Goal: Task Accomplishment & Management: Manage account settings

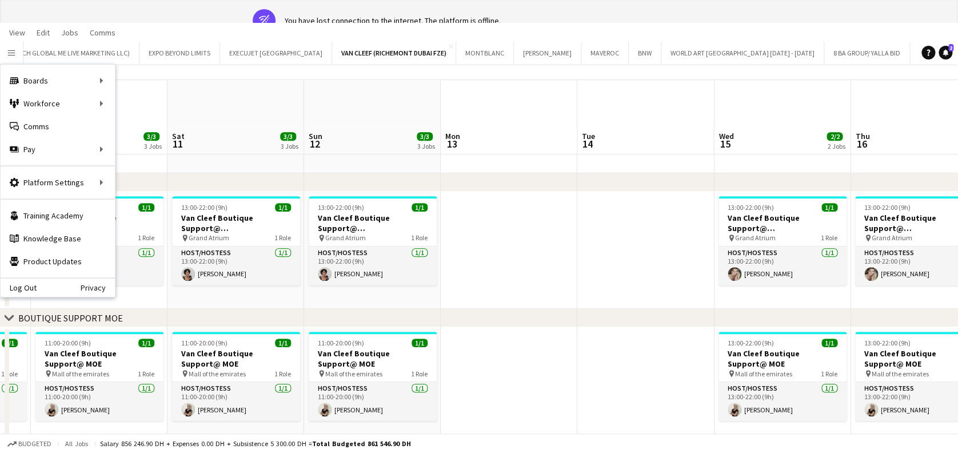
scroll to position [241, 0]
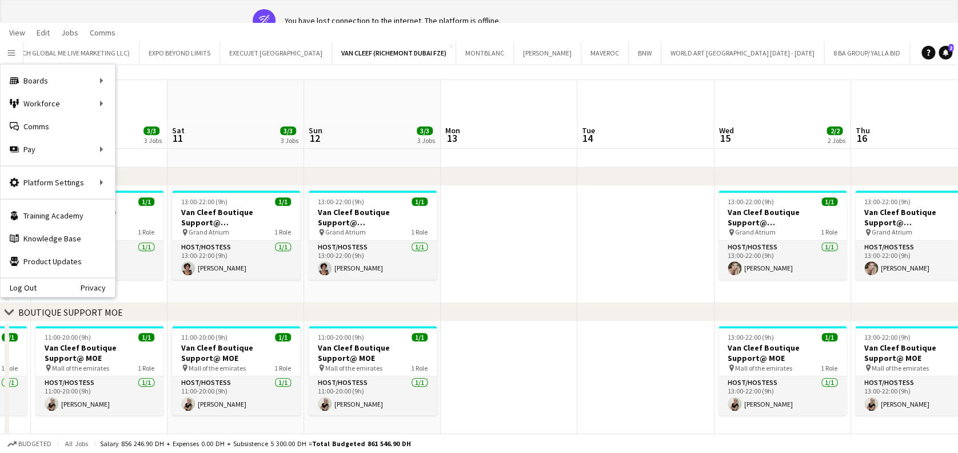
click at [510, 258] on app-date-cell at bounding box center [509, 245] width 137 height 118
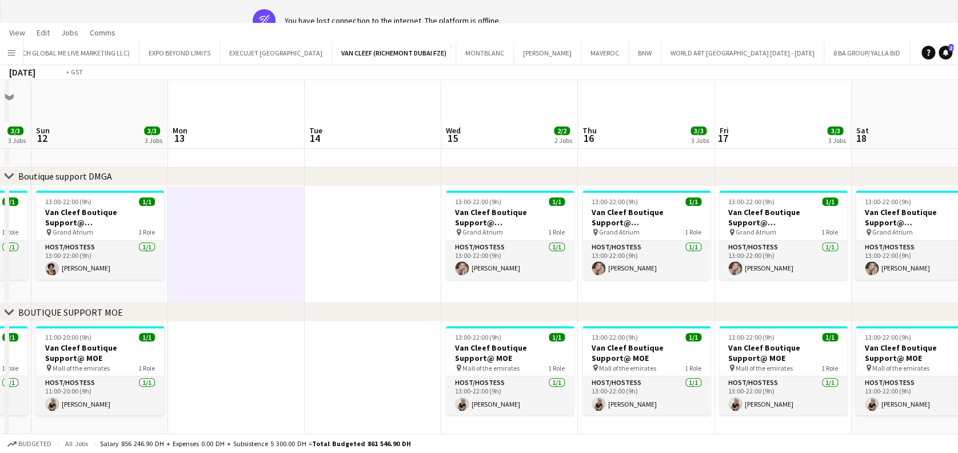
scroll to position [0, 366]
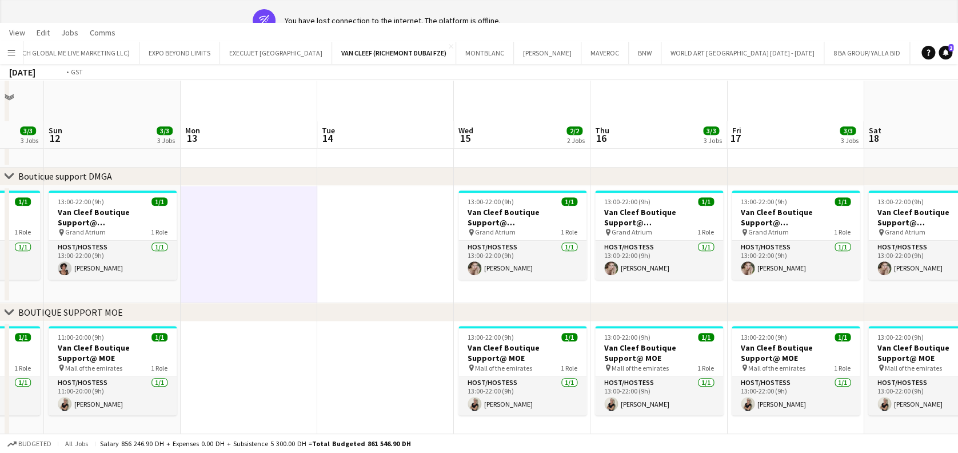
drag, startPoint x: 228, startPoint y: 347, endPoint x: 79, endPoint y: 347, distance: 148.0
click at [79, 347] on app-calendar-viewport "Thu 9 3/3 3 Jobs Fri 10 3/3 3 Jobs Sat 11 3/3 3 Jobs Sun 12 3/3 3 Jobs Mon 13 T…" at bounding box center [479, 236] width 958 height 783
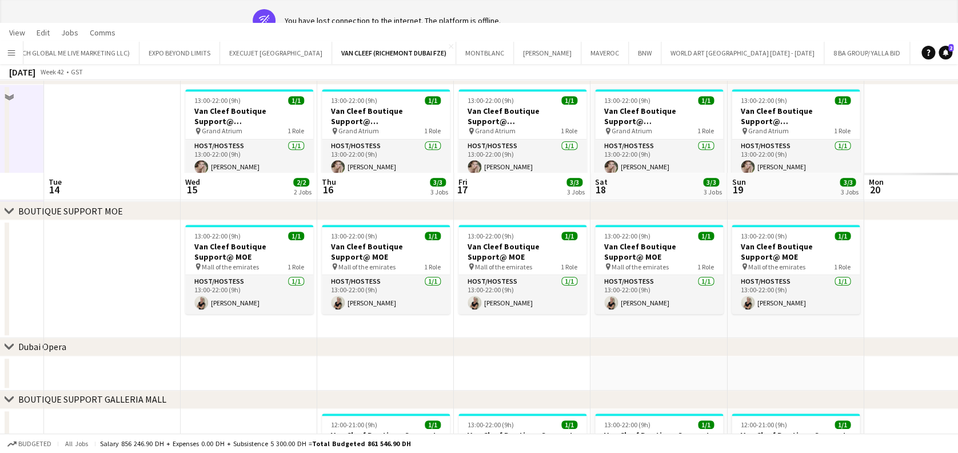
scroll to position [393, 0]
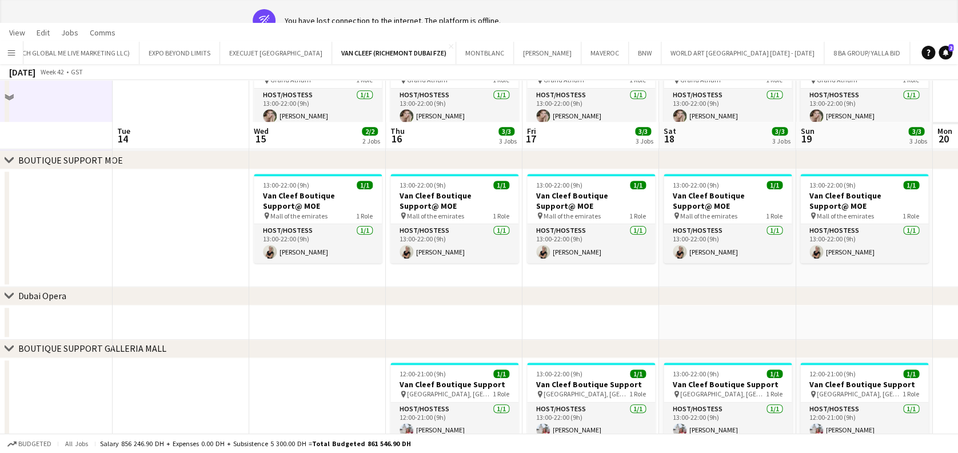
click at [0, 270] on html "wifi-off You have lost connection to the internet. The platform is offline. Men…" at bounding box center [479, 51] width 958 height 888
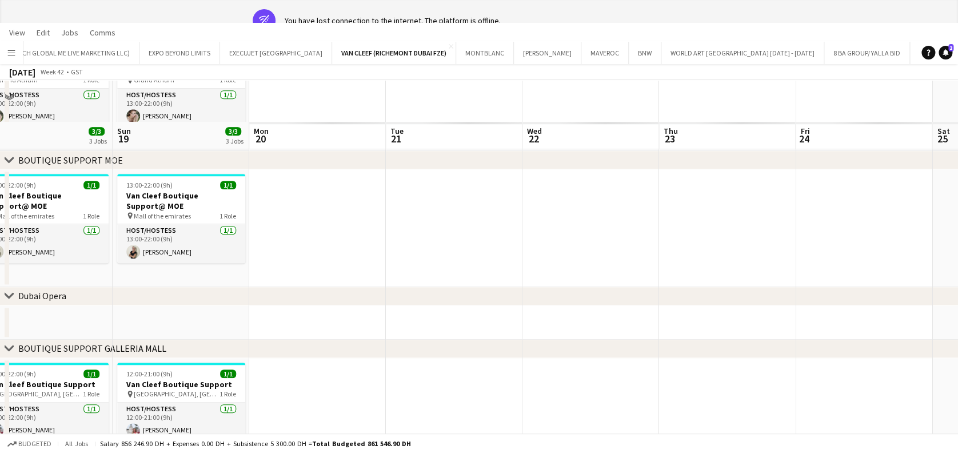
drag, startPoint x: 541, startPoint y: 298, endPoint x: 94, endPoint y: 274, distance: 447.6
click at [30, 295] on div "chevron-right [GEOGRAPHIC_DATA]" at bounding box center [479, 296] width 958 height 18
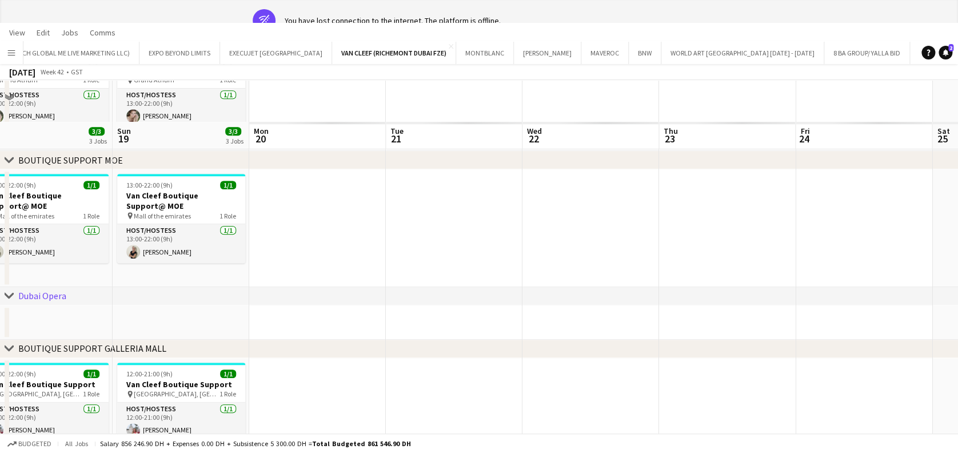
drag, startPoint x: 265, startPoint y: 187, endPoint x: 254, endPoint y: 187, distance: 11.4
click at [228, 187] on app-calendar-viewport "Thu 16 3/3 3 Jobs Fri 17 3/3 3 Jobs Sat 18 3/3 3 Jobs Sun 19 3/3 3 Jobs Mon 20 …" at bounding box center [479, 83] width 958 height 783
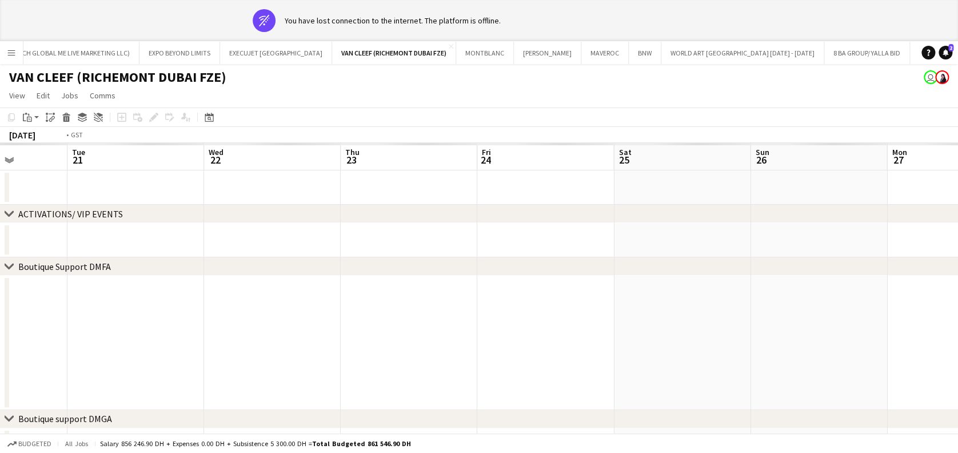
scroll to position [0, 394]
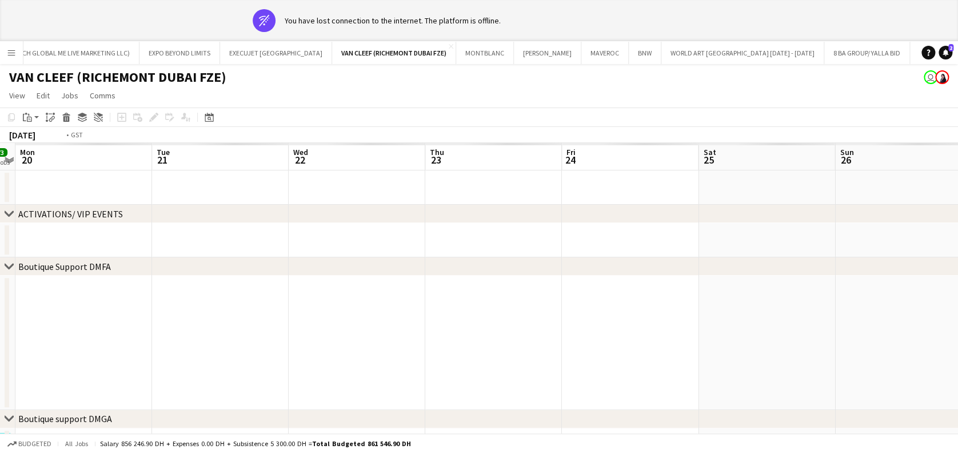
drag, startPoint x: 398, startPoint y: 309, endPoint x: 968, endPoint y: 311, distance: 569.9
click at [957, 311] on html "wifi-off You have lost connection to the internet. The platform is offline. Men…" at bounding box center [479, 444] width 958 height 889
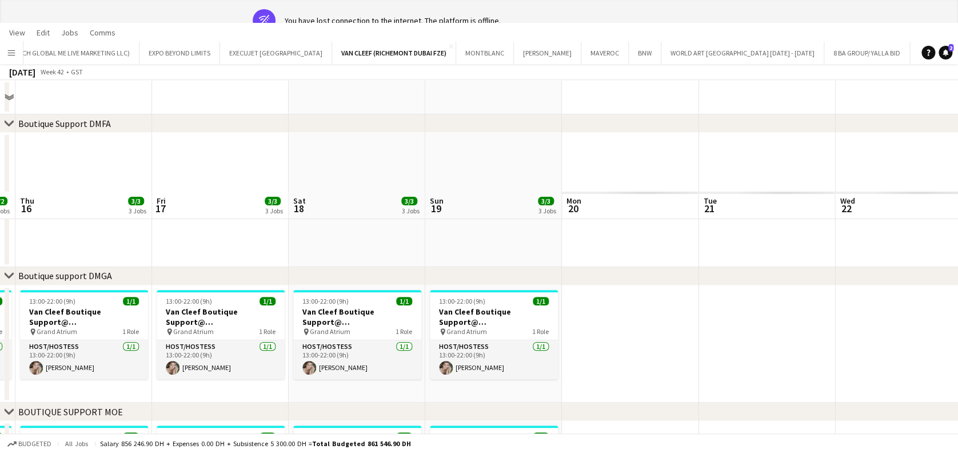
scroll to position [229, 0]
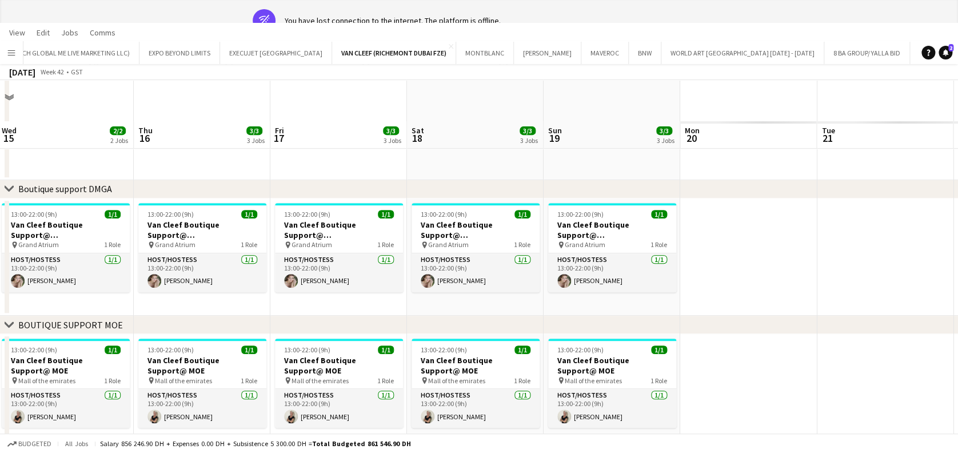
drag, startPoint x: 369, startPoint y: 285, endPoint x: 488, endPoint y: 265, distance: 119.9
click at [488, 265] on app-calendar-viewport "Mon 13 Tue 14 Wed 15 2/2 2 Jobs Thu 16 3/3 3 Jobs Fri 17 3/3 3 Jobs Sat 18 3/3 …" at bounding box center [479, 248] width 958 height 783
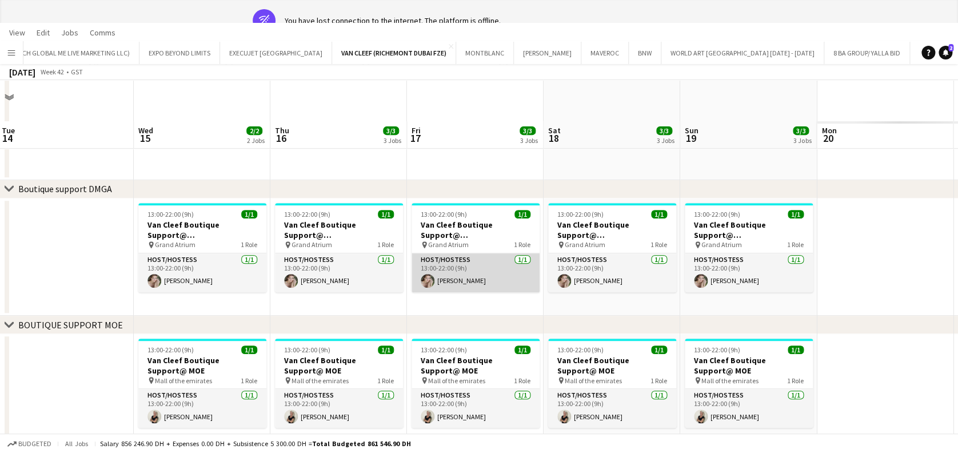
scroll to position [0, 272]
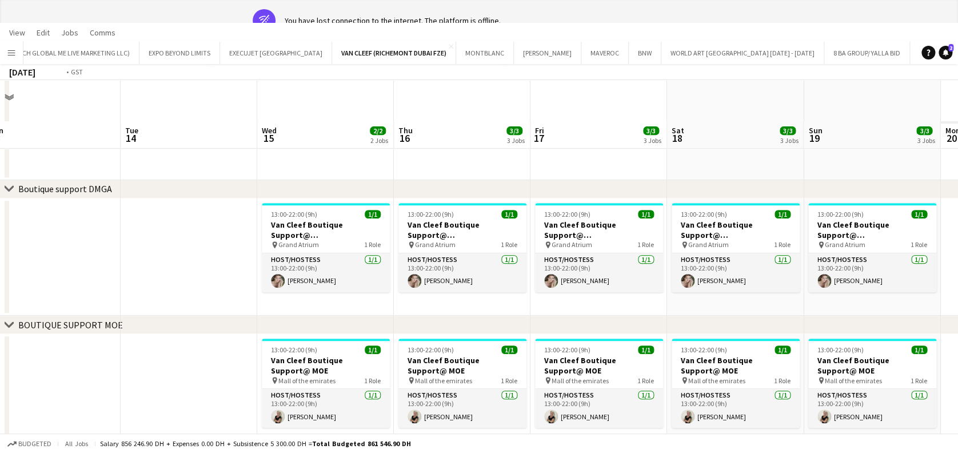
drag, startPoint x: 195, startPoint y: 238, endPoint x: 296, endPoint y: 237, distance: 100.6
click at [296, 237] on app-calendar-viewport "Sat 11 3/3 3 Jobs Sun 12 3/3 3 Jobs Mon 13 Tue 14 Wed 15 2/2 2 Jobs Thu 16 3/3 …" at bounding box center [479, 248] width 958 height 783
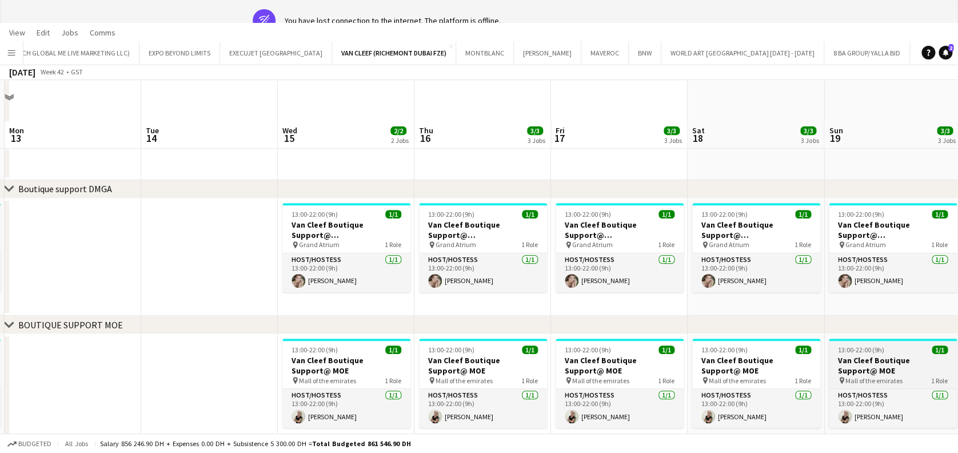
drag, startPoint x: 311, startPoint y: 370, endPoint x: 288, endPoint y: 370, distance: 22.9
click at [41, 370] on app-calendar-viewport "Sat 11 3/3 3 Jobs Sun 12 3/3 3 Jobs Mon 13 Tue 14 Wed 15 2/2 2 Jobs Thu 16 3/3 …" at bounding box center [479, 248] width 958 height 783
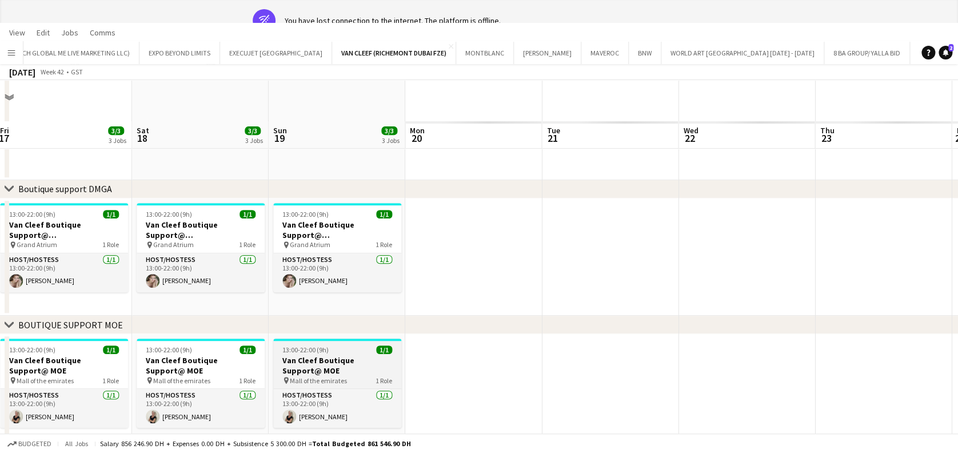
click at [290, 348] on span "13:00-22:00 (9h)" at bounding box center [305, 349] width 46 height 9
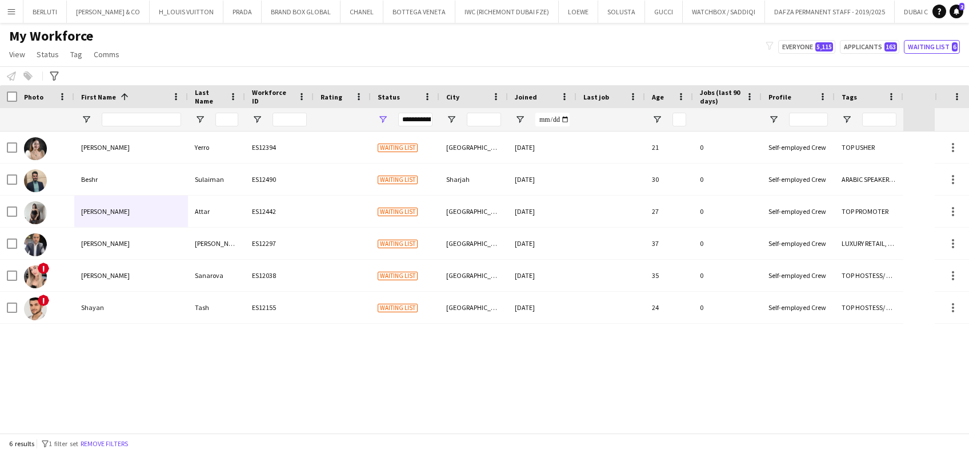
scroll to position [0, 2102]
click at [9, 8] on app-icon "Menu" at bounding box center [11, 11] width 9 height 9
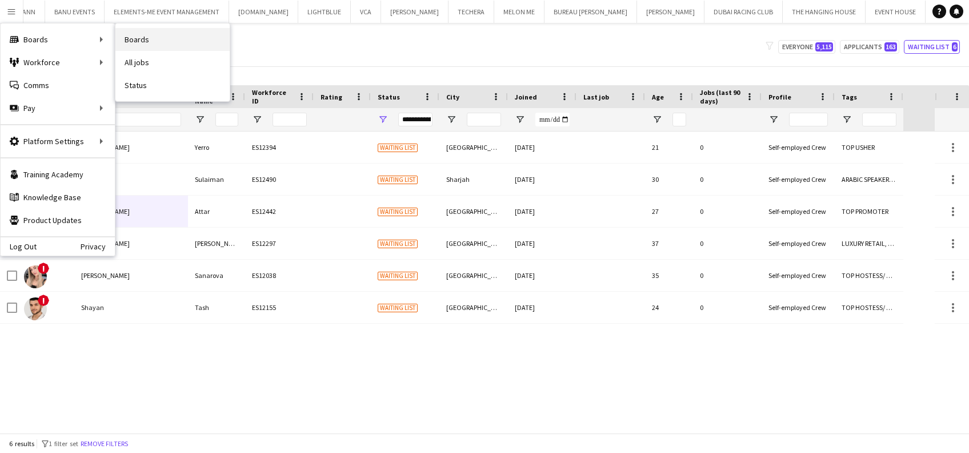
click at [174, 29] on link "Boards" at bounding box center [172, 39] width 114 height 23
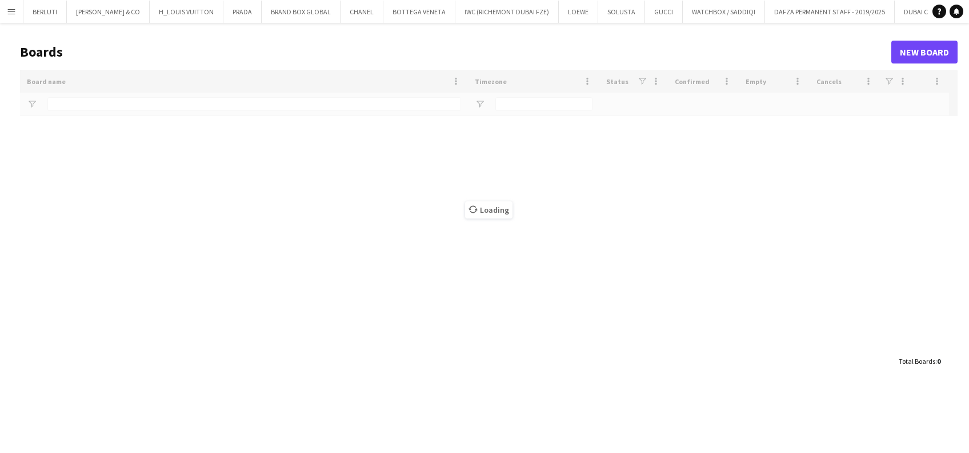
type input "*********"
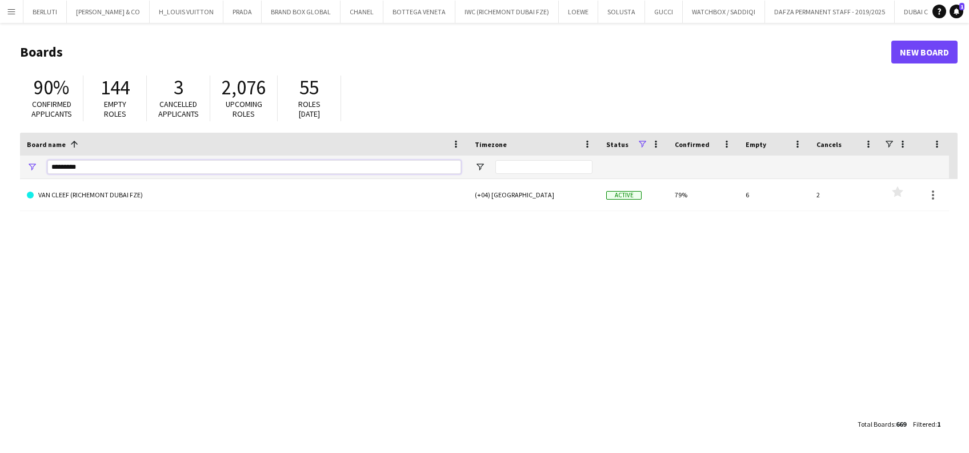
drag, startPoint x: 6, startPoint y: 158, endPoint x: 0, endPoint y: 149, distance: 10.8
click at [0, 154] on html "Menu Boards Boards Boards All jobs Status Workforce Workforce My Workforce Recr…" at bounding box center [484, 226] width 969 height 453
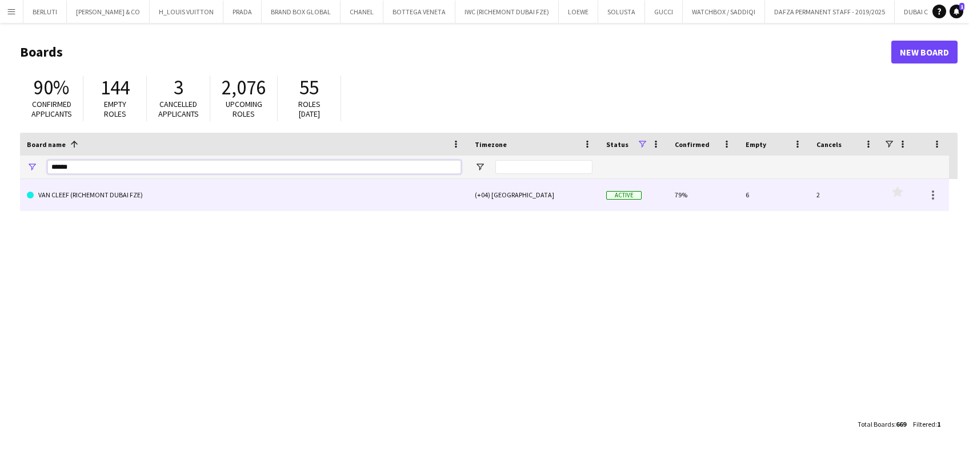
type input "******"
click at [70, 207] on link "VAN CLEEF (RICHEMONT DUBAI FZE)" at bounding box center [244, 195] width 434 height 32
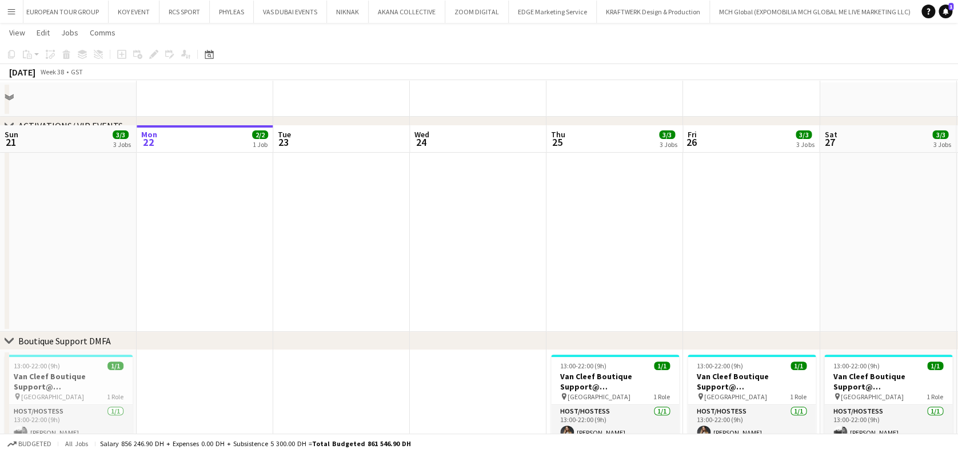
scroll to position [122, 0]
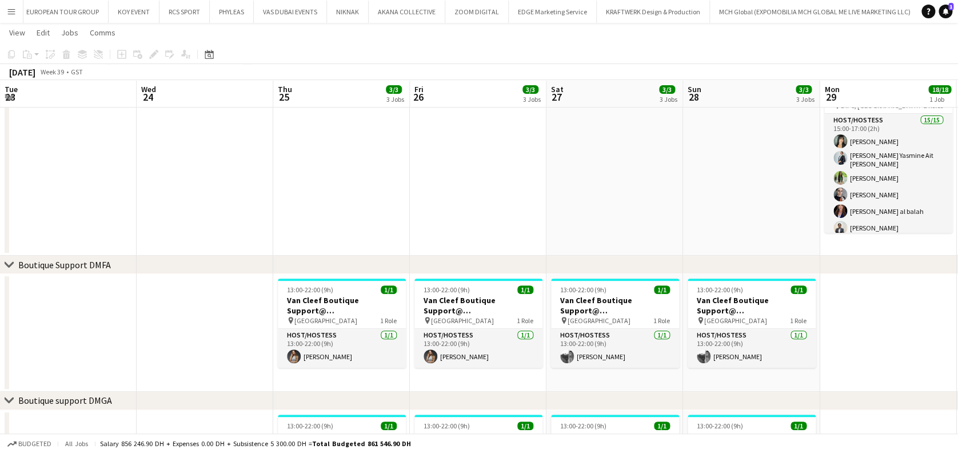
click at [51, 296] on app-calendar-viewport "Sun 21 3/3 3 Jobs Mon 22 2/2 1 Job Tue 23 Wed 24 Thu 25 3/3 3 Jobs Fri 26 3/3 3…" at bounding box center [479, 406] width 958 height 967
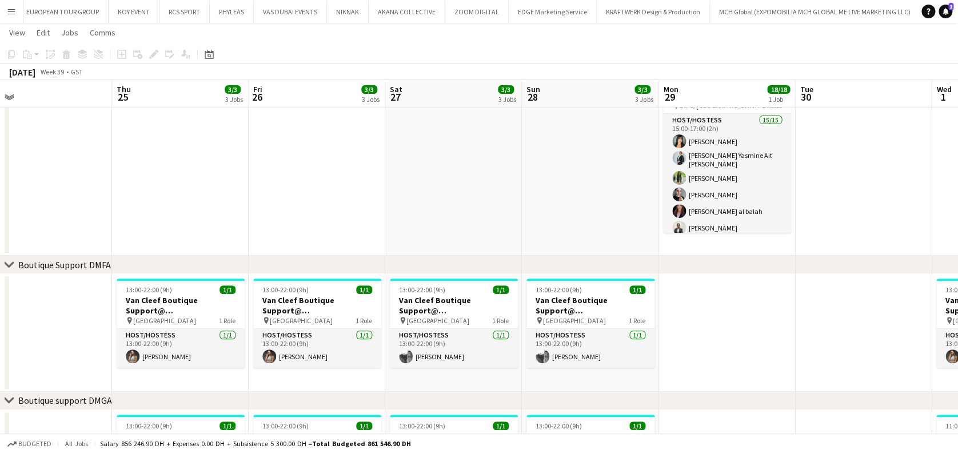
scroll to position [0, 408]
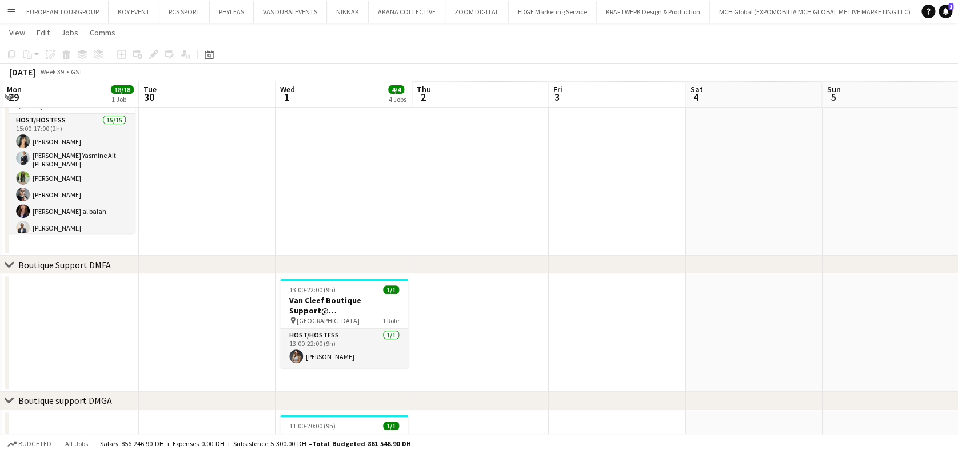
drag, startPoint x: 405, startPoint y: 340, endPoint x: 248, endPoint y: 330, distance: 156.9
click at [248, 330] on app-calendar-viewport "Fri 26 3/3 3 Jobs Sat 27 3/3 3 Jobs Sun 28 3/3 3 Jobs Mon 29 18/18 1 Job Tue 30…" at bounding box center [479, 406] width 958 height 967
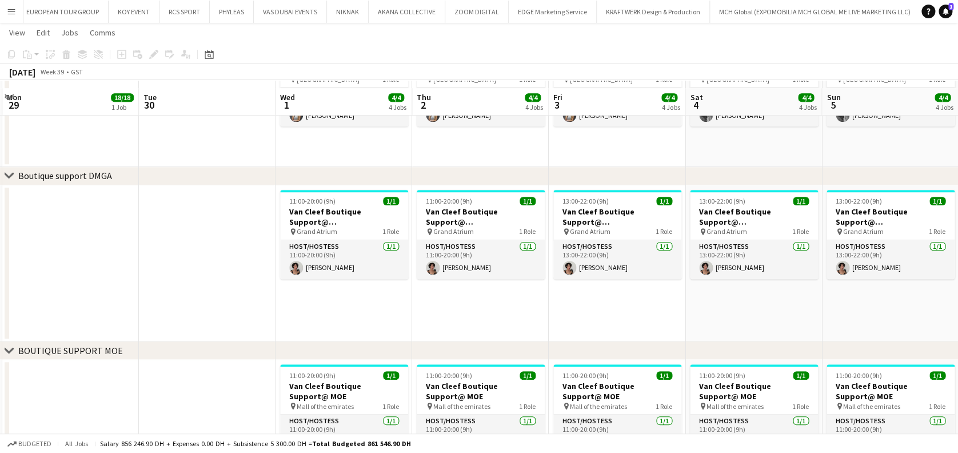
scroll to position [358, 0]
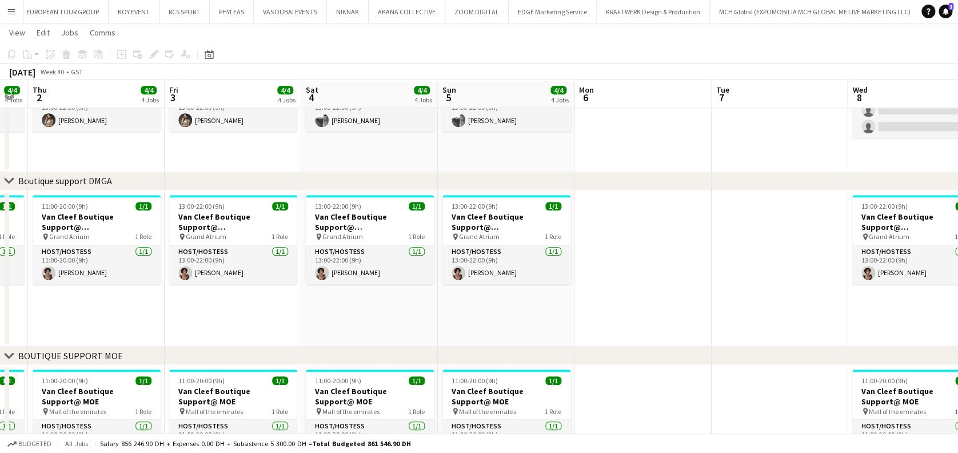
drag, startPoint x: 306, startPoint y: 234, endPoint x: 3, endPoint y: 234, distance: 302.4
click at [0, 235] on app-calendar-viewport "Mon 29 18/18 1 Job Tue 30 Wed 1 4/4 4 Jobs Thu 2 4/4 4 Jobs Fri 3 4/4 4 Jobs Sa…" at bounding box center [479, 179] width 958 height 984
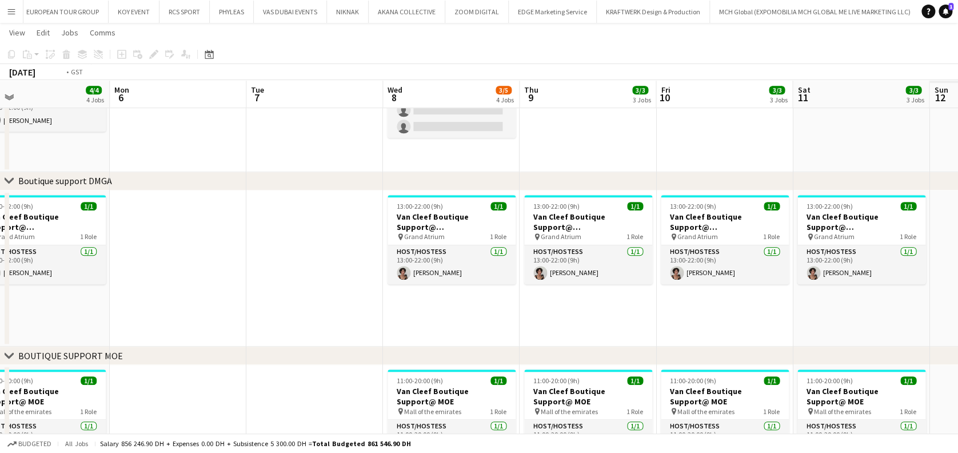
scroll to position [0, 301]
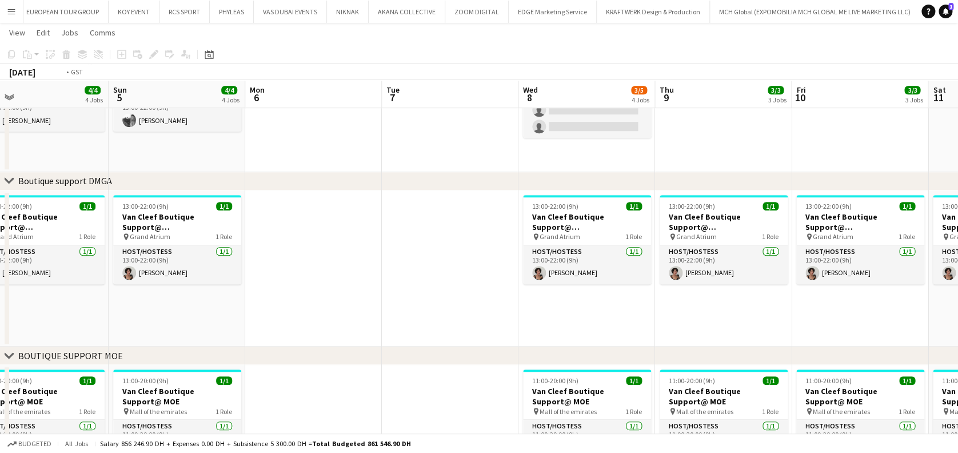
drag, startPoint x: 187, startPoint y: 238, endPoint x: 142, endPoint y: 230, distance: 45.8
click at [142, 230] on app-calendar-viewport "Thu 2 4/4 4 Jobs Fri 3 4/4 4 Jobs Sat 4 4/4 4 Jobs Sun 5 4/4 4 Jobs Mon 6 Tue 7…" at bounding box center [479, 179] width 958 height 984
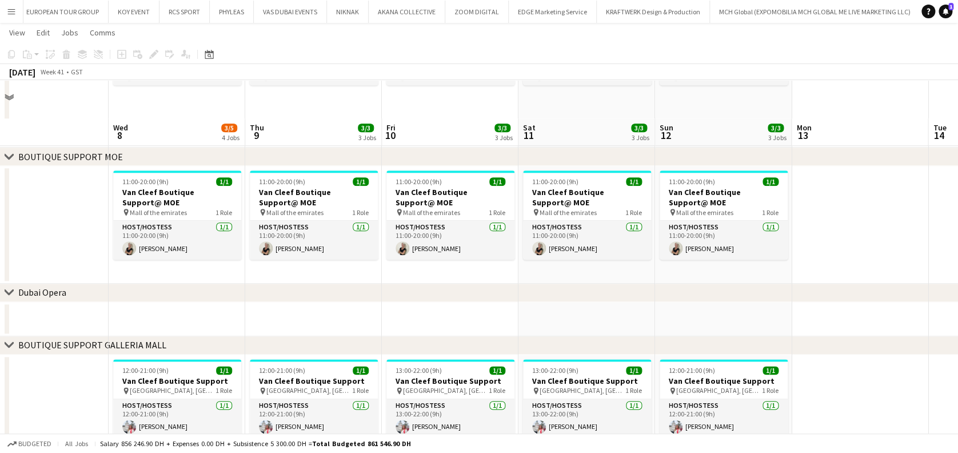
scroll to position [594, 0]
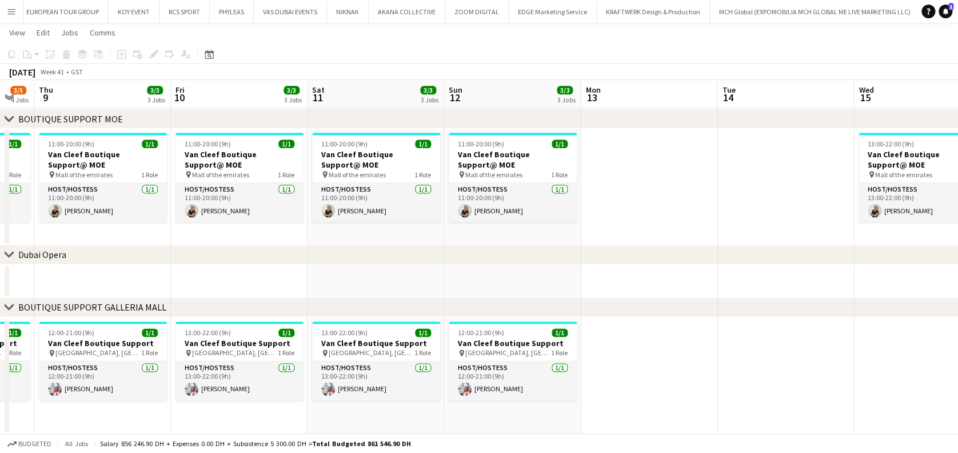
drag, startPoint x: 775, startPoint y: 275, endPoint x: 293, endPoint y: 274, distance: 482.4
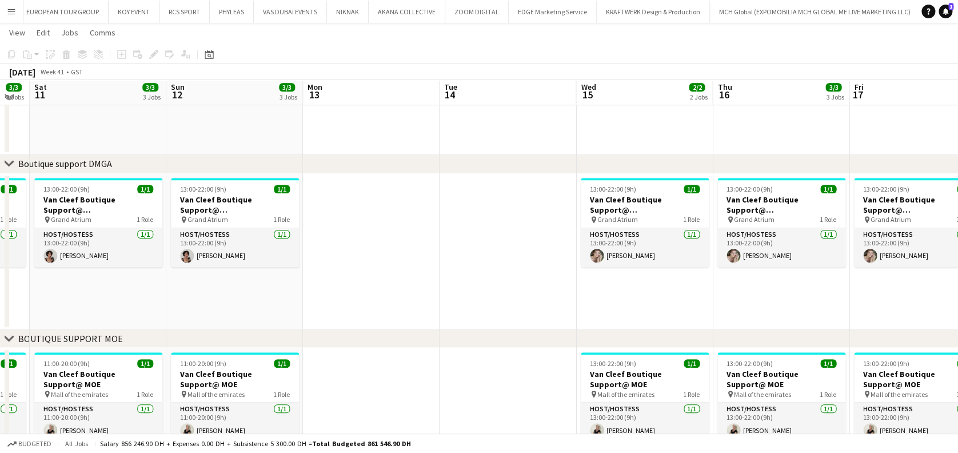
scroll to position [373, 0]
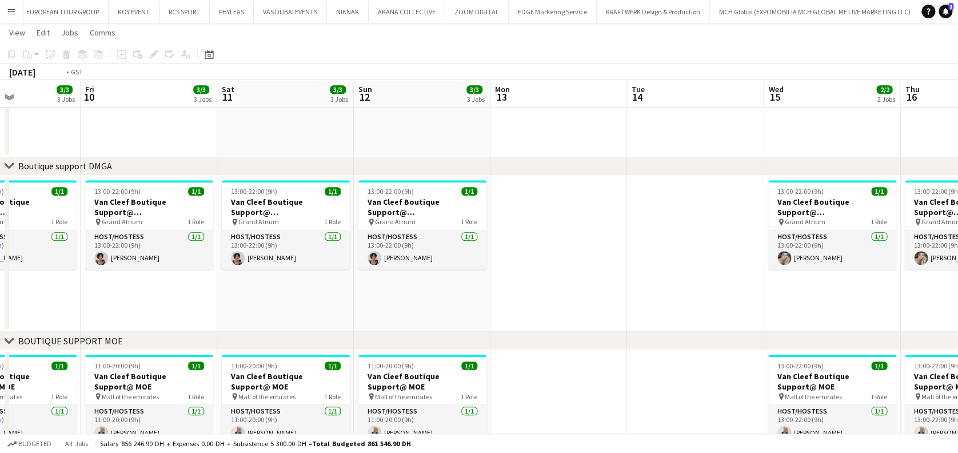
drag, startPoint x: 486, startPoint y: 299, endPoint x: 0, endPoint y: 275, distance: 487.0
click at [0, 276] on html "Menu Boards Boards Boards All jobs Status Workforce Workforce My Workforce Recr…" at bounding box center [479, 151] width 958 height 1048
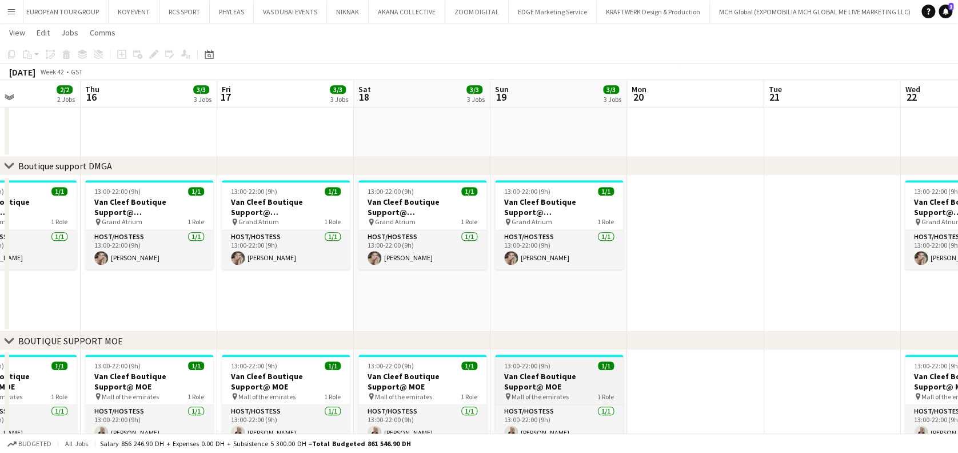
click at [416, 362] on app-calendar-viewport "Mon 13 Tue 14 Wed 15 2/2 2 Jobs Thu 16 3/3 3 Jobs Fri 17 3/3 3 Jobs Sat 18 3/3 …" at bounding box center [479, 164] width 958 height 984
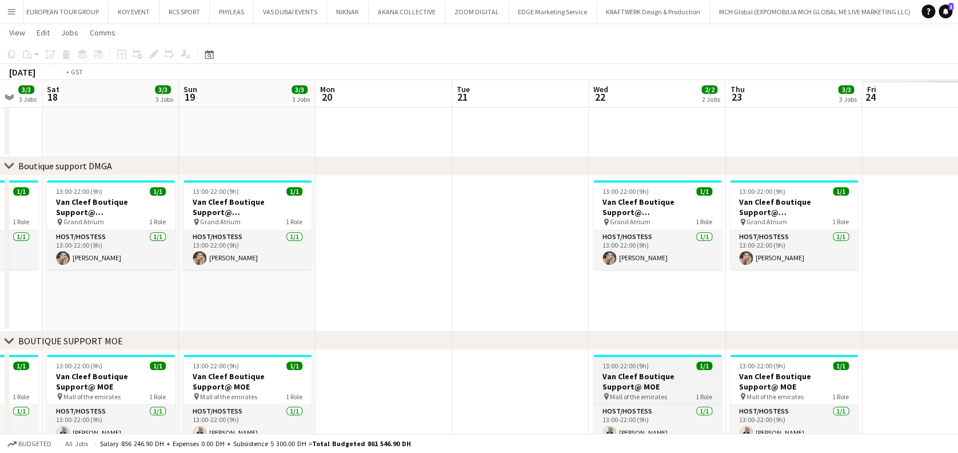
drag, startPoint x: 424, startPoint y: 388, endPoint x: 307, endPoint y: 382, distance: 116.7
click at [286, 386] on app-calendar-viewport "Wed 15 2/2 2 Jobs Thu 16 3/3 3 Jobs Fri 17 3/3 3 Jobs Sat 18 3/3 3 Jobs Sun 19 …" at bounding box center [479, 164] width 958 height 984
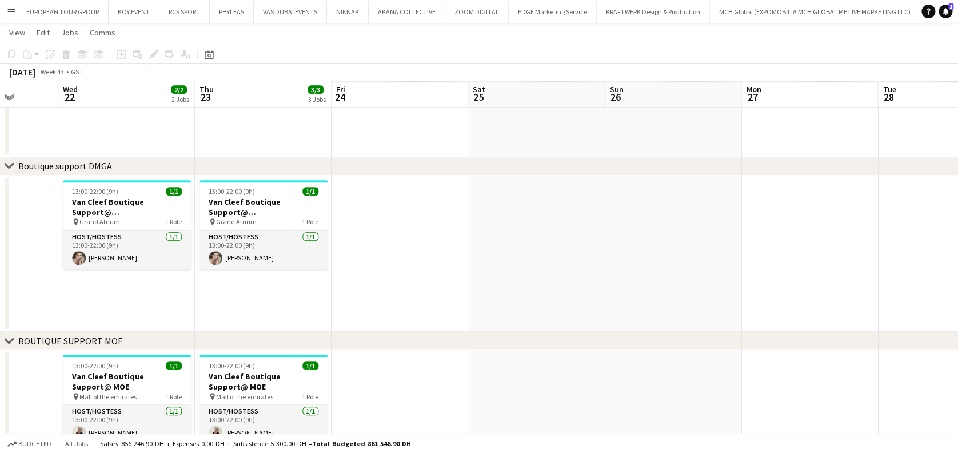
drag, startPoint x: 441, startPoint y: 393, endPoint x: 95, endPoint y: 388, distance: 346.4
click at [89, 388] on app-calendar-viewport "Sat 18 3/3 3 Jobs Sun 19 3/3 3 Jobs Mon 20 Tue 21 Wed 22 2/2 2 Jobs Thu 23 3/3 …" at bounding box center [479, 164] width 958 height 984
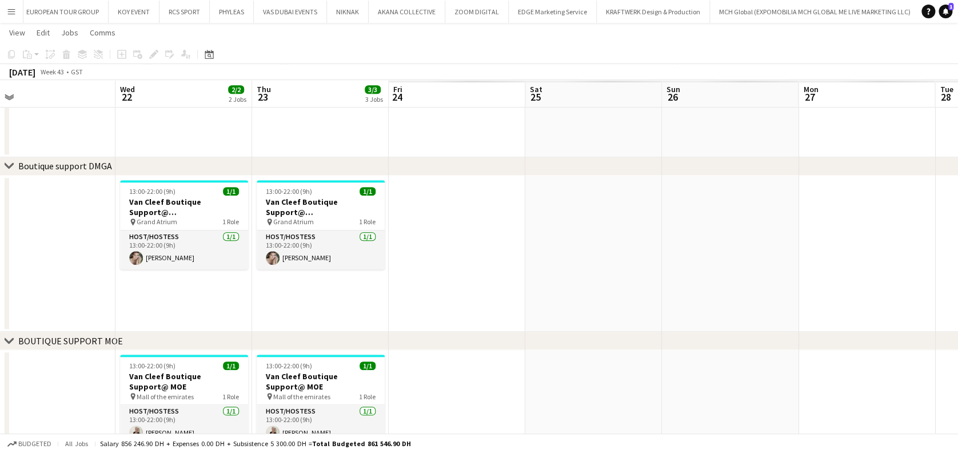
drag, startPoint x: 98, startPoint y: 388, endPoint x: 420, endPoint y: 385, distance: 322.4
click at [420, 385] on app-calendar-viewport "Sun 19 3/3 3 Jobs Mon 20 Tue 21 Wed 22 2/2 2 Jobs Thu 23 3/3 3 Jobs Fri 24 Sat …" at bounding box center [479, 164] width 958 height 984
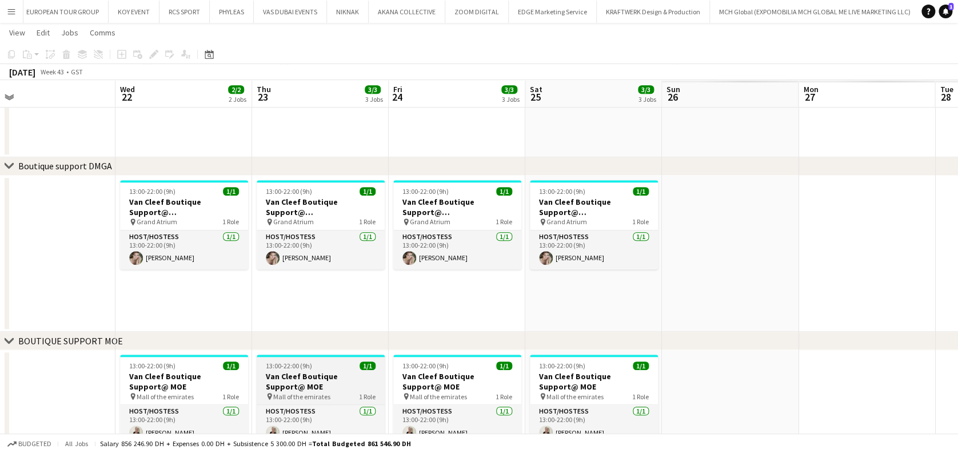
click at [311, 385] on h3 "Van Cleef Boutique Support@ MOE" at bounding box center [321, 381] width 128 height 21
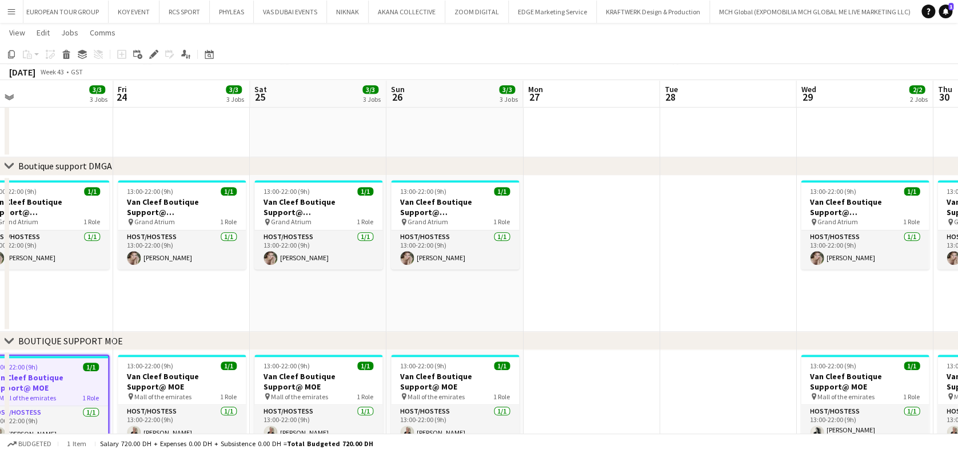
drag, startPoint x: 550, startPoint y: 379, endPoint x: 532, endPoint y: 375, distance: 18.2
click at [289, 378] on app-calendar-viewport "Sun 19 3/3 3 Jobs Mon 20 Tue 21 Wed 22 2/2 2 Jobs Thu 23 3/3 3 Jobs Fri 24 3/3 …" at bounding box center [479, 164] width 958 height 984
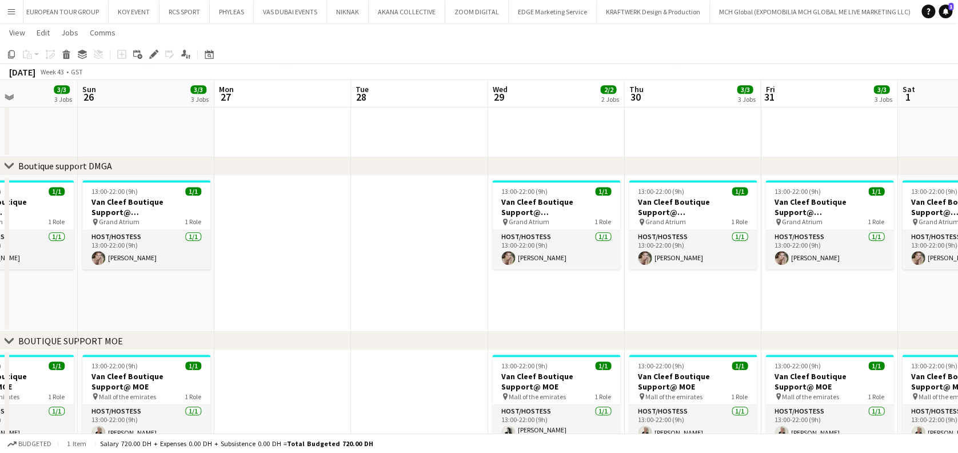
drag, startPoint x: 632, startPoint y: 376, endPoint x: 326, endPoint y: 384, distance: 306.5
click at [326, 385] on app-calendar-viewport "Tue 21 Wed 22 2/2 2 Jobs Thu 23 3/3 3 Jobs Fri 24 3/3 3 Jobs Sat 25 3/3 3 Jobs …" at bounding box center [479, 164] width 958 height 984
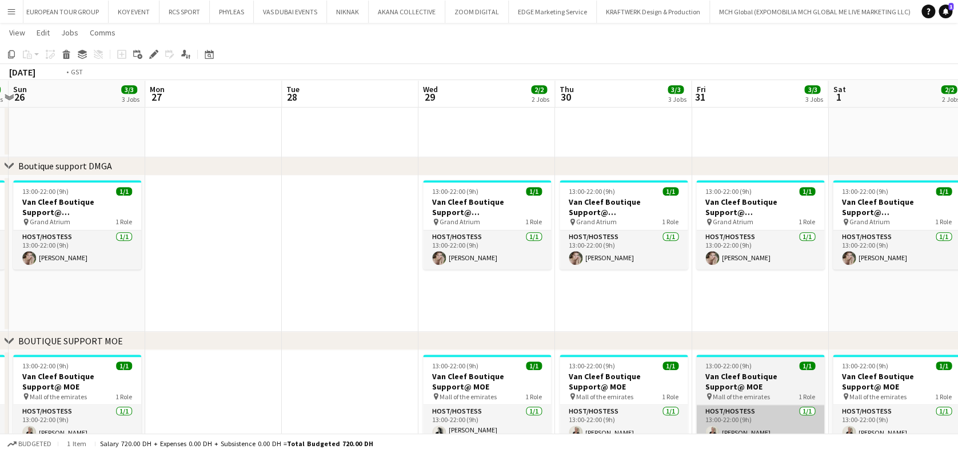
drag, startPoint x: 800, startPoint y: 412, endPoint x: 337, endPoint y: 407, distance: 463.0
click at [330, 412] on app-calendar-viewport "Thu 23 3/3 3 Jobs Fri 24 3/3 3 Jobs Sat 25 3/3 3 Jobs Sun 26 3/3 3 Jobs Mon 27 …" at bounding box center [479, 164] width 958 height 984
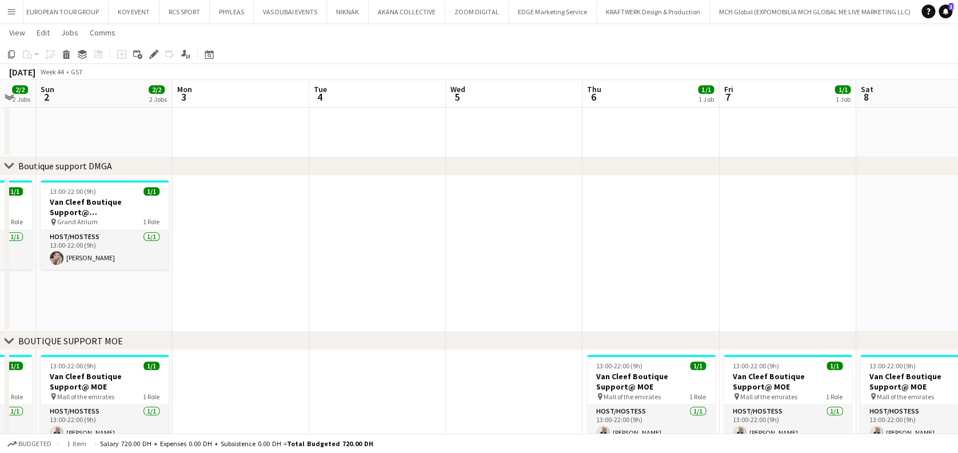
scroll to position [0, 479]
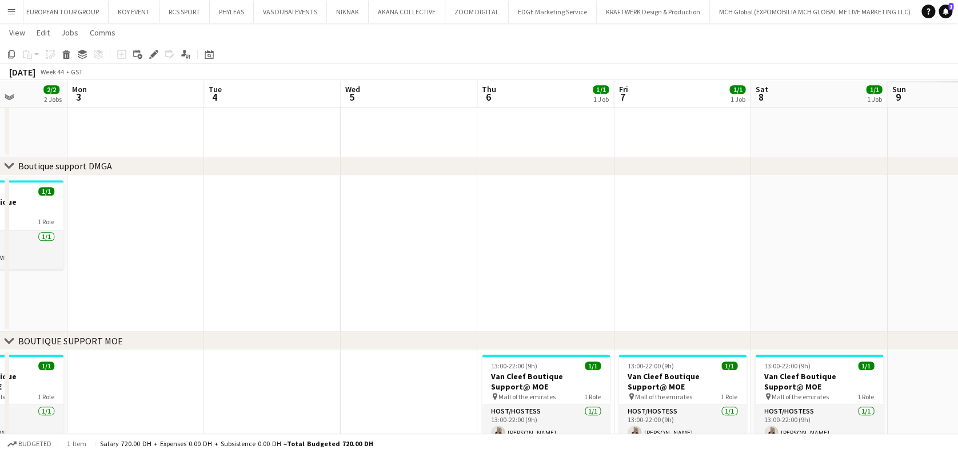
drag, startPoint x: 380, startPoint y: 403, endPoint x: 297, endPoint y: 400, distance: 82.4
click at [274, 402] on app-calendar-viewport "Thu 30 3/3 3 Jobs Fri 31 3/3 3 Jobs Sat 1 2/2 2 Jobs Sun 2 2/2 2 Jobs Mon 3 Tue…" at bounding box center [479, 164] width 958 height 984
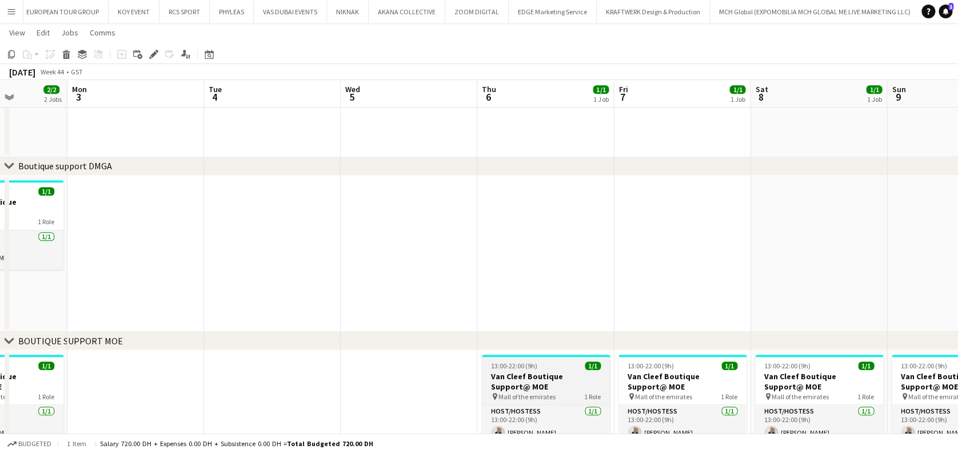
click at [544, 378] on h3 "Van Cleef Boutique Support@ MOE" at bounding box center [546, 381] width 128 height 21
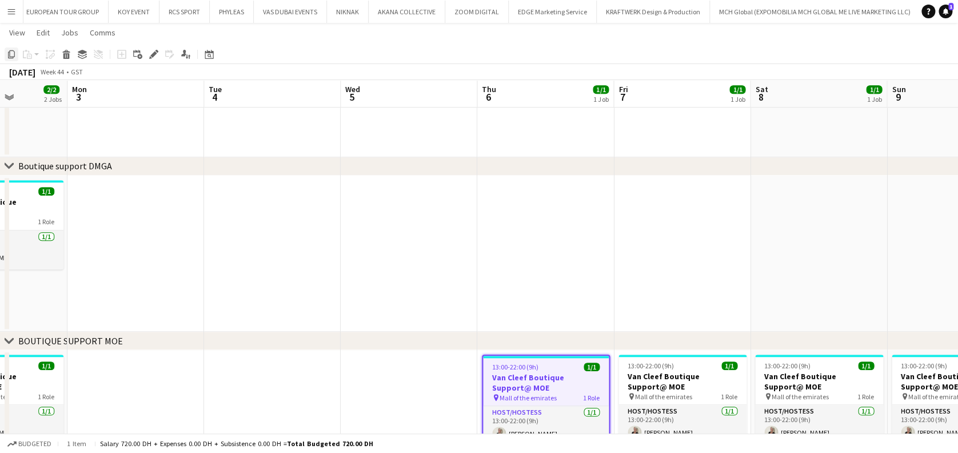
click at [13, 54] on icon "Copy" at bounding box center [11, 54] width 9 height 9
click at [430, 387] on app-date-cell at bounding box center [409, 409] width 137 height 118
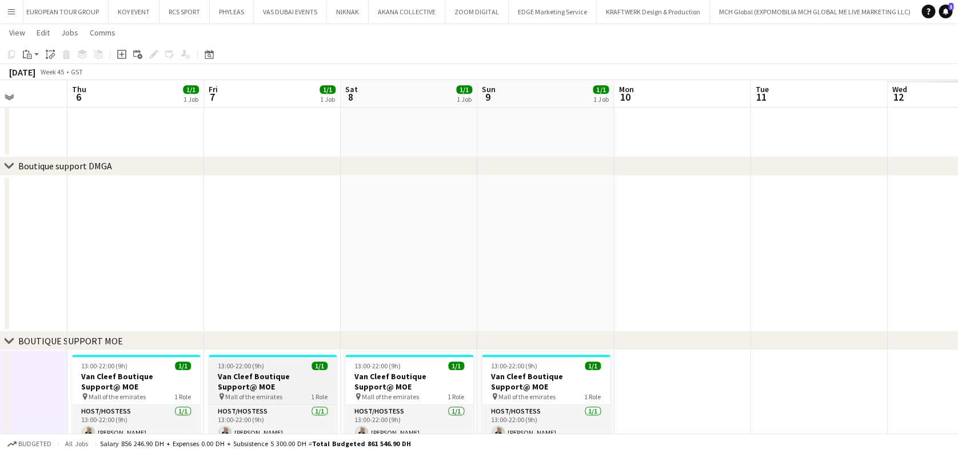
drag, startPoint x: 382, startPoint y: 390, endPoint x: 472, endPoint y: 386, distance: 89.8
click at [300, 389] on app-calendar-viewport "Sun 2 2/2 2 Jobs Mon 3 Tue 4 Wed 5 Thu 6 1/1 1 Job Fri 7 1/1 1 Job Sat 8 1/1 1 …" at bounding box center [479, 164] width 958 height 984
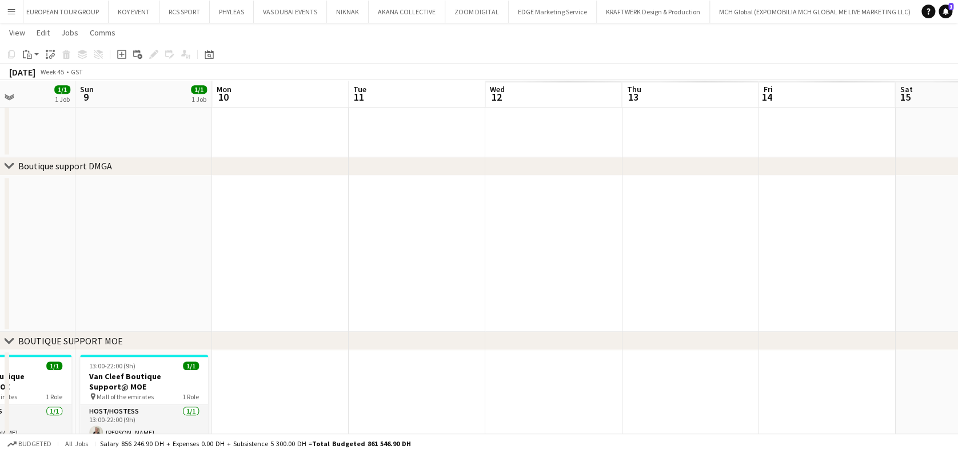
drag, startPoint x: 188, startPoint y: 397, endPoint x: 543, endPoint y: 382, distance: 355.3
click at [192, 394] on app-calendar-viewport "Wed 5 Thu 6 1/1 1 Job Fri 7 1/1 1 Job Sat 8 1/1 1 Job Sun 9 1/1 1 Job Mon 10 Tu…" at bounding box center [479, 164] width 958 height 984
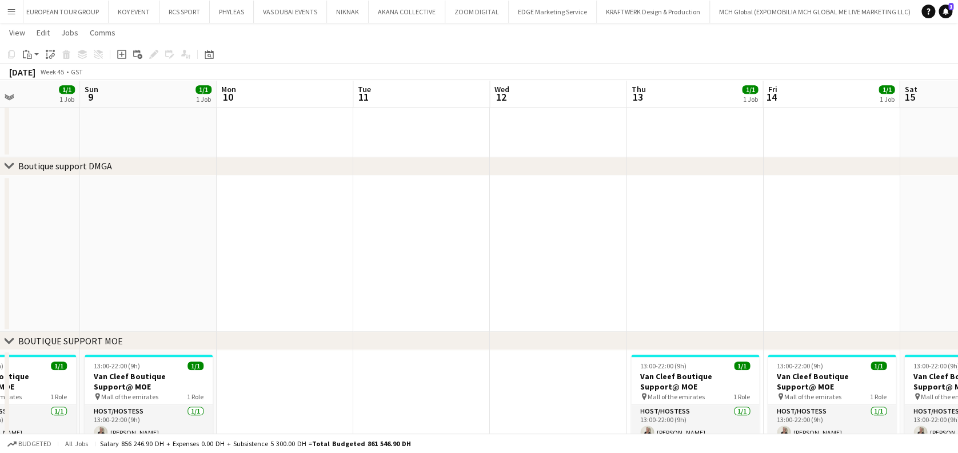
click at [559, 384] on app-date-cell at bounding box center [558, 409] width 137 height 118
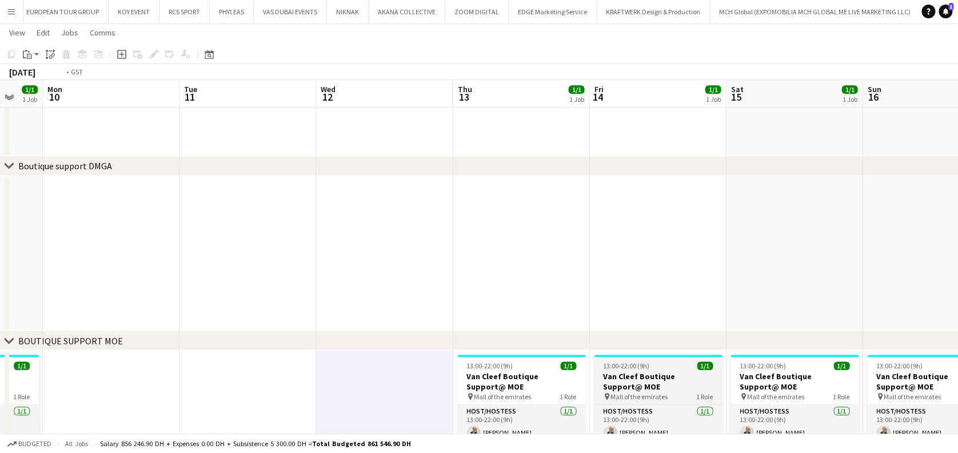
drag, startPoint x: 361, startPoint y: 380, endPoint x: 266, endPoint y: 373, distance: 95.1
click at [254, 376] on app-calendar-viewport "Wed 5 Thu 6 1/1 1 Job Fri 7 1/1 1 Job Sat 8 1/1 1 Job Sun 9 1/1 1 Job Mon 10 Tu…" at bounding box center [479, 164] width 958 height 984
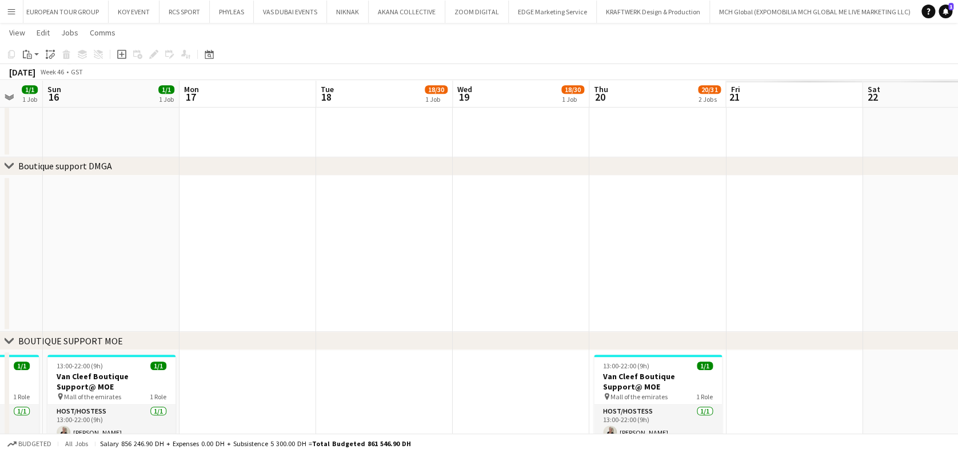
drag, startPoint x: 604, startPoint y: 378, endPoint x: 298, endPoint y: 380, distance: 305.8
click at [298, 380] on app-calendar-viewport "Thu 13 1/1 1 Job Fri 14 1/1 1 Job Sat 15 1/1 1 Job Sun 16 1/1 1 Job Mon 17 Tue …" at bounding box center [479, 164] width 958 height 984
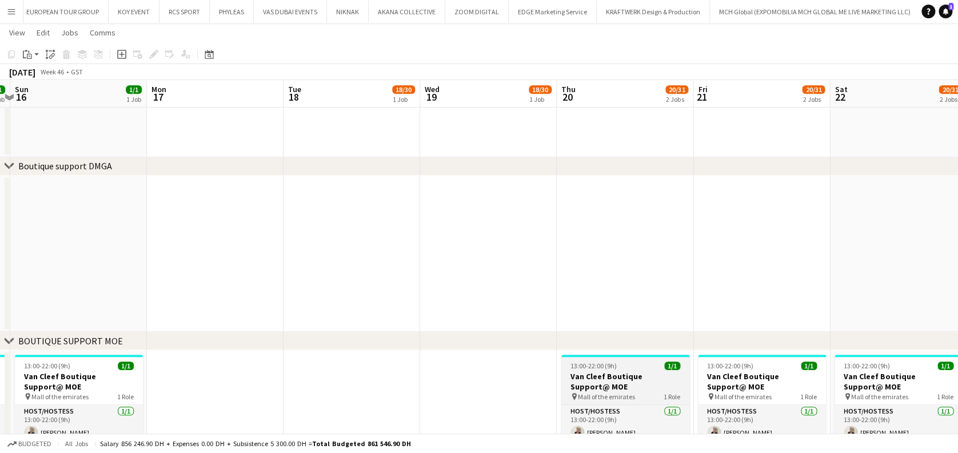
drag, startPoint x: 485, startPoint y: 389, endPoint x: 606, endPoint y: 388, distance: 121.2
click at [485, 388] on app-date-cell at bounding box center [488, 409] width 137 height 118
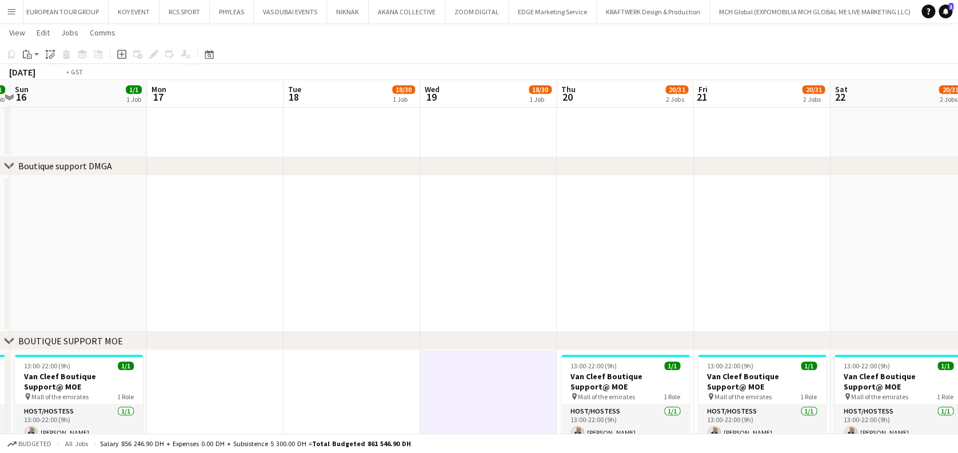
drag, startPoint x: 508, startPoint y: 398, endPoint x: 181, endPoint y: 397, distance: 327.0
click at [181, 397] on app-calendar-viewport "Thu 13 1/1 1 Job Fri 14 1/1 1 Job Sat 15 1/1 1 Job Sun 16 1/1 1 Job Mon 17 Tue …" at bounding box center [479, 164] width 958 height 984
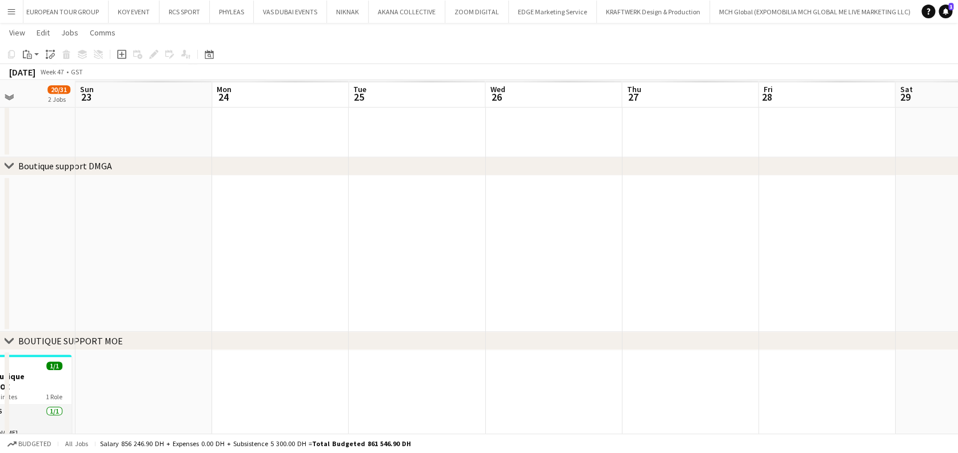
drag, startPoint x: 258, startPoint y: 388, endPoint x: 205, endPoint y: 386, distance: 53.8
click at [204, 386] on app-calendar-viewport "Tue 18 18/30 1 Job Wed 19 18/30 1 Job Thu 20 20/31 2 Jobs Fri 21 20/31 2 Jobs S…" at bounding box center [479, 164] width 958 height 984
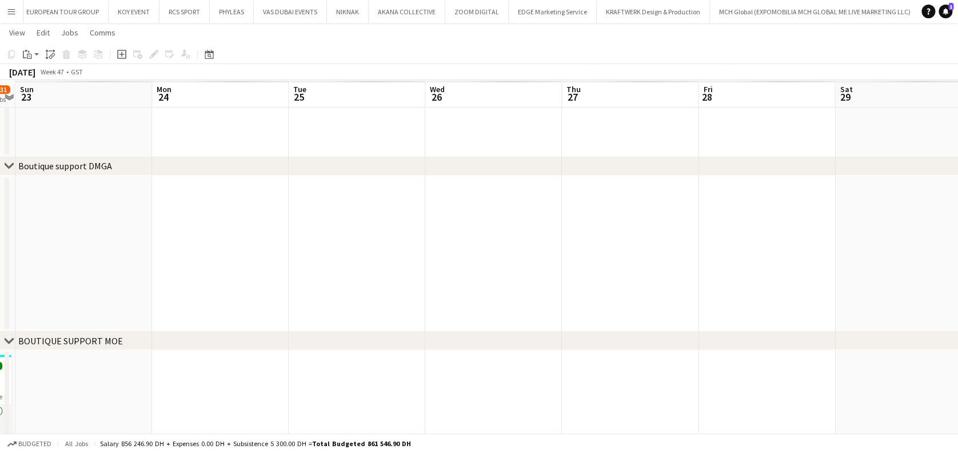
drag, startPoint x: 786, startPoint y: 388, endPoint x: 820, endPoint y: 388, distance: 33.7
click at [820, 388] on app-calendar-viewport "Thu 20 20/31 2 Jobs Fri 21 20/31 2 Jobs Sat 22 20/31 2 Jobs Sun 23 Mon 24 Tue 2…" at bounding box center [479, 164] width 958 height 984
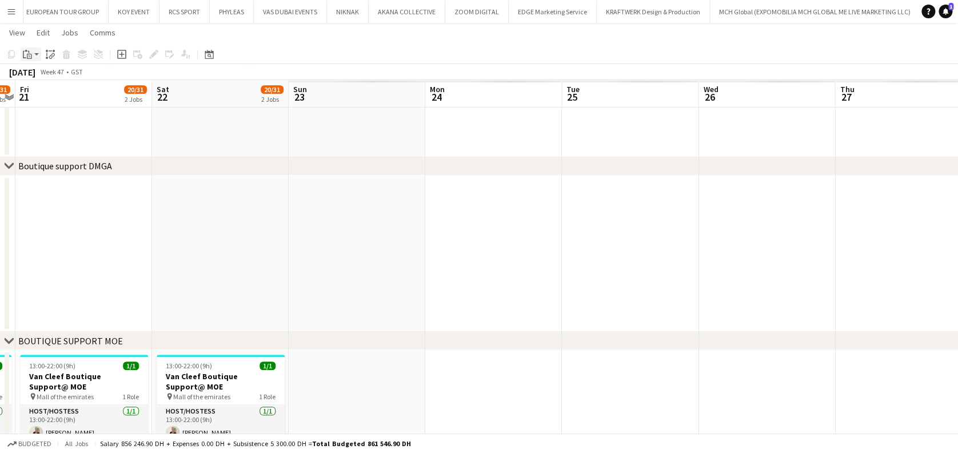
click at [29, 53] on icon at bounding box center [28, 52] width 1 height 2
click at [60, 98] on link "Paste with crew Ctrl+Shift+V" at bounding box center [83, 95] width 107 height 10
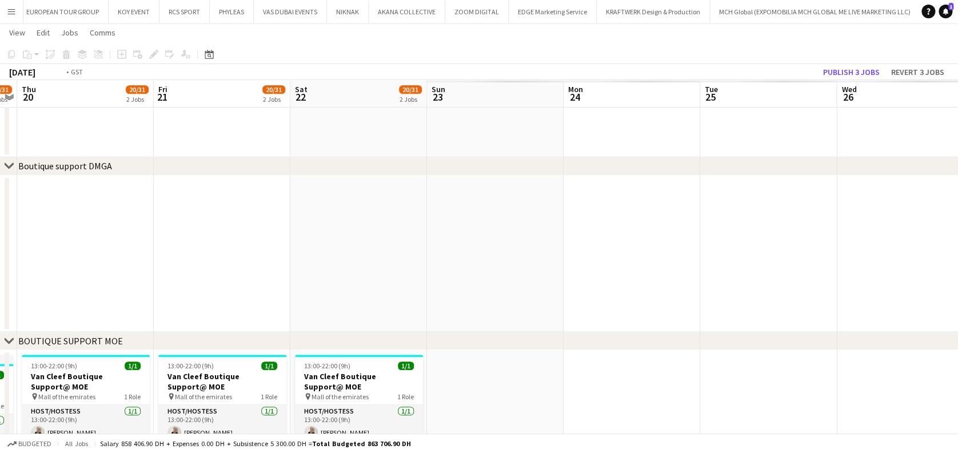
drag, startPoint x: 176, startPoint y: 404, endPoint x: 677, endPoint y: 407, distance: 500.7
click at [677, 407] on app-calendar-viewport "Tue 18 18/30 1 Job Wed 19 19/31 2 Jobs Thu 20 20/31 2 Jobs Fri 21 20/31 2 Jobs …" at bounding box center [479, 168] width 958 height 993
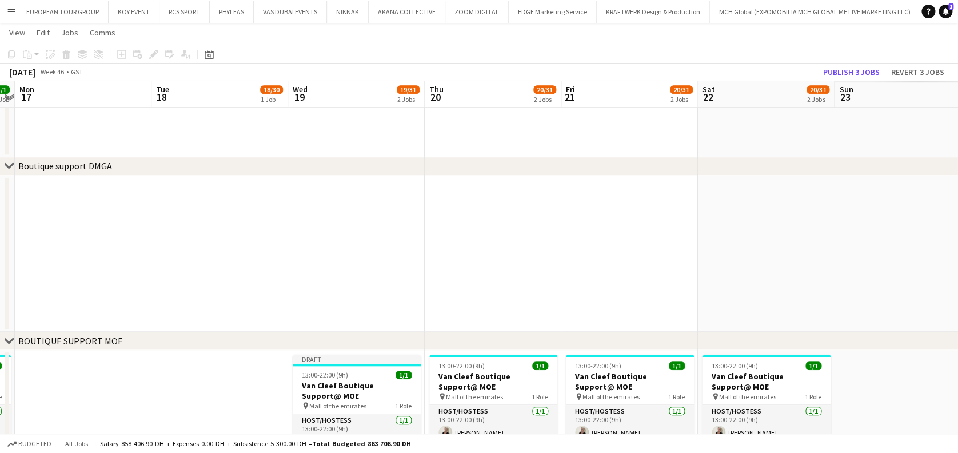
drag, startPoint x: 279, startPoint y: 333, endPoint x: 535, endPoint y: 373, distance: 259.3
click at [609, 358] on app-calendar-viewport "Sat 15 1/1 1 Job Sun 16 1/1 1 Job Mon 17 Tue 18 18/30 1 Job Wed 19 19/31 2 Jobs…" at bounding box center [479, 168] width 958 height 993
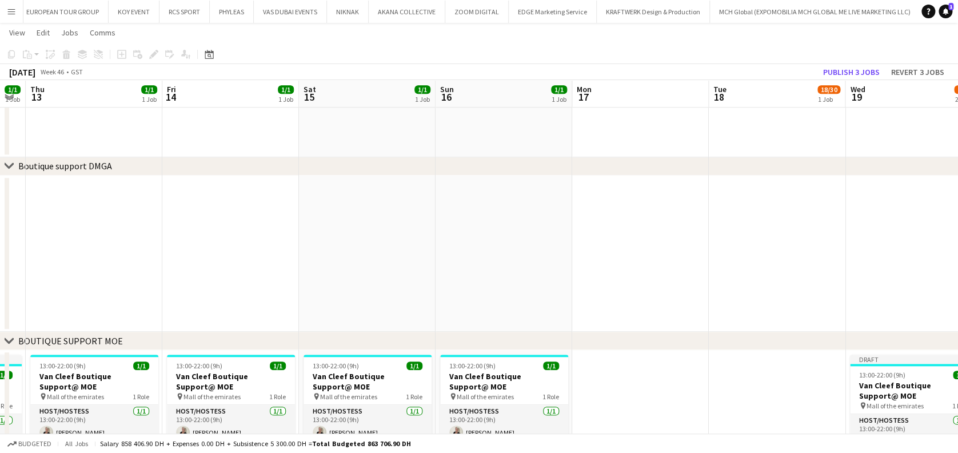
drag, startPoint x: 713, startPoint y: 401, endPoint x: 816, endPoint y: 402, distance: 102.9
click at [847, 401] on app-calendar-viewport "Tue 11 Wed 12 1/1 1 Job Thu 13 1/1 1 Job Fri 14 1/1 1 Job Sat 15 1/1 1 Job Sun …" at bounding box center [479, 168] width 958 height 993
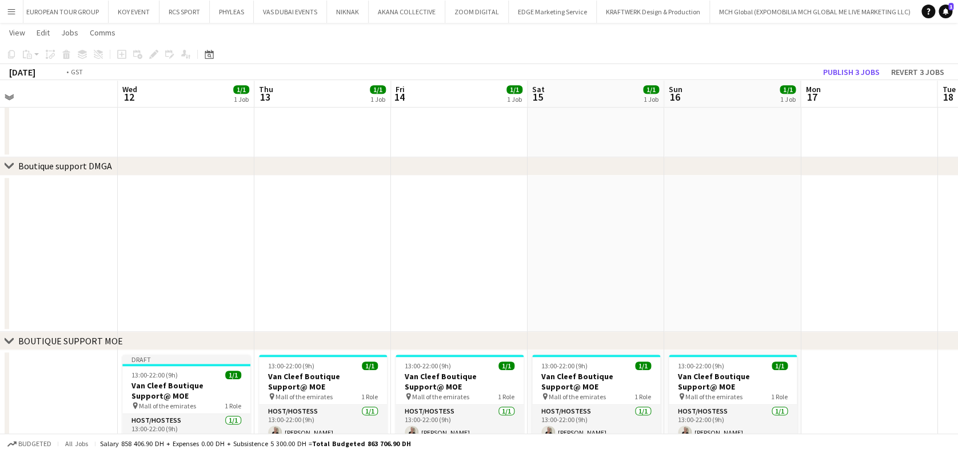
click at [604, 321] on app-calendar-viewport "Sun 9 1/1 1 Job Mon 10 Tue 11 Wed 12 1/1 1 Job Thu 13 1/1 1 Job Fri 14 1/1 1 Jo…" at bounding box center [479, 168] width 958 height 993
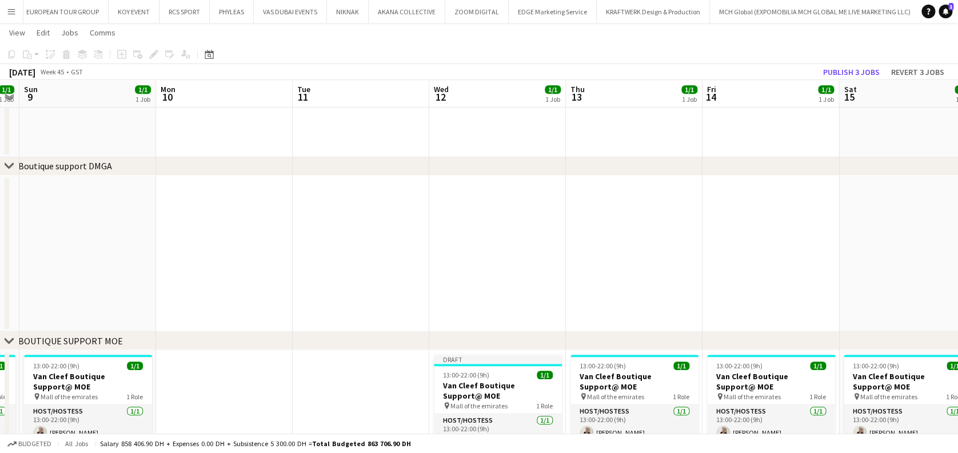
drag, startPoint x: 256, startPoint y: 332, endPoint x: 349, endPoint y: 339, distance: 92.9
click at [681, 339] on div "chevron-right ACTIVATIONS/ VIP EVENTS chevron-right Boutique Support DMFA chevr…" at bounding box center [479, 168] width 958 height 993
drag, startPoint x: 569, startPoint y: 346, endPoint x: 601, endPoint y: 346, distance: 31.4
click at [601, 346] on div "chevron-right BOUTIQUE SUPPORT MOE" at bounding box center [479, 341] width 958 height 18
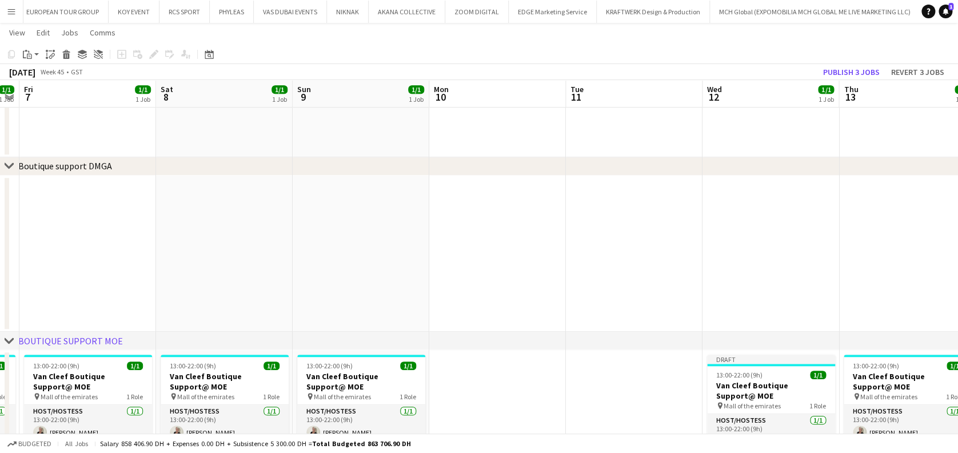
click at [674, 393] on app-calendar-viewport "Wed 5 1/1 1 Job Thu 6 1/1 1 Job Fri 7 1/1 1 Job Sat 8 1/1 1 Job Sun 9 1/1 1 Job…" at bounding box center [479, 168] width 958 height 993
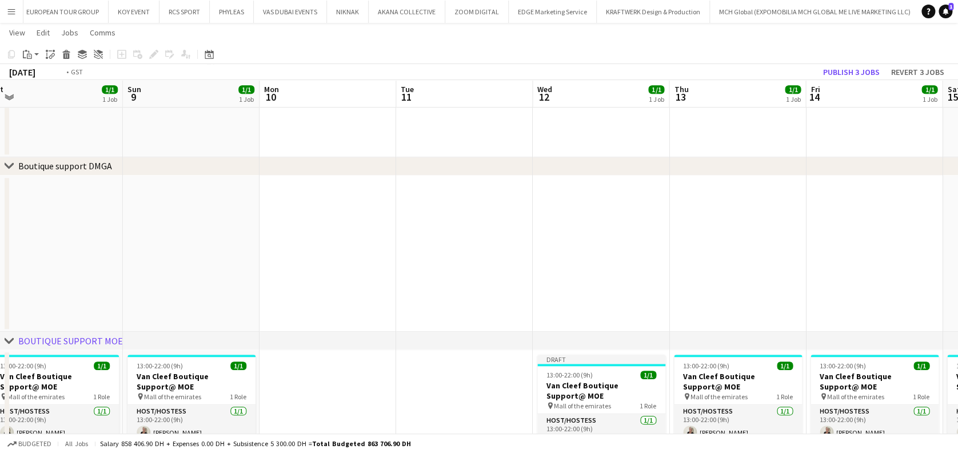
drag, startPoint x: 624, startPoint y: 381, endPoint x: 530, endPoint y: 379, distance: 93.8
click at [215, 353] on app-calendar-viewport "Wed 5 1/1 1 Job Thu 6 1/1 1 Job Fri 7 1/1 1 Job Sat 8 1/1 1 Job Sun 9 1/1 1 Job…" at bounding box center [479, 168] width 958 height 993
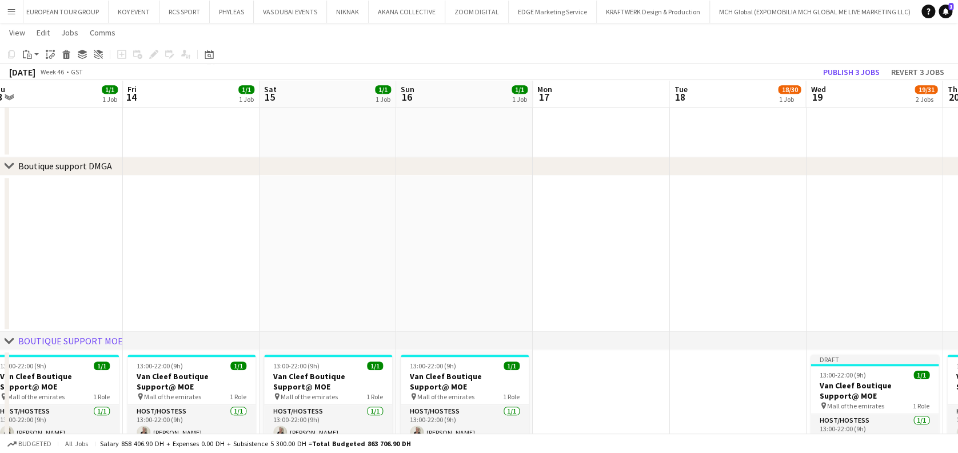
drag, startPoint x: 698, startPoint y: 390, endPoint x: 433, endPoint y: 387, distance: 265.2
click at [345, 390] on app-calendar-viewport "Mon 10 Tue 11 Wed 12 1/1 1 Job Thu 13 1/1 1 Job Fri 14 1/1 1 Job Sat 15 1/1 1 J…" at bounding box center [479, 168] width 958 height 993
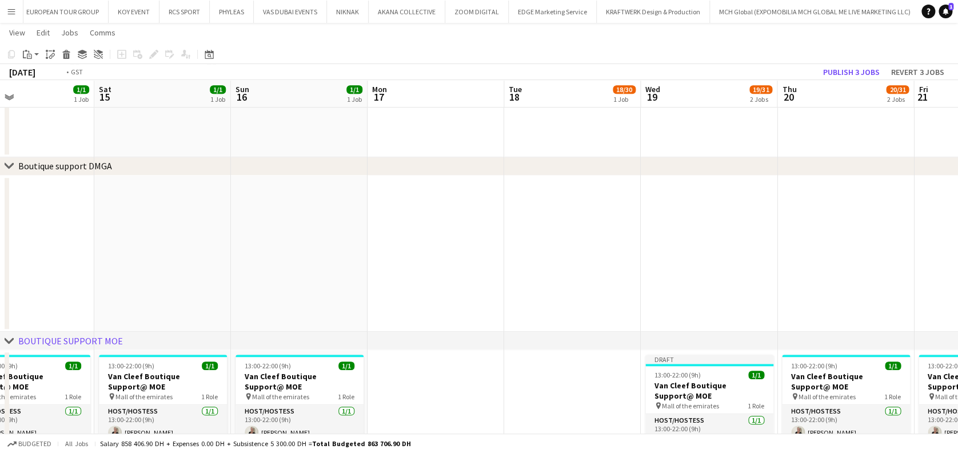
drag, startPoint x: 263, startPoint y: 365, endPoint x: 287, endPoint y: 363, distance: 24.1
click at [263, 364] on app-calendar-viewport "Wed 12 1/1 1 Job Thu 13 1/1 1 Job Fri 14 1/1 1 Job Sat 15 1/1 1 Job Sun 16 1/1 …" at bounding box center [479, 168] width 958 height 993
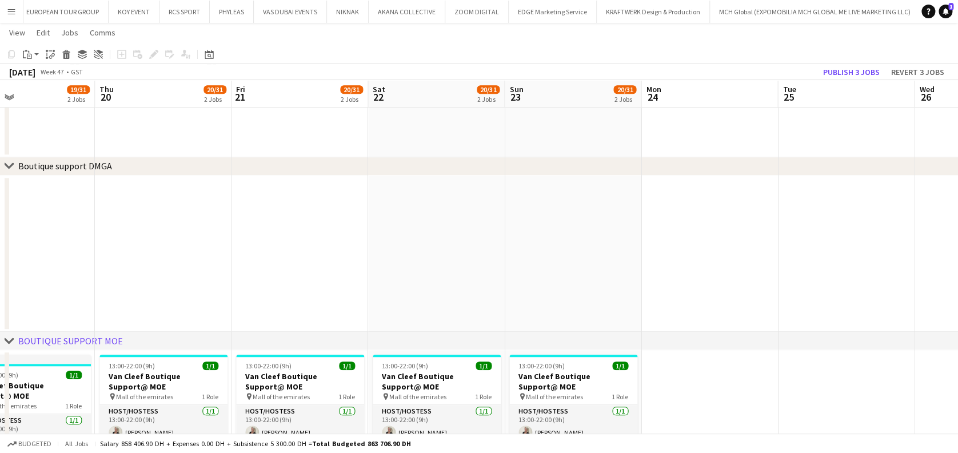
drag, startPoint x: 384, startPoint y: 368, endPoint x: 217, endPoint y: 312, distance: 176.6
click at [84, 312] on app-calendar-viewport "Sat 15 1/1 1 Job Sun 16 1/1 1 Job Mon 17 Tue 18 18/30 1 Job Wed 19 19/31 2 Jobs…" at bounding box center [479, 168] width 958 height 993
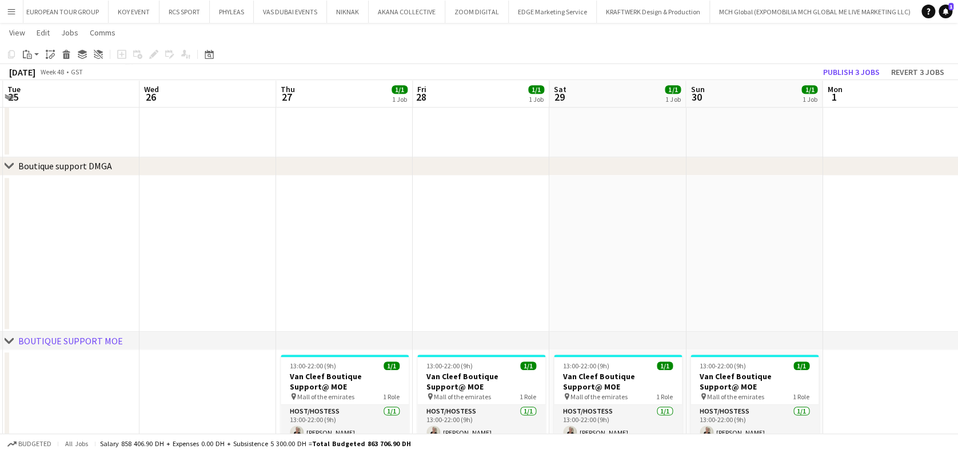
scroll to position [0, 400]
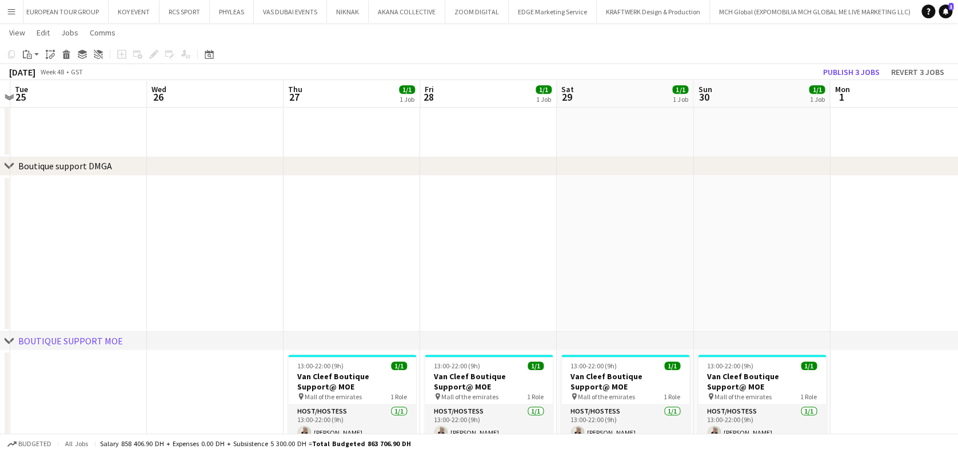
drag, startPoint x: 210, startPoint y: 362, endPoint x: 307, endPoint y: 385, distance: 99.1
click at [307, 385] on app-calendar-viewport "Sat 22 20/31 2 Jobs Sun 23 20/31 2 Jobs Mon 24 Tue 25 Wed 26 Thu 27 1/1 1 Job F…" at bounding box center [479, 168] width 958 height 993
click at [205, 398] on app-date-cell at bounding box center [215, 413] width 137 height 127
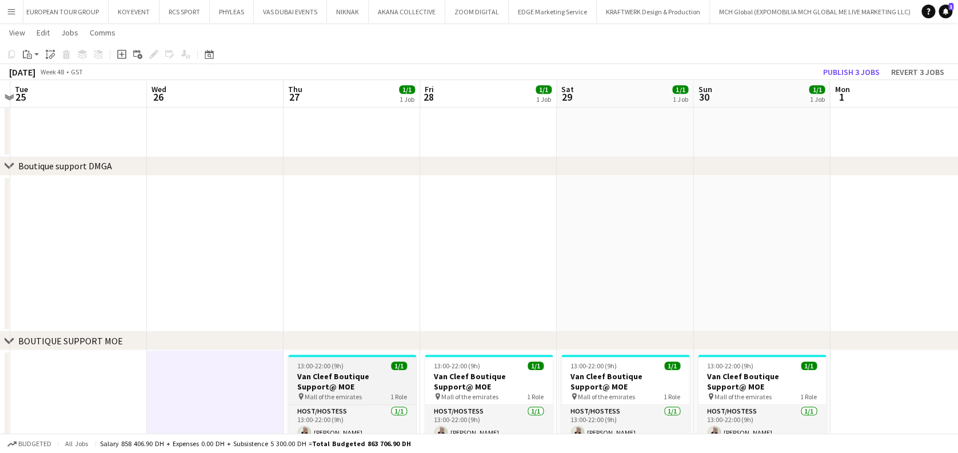
click at [403, 381] on h3 "Van Cleef Boutique Support@ MOE" at bounding box center [352, 381] width 128 height 21
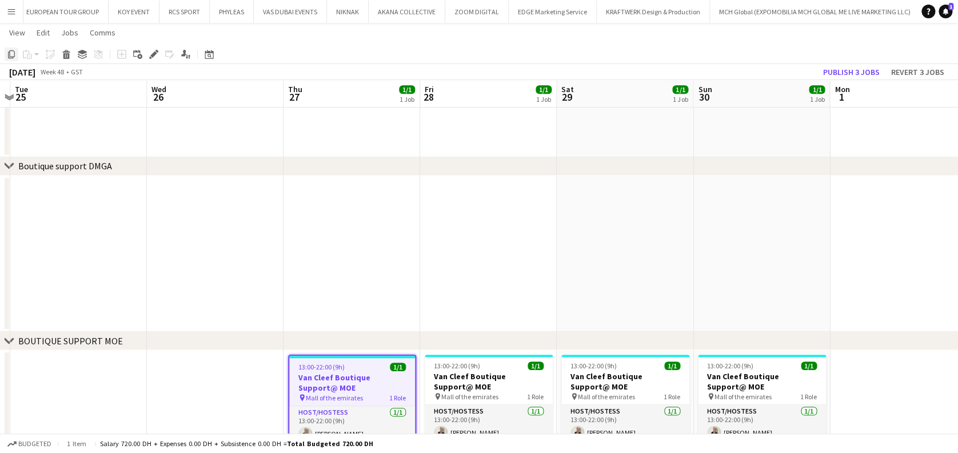
click at [12, 56] on icon at bounding box center [11, 54] width 7 height 8
click at [250, 375] on app-date-cell at bounding box center [215, 413] width 137 height 127
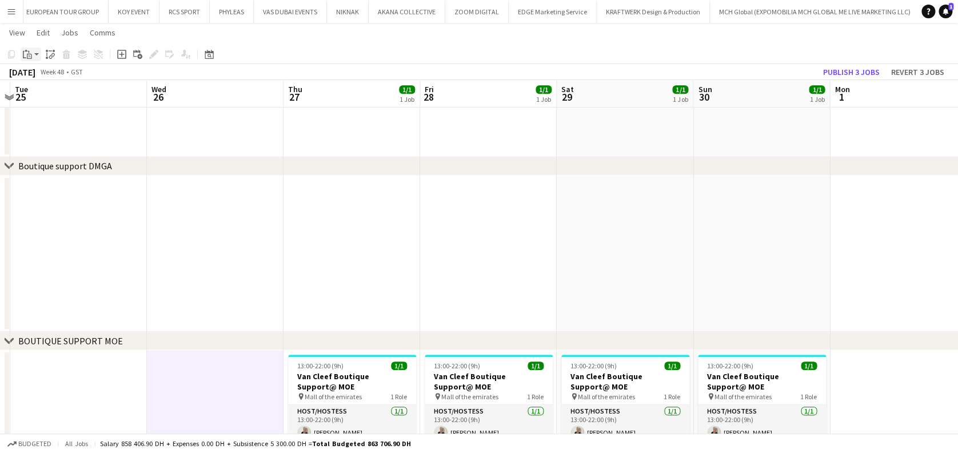
click at [31, 55] on icon at bounding box center [29, 56] width 5 height 5
click at [54, 91] on link "Paste with crew Ctrl+Shift+V" at bounding box center [83, 95] width 107 height 10
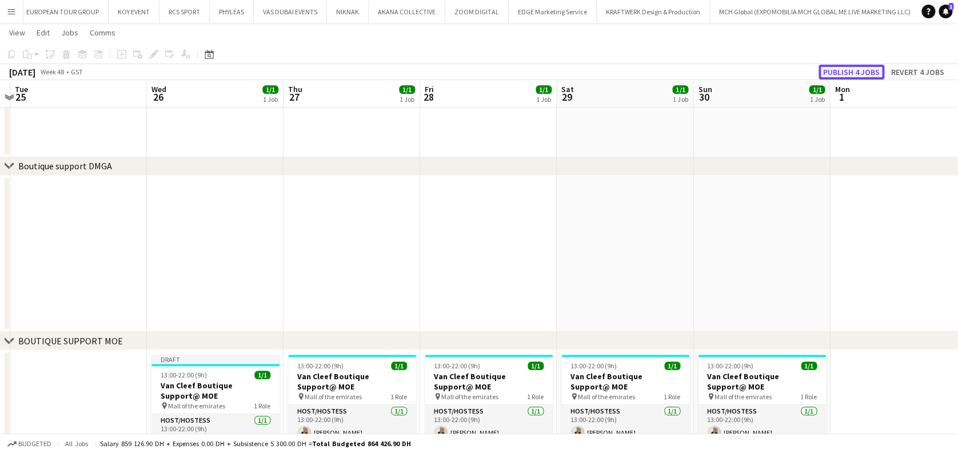
click at [843, 73] on button "Publish 4 jobs" at bounding box center [852, 72] width 66 height 15
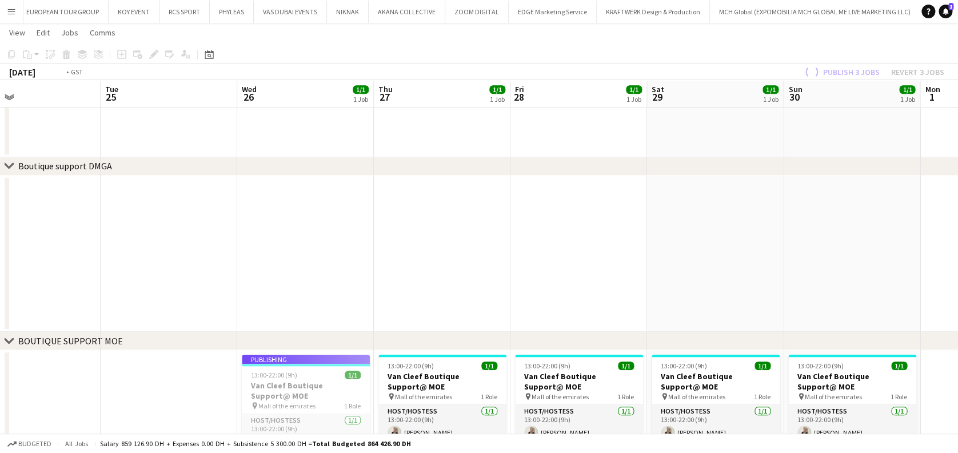
drag
click at [604, 389] on app-calendar-viewport "Sat 22 20/31 2 Jobs Sun 23 20/31 2 Jobs Mon 24 Tue 25 Wed 26 1/1 1 Job Thu 27 1…" at bounding box center [479, 168] width 958 height 993
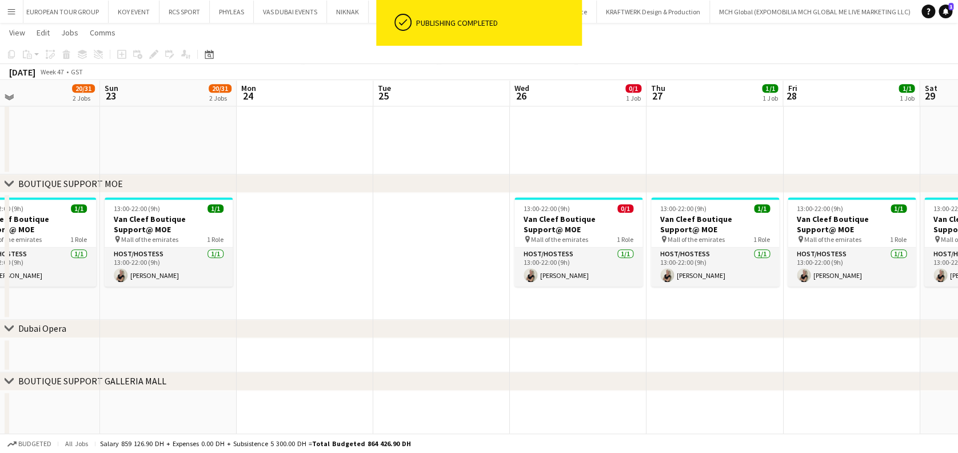
scroll to position [495, 0]
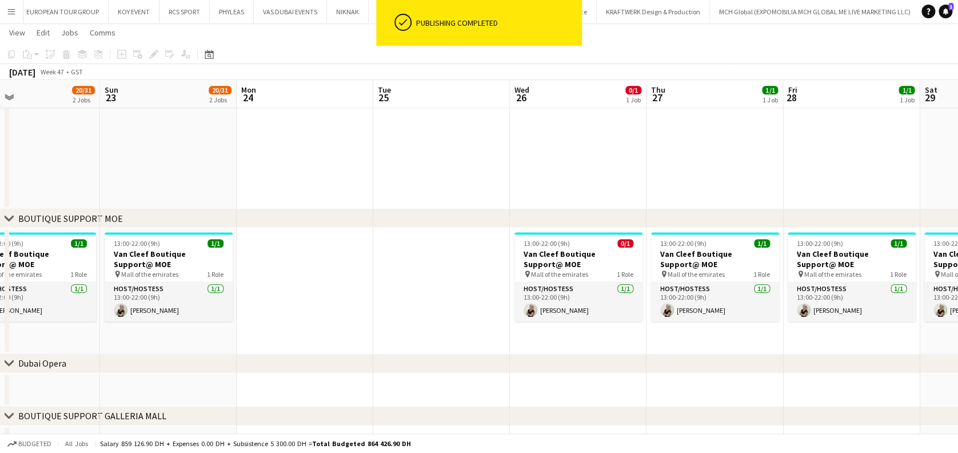
click at [508, 311] on app-calendar-viewport "Thu 20 20/31 2 Jobs Fri 21 20/31 2 Jobs Sat 22 20/31 2 Jobs Sun 23 20/31 2 Jobs…" at bounding box center [479, 46] width 958 height 993
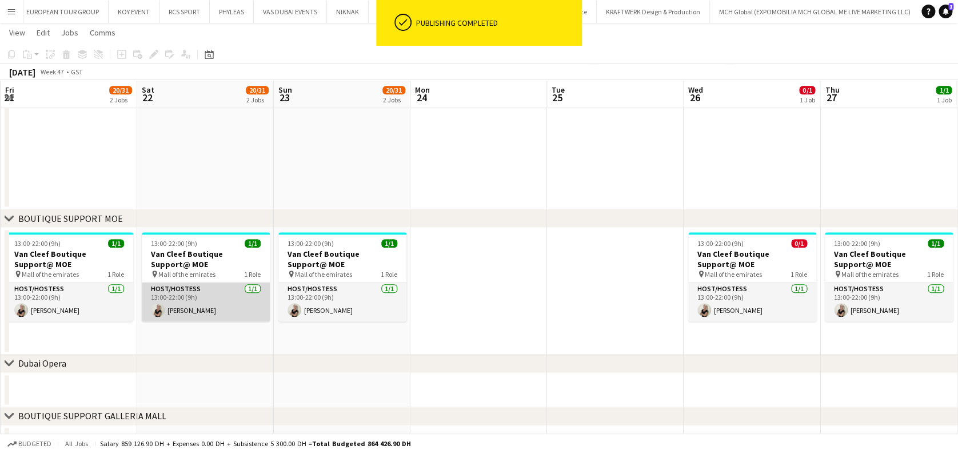
click at [520, 300] on app-calendar-viewport "Wed 19 18/31 2 Jobs Thu 20 20/31 2 Jobs Fri 21 20/31 2 Jobs Sat 22 20/31 2 Jobs…" at bounding box center [479, 46] width 958 height 993
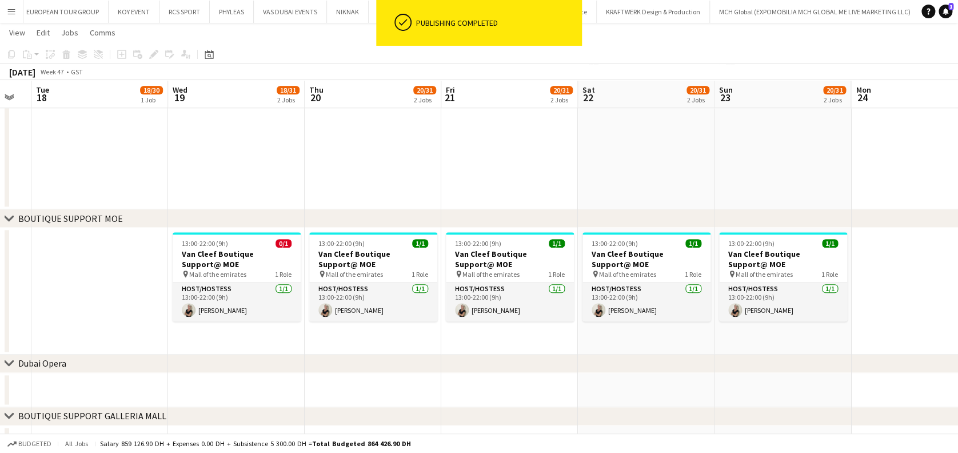
click at [534, 296] on app-calendar-viewport "Sun 16 1/1 1 Job Mon 17 Tue 18 18/30 1 Job Wed 19 18/31 2 Jobs Thu 20 20/31 2 J…" at bounding box center [479, 46] width 958 height 993
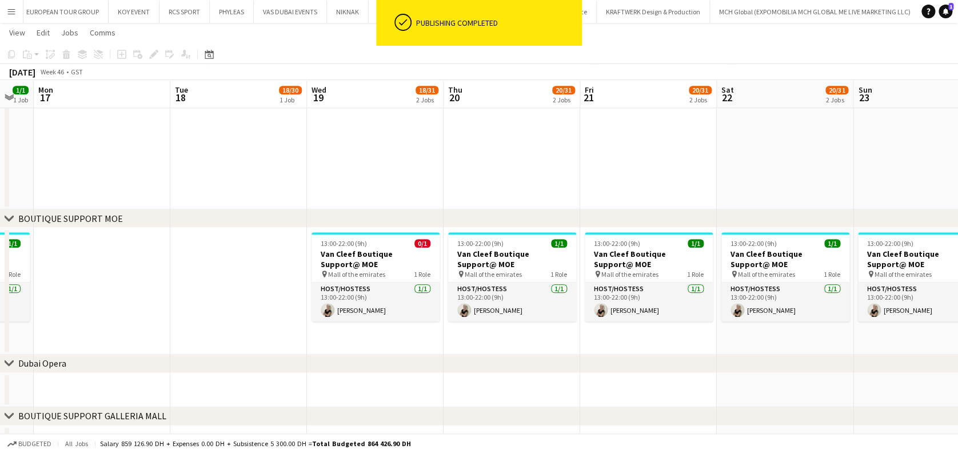
click at [625, 274] on app-calendar-viewport "Sat 15 1/1 1 Job Sun 16 1/1 1 Job Mon 17 Tue 18 18/30 1 Job Wed 19 18/31 2 Jobs…" at bounding box center [479, 46] width 958 height 993
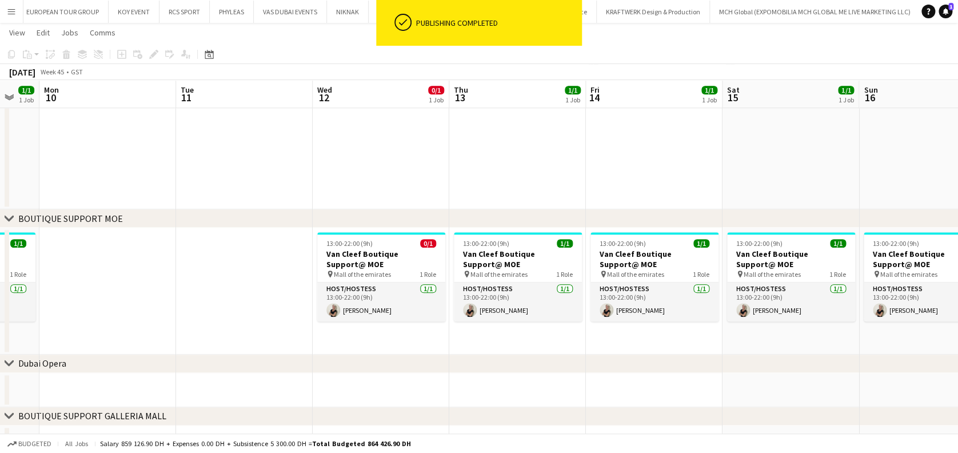
click at [895, 341] on app-calendar-viewport "Sat 8 1/1 1 Job Sun 9 1/1 1 Job Mon 10 Tue 11 Wed 12 0/1 1 Job Thu 13 1/1 1 Job…" at bounding box center [479, 46] width 958 height 993
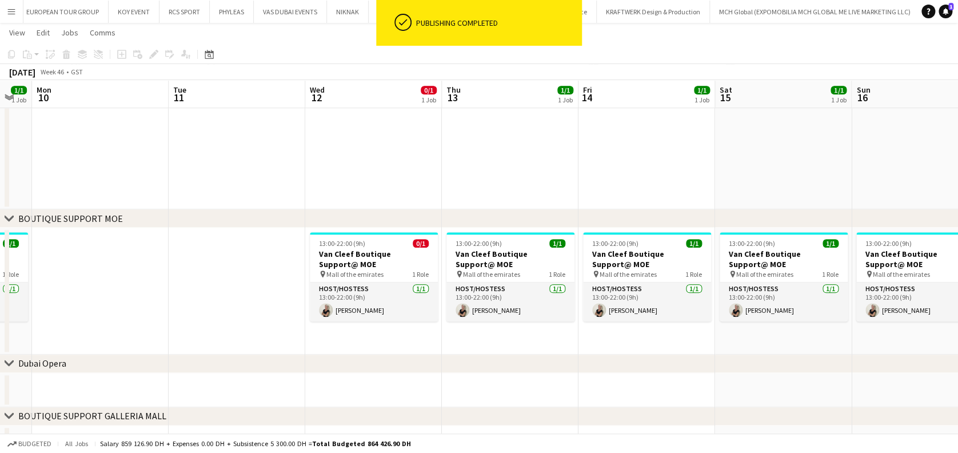
click at [399, 316] on app-calendar-viewport "Sat 8 1/1 1 Job Sun 9 1/1 1 Job Mon 10 Tue 11 Wed 12 0/1 1 Job Thu 13 1/1 1 Job…" at bounding box center [479, 46] width 958 height 993
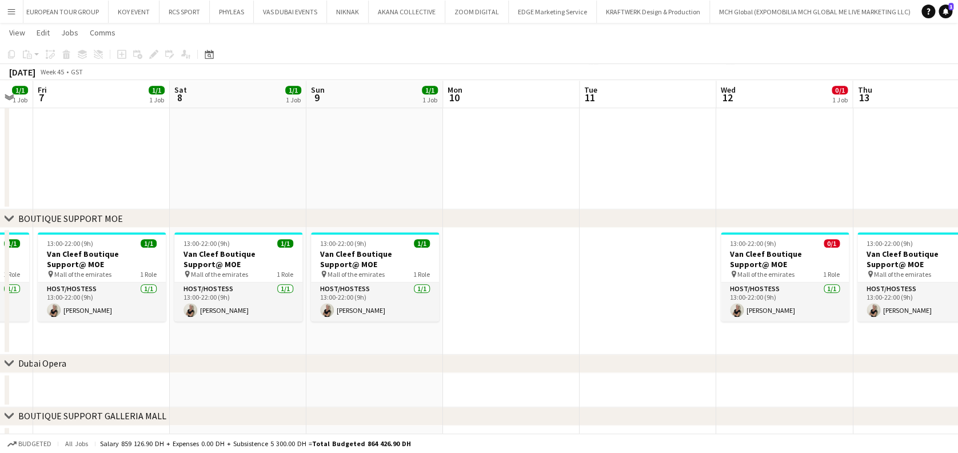
click at [554, 286] on app-calendar-viewport "Wed 5 0/1 1 Job Thu 6 1/1 1 Job Fri 7 1/1 1 Job Sat 8 1/1 1 Job Sun 9 1/1 1 Job…" at bounding box center [479, 46] width 958 height 993
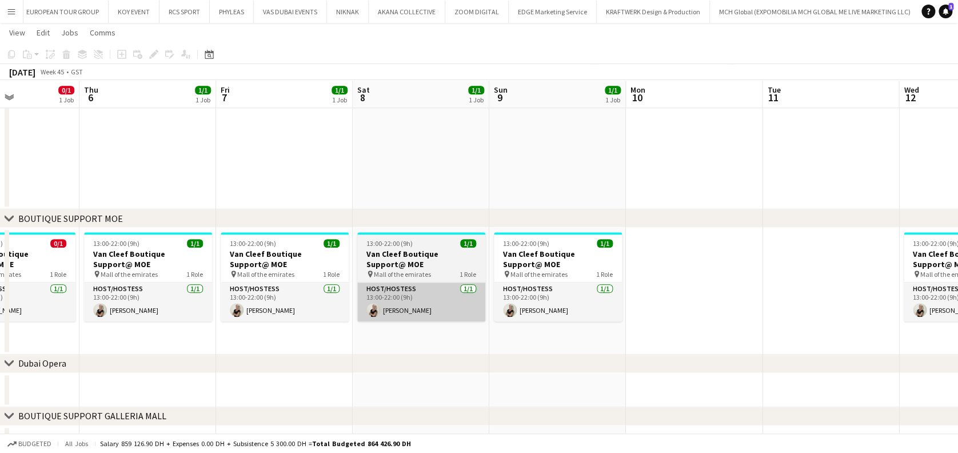
click at [718, 309] on app-calendar-viewport "Mon 3 Tue 4 Wed 5 0/1 1 Job Thu 6 1/1 1 Job Fri 7 1/1 1 Job Sat 8 1/1 1 Job Sun…" at bounding box center [479, 46] width 958 height 993
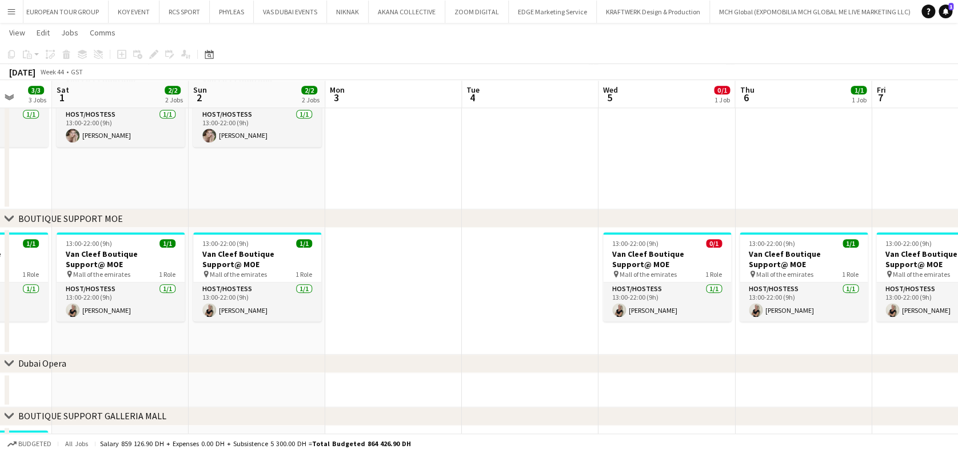
click at [664, 275] on app-calendar-viewport "Wed 29 2/2 2 Jobs Thu 30 3/3 3 Jobs Fri 31 3/3 3 Jobs Sat 1 2/2 2 Jobs Sun 2 2/…" at bounding box center [479, 46] width 958 height 993
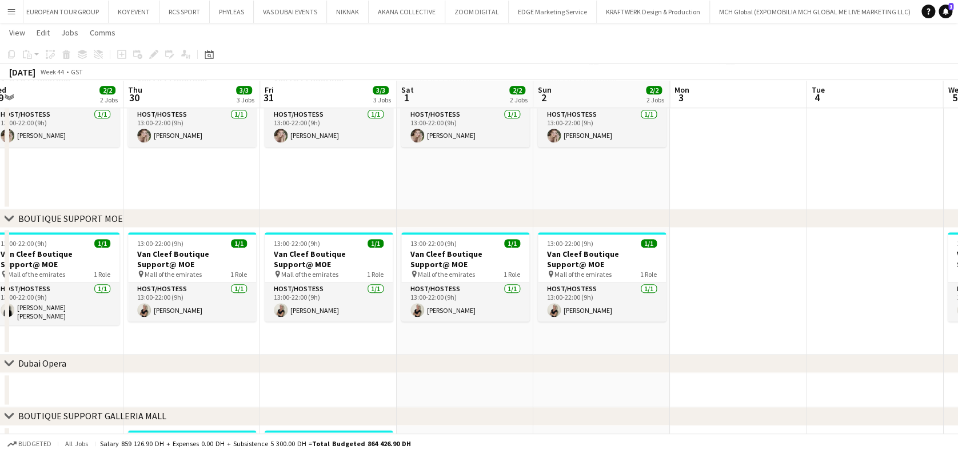
click at [811, 340] on app-calendar-viewport "Mon 27 Tue 28 Wed 29 2/2 2 Jobs Thu 30 3/3 3 Jobs Fri 31 3/3 3 Jobs Sat 1 2/2 2…" at bounding box center [479, 46] width 958 height 993
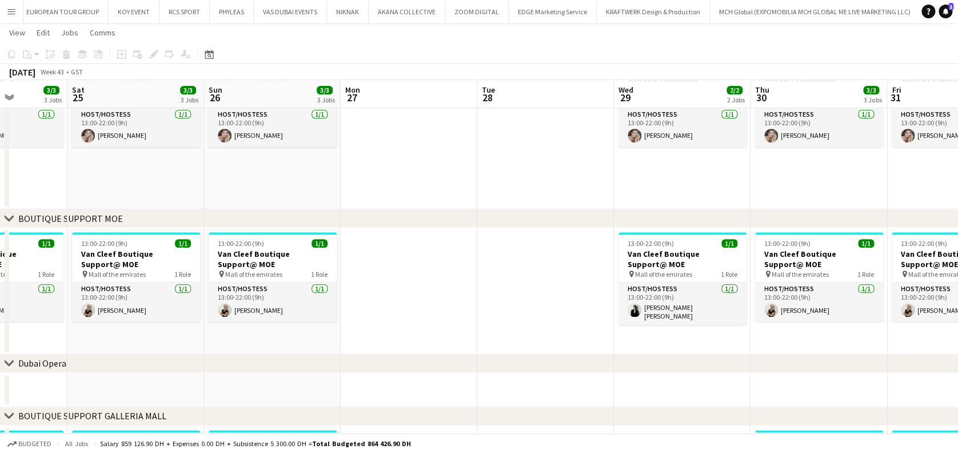
click at [784, 310] on app-calendar-viewport "Thu 23 3/3 3 Jobs Fri 24 3/3 3 Jobs Sat 25 3/3 3 Jobs Sun 26 3/3 3 Jobs Mon 27 …" at bounding box center [479, 46] width 958 height 993
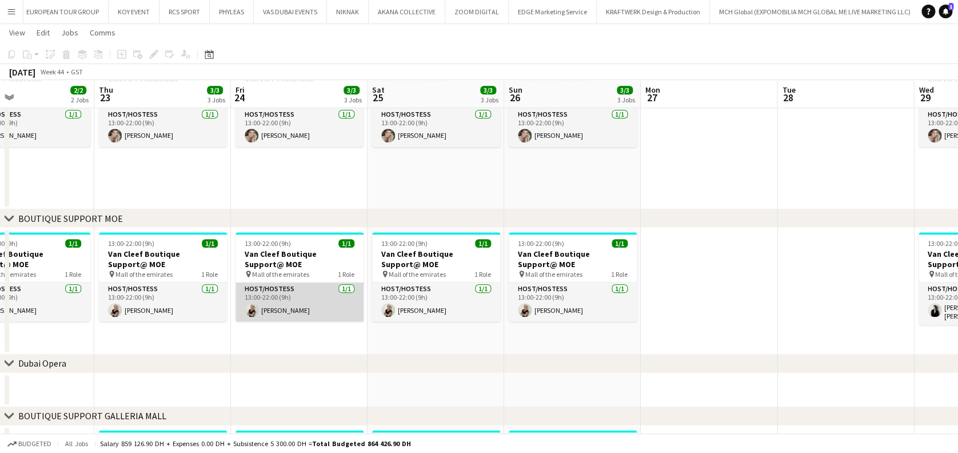
click at [675, 303] on app-calendar-viewport "Mon 20 Tue 21 Wed 22 2/2 2 Jobs Thu 23 3/3 3 Jobs Fri 24 3/3 3 Jobs Sat 25 3/3 …" at bounding box center [479, 46] width 958 height 993
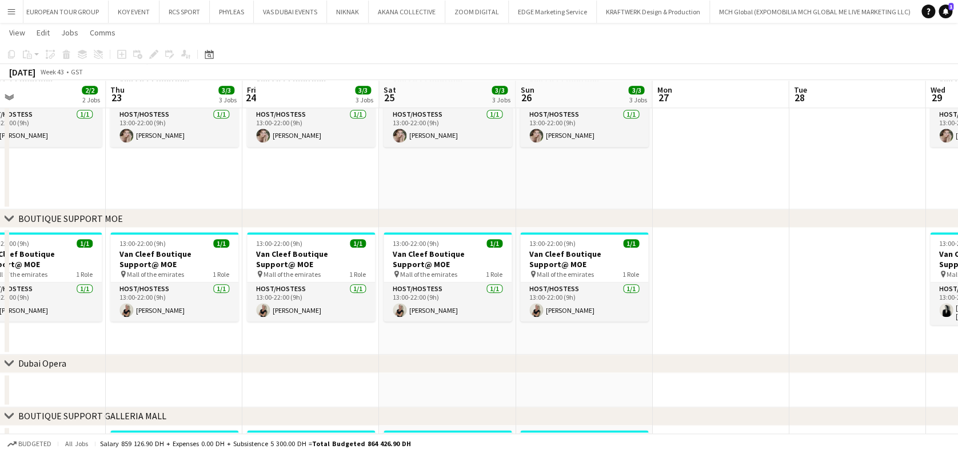
click at [134, 300] on app-calendar-viewport "Sat 18 3/3 3 Jobs Sun 19 3/3 3 Jobs Mon 20 Tue 21 Wed 22 2/2 2 Jobs Thu 23 3/3 …" at bounding box center [479, 46] width 958 height 993
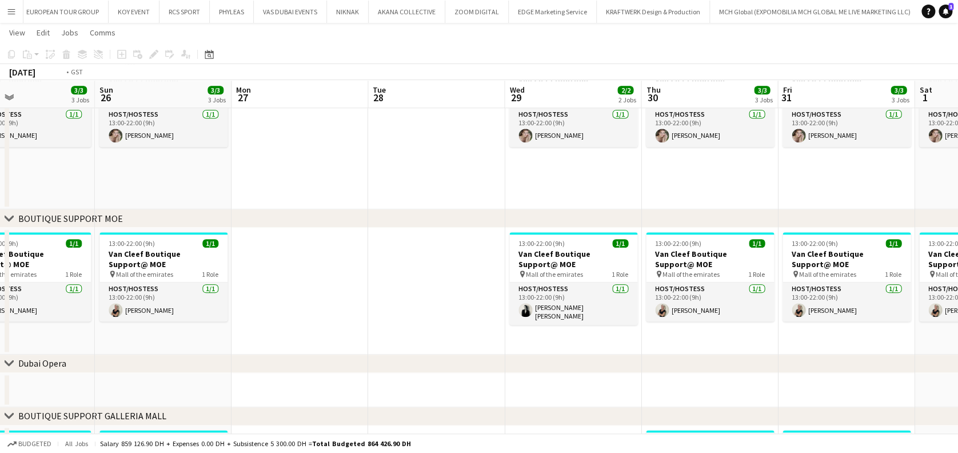
click at [59, 324] on app-calendar-viewport "Tue 21 Wed 22 2/2 2 Jobs Thu 23 3/3 3 Jobs Fri 24 3/3 3 Jobs Sat 25 3/3 3 Jobs …" at bounding box center [479, 46] width 958 height 993
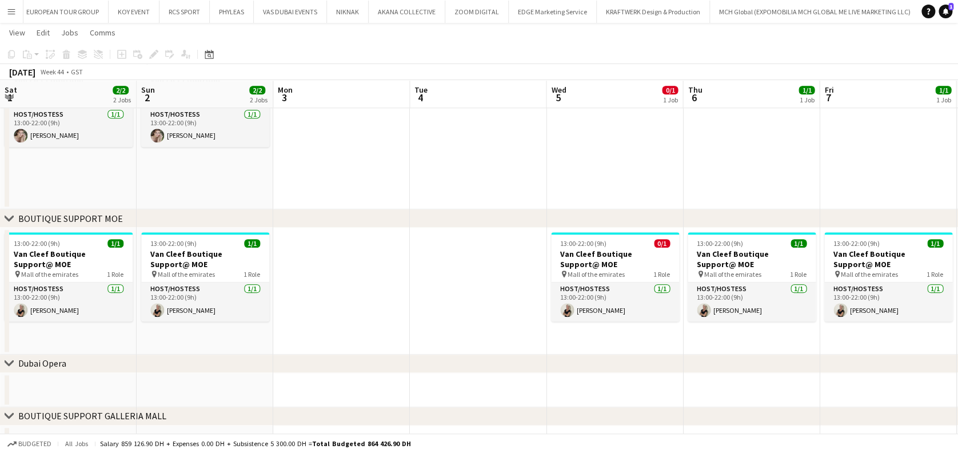
click at [293, 325] on app-calendar-viewport "Tue 28 Wed 29 2/2 2 Jobs Thu 30 3/3 3 Jobs Fri 31 3/3 3 Jobs Sat 1 2/2 2 Jobs S…" at bounding box center [479, 46] width 958 height 993
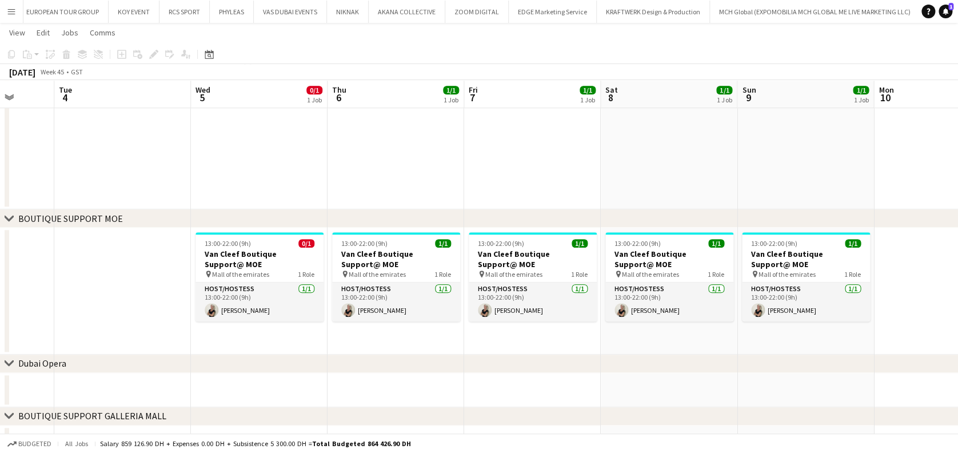
click at [249, 322] on app-calendar-viewport "Sat 1 2/2 2 Jobs Sun 2 2/2 2 Jobs Mon 3 Tue 4 Wed 5 0/1 1 Job Thu 6 1/1 1 Job F…" at bounding box center [479, 46] width 958 height 993
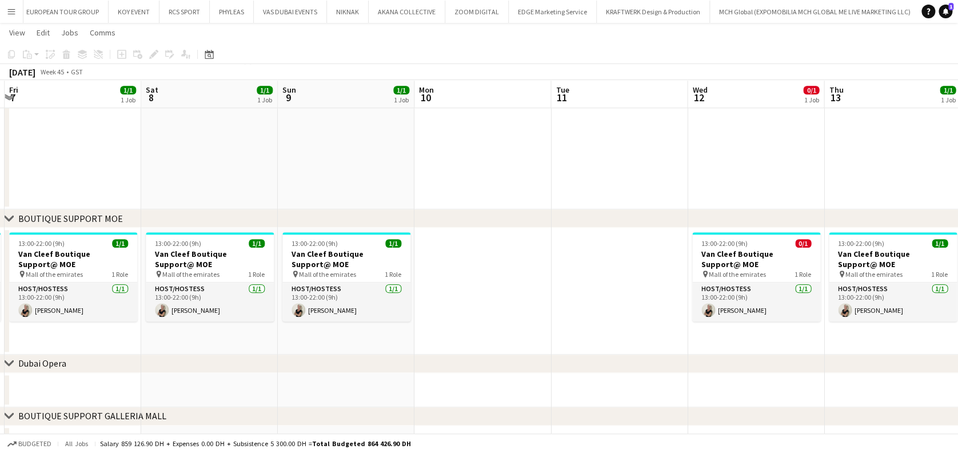
click at [278, 322] on app-calendar-viewport "Mon 3 Tue 4 Wed 5 0/1 1 Job Thu 6 1/1 1 Job Fri 7 1/1 1 Job Sat 8 1/1 1 Job Sun…" at bounding box center [479, 46] width 958 height 993
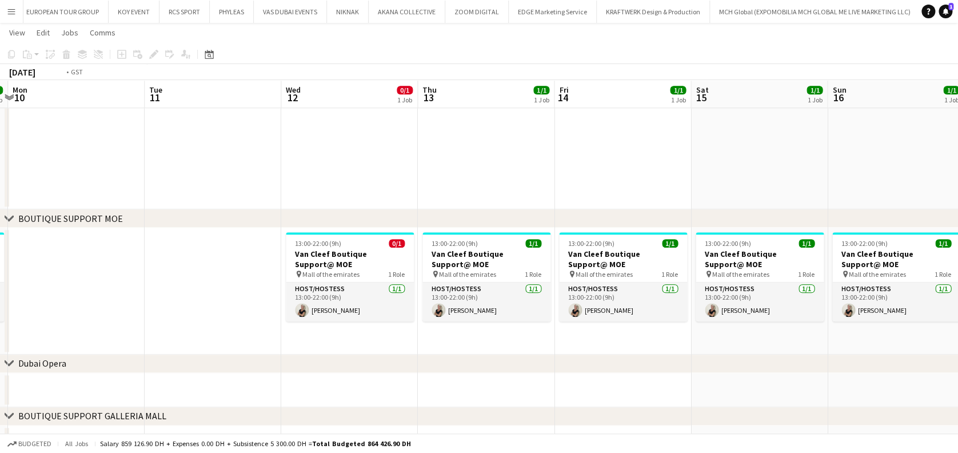
click at [291, 311] on app-calendar-viewport "Thu 6 1/1 1 Job Fri 7 1/1 1 Job Sat 8 1/1 1 Job Sun 9 1/1 1 Job Mon 10 Tue 11 W…" at bounding box center [479, 46] width 958 height 993
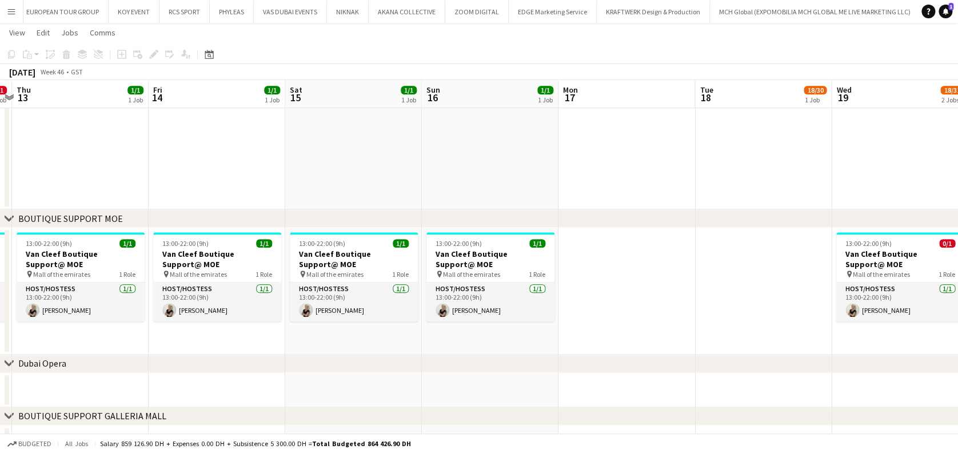
click at [221, 301] on app-calendar-viewport "Mon 10 Tue 11 Wed 12 0/1 1 Job Thu 13 1/1 1 Job Fri 14 1/1 1 Job Sat 15 1/1 1 J…" at bounding box center [479, 46] width 958 height 993
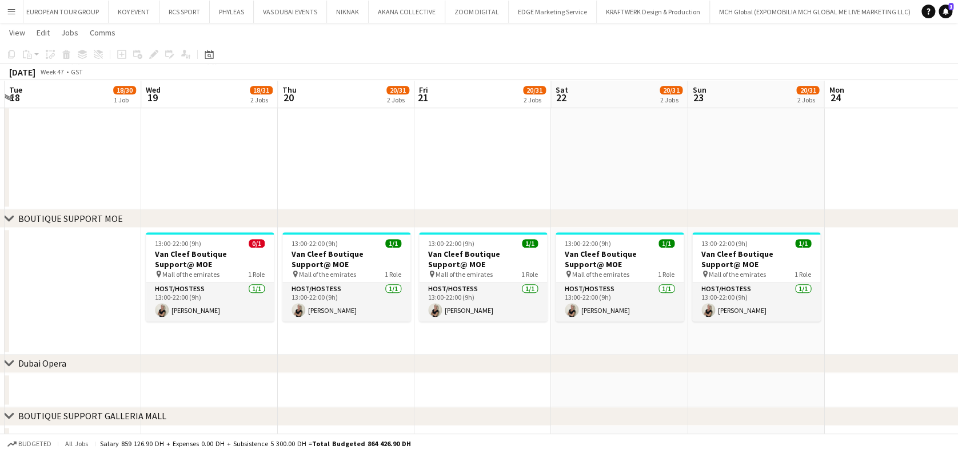
click at [508, 300] on app-calendar-viewport "Sat 15 1/1 1 Job Sun 16 1/1 1 Job Mon 17 Tue 18 18/30 1 Job Wed 19 18/31 2 Jobs…" at bounding box center [479, 46] width 958 height 993
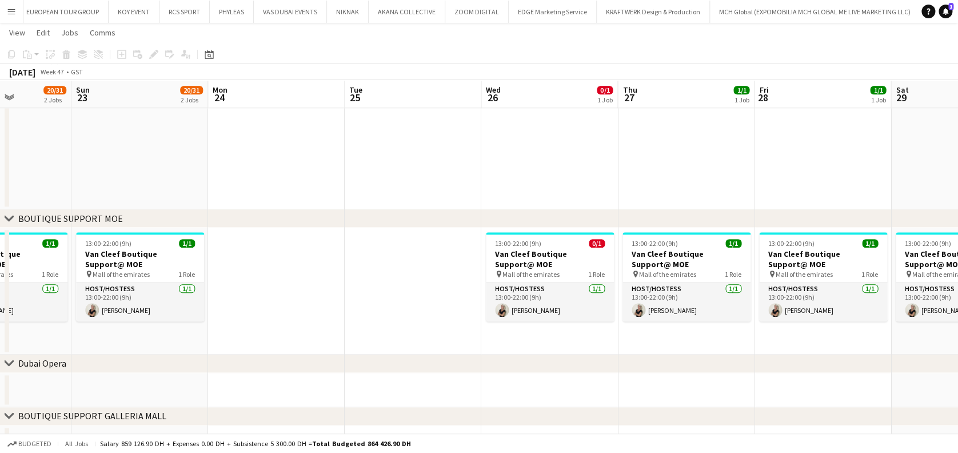
click at [293, 274] on app-calendar-viewport "Wed 19 18/31 2 Jobs Thu 20 20/31 2 Jobs Fri 21 20/31 2 Jobs Sat 22 20/31 2 Jobs…" at bounding box center [479, 46] width 958 height 993
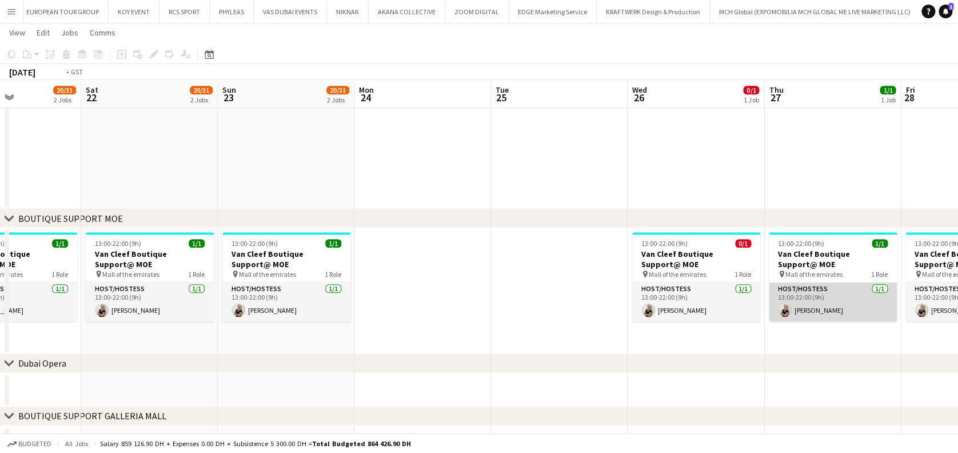
click at [138, 318] on app-calendar-viewport "Wed 19 18/31 2 Jobs Thu 20 20/31 2 Jobs Fri 21 20/31 2 Jobs Sat 22 20/31 2 Jobs…" at bounding box center [479, 46] width 958 height 993
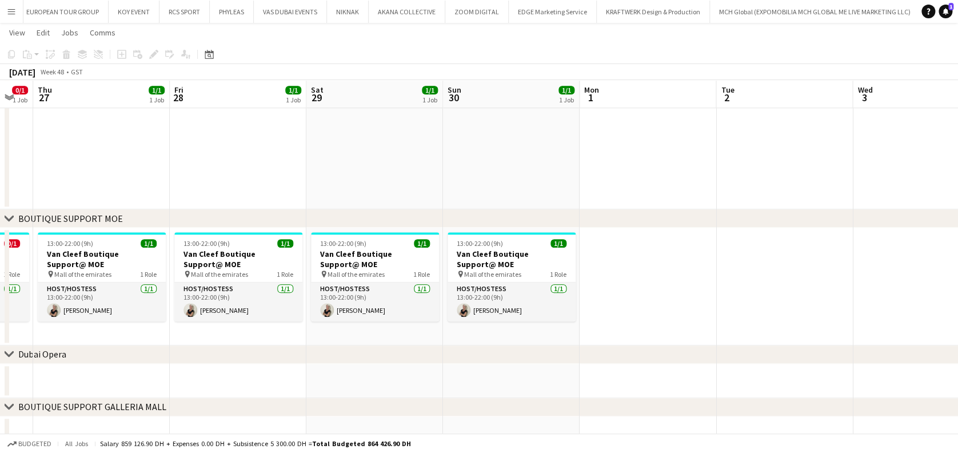
click at [197, 305] on app-calendar-viewport "Mon 24 Tue 25 Wed 26 0/1 1 Job Thu 27 1/1 1 Job Fri 28 1/1 1 Job Sat 29 1/1 1 J…" at bounding box center [479, 42] width 958 height 984
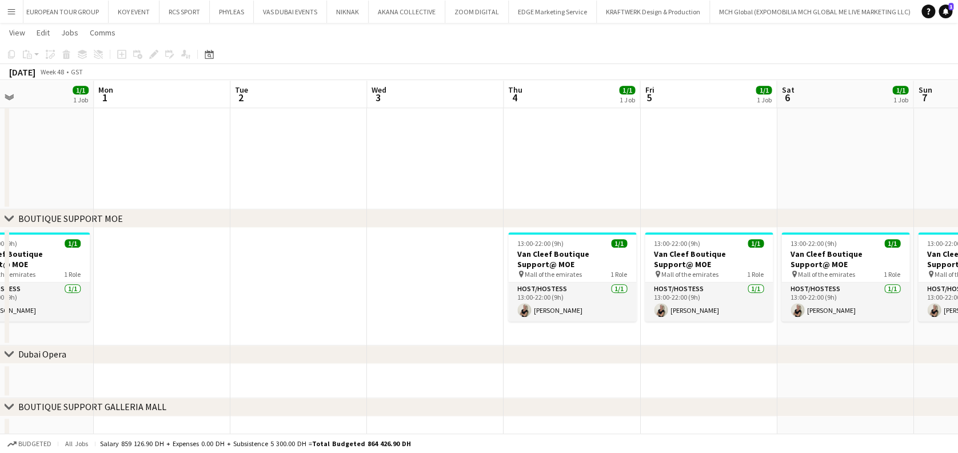
scroll to position [0, 491]
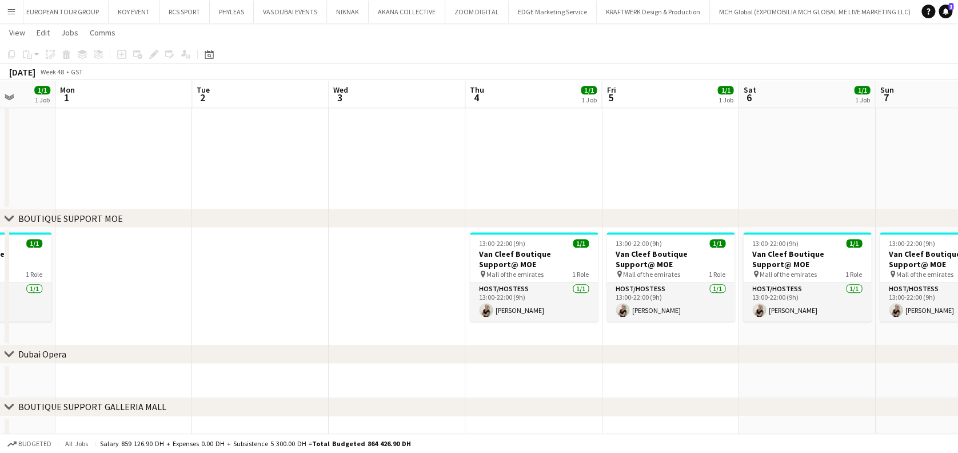
click at [568, 293] on app-calendar-viewport "Thu 27 1/1 1 Job Fri 28 1/1 1 Job Sat 29 1/1 1 Job Sun 30 1/1 1 Job Mon 1 Tue 2…" at bounding box center [479, 42] width 958 height 984
click at [545, 250] on h3 "Van Cleef Boutique Support@ MOE" at bounding box center [534, 259] width 128 height 21
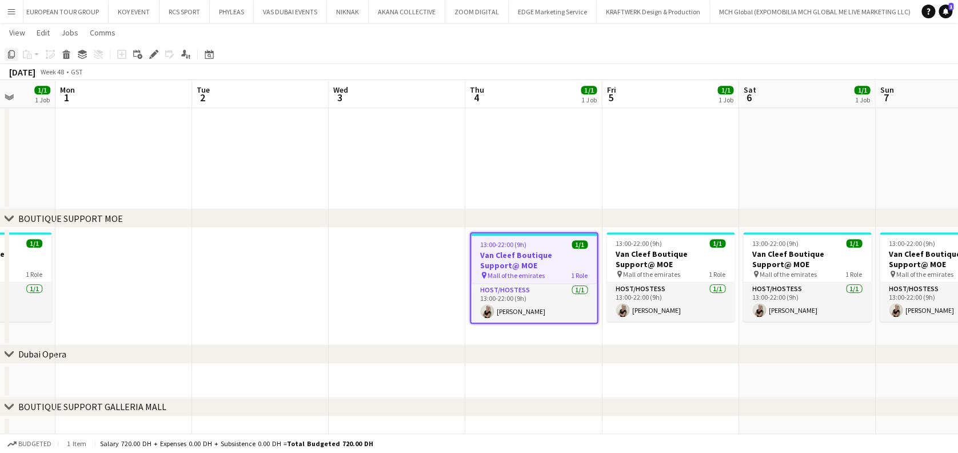
click at [17, 51] on div "Copy" at bounding box center [12, 54] width 14 height 14
click at [402, 270] on app-date-cell at bounding box center [397, 287] width 137 height 118
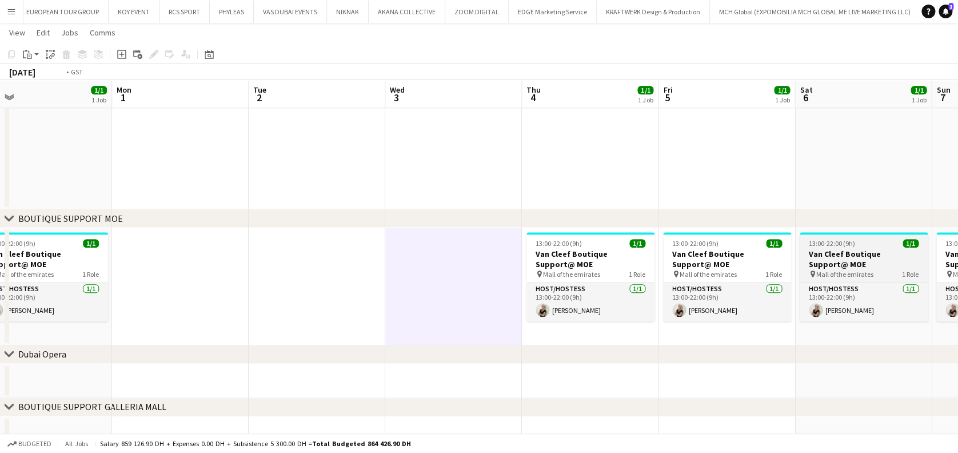
click at [193, 276] on app-calendar-viewport "Thu 27 1/1 1 Job Fri 28 1/1 1 Job Sat 29 1/1 1 Job Sun 30 1/1 1 Job Mon 1 Tue 2…" at bounding box center [479, 42] width 958 height 984
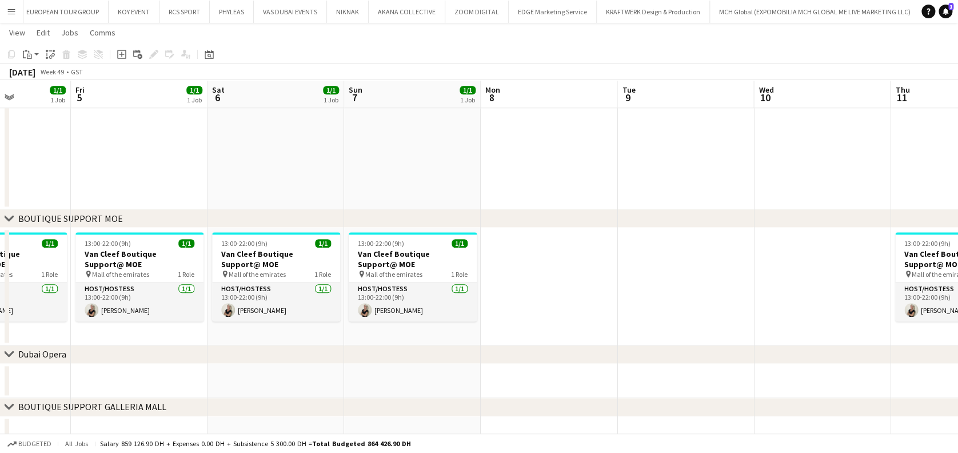
click at [388, 287] on app-calendar-viewport "Mon 1 Tue 2 Wed 3 Thu 4 1/1 1 Job Fri 5 1/1 1 Job Sat 6 1/1 1 Job Sun 7 1/1 1 J…" at bounding box center [479, 42] width 958 height 984
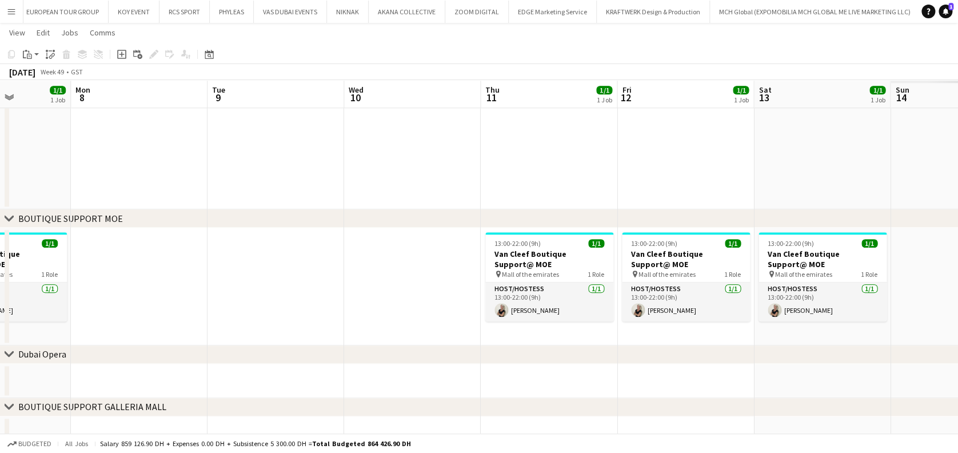
scroll to position [0, 476]
click at [394, 281] on app-date-cell at bounding box center [412, 287] width 137 height 118
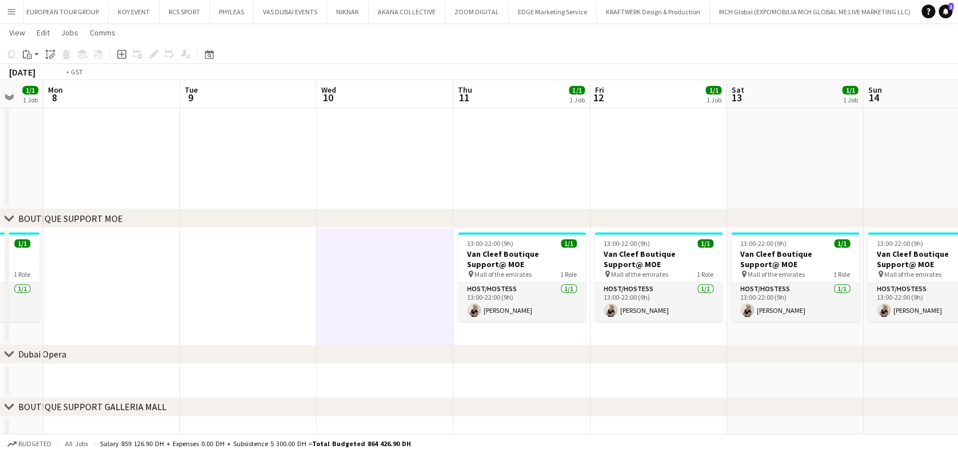
click at [153, 318] on app-calendar-viewport "Thu 4 1/1 1 Job Fri 5 1/1 1 Job Sat 6 1/1 1 Job Sun 7 1/1 1 Job Mon 8 Tue 9 Wed…" at bounding box center [479, 42] width 958 height 984
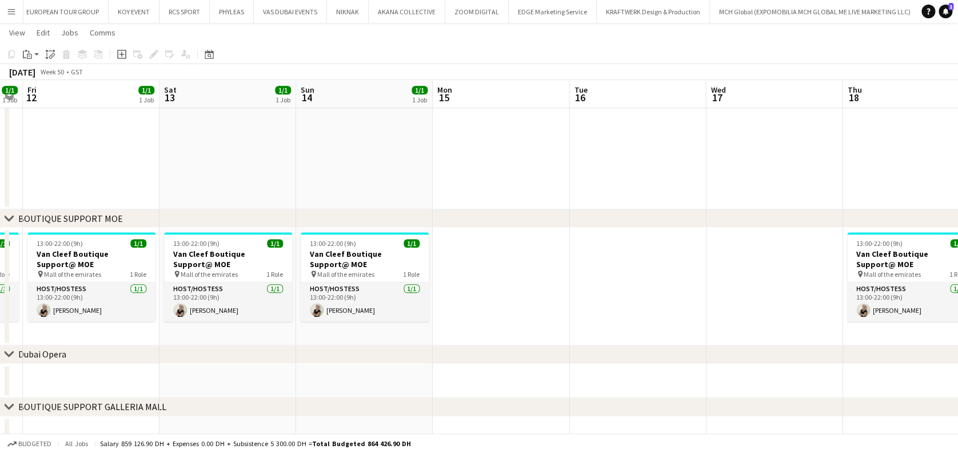
click at [390, 310] on app-calendar-viewport "Mon 8 Tue 9 Wed 10 Thu 11 1/1 1 Job Fri 12 1/1 1 Job Sat 13 1/1 1 Job Sun 14 1/…" at bounding box center [479, 42] width 958 height 984
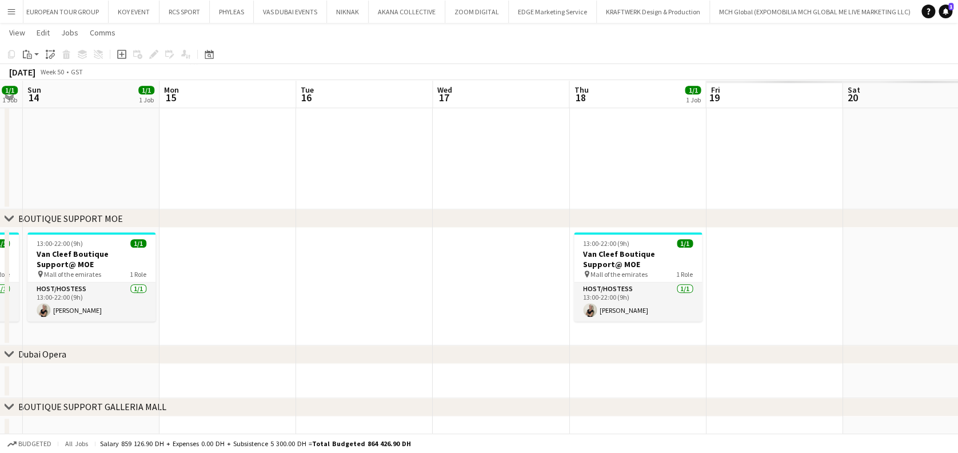
scroll to position [0, 525]
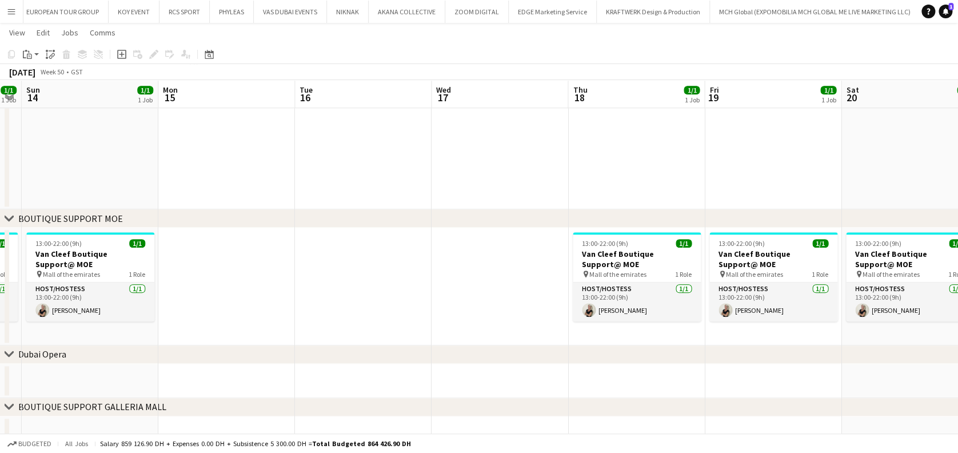
click at [527, 260] on app-date-cell at bounding box center [500, 287] width 137 height 118
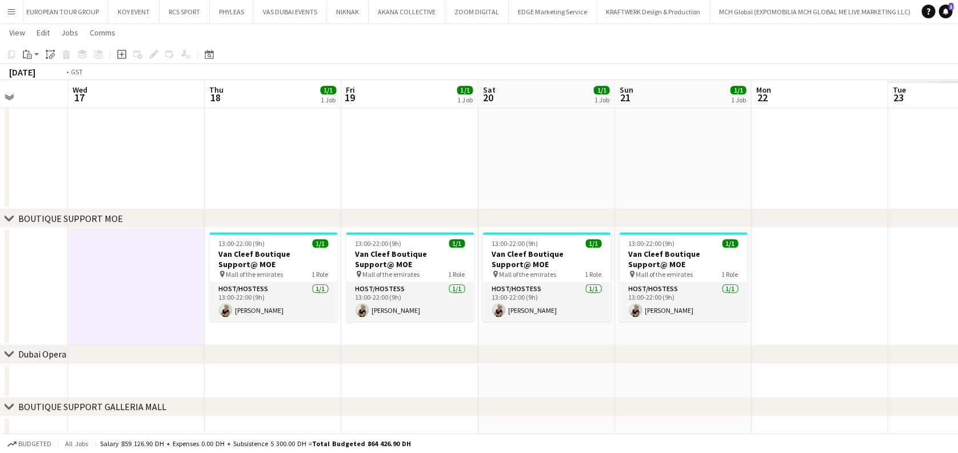
click at [257, 311] on app-calendar-viewport "Fri 12 1/1 1 Job Sat 13 1/1 1 Job Sun 14 1/1 1 Job Mon 15 Tue 16 Wed 17 Thu 18 …" at bounding box center [479, 42] width 958 height 984
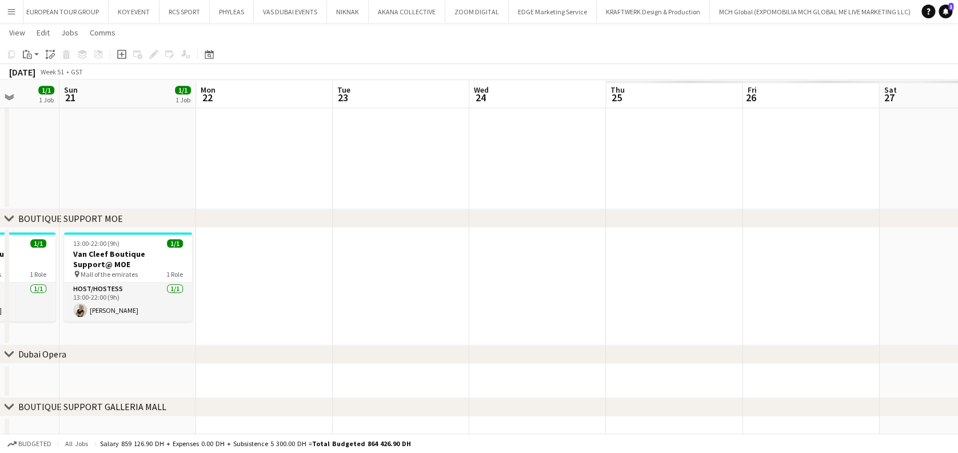
scroll to position [0, 437]
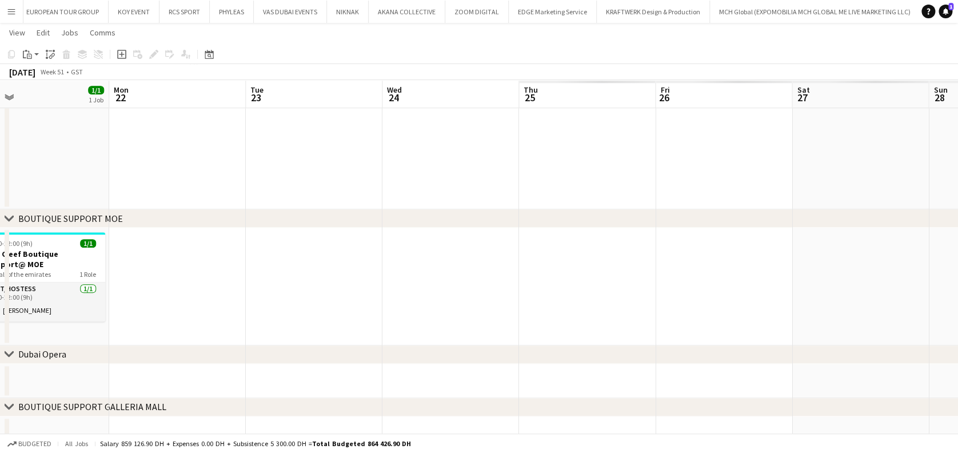
click at [357, 308] on app-calendar-viewport "Thu 18 1/1 1 Job Fri 19 1/1 1 Job Sat 20 1/1 1 Job Sun 21 1/1 1 Job Mon 22 Tue …" at bounding box center [479, 42] width 958 height 984
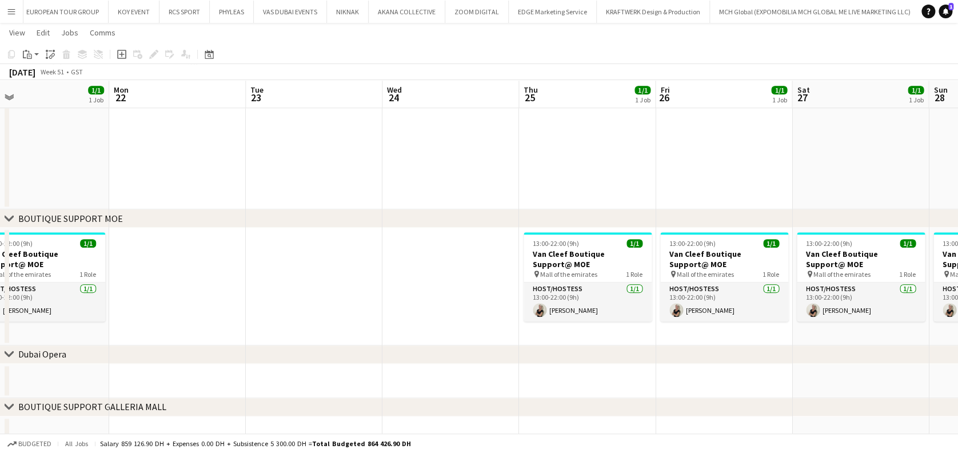
click at [474, 286] on app-date-cell at bounding box center [450, 287] width 137 height 118
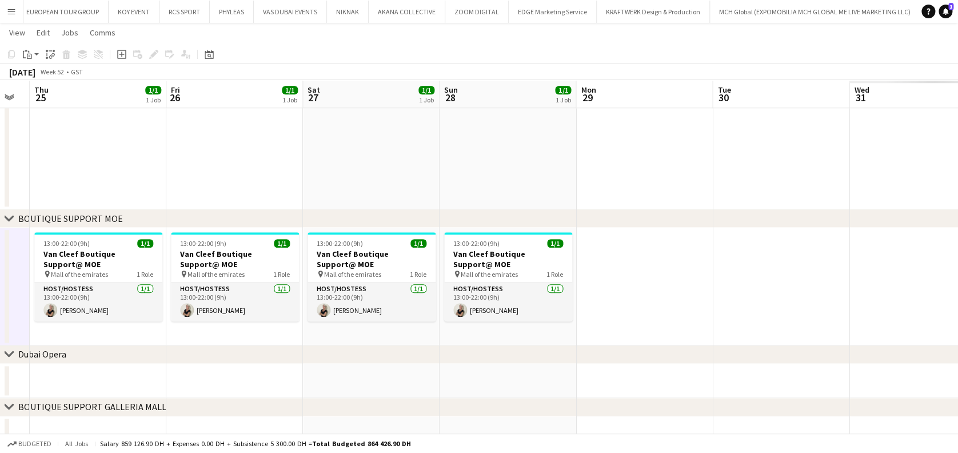
click at [295, 297] on app-calendar-viewport "Sun 21 1/1 1 Job Mon 22 Tue 23 Wed 24 Thu 25 1/1 1 Job Fri 26 1/1 1 Job Sat 27 …" at bounding box center [479, 42] width 958 height 984
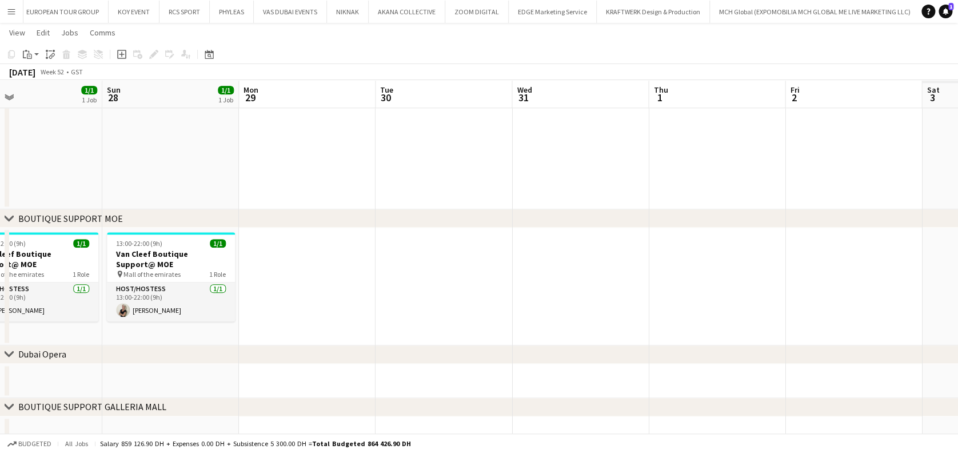
scroll to position [0, 320]
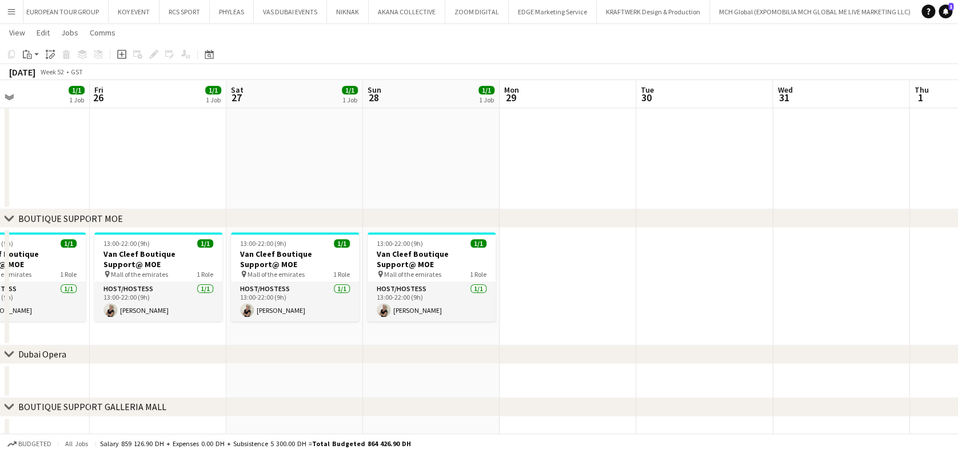
click at [385, 297] on app-calendar-viewport "Tue 23 Wed 24 Thu 25 1/1 1 Job Fri 26 1/1 1 Job Sat 27 1/1 1 Job Sun 28 1/1 1 J…" at bounding box center [479, 42] width 958 height 984
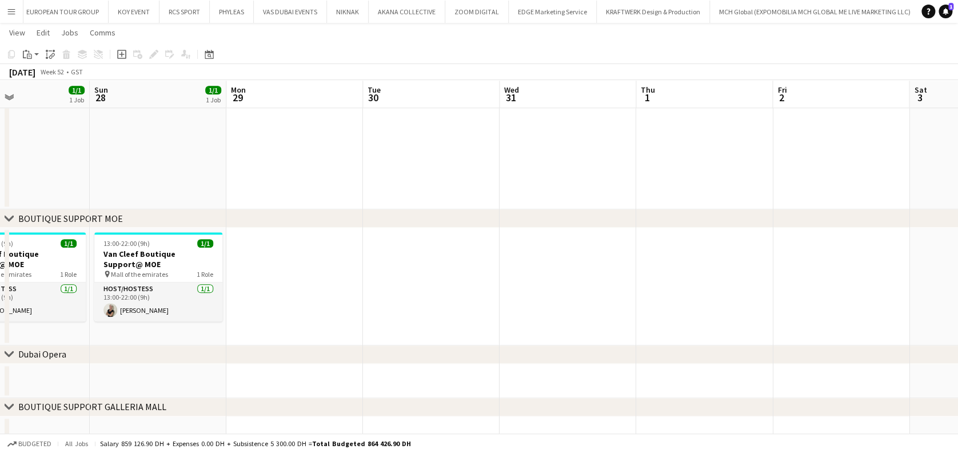
click at [570, 268] on app-date-cell at bounding box center [568, 287] width 137 height 118
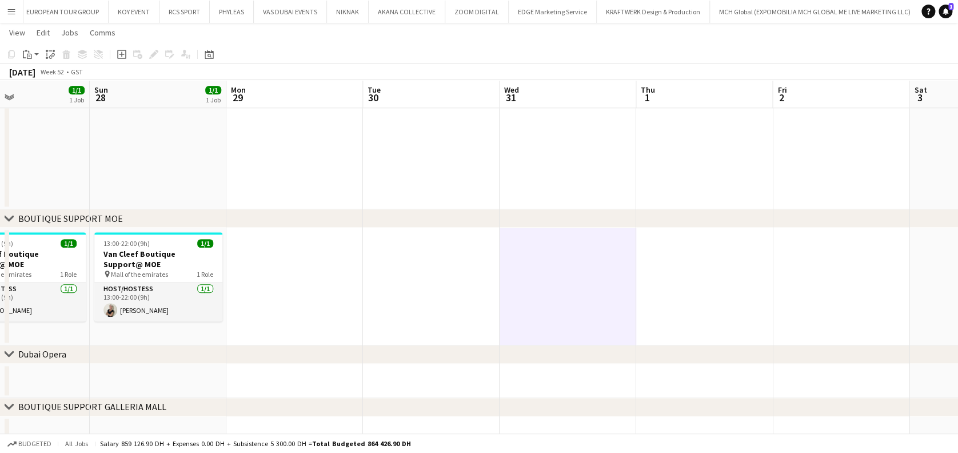
scroll to position [0, 320]
click at [30, 51] on icon "Paste" at bounding box center [27, 54] width 9 height 9
click at [53, 99] on link "Paste with crew Ctrl+Shift+V" at bounding box center [83, 95] width 107 height 10
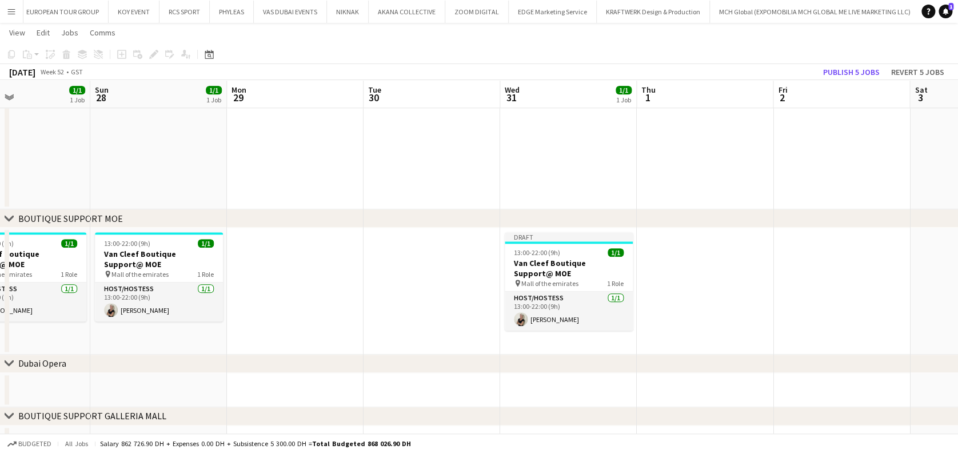
click at [396, 357] on div "chevron-right [GEOGRAPHIC_DATA]" at bounding box center [479, 363] width 958 height 18
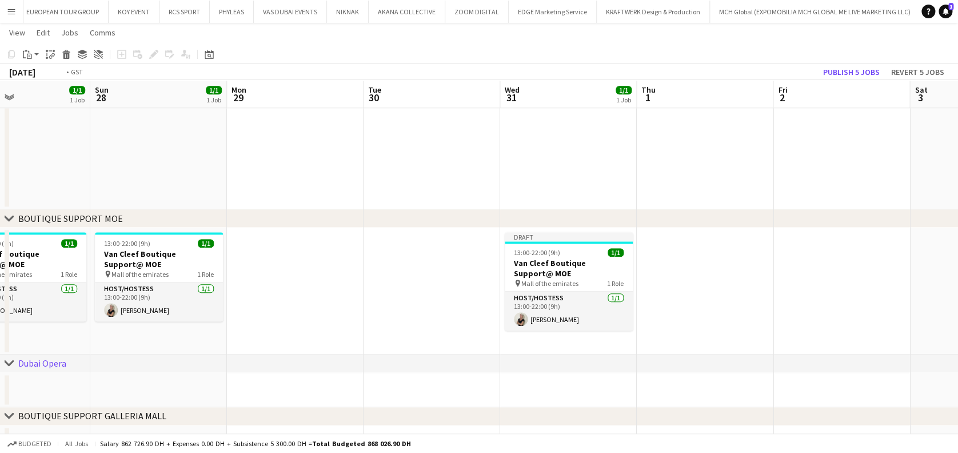
scroll to position [0, 398]
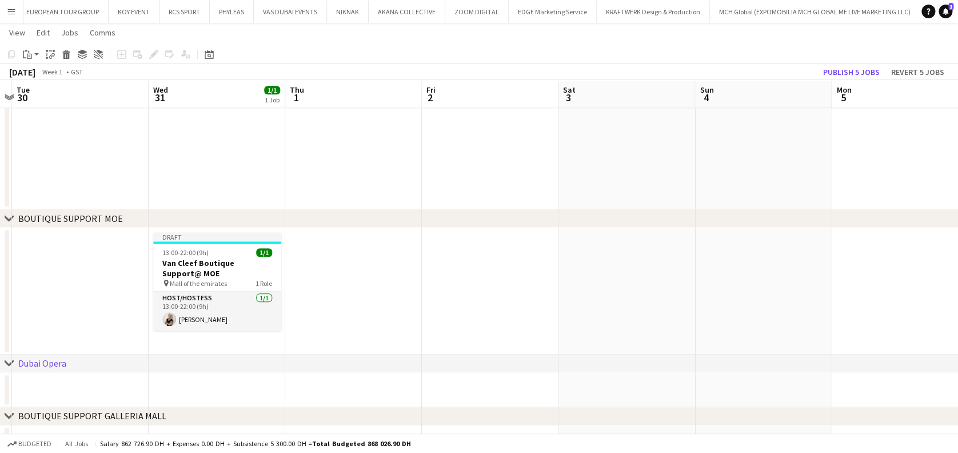
click at [351, 265] on app-calendar-viewport "Sat 27 1/1 1 Job Sun 28 1/1 1 Job Mon 29 Tue 30 Wed 31 1/1 1 Job Thu 1 Fri 2 Sa…" at bounding box center [479, 46] width 958 height 993
click at [872, 73] on button "Publish 5 jobs" at bounding box center [852, 72] width 66 height 15
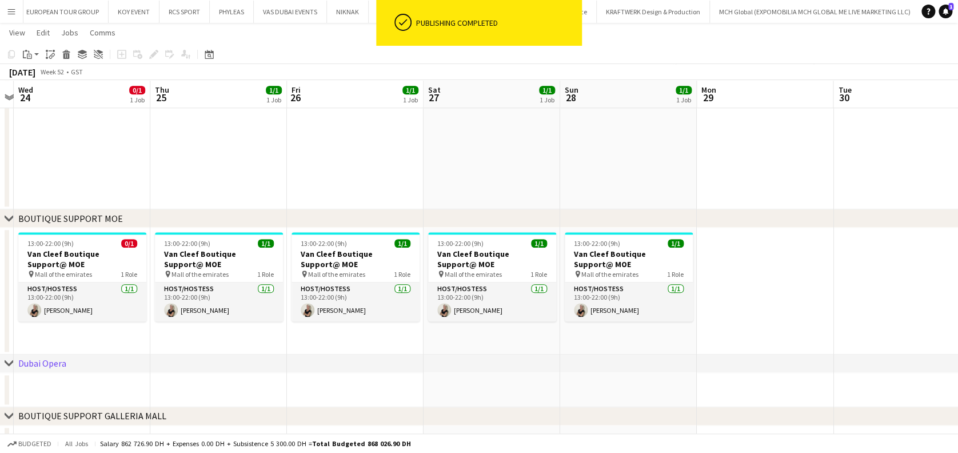
click at [958, 272] on html "ok-circled Publishing completed Menu Boards Boards Boards All jobs Status Workf…" at bounding box center [479, 33] width 958 height 1057
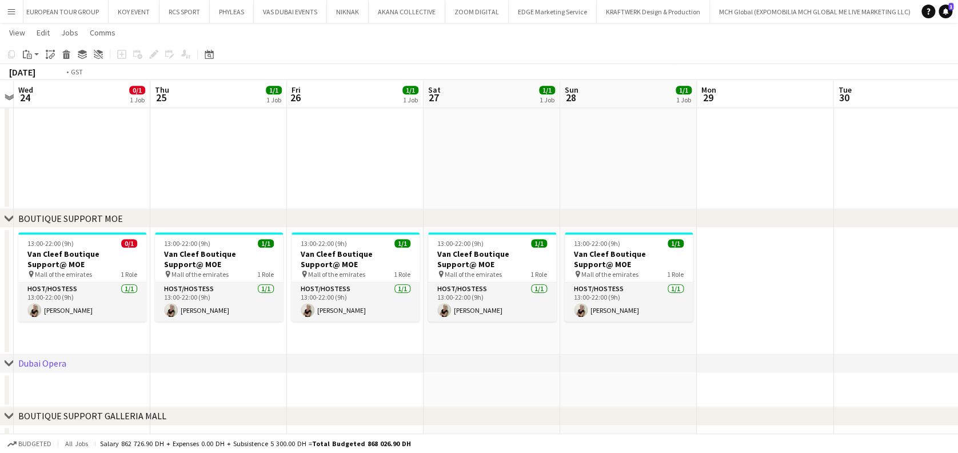
click at [855, 324] on app-calendar-viewport "Mon 22 Tue 23 Wed 24 0/1 1 Job Thu 25 1/1 1 Job Fri 26 1/1 1 Job Sat 27 1/1 1 J…" at bounding box center [479, 46] width 958 height 993
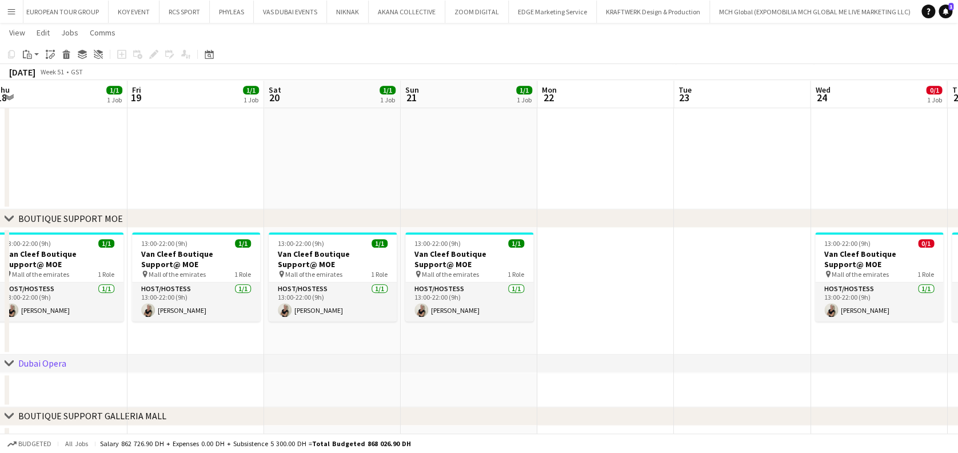
click at [803, 325] on app-calendar-viewport "Tue 16 Wed 17 0/1 1 Job Thu 18 1/1 1 Job Fri 19 1/1 1 Job Sat 20 1/1 1 Job Sun …" at bounding box center [479, 46] width 958 height 993
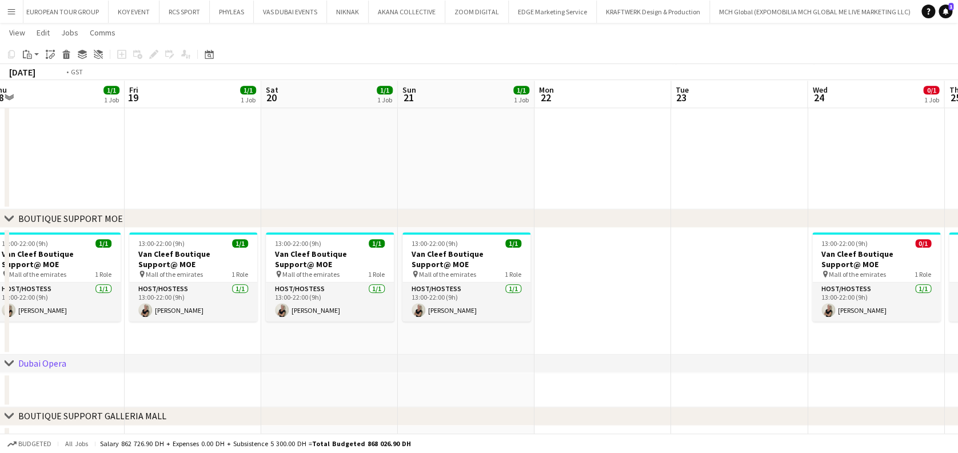
click at [762, 314] on app-calendar-viewport "Tue 16 Wed 17 0/1 1 Job Thu 18 1/1 1 Job Fri 19 1/1 1 Job Sat 20 1/1 1 Job Sun …" at bounding box center [479, 46] width 958 height 993
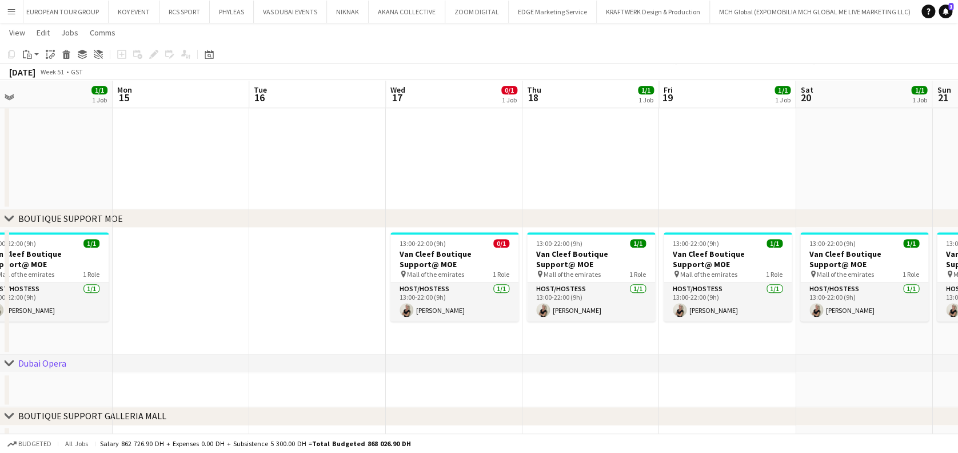
click at [573, 306] on app-calendar-viewport "Fri 12 1/1 1 Job Sat 13 1/1 1 Job Sun 14 1/1 1 Job Mon 15 Tue 16 Wed 17 0/1 1 J…" at bounding box center [479, 46] width 958 height 993
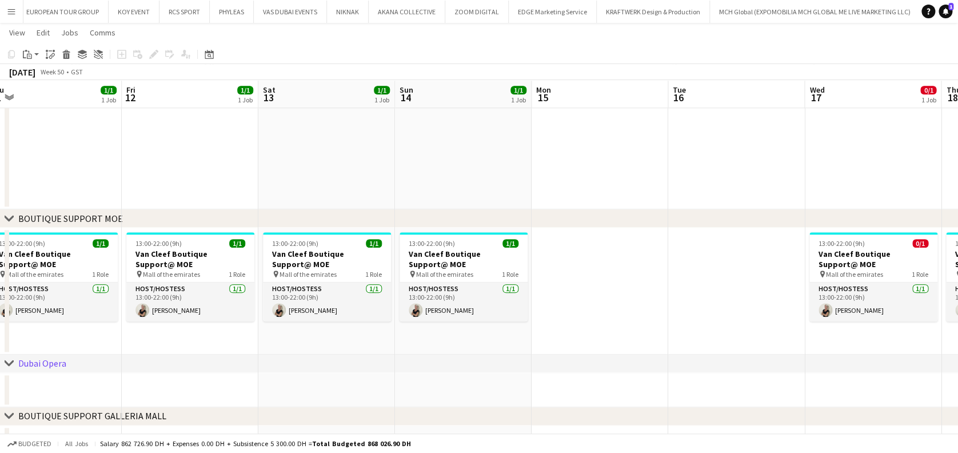
click at [549, 301] on app-calendar-viewport "Tue 9 Wed 10 0/1 1 Job Thu 11 1/1 1 Job Fri 12 1/1 1 Job Sat 13 1/1 1 Job Sun 1…" at bounding box center [479, 46] width 958 height 993
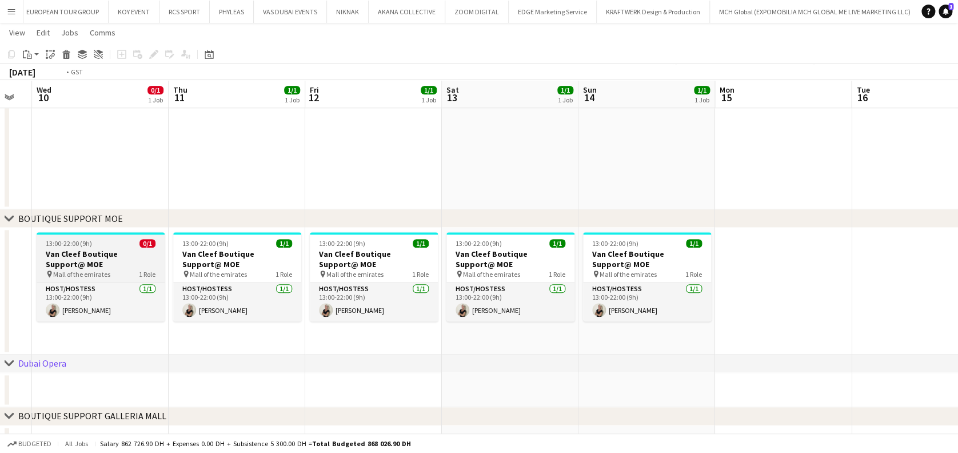
click at [536, 246] on app-calendar-viewport "Mon 8 Tue 9 Wed 10 0/1 1 Job Thu 11 1/1 1 Job Fri 12 1/1 1 Job Sat 13 1/1 1 Job…" at bounding box center [479, 46] width 958 height 993
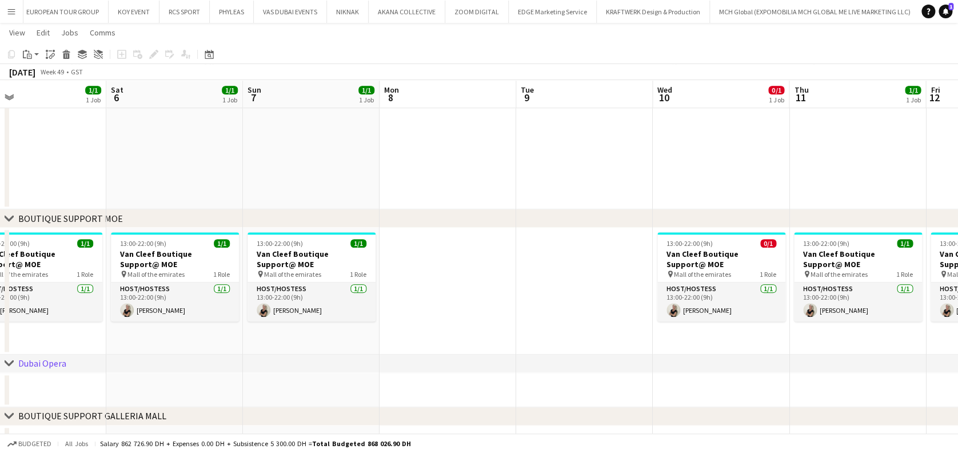
click at [556, 240] on app-calendar-viewport "Wed 3 0/1 1 Job Thu 4 1/1 1 Job Fri 5 1/1 1 Job Sat 6 1/1 1 Job Sun 7 1/1 1 Job…" at bounding box center [479, 46] width 958 height 993
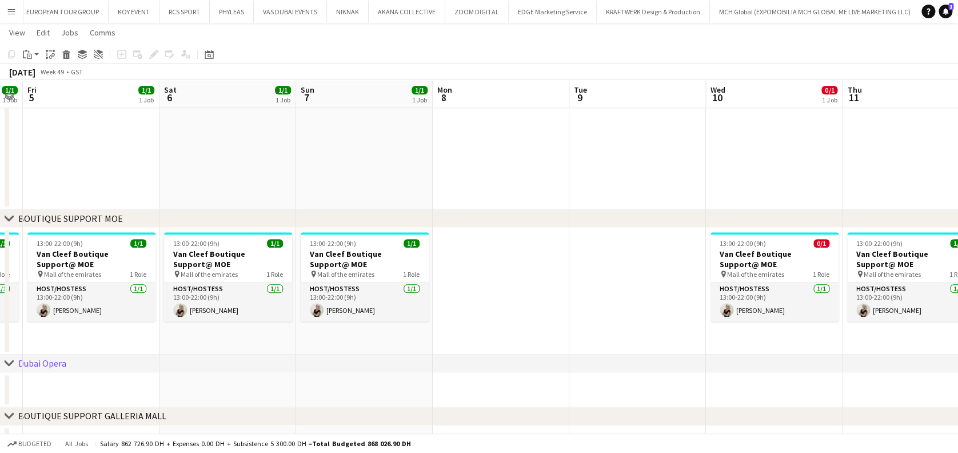
click at [573, 279] on app-calendar-viewport "Wed 3 0/1 1 Job Thu 4 1/1 1 Job Fri 5 1/1 1 Job Sat 6 1/1 1 Job Sun 7 1/1 1 Job…" at bounding box center [479, 46] width 958 height 993
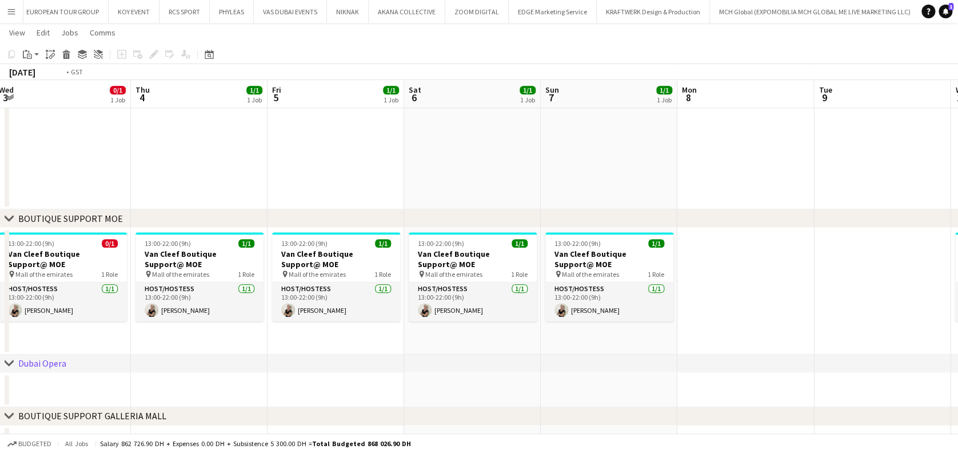
click at [641, 261] on app-calendar-viewport "Mon 1 Tue 2 Wed 3 0/1 1 Job Thu 4 1/1 1 Job Fri 5 1/1 1 Job Sat 6 1/1 1 Job Sun…" at bounding box center [479, 46] width 958 height 993
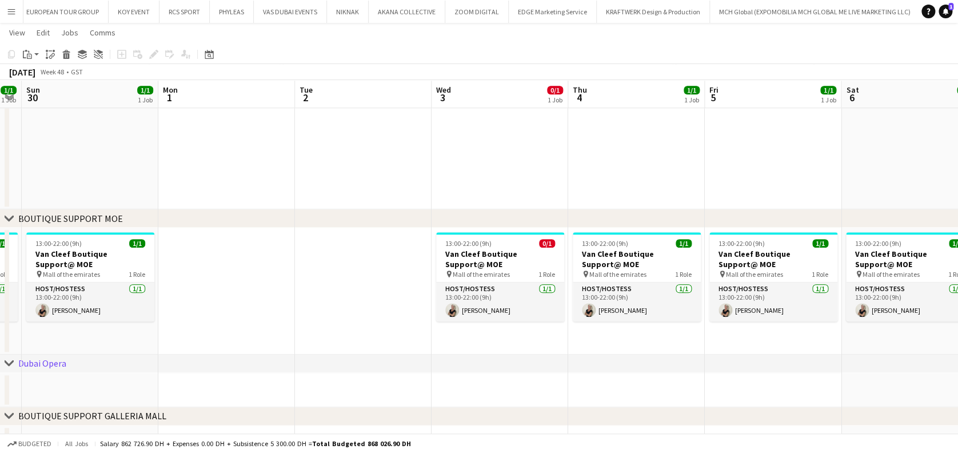
click at [608, 296] on app-calendar-viewport "Fri 28 1/1 1 Job Sat 29 1/1 1 Job Sun 30 1/1 1 Job Mon 1 Tue 2 Wed 3 0/1 1 Job …" at bounding box center [479, 46] width 958 height 993
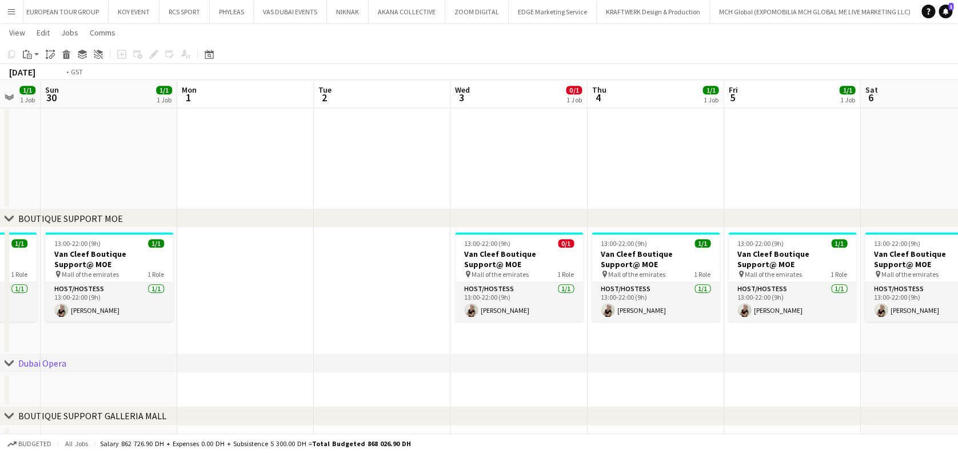
click at [137, 293] on app-calendar-viewport "Wed 26 0/1 1 Job Thu 27 1/1 1 Job Fri 28 1/1 1 Job Sat 29 1/1 1 Job Sun 30 1/1 …" at bounding box center [479, 46] width 958 height 993
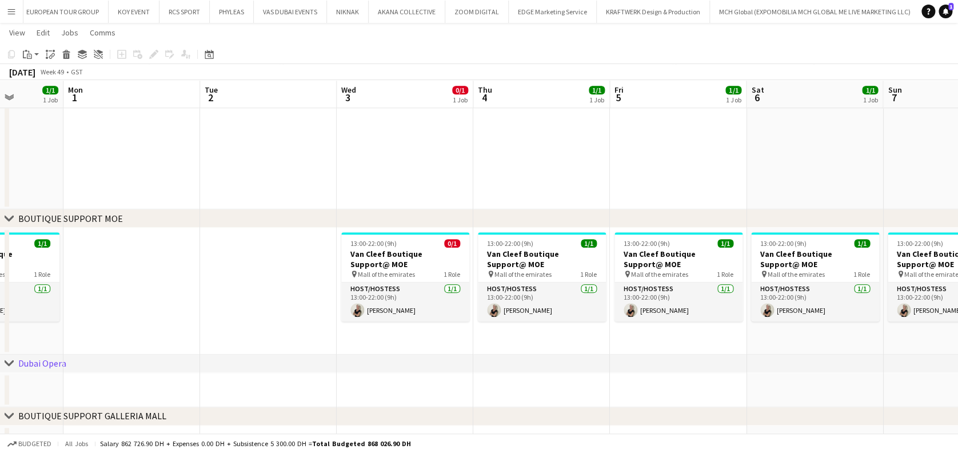
click at [72, 266] on app-calendar-viewport "Fri 28 1/1 1 Job Sat 29 1/1 1 Job Sun 30 1/1 1 Job Mon 1 Tue 2 Wed 3 0/1 1 Job …" at bounding box center [479, 46] width 958 height 993
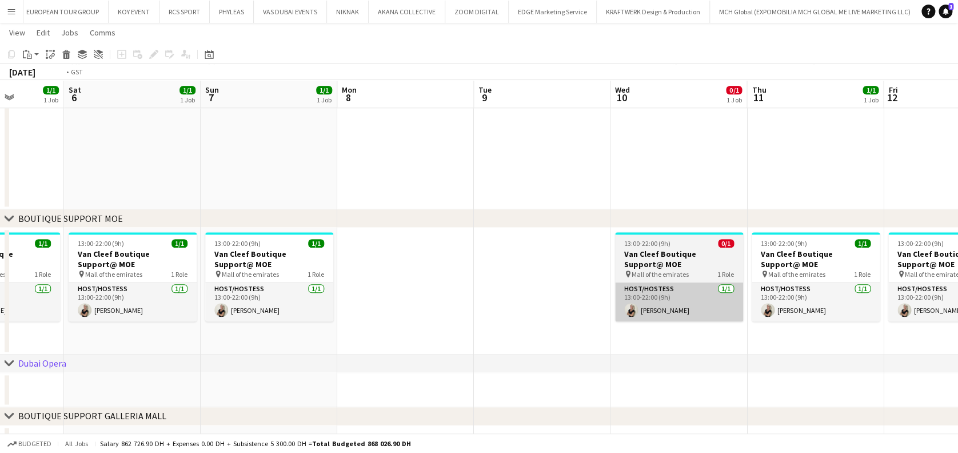
click at [119, 287] on app-calendar-viewport "Wed 3 0/1 1 Job Thu 4 1/1 1 Job Fri 5 1/1 1 Job Sat 6 1/1 1 Job Sun 7 1/1 1 Job…" at bounding box center [479, 46] width 958 height 993
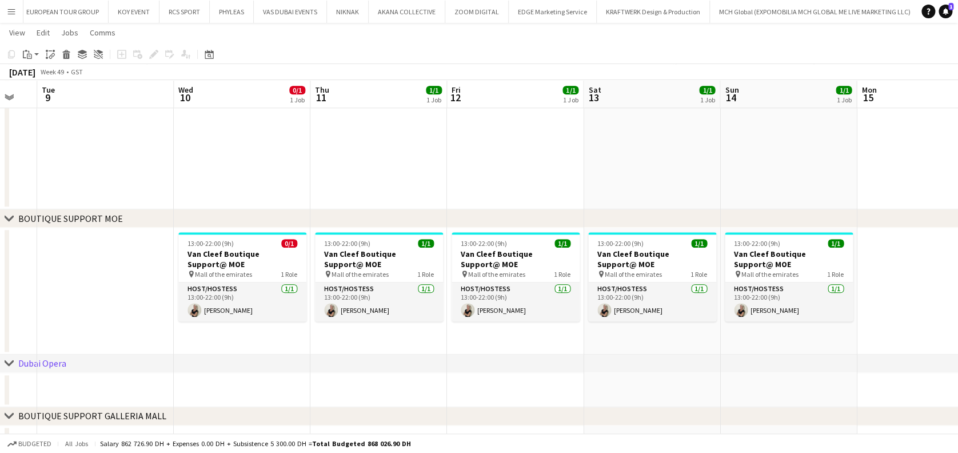
click at [96, 308] on app-calendar-viewport "Fri 5 1/1 1 Job Sat 6 1/1 1 Job Sun 7 1/1 1 Job Mon 8 Tue 9 Wed 10 0/1 1 Job Th…" at bounding box center [479, 46] width 958 height 993
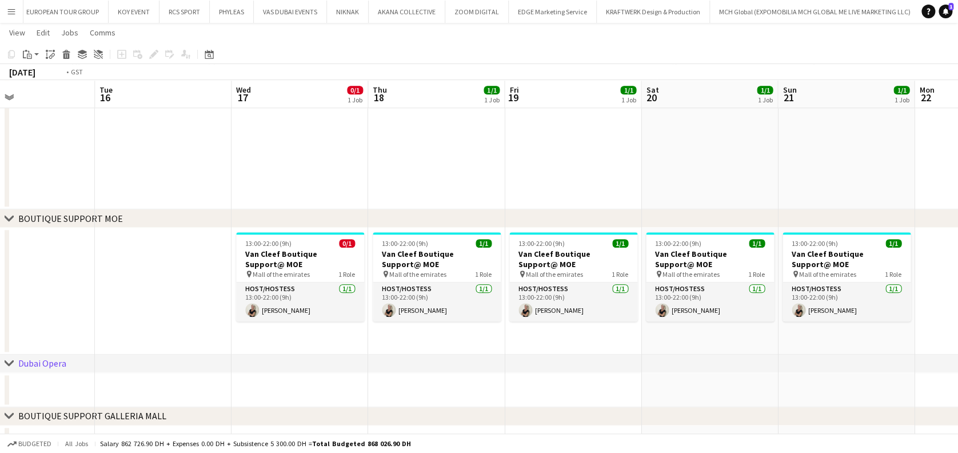
click at [50, 314] on app-calendar-viewport "Thu 11 1/1 1 Job Fri 12 1/1 1 Job Sat 13 1/1 1 Job Sun 14 1/1 1 Job Mon 15 Tue …" at bounding box center [479, 46] width 958 height 993
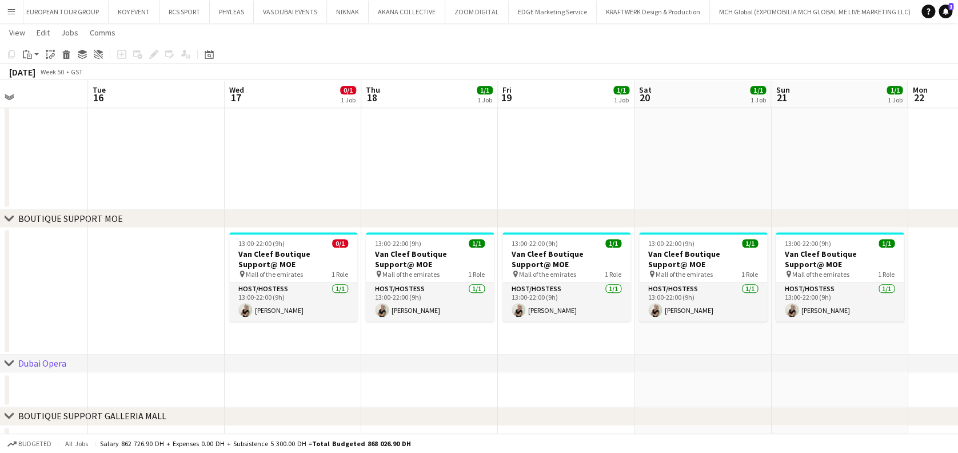
click at [0, 316] on html "Menu Boards Boards Boards All jobs Status Workforce Workforce My Workforce Recr…" at bounding box center [479, 33] width 958 height 1057
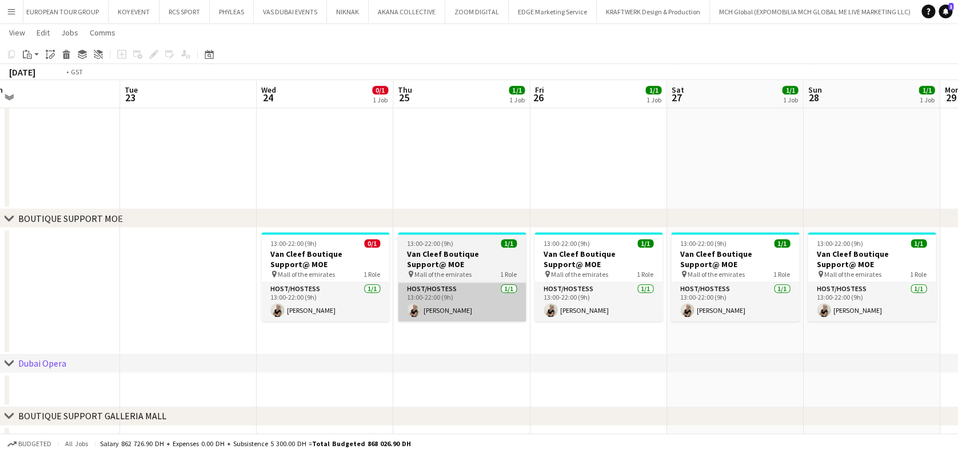
click at [125, 329] on app-calendar-viewport "Thu 18 1/1 1 Job Fri 19 1/1 1 Job Sat 20 1/1 1 Job Sun 21 1/1 1 Job Mon 22 Tue …" at bounding box center [479, 46] width 958 height 993
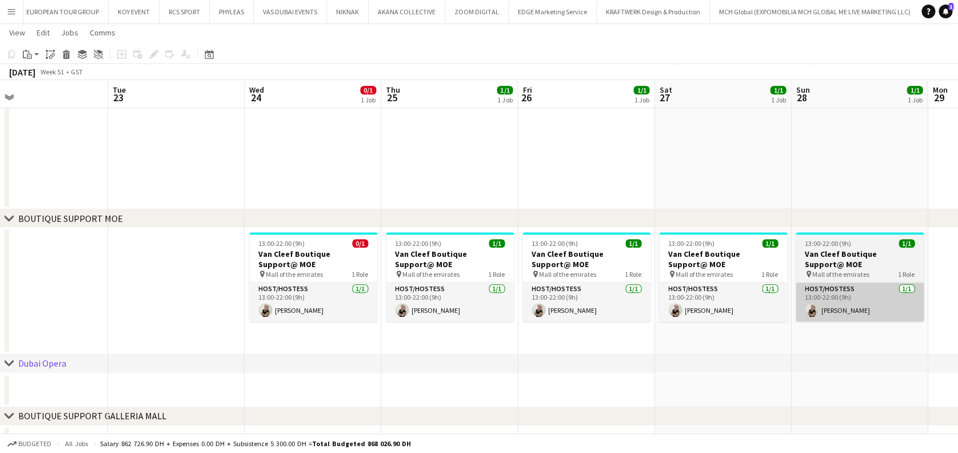
click at [27, 301] on app-calendar-viewport "Thu 18 1/1 1 Job Fri 19 1/1 1 Job Sat 20 1/1 1 Job Sun 21 1/1 1 Job Mon 22 Tue …" at bounding box center [479, 46] width 958 height 993
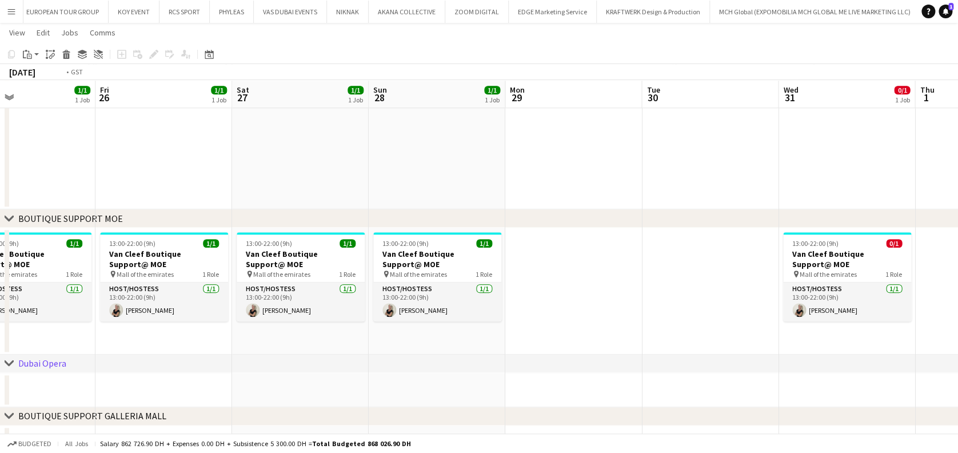
click at [94, 302] on app-calendar-viewport "Mon 22 Tue 23 Wed 24 0/1 1 Job Thu 25 1/1 1 Job Fri 26 1/1 1 Job Sat 27 1/1 1 J…" at bounding box center [479, 46] width 958 height 993
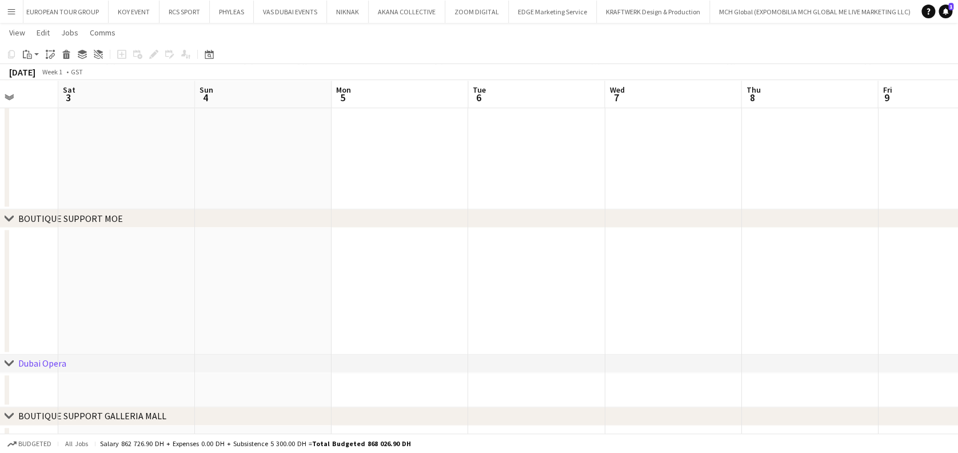
click at [27, 311] on app-calendar-viewport "Tue 30 Wed 31 0/1 1 Job Thu 1 Fri 2 Sat 3 Sun 4 Mon 5 Tue 6 Wed 7 Thu 8 Fri 9 S…" at bounding box center [479, 46] width 958 height 993
click at [326, 314] on app-calendar-viewport "Thu 1 Fri 2 Sat 3 Sun 4 Mon 5 Tue 6 Wed 7 Thu 8 Fri 9 Sat 10 Sun 11 Mon 12 Tue …" at bounding box center [479, 46] width 958 height 993
click at [836, 316] on app-calendar-viewport "Thu 1 Fri 2 Sat 3 Sun 4 Mon 5 Tue 6 Wed 7 Thu 8 Fri 9 Sat 10 Sun 11 Mon 12 Tue …" at bounding box center [479, 46] width 958 height 993
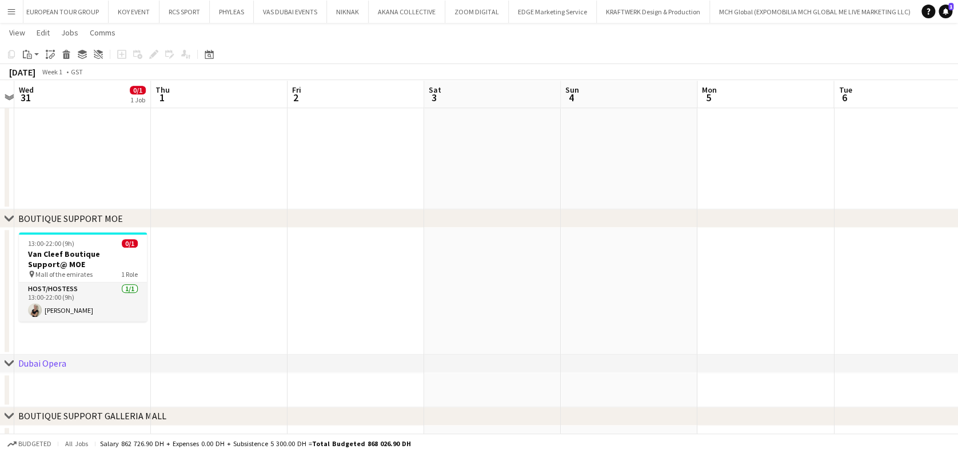
click at [937, 9] on div "Help Notifications 1" at bounding box center [939, 12] width 37 height 14
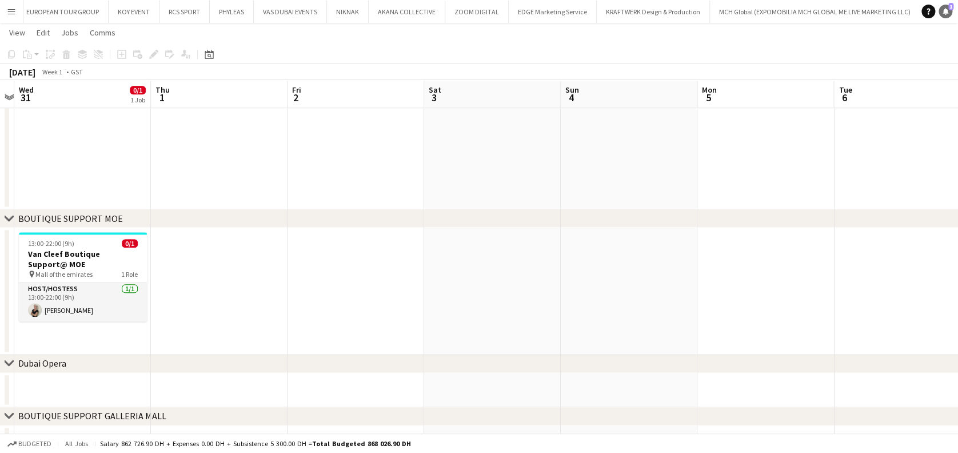
click at [942, 9] on icon "Notifications" at bounding box center [945, 11] width 7 height 7
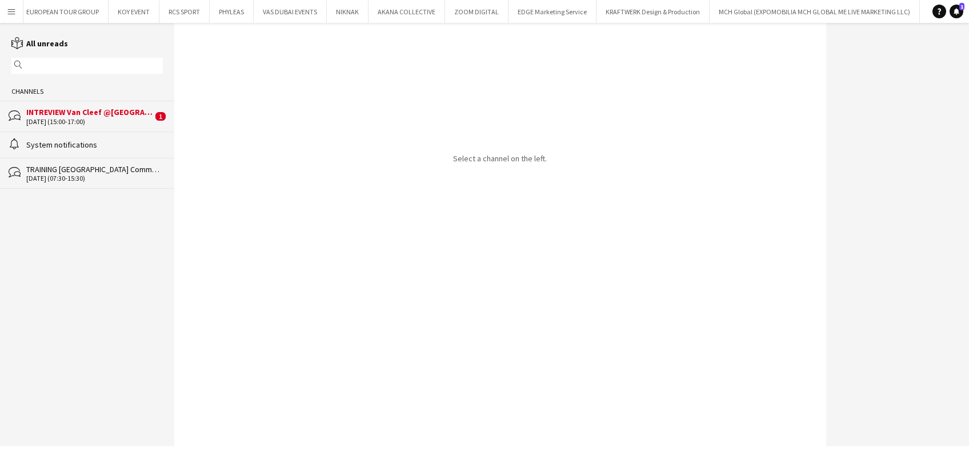
click at [126, 110] on div "INTREVIEW Van Cleef @[GEOGRAPHIC_DATA] Watch Week 2025" at bounding box center [89, 112] width 126 height 10
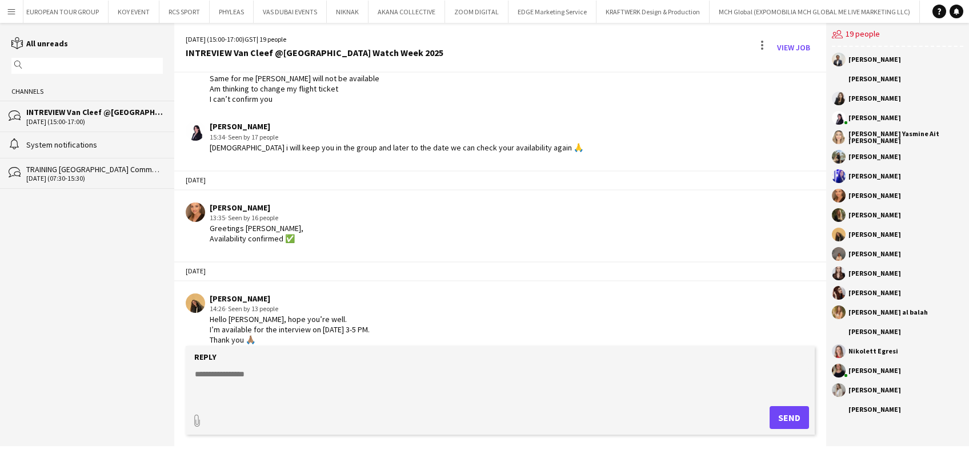
scroll to position [1534, 0]
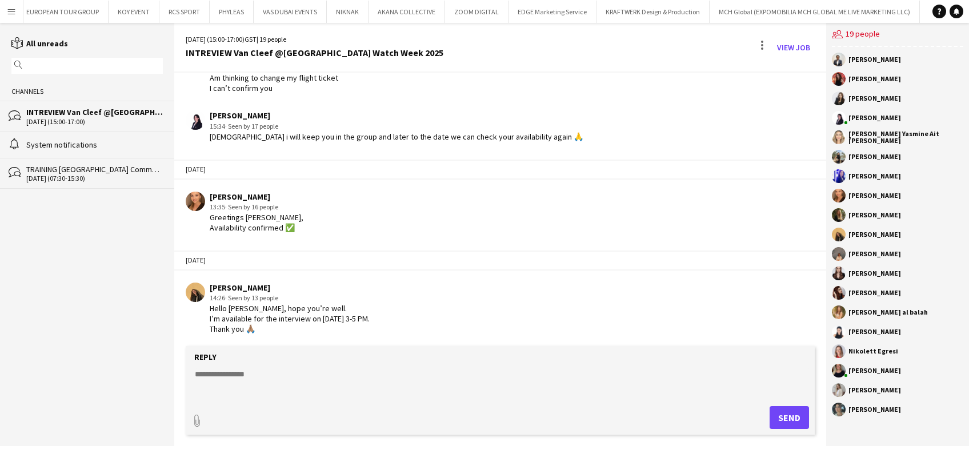
click at [261, 369] on textarea at bounding box center [502, 383] width 617 height 30
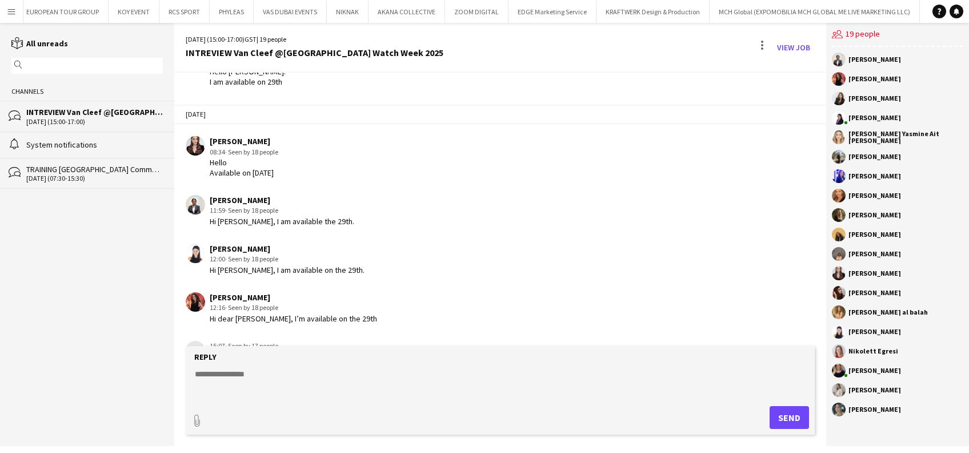
scroll to position [1152, 0]
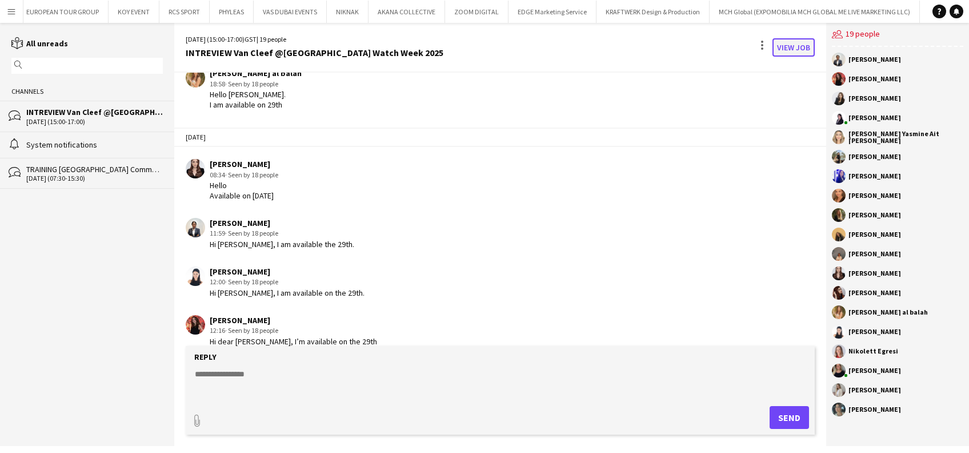
click at [800, 43] on link "View Job" at bounding box center [794, 47] width 42 height 18
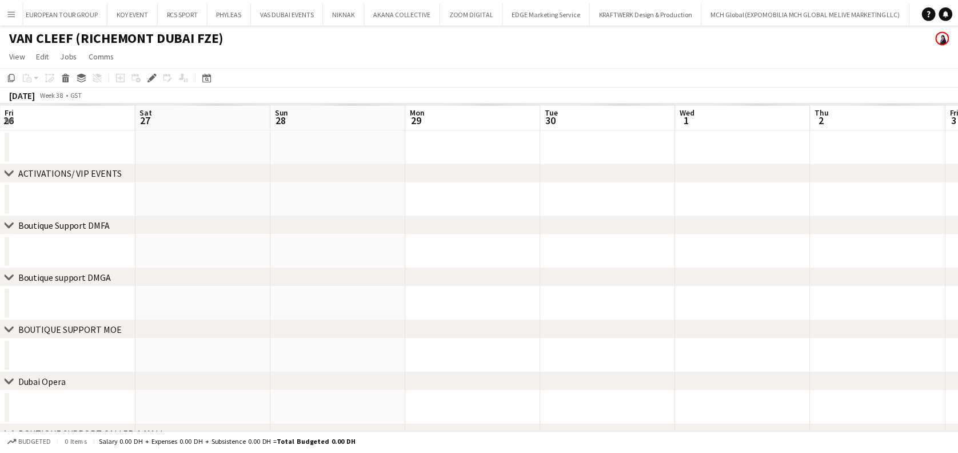
scroll to position [0, 393]
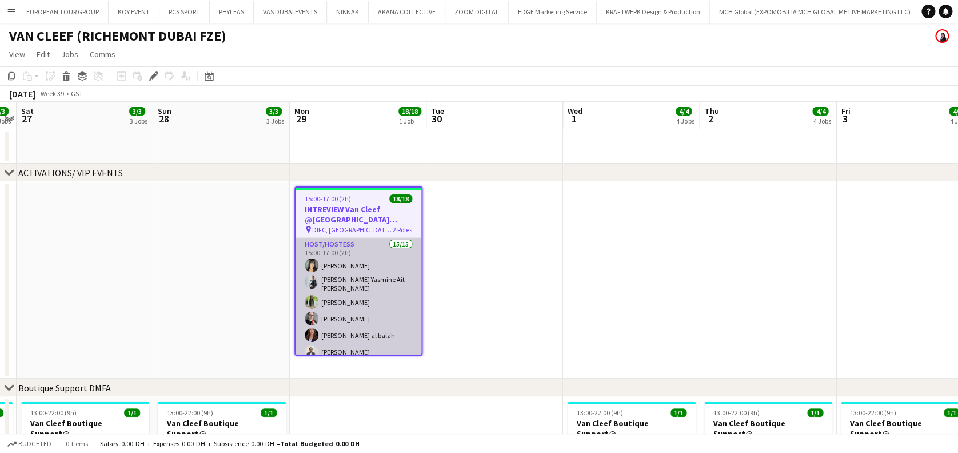
click at [341, 306] on app-card-role "Host/Hostess 15/15 15:00-17:00 (2h) [PERSON_NAME] [PERSON_NAME] [PERSON_NAME] S…" at bounding box center [359, 375] width 126 height 274
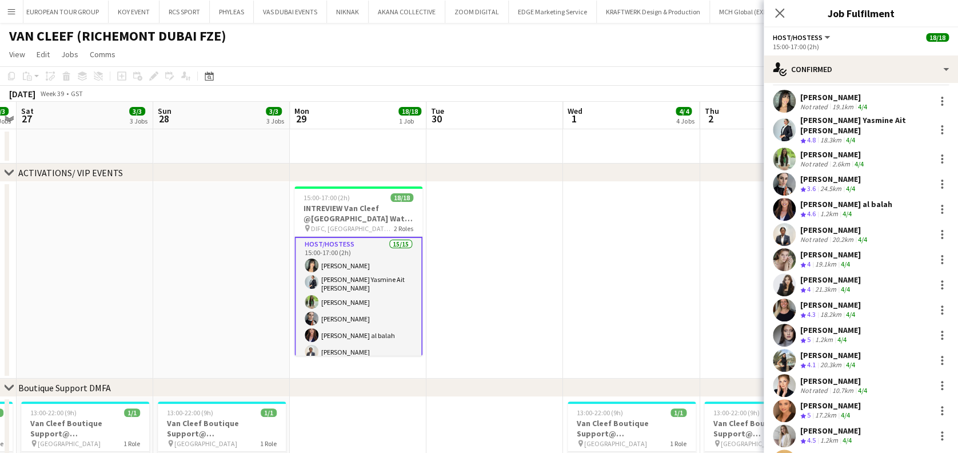
scroll to position [14, 0]
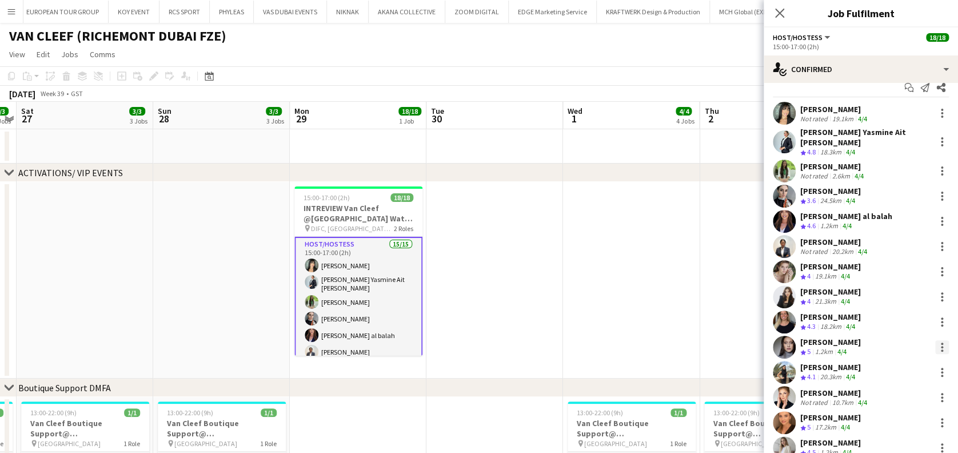
click at [935, 340] on div at bounding box center [942, 347] width 14 height 14
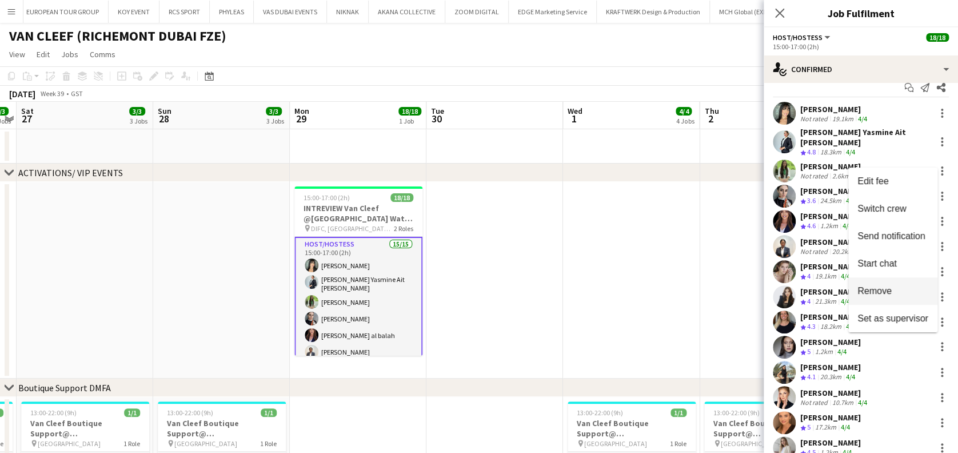
click at [881, 284] on button "Remove" at bounding box center [892, 290] width 89 height 27
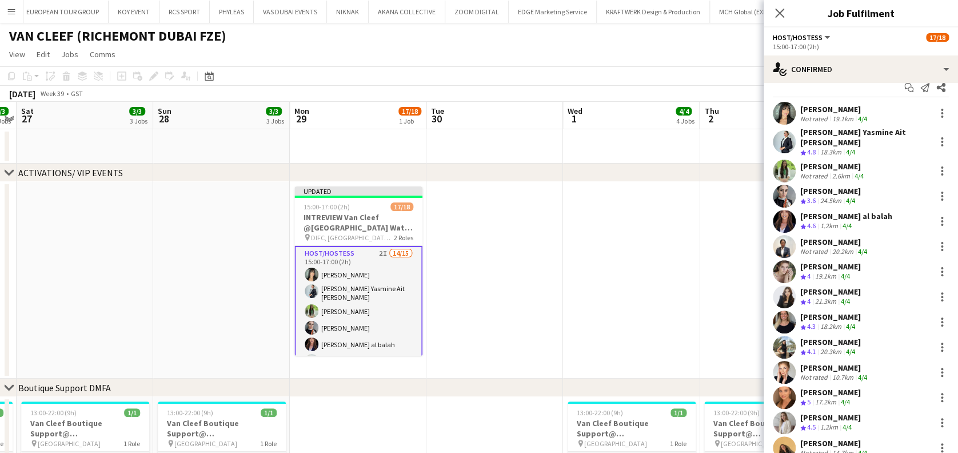
click at [563, 269] on app-date-cell at bounding box center [631, 280] width 137 height 197
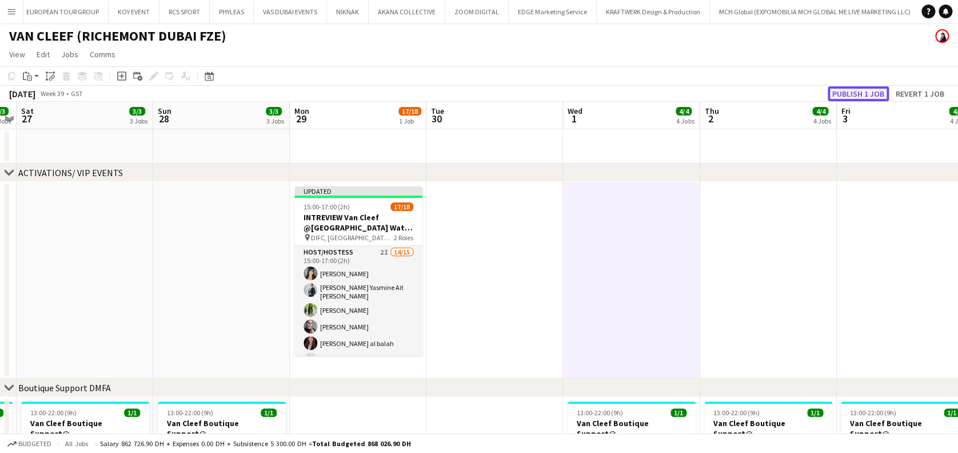
click at [873, 98] on button "Publish 1 job" at bounding box center [858, 93] width 61 height 15
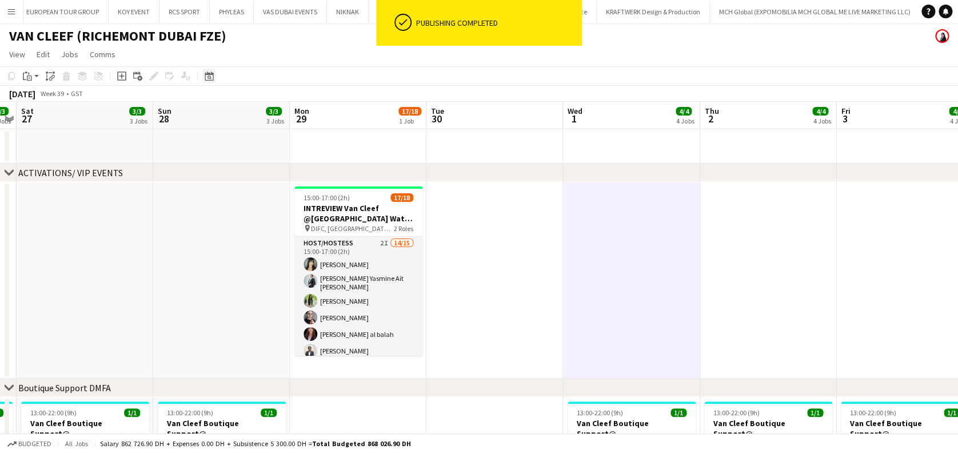
click at [213, 78] on div "Date picker" at bounding box center [209, 76] width 14 height 14
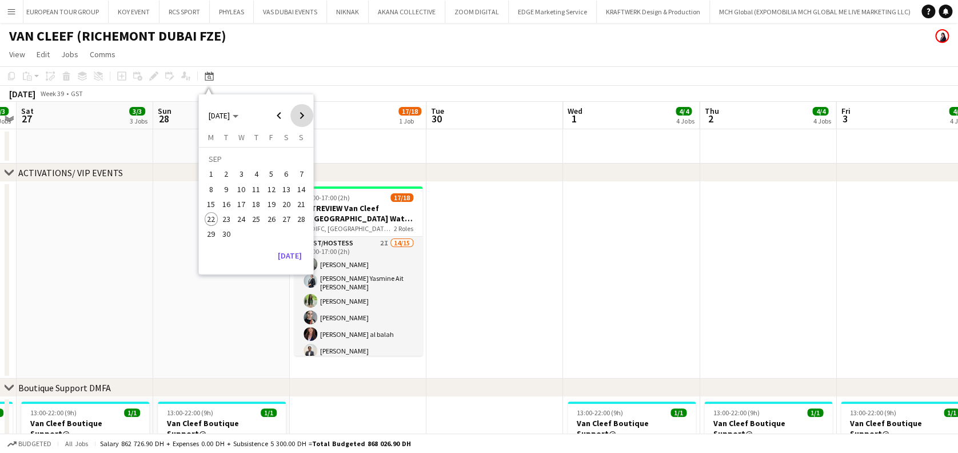
click at [307, 117] on span "Next month" at bounding box center [301, 115] width 23 height 23
click at [303, 111] on span "Next month" at bounding box center [301, 115] width 23 height 23
drag, startPoint x: 621, startPoint y: 319, endPoint x: 412, endPoint y: 268, distance: 216.0
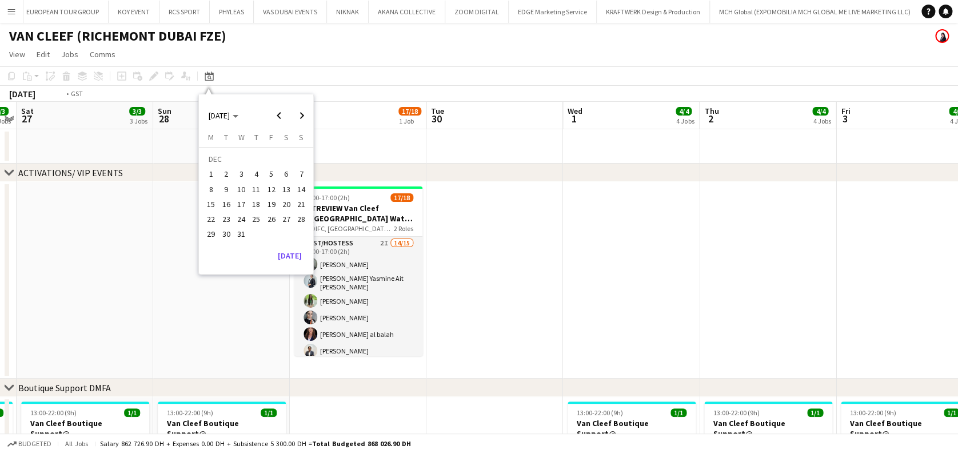
scroll to position [0, 381]
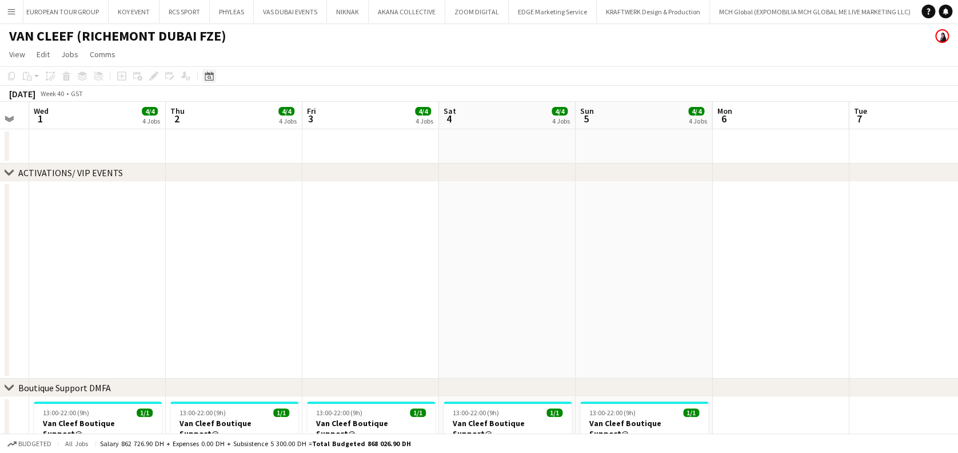
click at [211, 78] on icon "Date picker" at bounding box center [209, 75] width 9 height 9
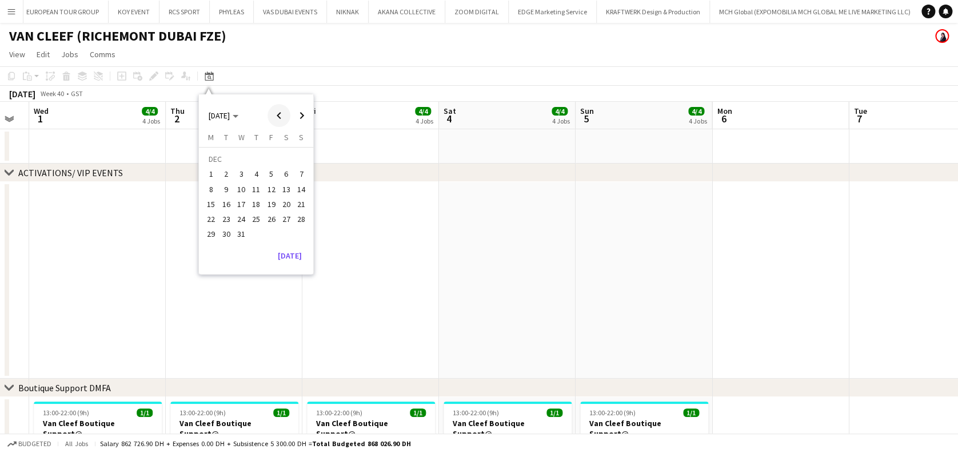
click at [277, 123] on span "Previous month" at bounding box center [279, 115] width 23 height 23
click at [256, 209] on span "20" at bounding box center [256, 207] width 14 height 14
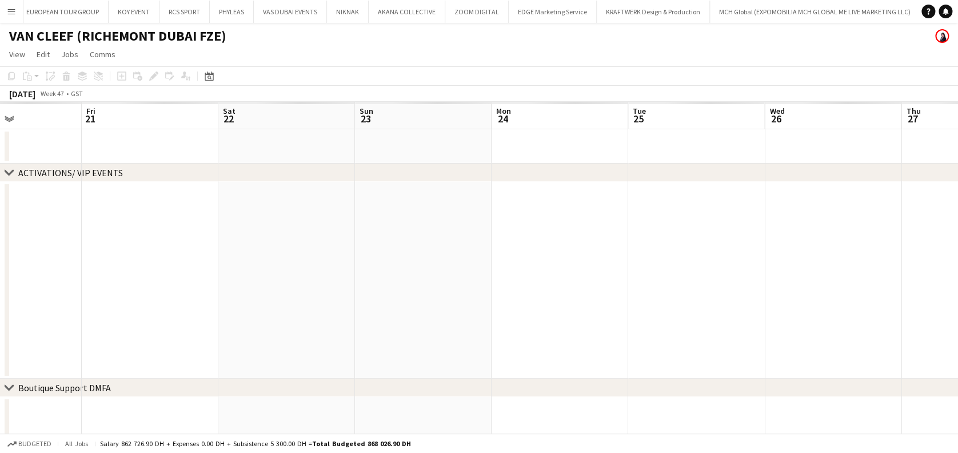
drag, startPoint x: 534, startPoint y: 282, endPoint x: 215, endPoint y: 236, distance: 321.7
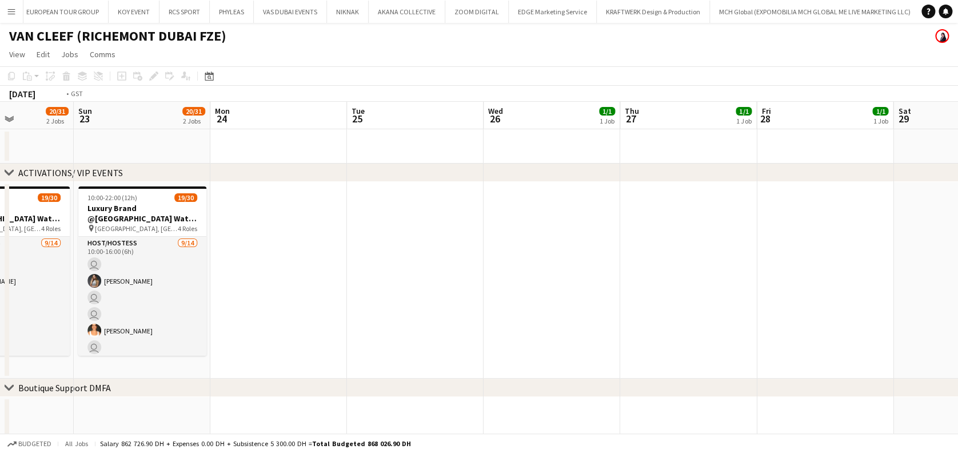
drag, startPoint x: 586, startPoint y: 310, endPoint x: 25, endPoint y: 216, distance: 568.5
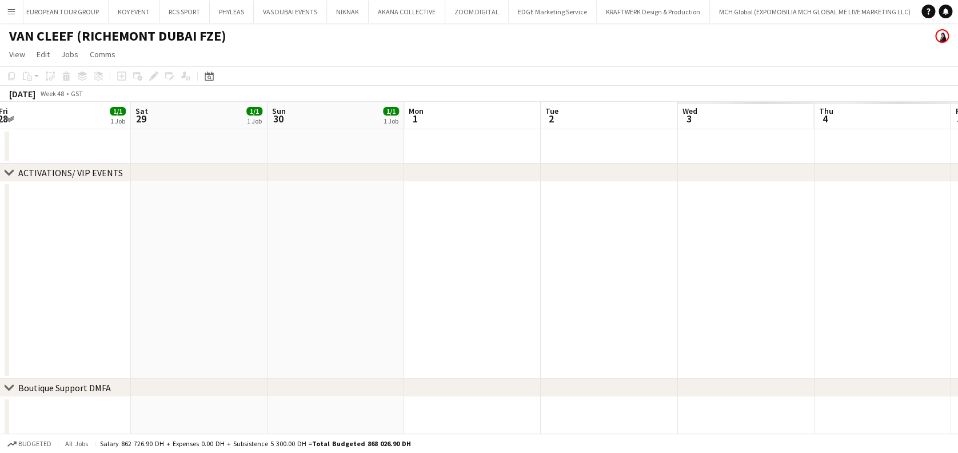
drag, startPoint x: 835, startPoint y: 346, endPoint x: 968, endPoint y: 346, distance: 133.2
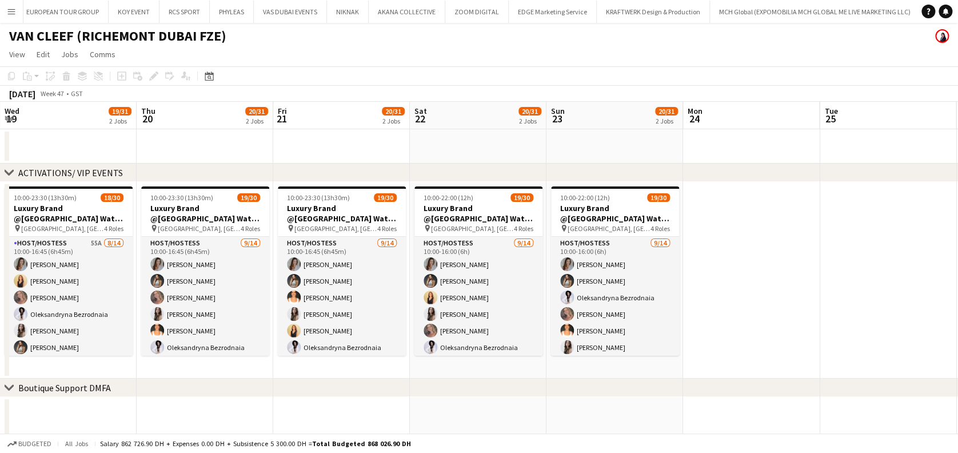
drag, startPoint x: 808, startPoint y: 317, endPoint x: 884, endPoint y: 316, distance: 76.0
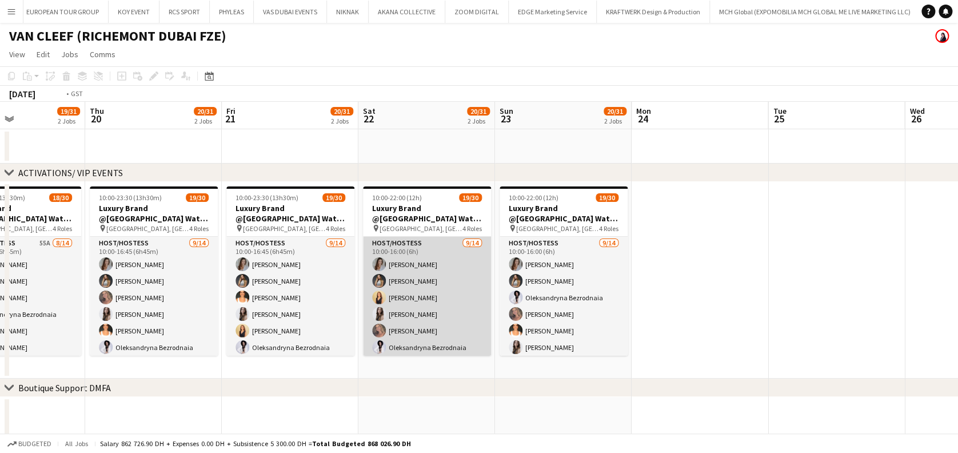
scroll to position [0, 292]
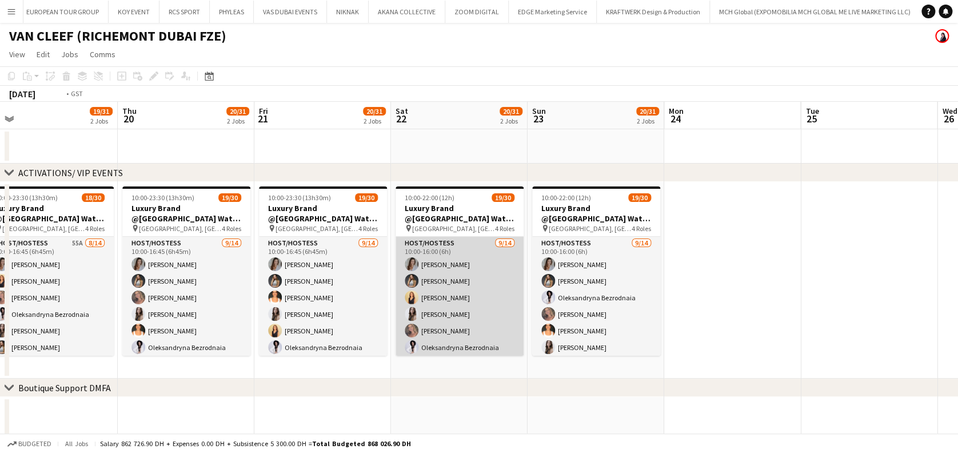
drag, startPoint x: 462, startPoint y: 300, endPoint x: 900, endPoint y: 329, distance: 438.3
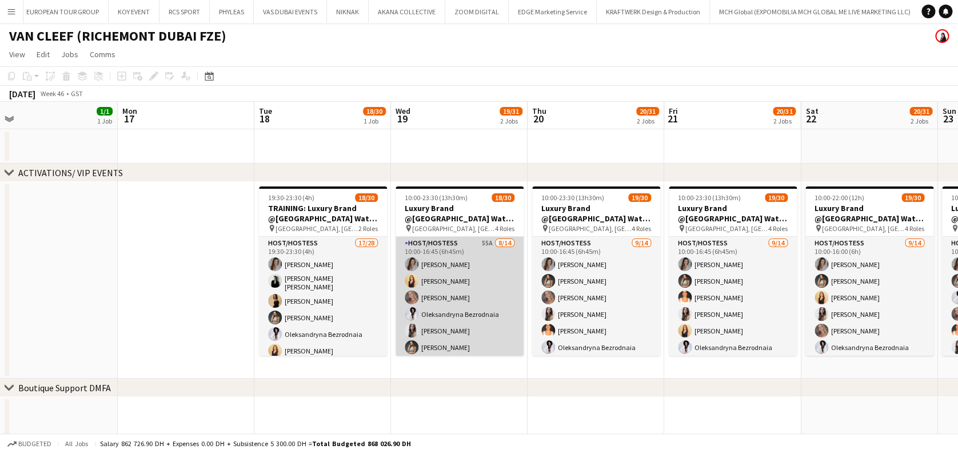
click at [458, 284] on app-card-role "Host/Hostess 55A [DATE] 10:00-16:45 (6h45m) [PERSON_NAME] [PERSON_NAME] Pishkou…" at bounding box center [460, 364] width 128 height 254
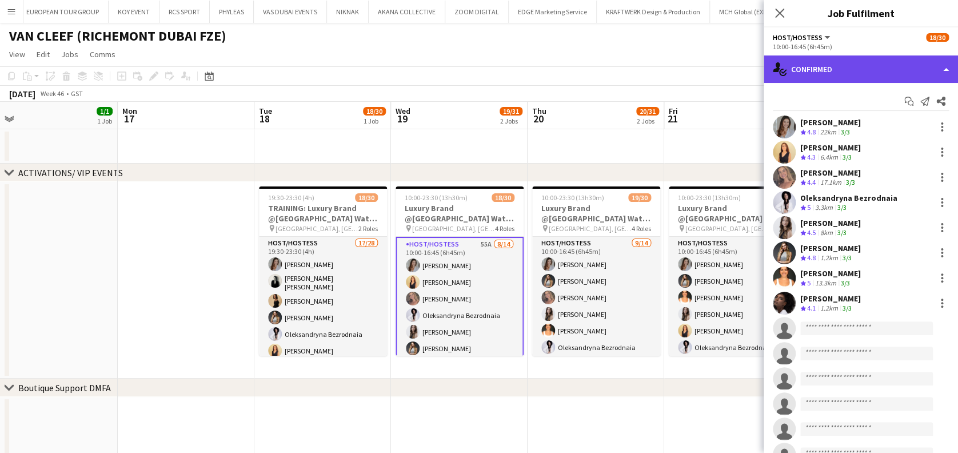
click at [892, 73] on div "single-neutral-actions-check-2 Confirmed" at bounding box center [861, 68] width 194 height 27
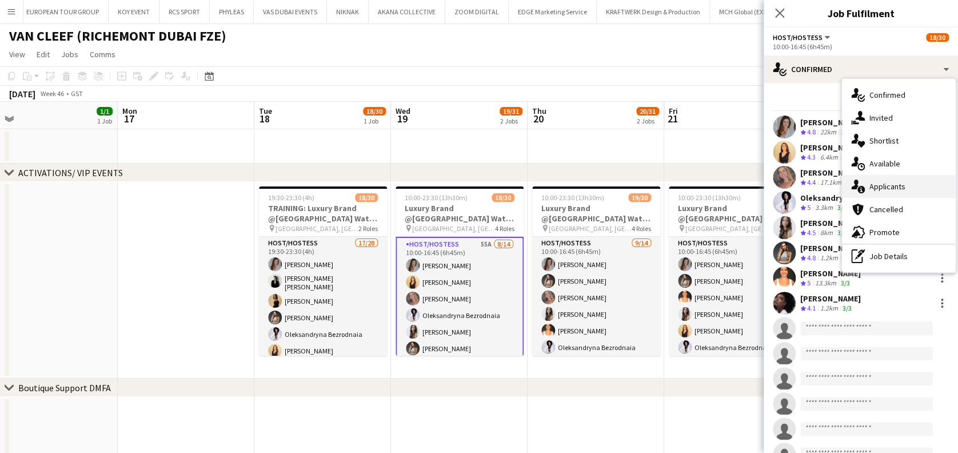
click at [895, 191] on span "Applicants" at bounding box center [887, 186] width 36 height 10
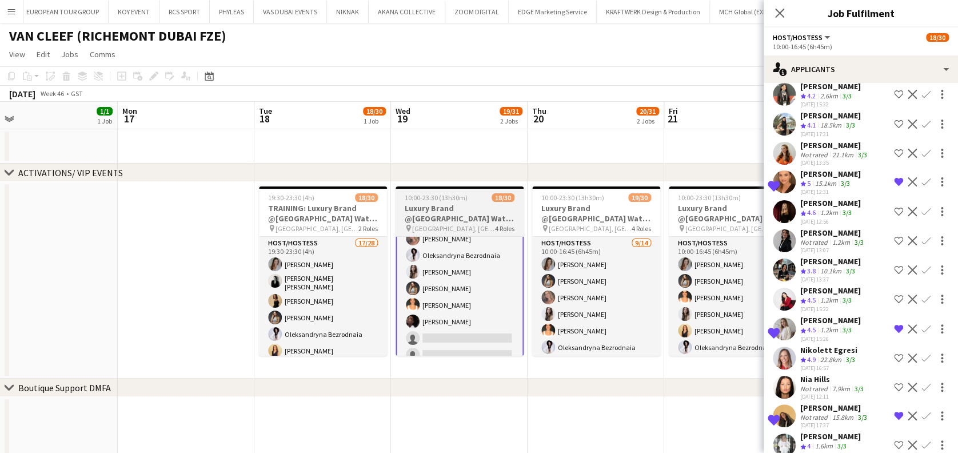
scroll to position [0, 0]
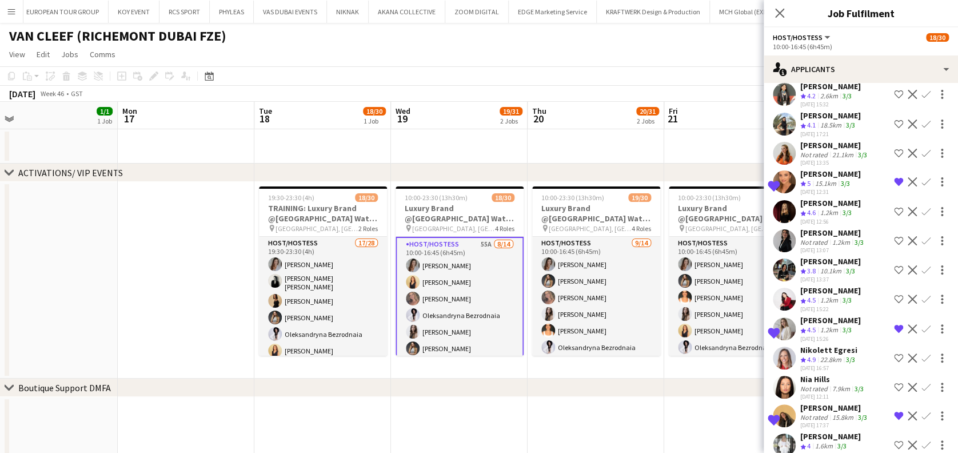
drag, startPoint x: 810, startPoint y: 428, endPoint x: 805, endPoint y: 424, distance: 6.5
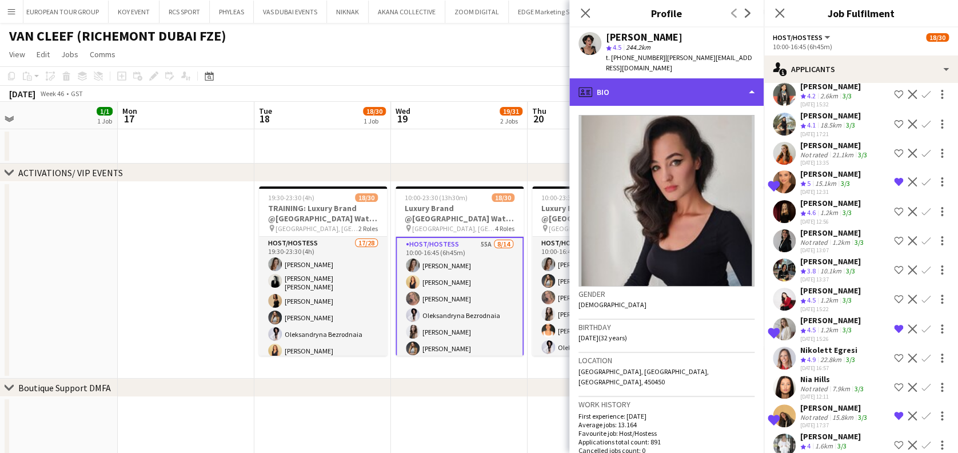
click at [640, 78] on div "profile Bio" at bounding box center [666, 91] width 194 height 27
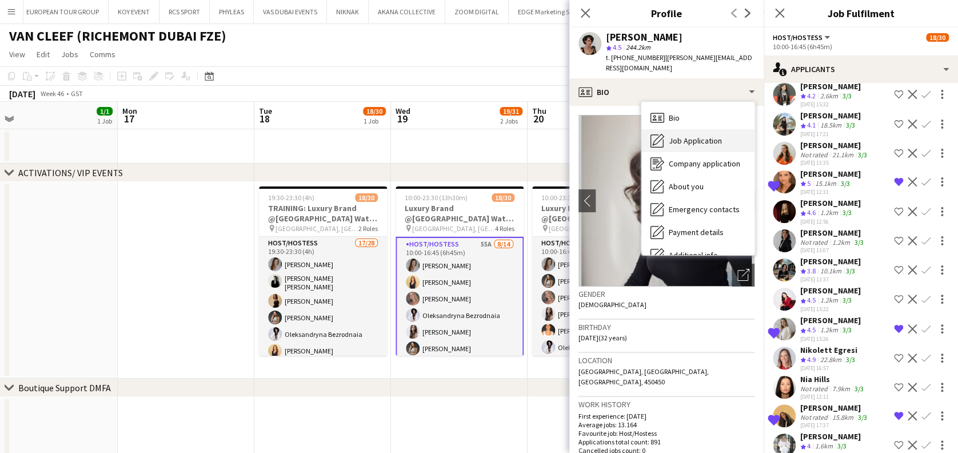
click at [672, 135] on span "Job Application" at bounding box center [695, 140] width 53 height 10
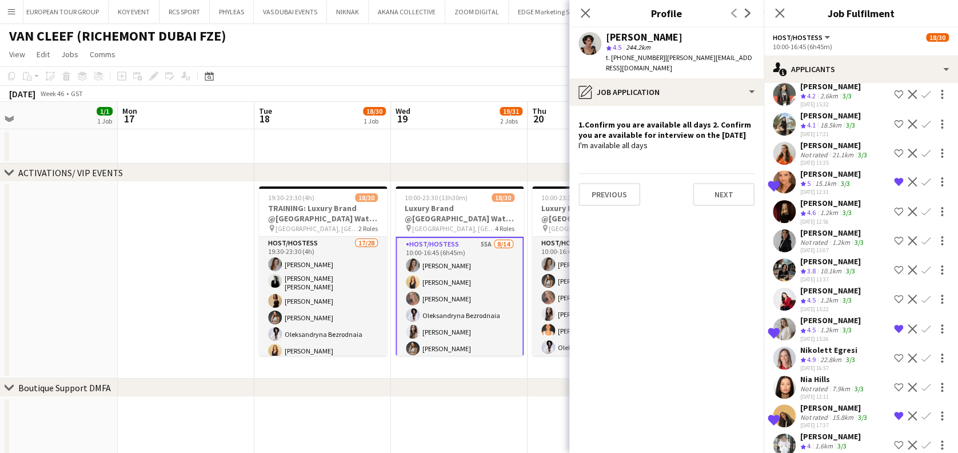
click at [819, 431] on div "[PERSON_NAME]" at bounding box center [830, 436] width 61 height 10
click at [827, 374] on div "Nia Hills" at bounding box center [833, 379] width 66 height 10
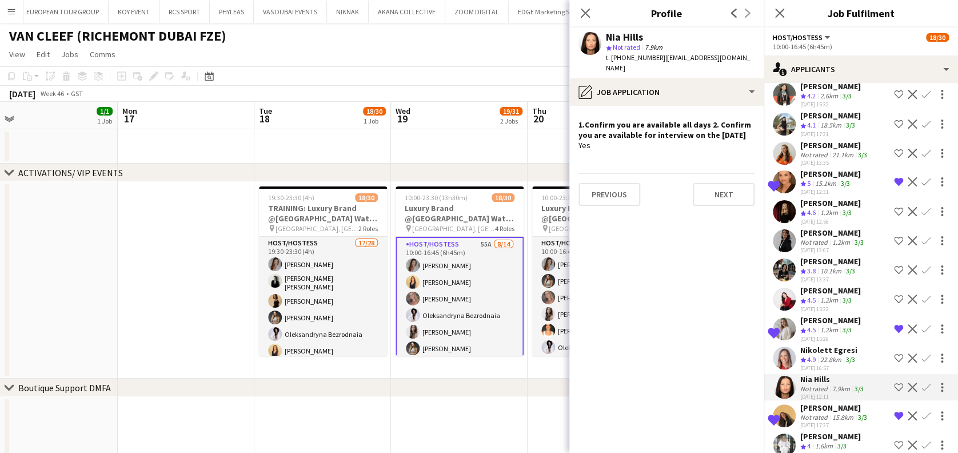
click at [815, 384] on div "Not rated" at bounding box center [815, 388] width 30 height 9
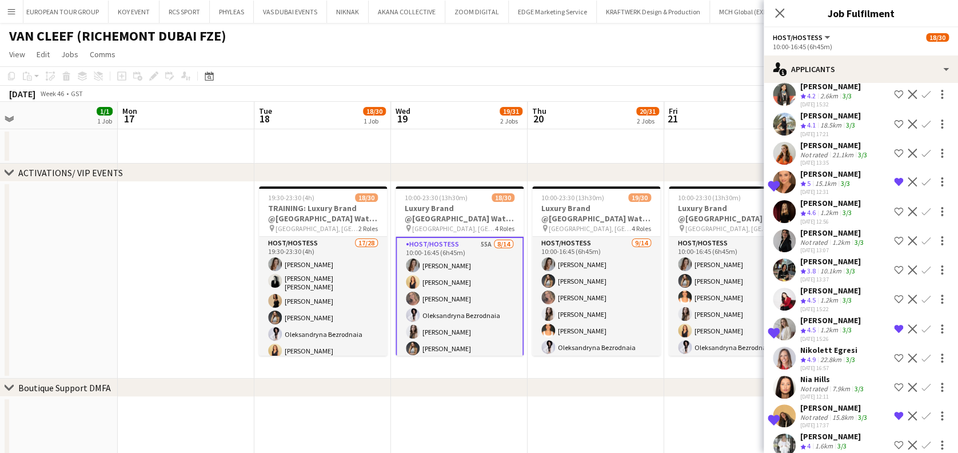
click at [815, 384] on div "Not rated" at bounding box center [815, 388] width 30 height 9
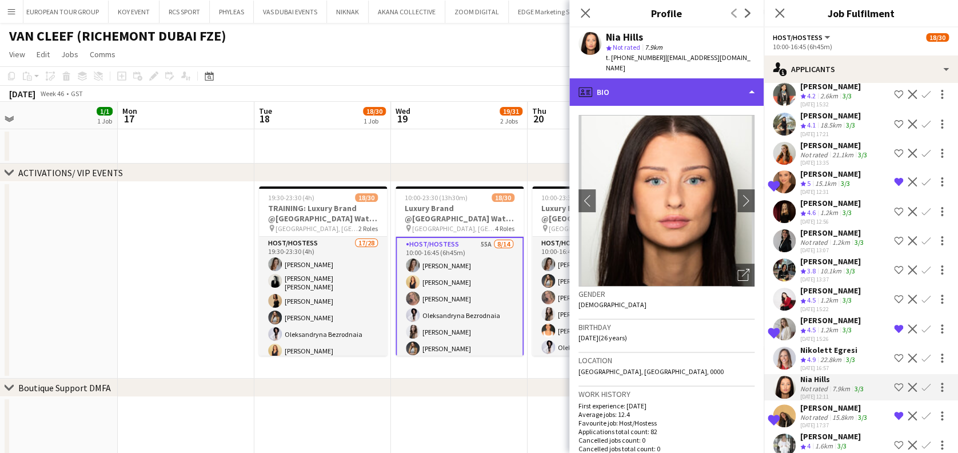
click at [689, 90] on div "profile Bio" at bounding box center [666, 91] width 194 height 27
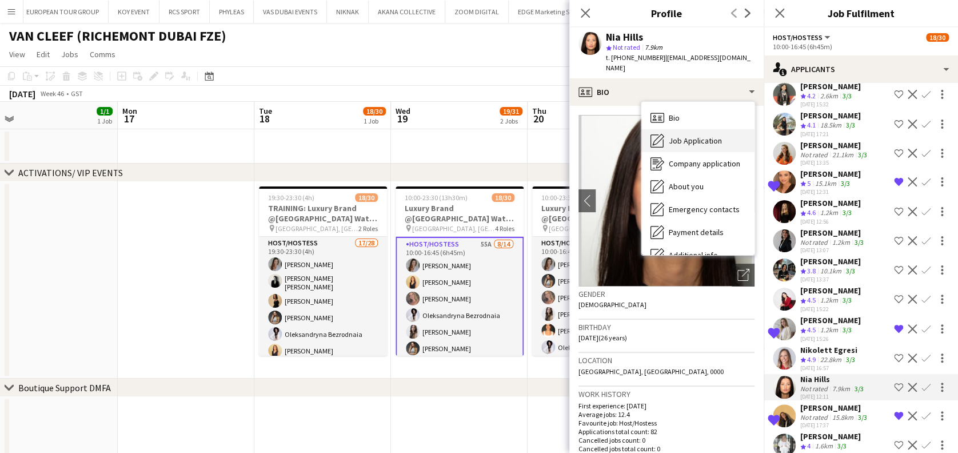
click at [689, 129] on div "Job Application Job Application" at bounding box center [697, 140] width 113 height 23
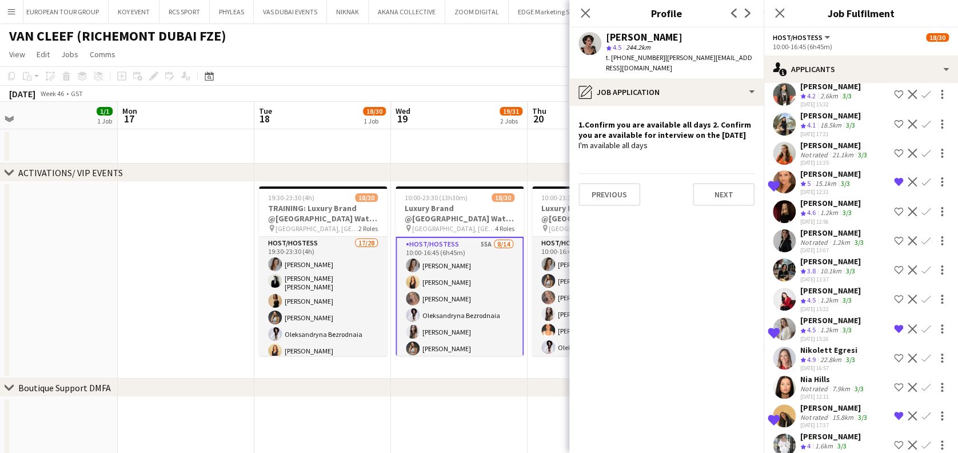
drag, startPoint x: 803, startPoint y: 352, endPoint x: 789, endPoint y: 314, distance: 40.0
click at [801, 393] on div "[DATE] 12:11" at bounding box center [833, 396] width 66 height 7
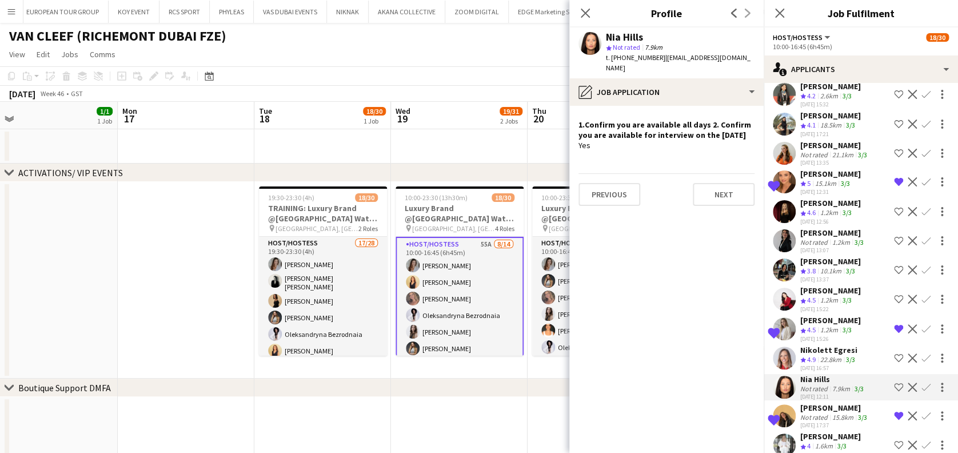
drag, startPoint x: 653, startPoint y: 35, endPoint x: 601, endPoint y: 30, distance: 52.3
click at [601, 30] on div "Nia Hills star Not rated 7.9km t. [PHONE_NUMBER] | [EMAIL_ADDRESS][DOMAIN_NAME]" at bounding box center [666, 52] width 194 height 51
copy div "Nia Hills"
click at [109, 212] on app-date-cell at bounding box center [49, 280] width 137 height 197
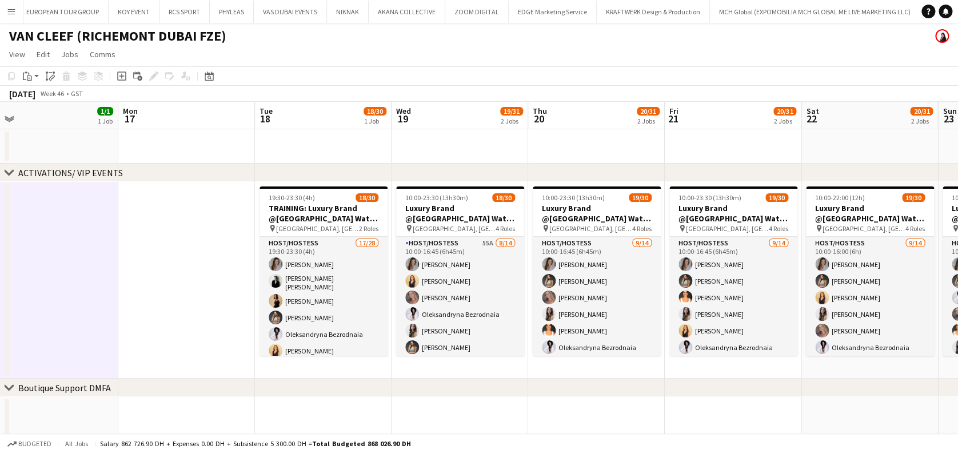
click at [205, 75] on icon "Date picker" at bounding box center [209, 75] width 9 height 9
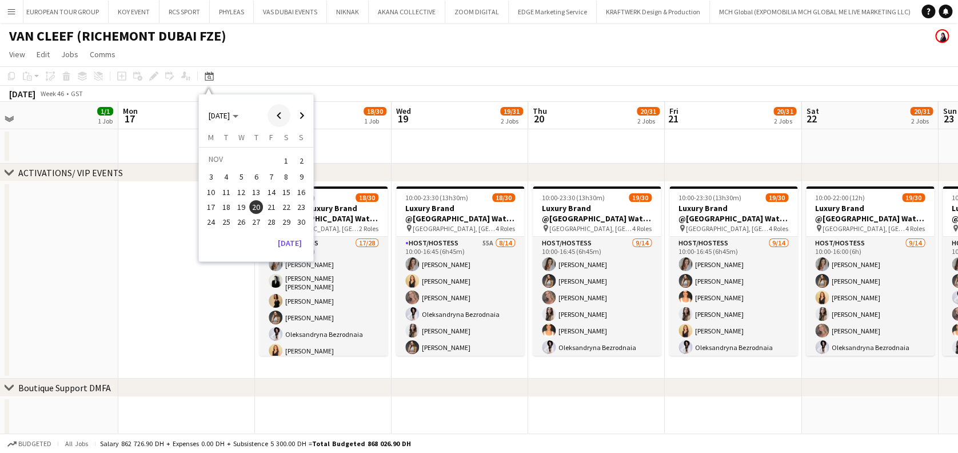
click at [271, 114] on span "Previous month" at bounding box center [279, 115] width 23 height 23
click at [270, 114] on span "Previous month" at bounding box center [279, 115] width 23 height 23
click at [209, 222] on span "22" at bounding box center [212, 219] width 14 height 14
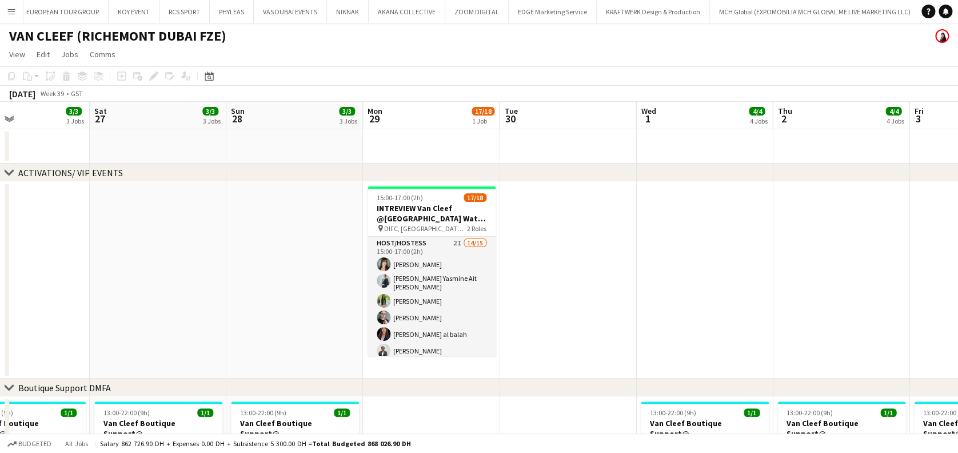
click at [424, 214] on h3 "INTREVIEW Van Cleef @[GEOGRAPHIC_DATA] Watch Week 2025" at bounding box center [432, 213] width 128 height 21
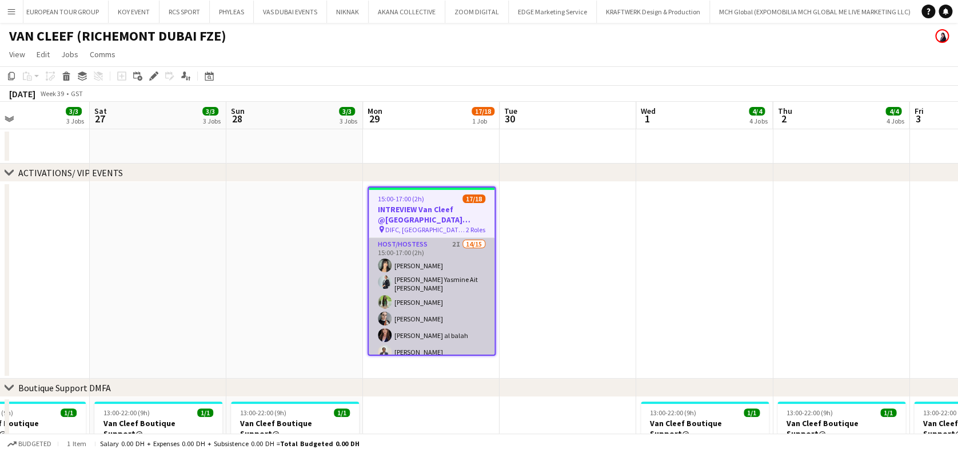
click at [414, 259] on app-card-role "Host/Hostess 2I 14/15 15:00-17:00 (2h) [PERSON_NAME] [PERSON_NAME] Ait [PERSON_…" at bounding box center [432, 375] width 126 height 274
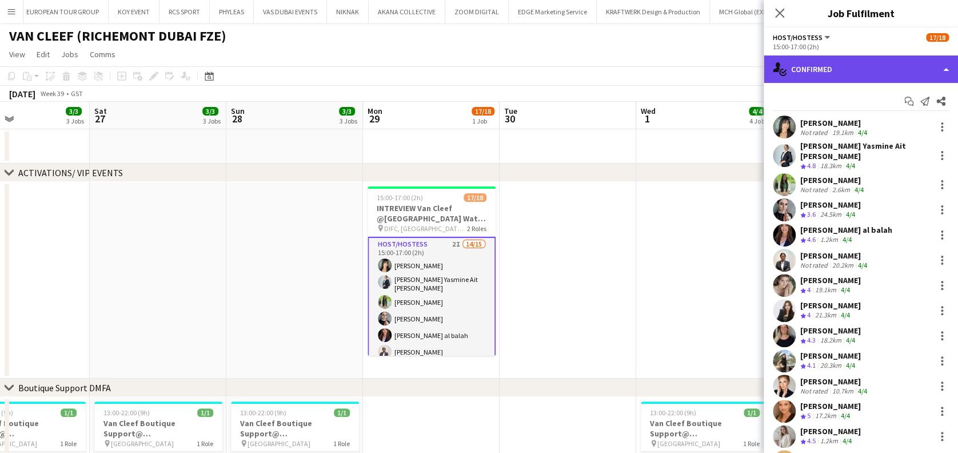
click at [883, 65] on div "single-neutral-actions-check-2 Confirmed" at bounding box center [861, 68] width 194 height 27
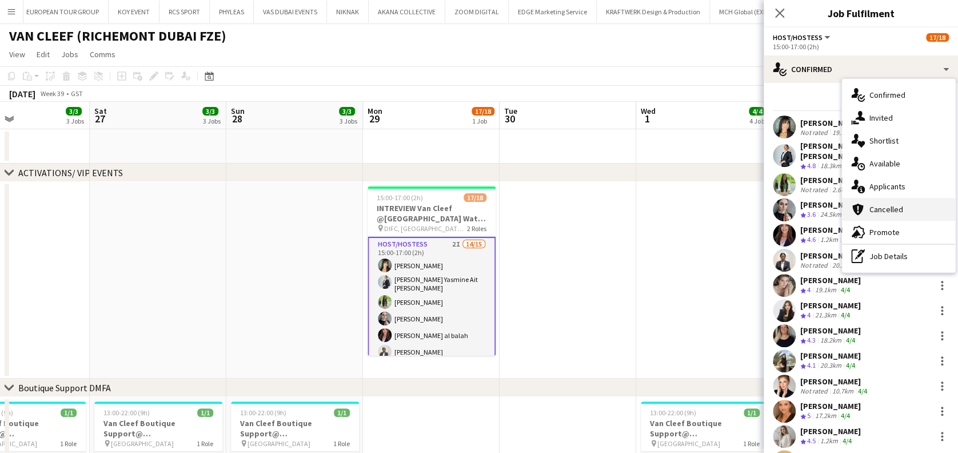
click at [896, 211] on span "Cancelled" at bounding box center [886, 209] width 34 height 10
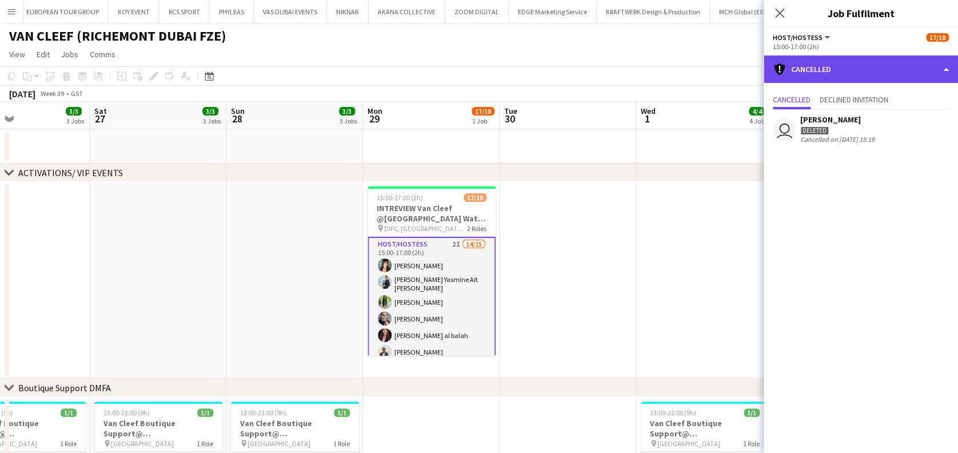
click at [895, 69] on div "cancellation Cancelled" at bounding box center [861, 68] width 194 height 27
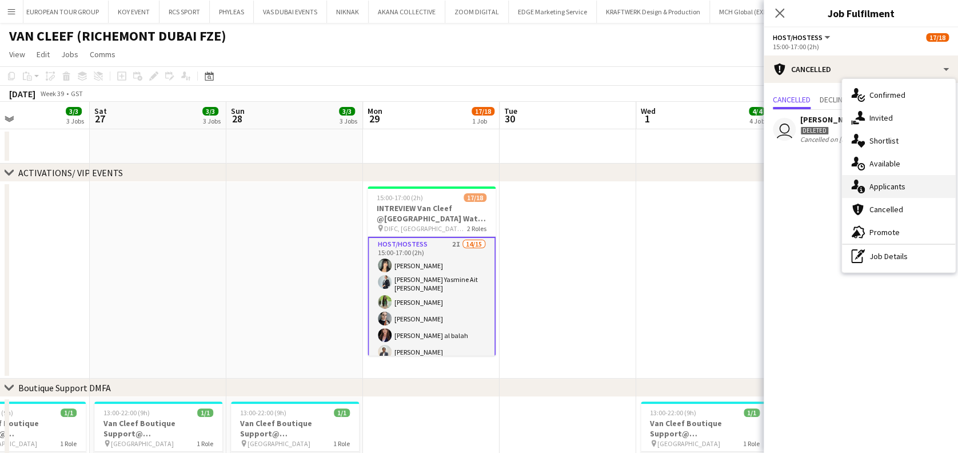
click at [888, 184] on span "Applicants" at bounding box center [887, 186] width 36 height 10
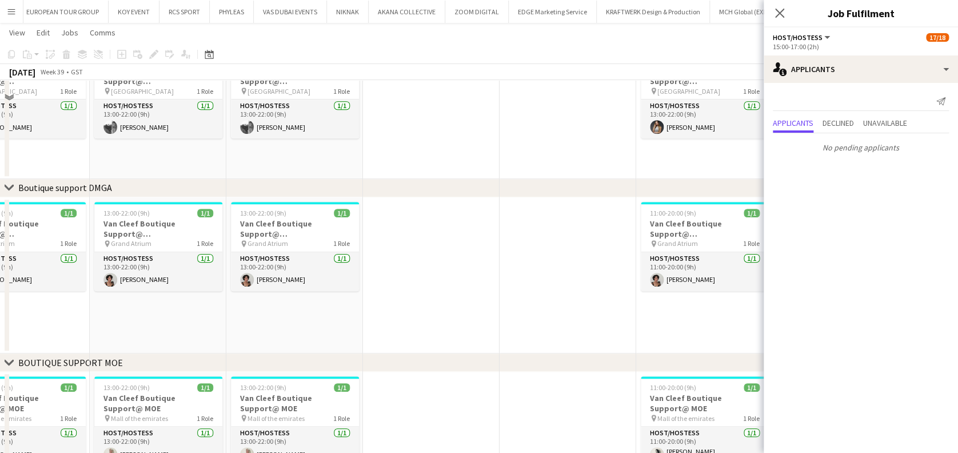
scroll to position [119, 0]
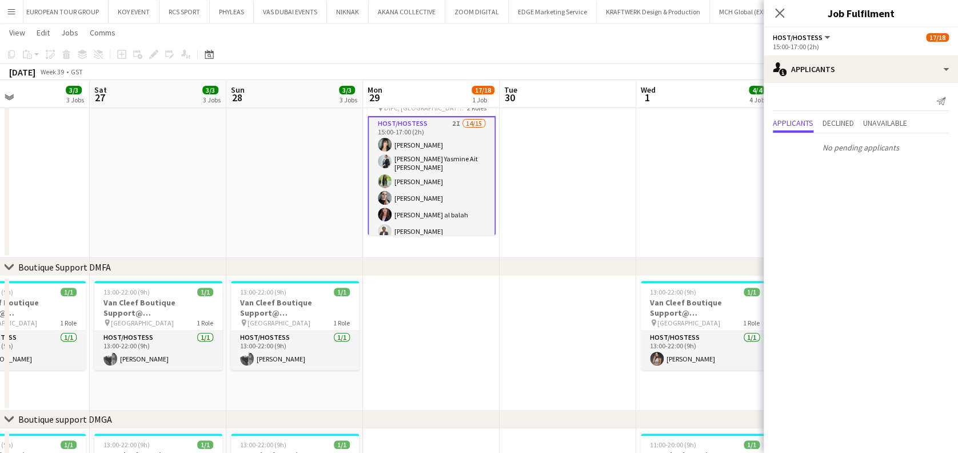
drag, startPoint x: 455, startPoint y: 168, endPoint x: 544, endPoint y: 155, distance: 89.5
click at [453, 168] on app-card-role "Host/Hostess 2I 14/15 15:00-17:00 (2h) [PERSON_NAME] [PERSON_NAME] Ait [PERSON_…" at bounding box center [432, 254] width 128 height 277
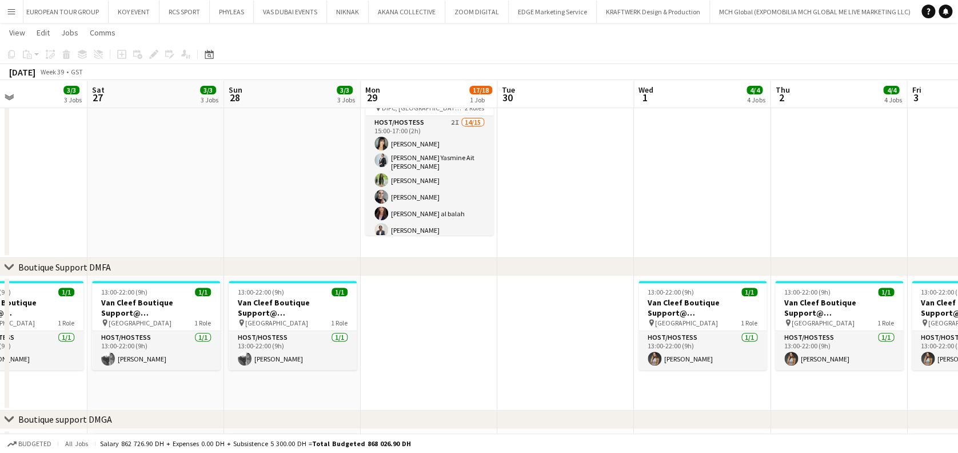
click at [548, 156] on app-date-cell at bounding box center [565, 159] width 137 height 197
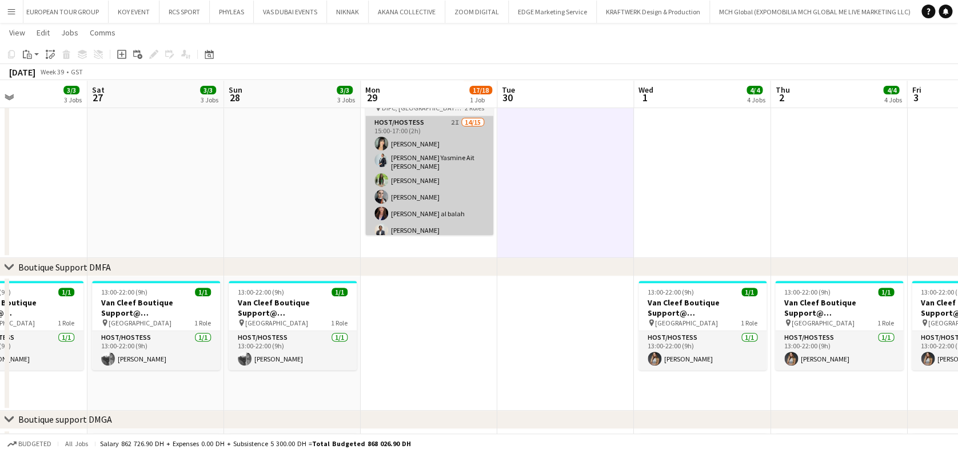
click at [446, 173] on app-card-role "Host/Hostess 2I 14/15 15:00-17:00 (2h) [PERSON_NAME] [PERSON_NAME] Ait [PERSON_…" at bounding box center [429, 253] width 128 height 274
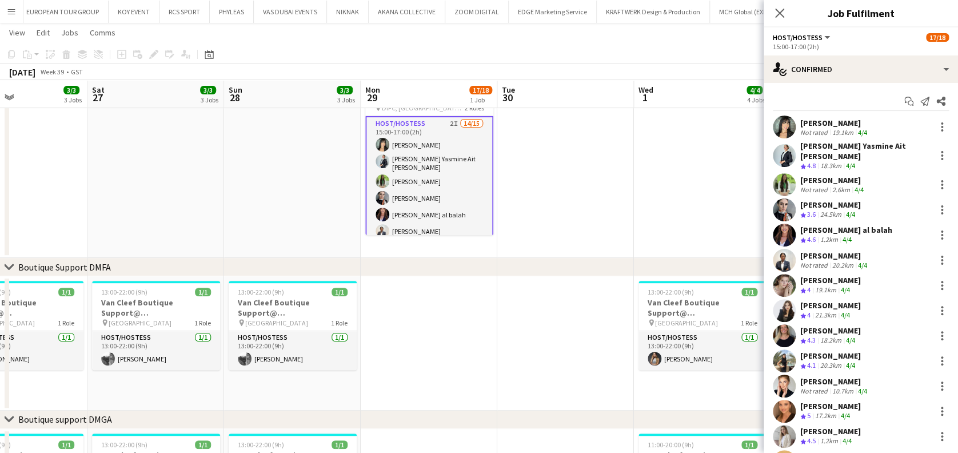
scroll to position [70, 0]
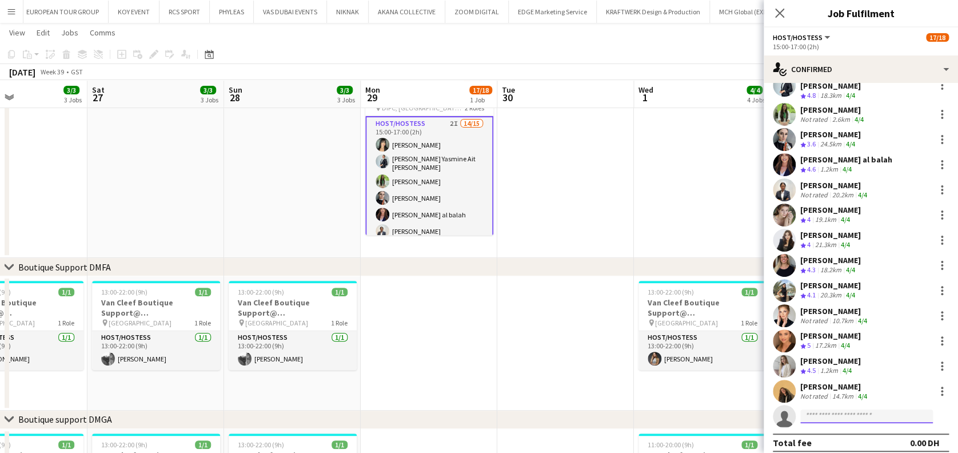
click at [845, 409] on input at bounding box center [866, 416] width 133 height 14
paste input "*********"
type input "*********"
click at [846, 409] on input "*********" at bounding box center [866, 416] width 133 height 14
click at [846, 432] on span "[EMAIL_ADDRESS][DOMAIN_NAME]" at bounding box center [866, 434] width 114 height 9
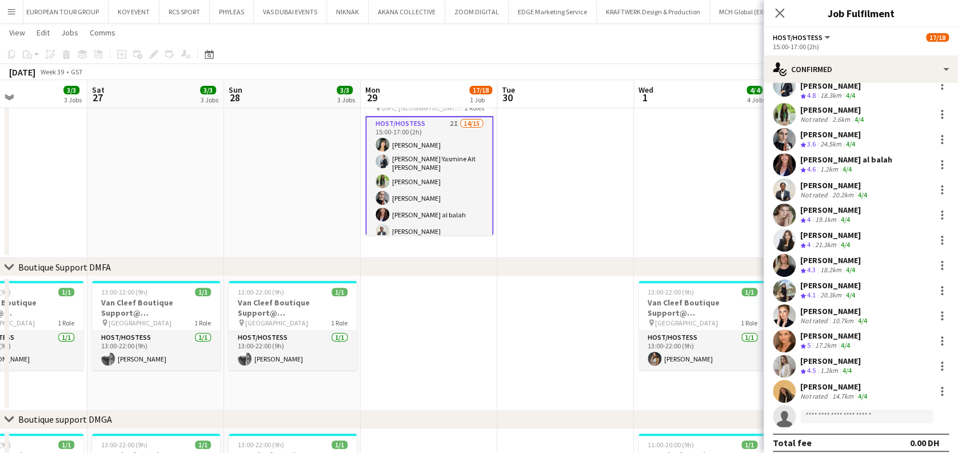
scroll to position [281, 0]
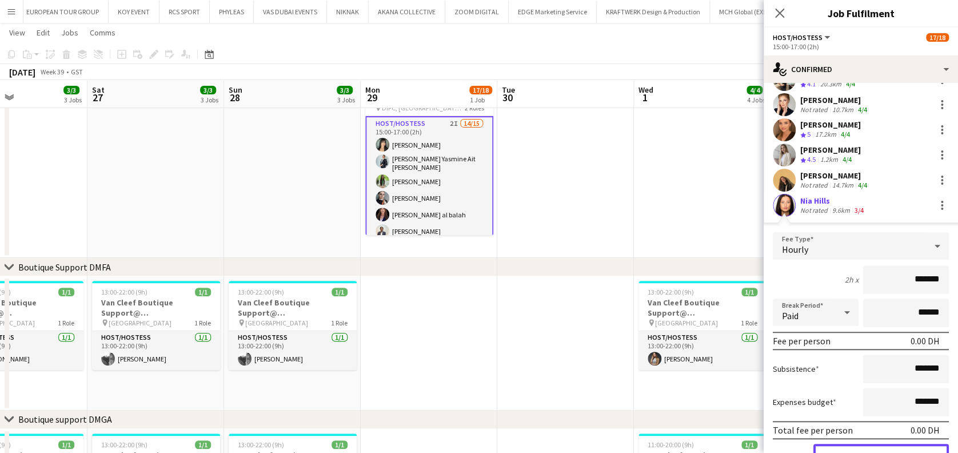
click at [894, 444] on button "Confirm" at bounding box center [880, 455] width 135 height 23
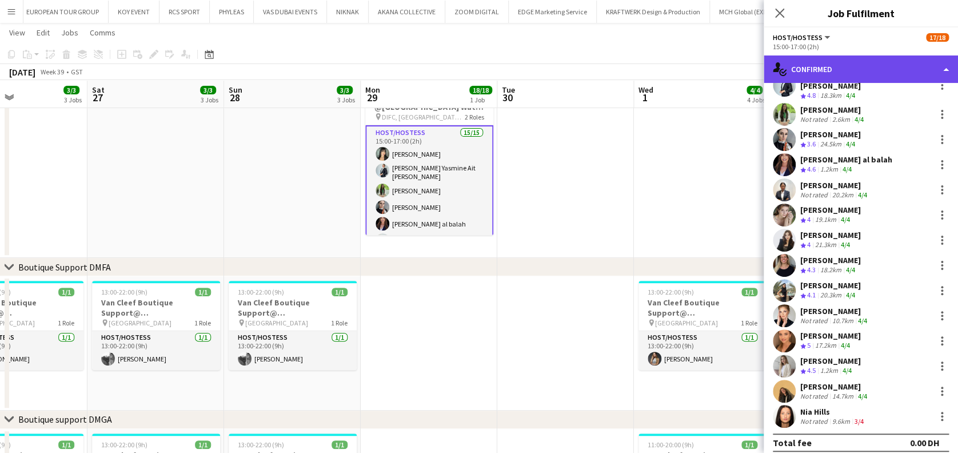
click at [840, 74] on div "single-neutral-actions-check-2 Confirmed" at bounding box center [861, 68] width 194 height 27
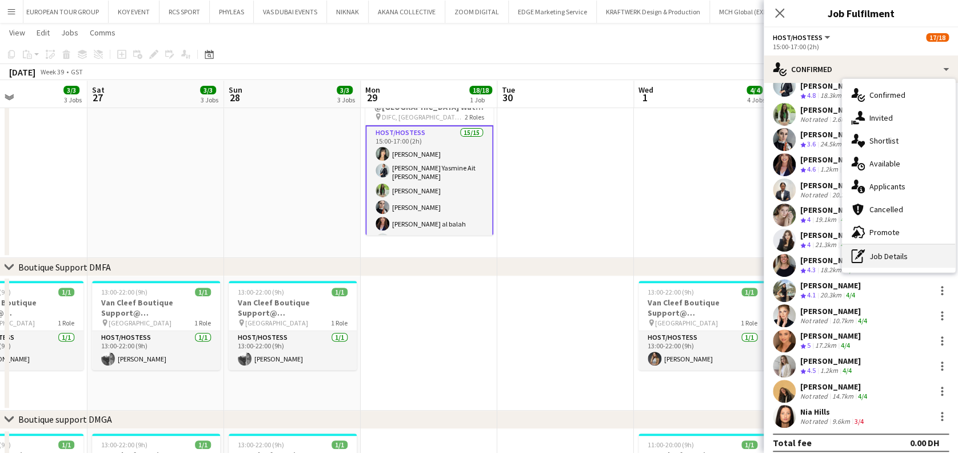
click at [881, 260] on div "pen-write Job Details" at bounding box center [898, 256] width 113 height 23
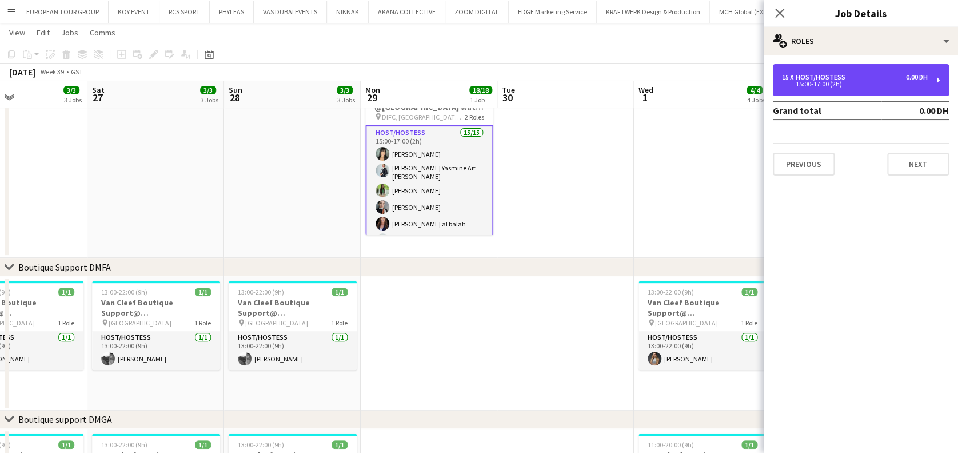
click at [851, 72] on div "15 x Host/Hostess 0.00 DH 15:00-17:00 (2h)" at bounding box center [861, 80] width 176 height 32
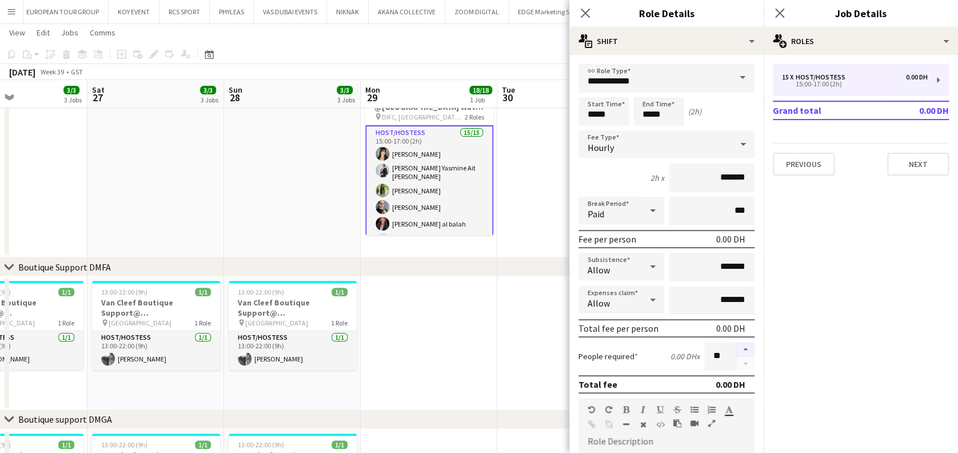
click at [736, 350] on button "button" at bounding box center [745, 349] width 18 height 15
type input "**"
click at [508, 177] on app-date-cell at bounding box center [565, 159] width 137 height 197
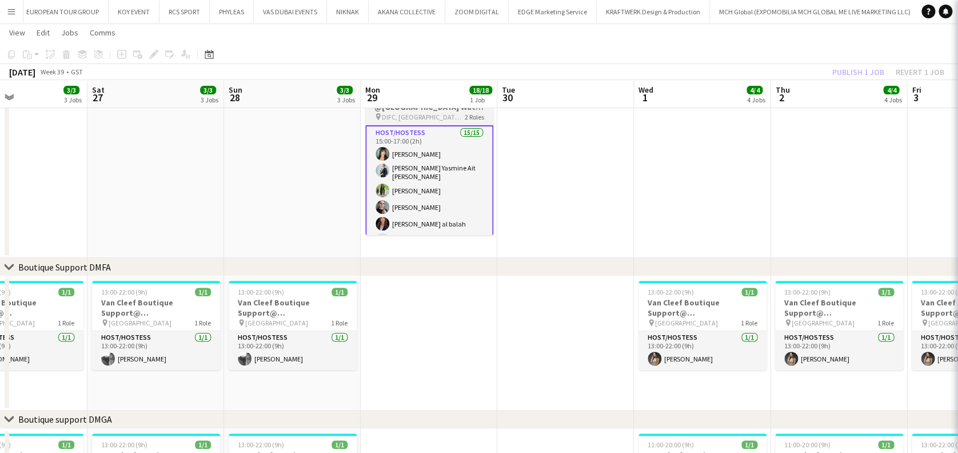
scroll to position [0, 322]
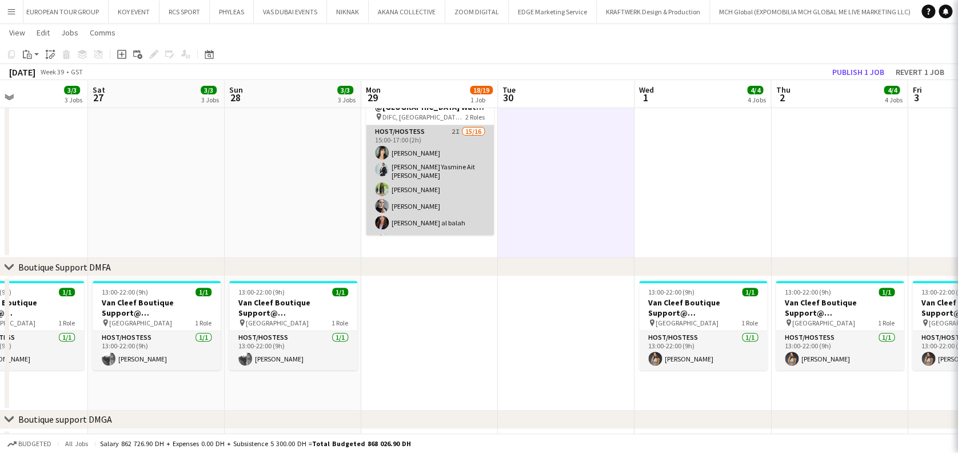
click at [432, 191] on app-card-role "Host/Hostess 2I 15/16 15:00-17:00 (2h) [PERSON_NAME] [PERSON_NAME] Ait [PERSON_…" at bounding box center [430, 270] width 128 height 291
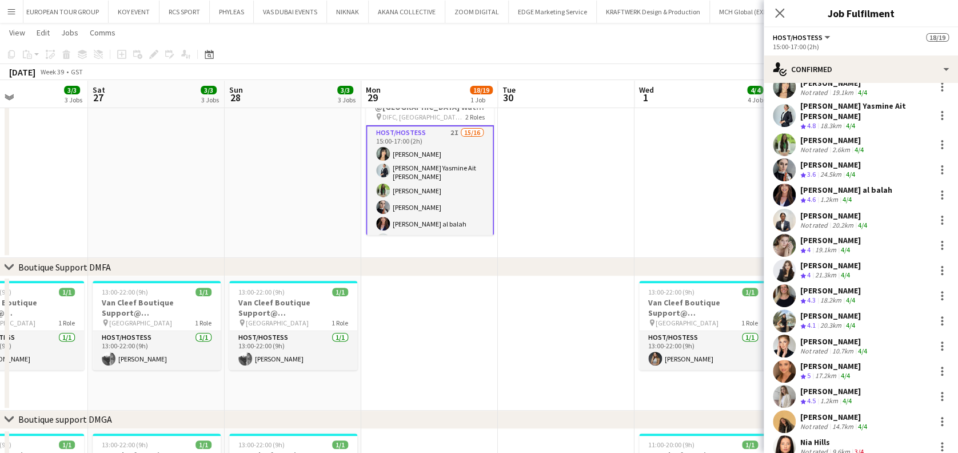
scroll to position [96, 0]
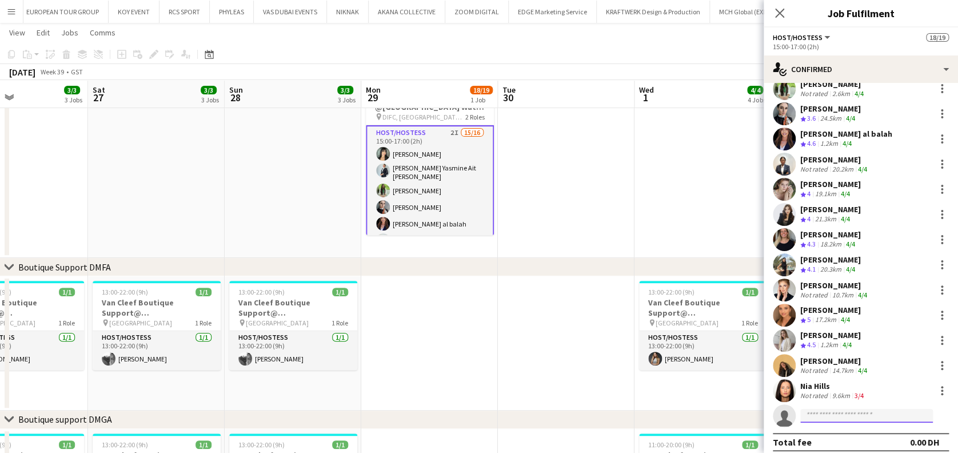
click at [856, 413] on input at bounding box center [866, 416] width 133 height 14
type input "******"
click at [871, 448] on div "[PERSON_NAME] Active [PERSON_NAME][EMAIL_ADDRESS][DOMAIN_NAME] [PHONE_NUMBER]" at bounding box center [866, 433] width 133 height 37
click at [883, 441] on span "[PHONE_NUMBER]" at bounding box center [866, 442] width 114 height 9
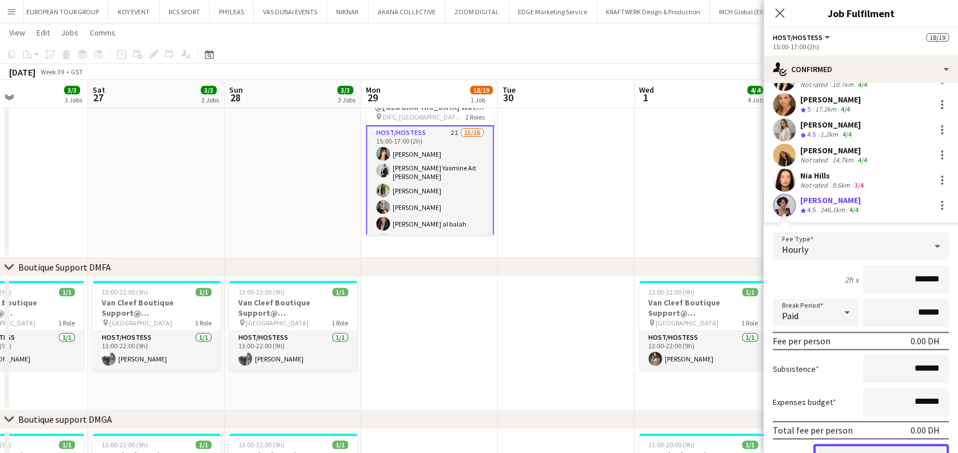
click at [875, 444] on button "Confirm" at bounding box center [880, 455] width 135 height 23
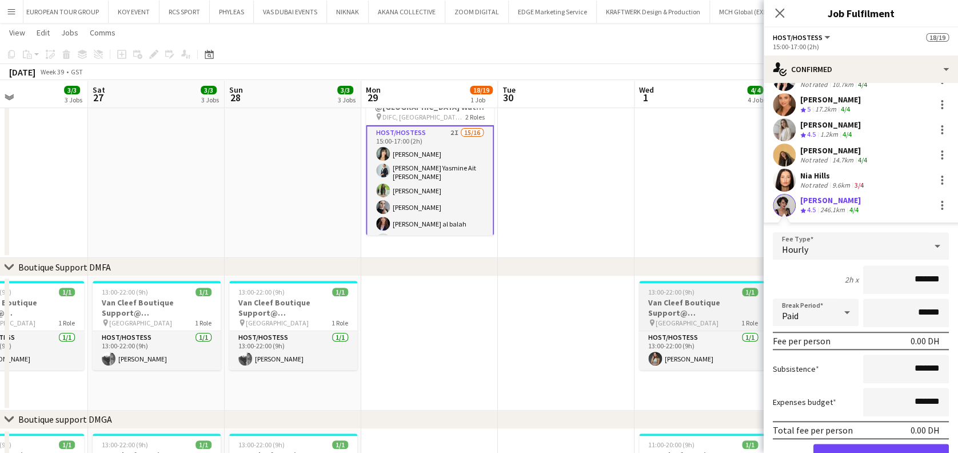
scroll to position [96, 0]
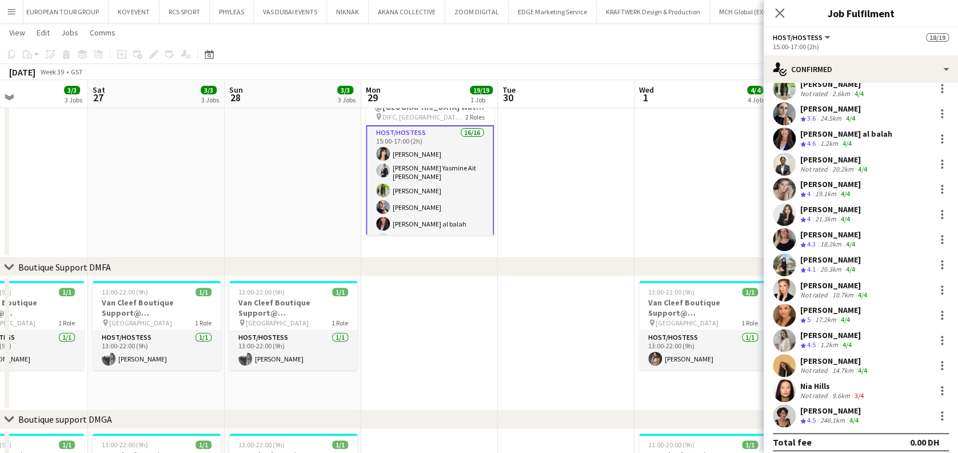
click at [610, 159] on app-date-cell at bounding box center [566, 159] width 137 height 197
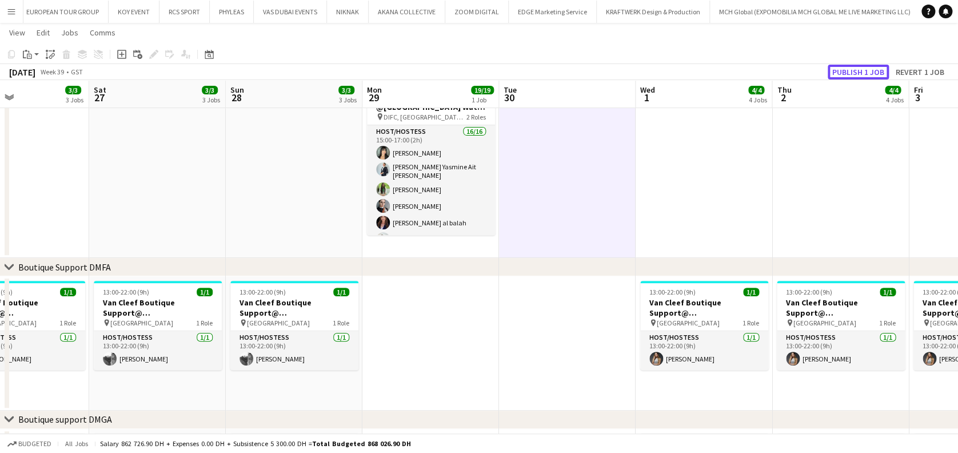
drag, startPoint x: 861, startPoint y: 69, endPoint x: 828, endPoint y: 81, distance: 34.7
click at [860, 69] on button "Publish 1 job" at bounding box center [858, 72] width 61 height 15
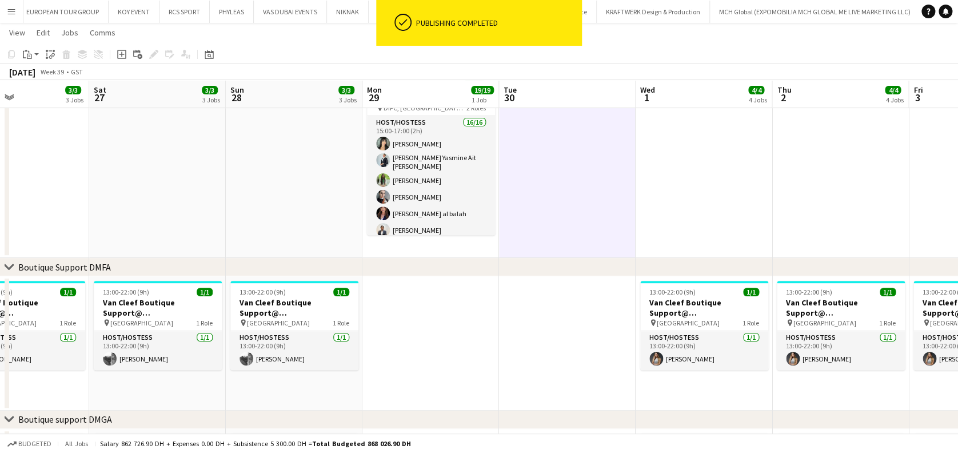
click at [10, 17] on button "Menu" at bounding box center [11, 11] width 23 height 23
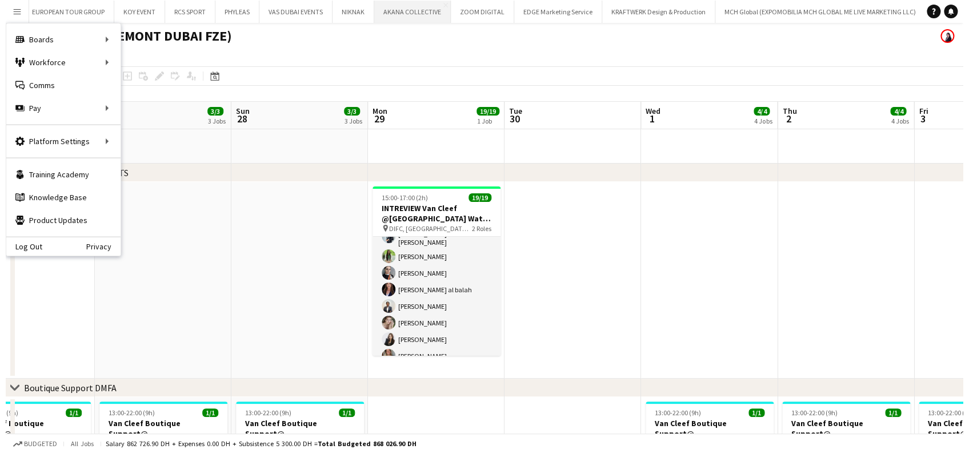
scroll to position [0, 0]
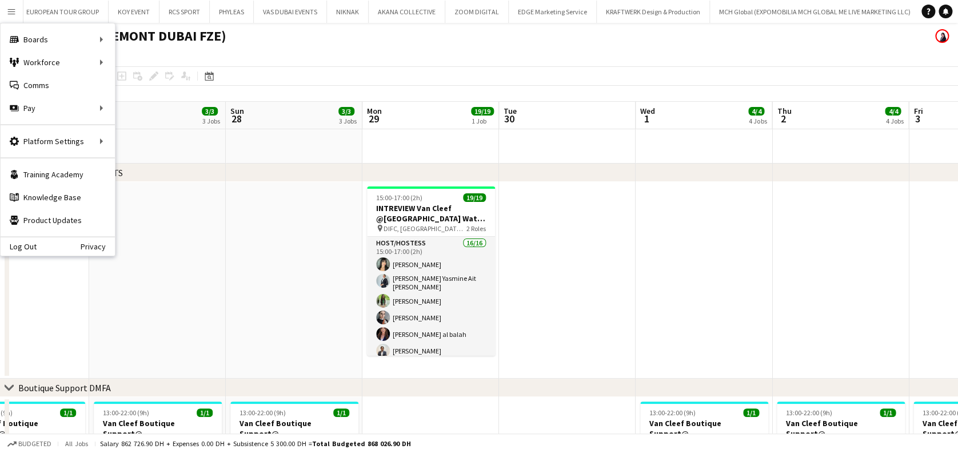
click at [9, 9] on app-icon "Menu" at bounding box center [11, 11] width 9 height 9
click at [51, 87] on link "Comms Comms" at bounding box center [58, 85] width 114 height 23
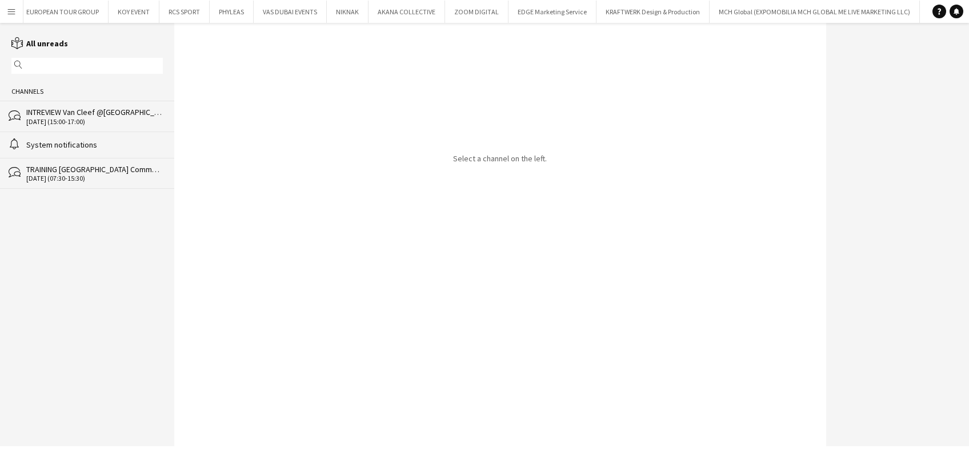
click at [105, 112] on div "INTREVIEW Van Cleef @[GEOGRAPHIC_DATA] Watch Week 2025" at bounding box center [94, 112] width 137 height 10
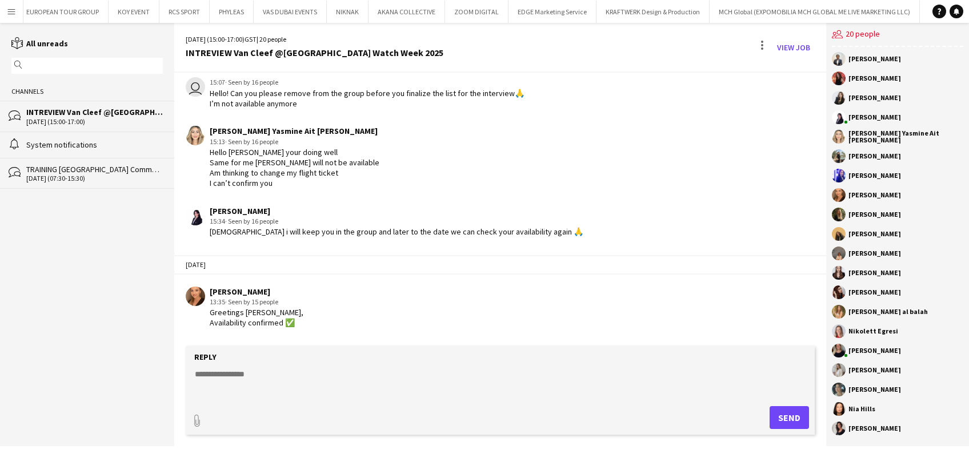
scroll to position [1645, 0]
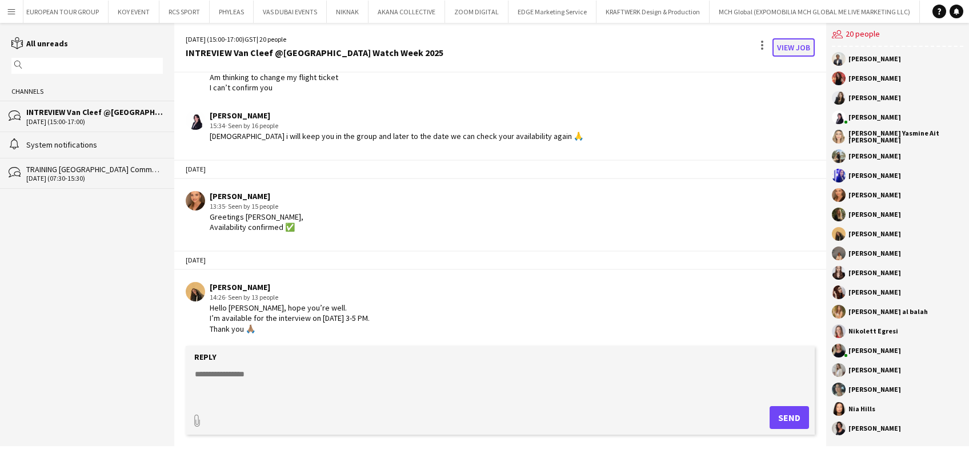
click at [788, 49] on link "View Job" at bounding box center [794, 47] width 42 height 18
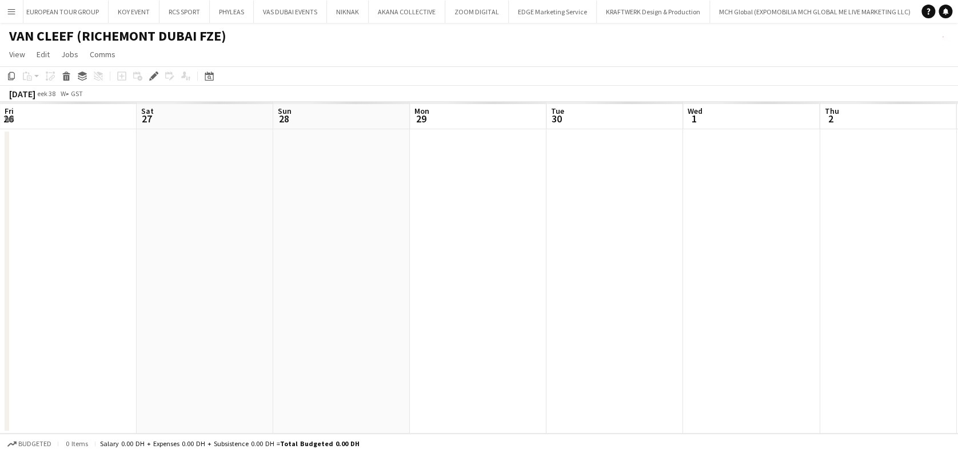
scroll to position [0, 393]
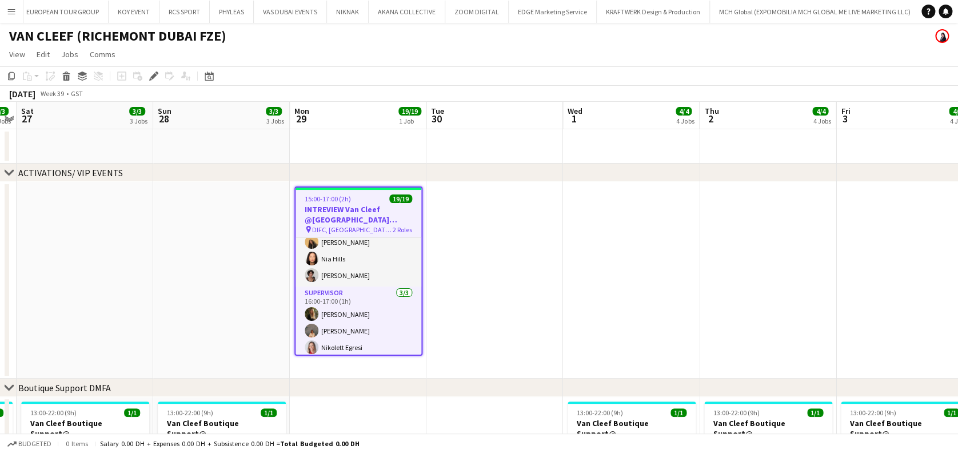
click at [487, 286] on app-date-cell at bounding box center [494, 280] width 137 height 197
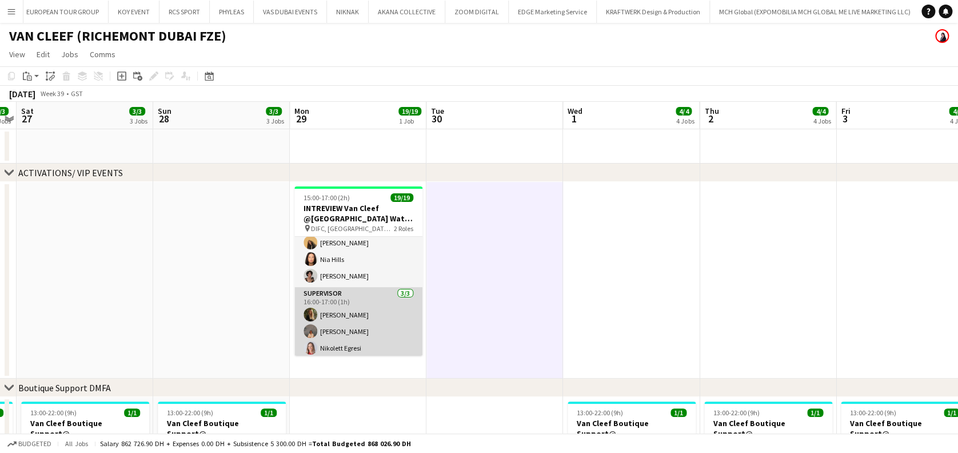
click at [344, 324] on app-card-role "Supervisor [DATE] 16:00-17:00 (1h) [PERSON_NAME] [PERSON_NAME] [PERSON_NAME]" at bounding box center [358, 323] width 128 height 72
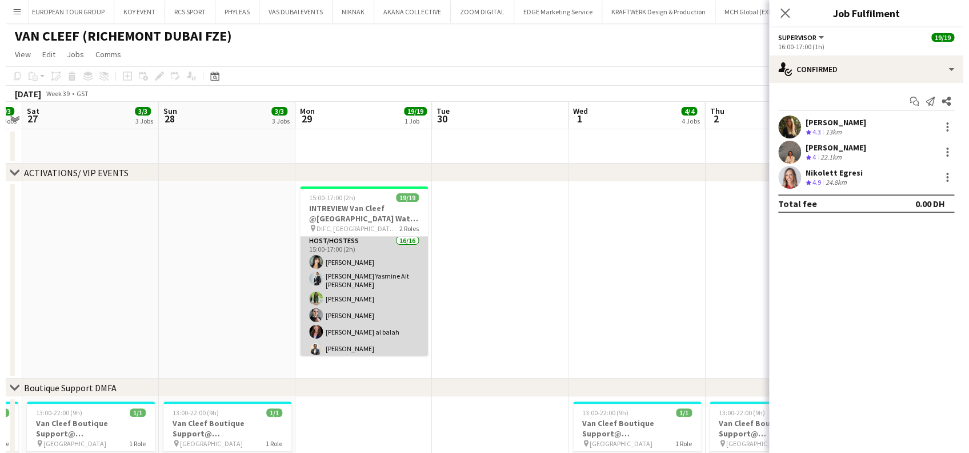
scroll to position [0, 0]
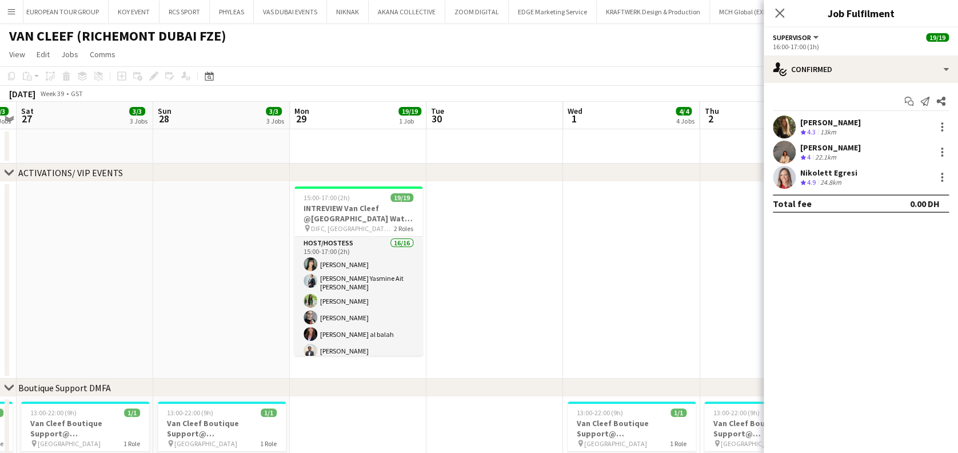
click at [10, 5] on button "Menu" at bounding box center [11, 11] width 23 height 23
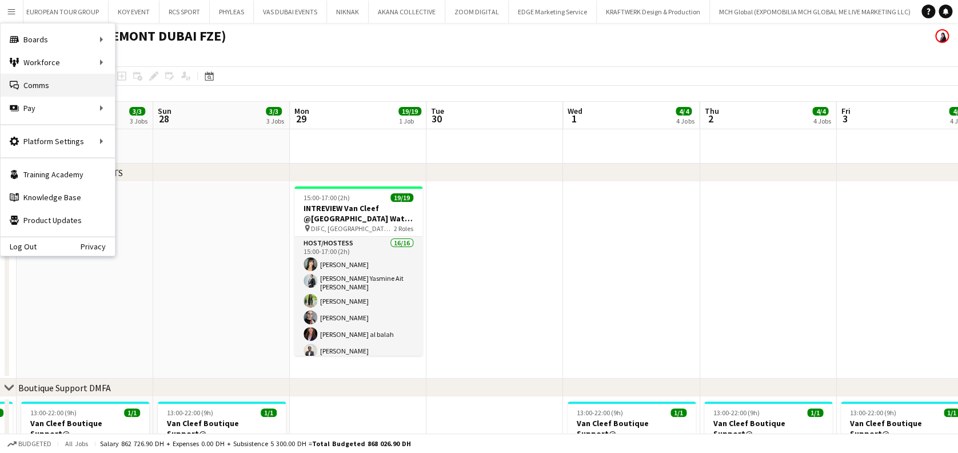
click at [96, 83] on link "Comms Comms" at bounding box center [58, 85] width 114 height 23
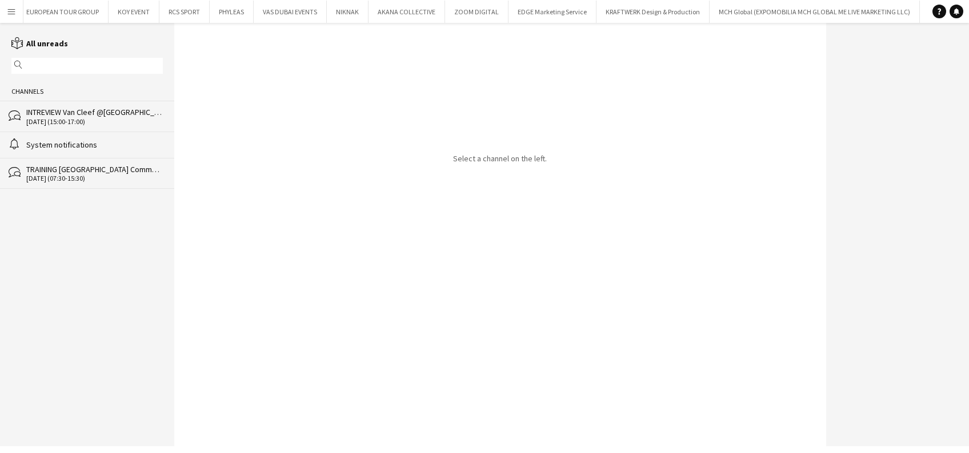
click at [115, 115] on div "INTREVIEW Van Cleef @[GEOGRAPHIC_DATA] Watch Week 2025" at bounding box center [94, 112] width 137 height 10
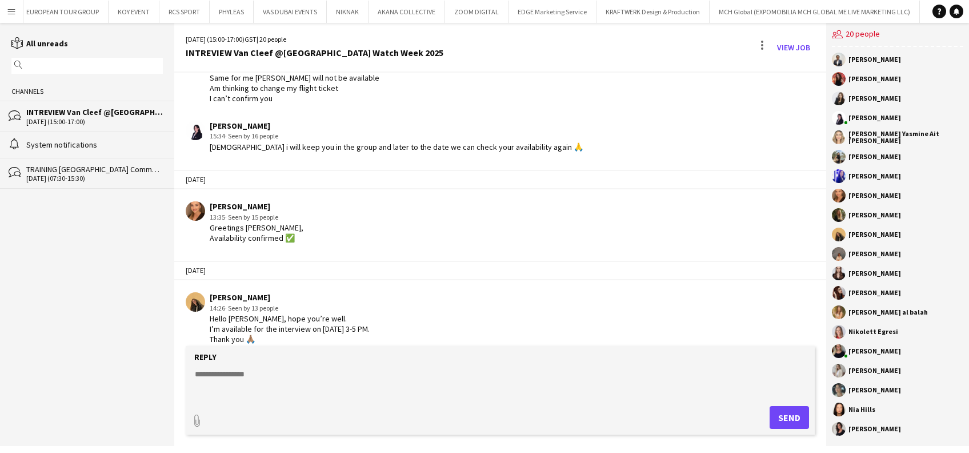
scroll to position [1523, 0]
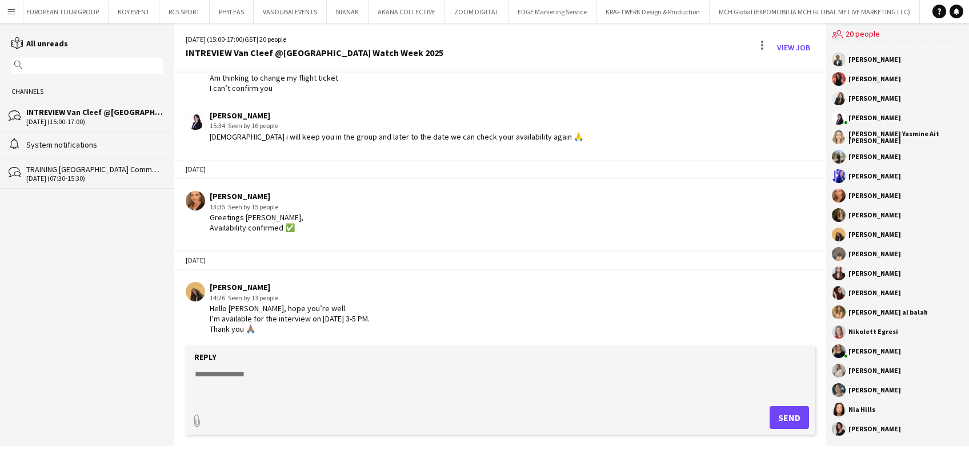
click at [377, 381] on textarea at bounding box center [502, 383] width 617 height 30
click at [282, 390] on textarea "**********" at bounding box center [502, 383] width 617 height 30
click at [233, 390] on textarea "**********" at bounding box center [502, 383] width 617 height 30
click at [325, 390] on textarea "**********" at bounding box center [502, 383] width 617 height 30
click at [460, 390] on textarea "**********" at bounding box center [502, 383] width 617 height 30
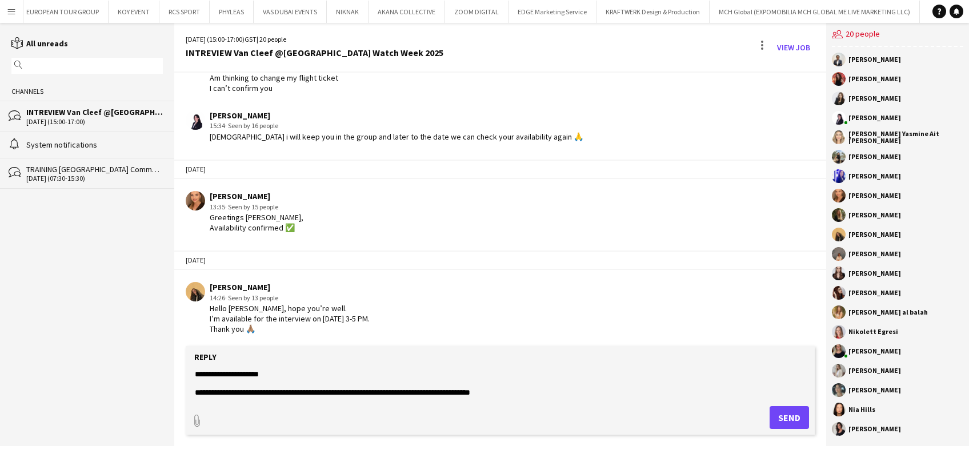
click at [444, 393] on textarea "**********" at bounding box center [502, 383] width 617 height 30
click at [558, 397] on textarea "**********" at bounding box center [502, 383] width 617 height 30
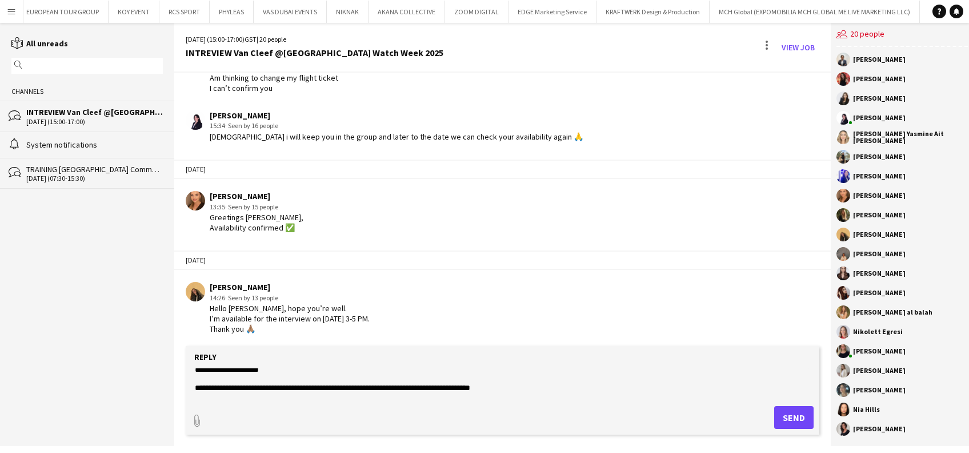
scroll to position [0, 0]
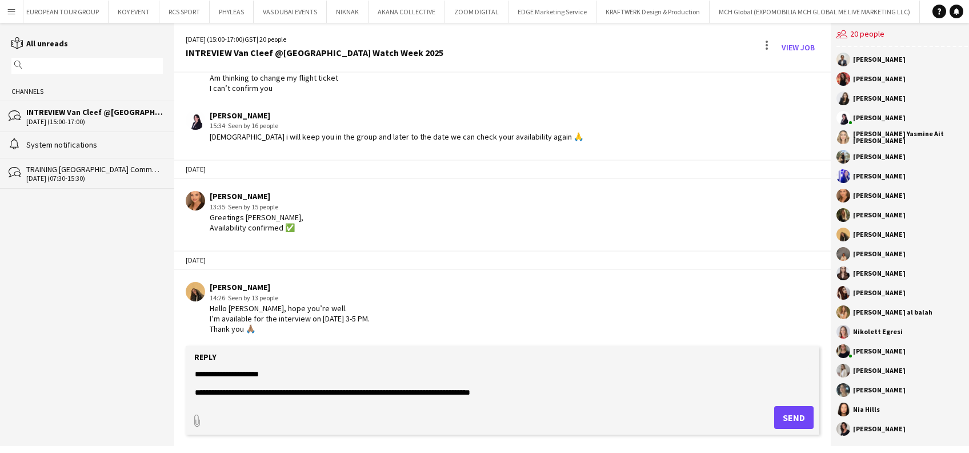
click at [278, 373] on textarea "**********" at bounding box center [502, 383] width 617 height 30
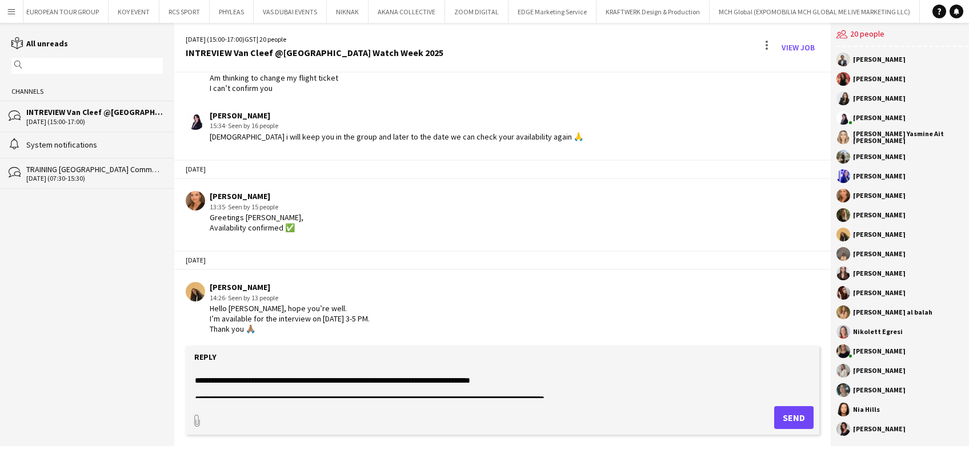
click at [233, 381] on textarea "**********" at bounding box center [502, 383] width 617 height 30
drag, startPoint x: 233, startPoint y: 381, endPoint x: 203, endPoint y: 382, distance: 29.2
click at [203, 382] on textarea "**********" at bounding box center [502, 383] width 617 height 30
click at [242, 376] on textarea "**********" at bounding box center [502, 383] width 617 height 30
click at [238, 382] on textarea "**********" at bounding box center [502, 383] width 617 height 30
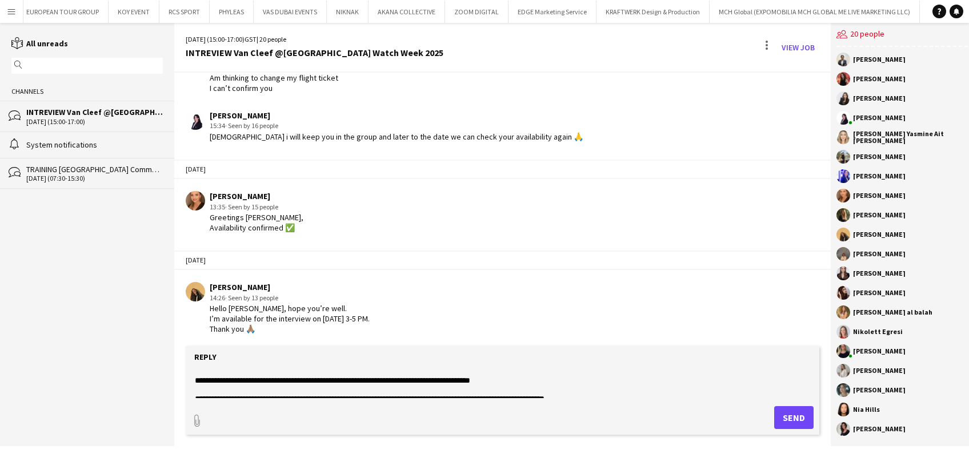
click at [230, 382] on textarea "**********" at bounding box center [502, 383] width 617 height 30
click at [231, 381] on textarea "**********" at bounding box center [502, 383] width 617 height 30
drag, startPoint x: 231, startPoint y: 381, endPoint x: 189, endPoint y: 384, distance: 42.4
click at [189, 384] on form "**********" at bounding box center [502, 390] width 633 height 89
click at [560, 381] on textarea "**********" at bounding box center [502, 383] width 617 height 30
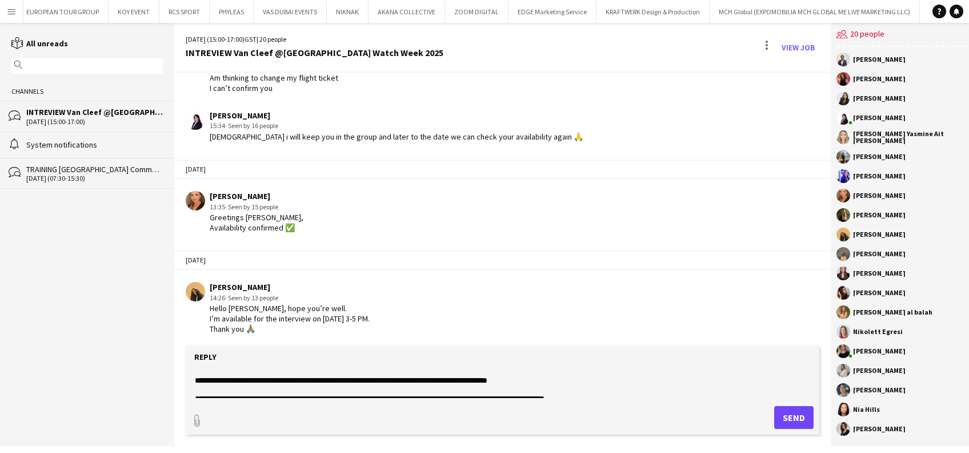
click at [420, 380] on textarea "**********" at bounding box center [502, 383] width 617 height 30
click at [449, 382] on textarea "**********" at bounding box center [502, 383] width 617 height 30
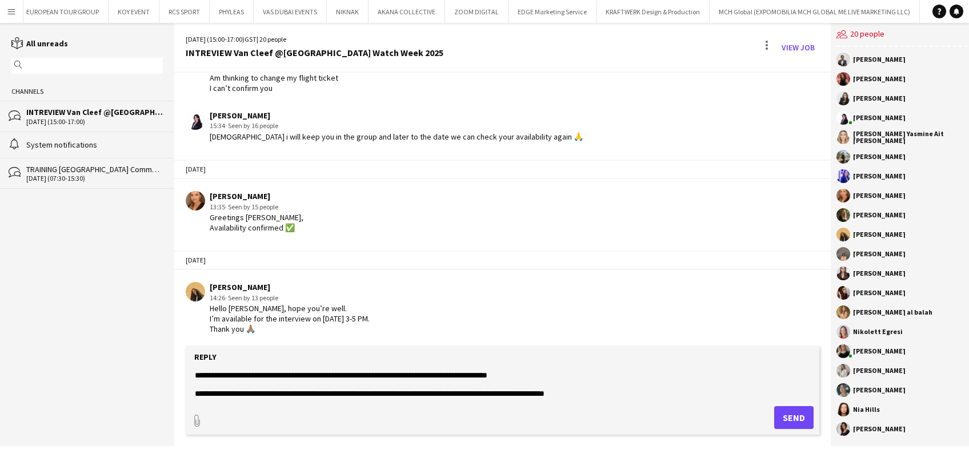
scroll to position [37, 0]
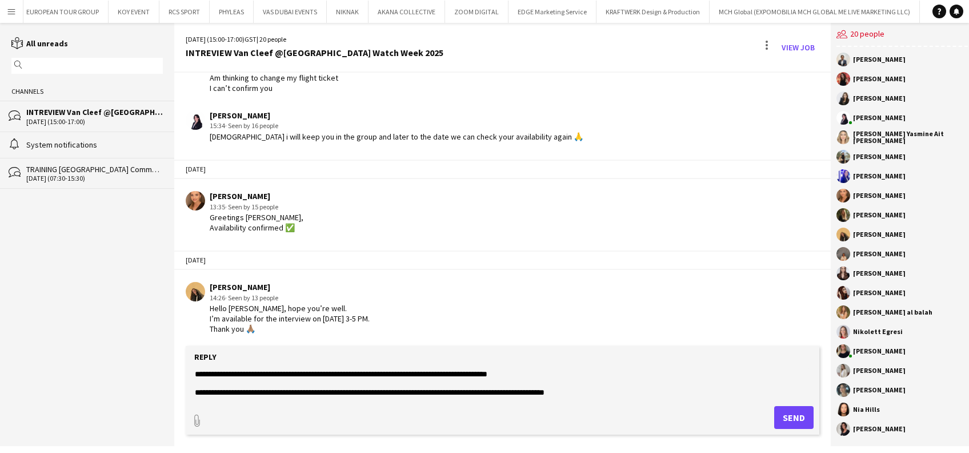
click at [449, 397] on textarea "**********" at bounding box center [502, 383] width 617 height 30
click at [609, 387] on textarea "**********" at bounding box center [502, 383] width 617 height 30
click at [558, 377] on textarea "**********" at bounding box center [502, 383] width 617 height 30
click at [194, 392] on textarea "**********" at bounding box center [502, 383] width 617 height 30
click at [494, 389] on textarea "**********" at bounding box center [502, 383] width 617 height 30
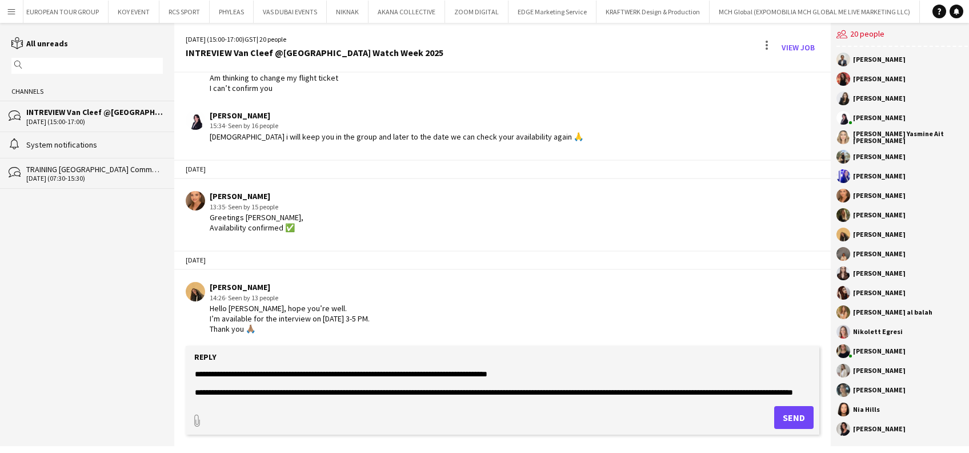
click at [500, 390] on textarea "**********" at bounding box center [502, 383] width 617 height 30
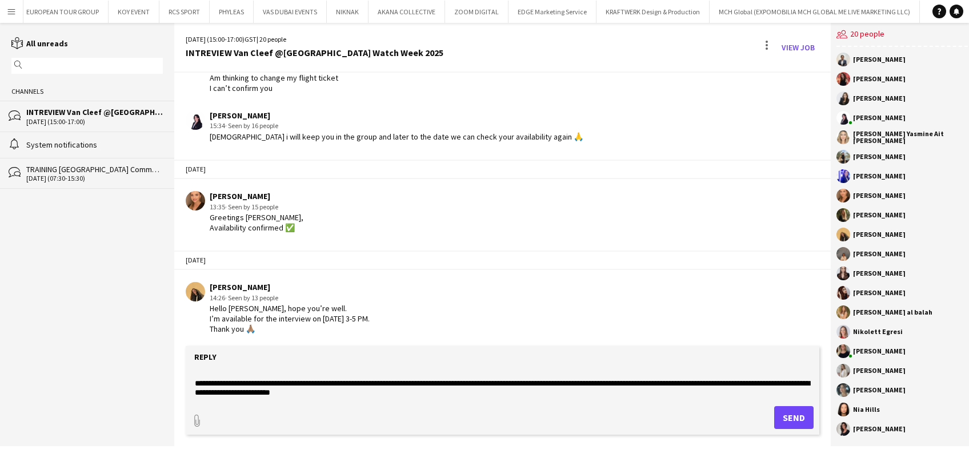
drag, startPoint x: 601, startPoint y: 391, endPoint x: 675, endPoint y: 389, distance: 73.2
click at [675, 389] on textarea "**********" at bounding box center [502, 383] width 617 height 30
click at [681, 381] on textarea "**********" at bounding box center [502, 383] width 617 height 30
drag, startPoint x: 679, startPoint y: 382, endPoint x: 604, endPoint y: 386, distance: 74.4
click at [604, 386] on textarea "**********" at bounding box center [502, 383] width 617 height 30
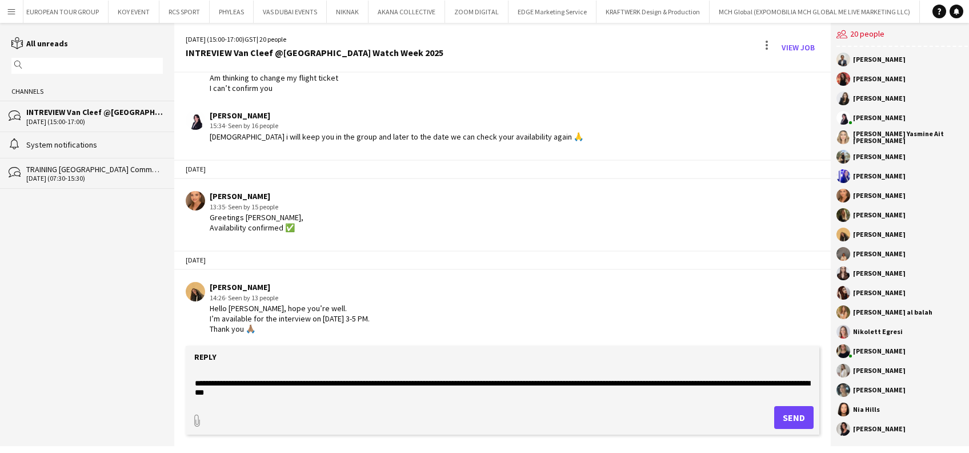
click at [517, 380] on textarea "**********" at bounding box center [502, 383] width 617 height 30
click at [606, 381] on textarea "**********" at bounding box center [502, 383] width 617 height 30
click at [608, 385] on textarea "**********" at bounding box center [502, 383] width 617 height 30
drag, startPoint x: 340, startPoint y: 393, endPoint x: 232, endPoint y: 397, distance: 108.7
click at [232, 397] on textarea "**********" at bounding box center [502, 383] width 617 height 30
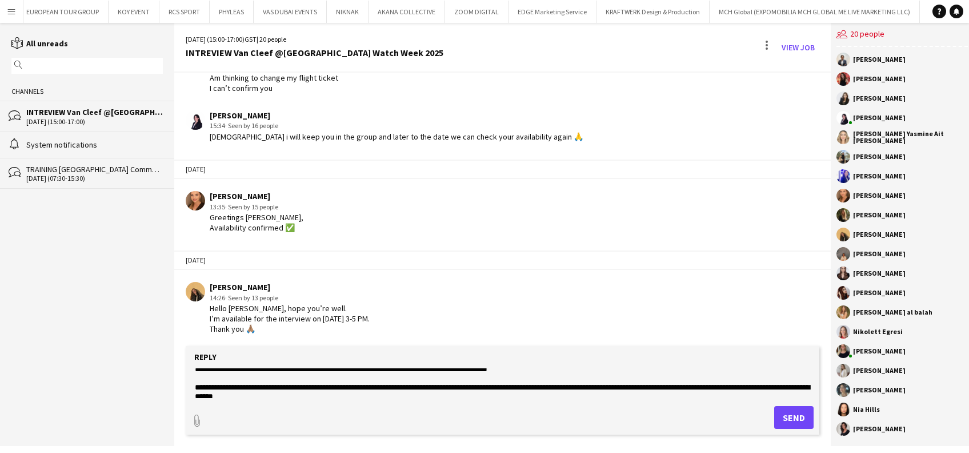
scroll to position [33, 0]
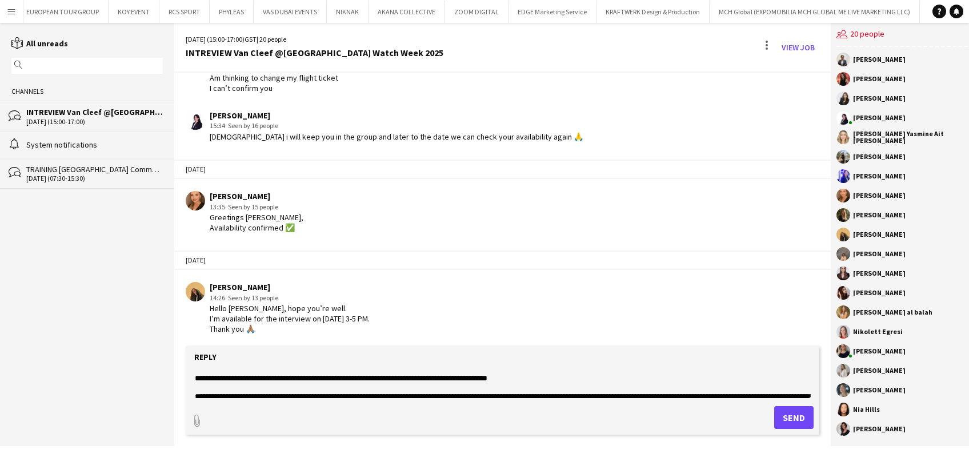
click at [625, 378] on textarea "**********" at bounding box center [502, 383] width 617 height 30
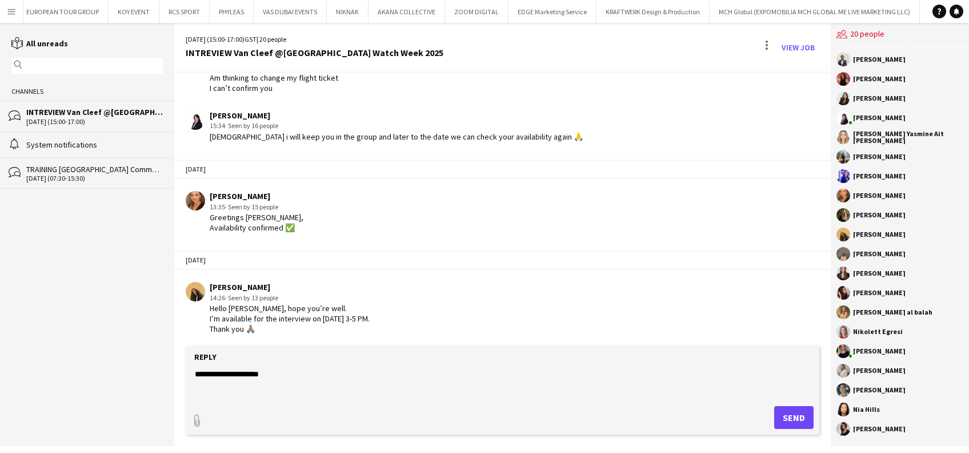
scroll to position [9, 0]
click at [406, 390] on textarea "**********" at bounding box center [502, 383] width 617 height 30
drag, startPoint x: 406, startPoint y: 390, endPoint x: 497, endPoint y: 392, distance: 90.9
click at [497, 392] on textarea "**********" at bounding box center [502, 383] width 617 height 30
click at [510, 394] on textarea "**********" at bounding box center [502, 383] width 617 height 30
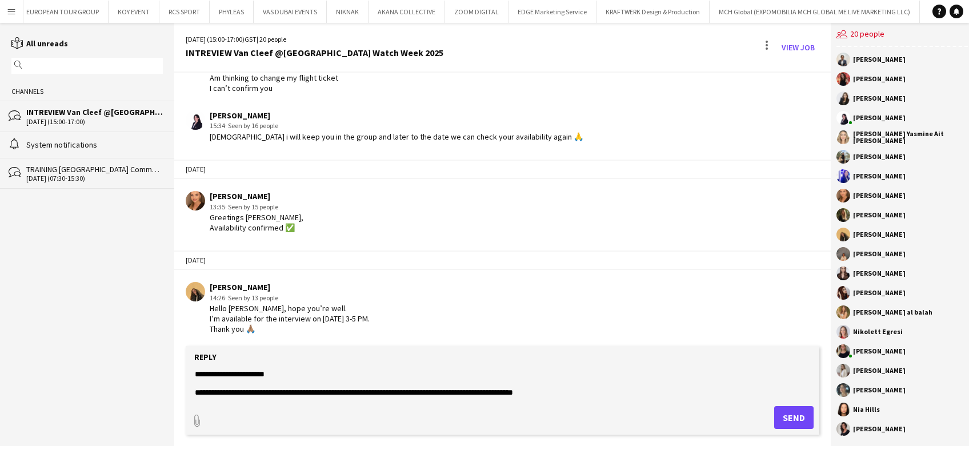
click at [488, 393] on textarea "**********" at bounding box center [502, 383] width 617 height 30
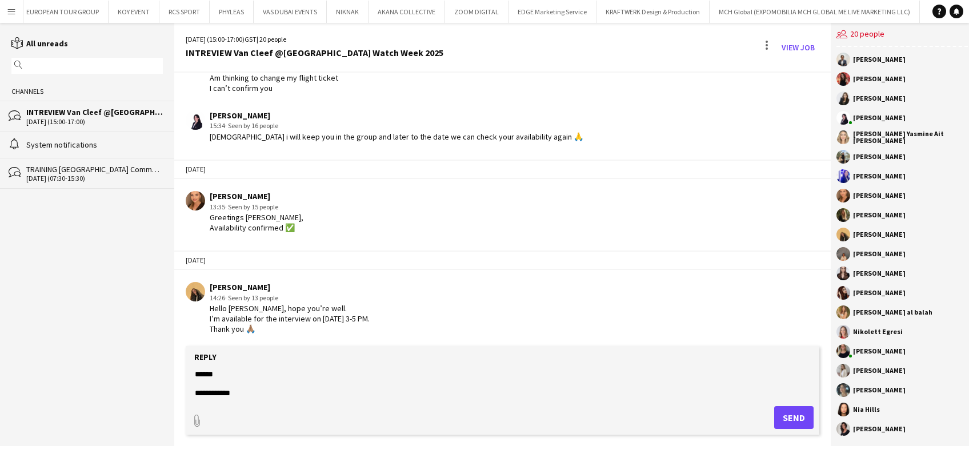
click at [588, 397] on textarea "**********" at bounding box center [502, 383] width 617 height 30
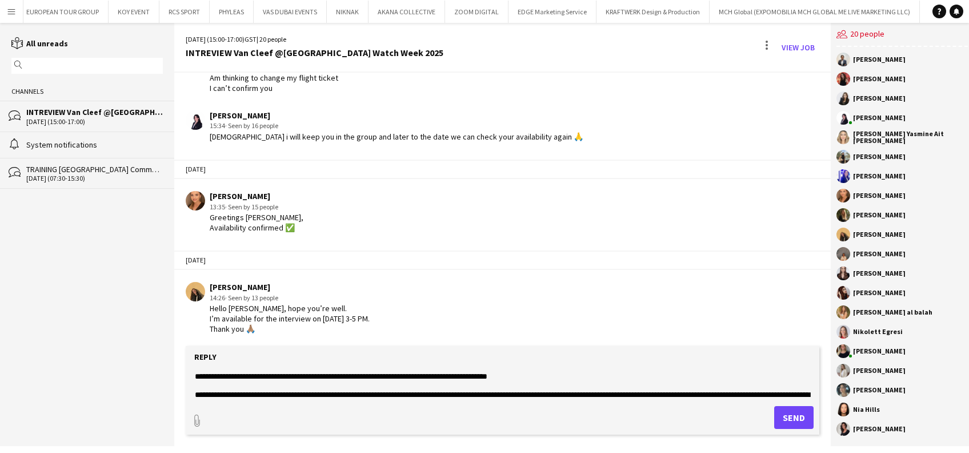
scroll to position [43, 0]
click at [517, 372] on textarea "**********" at bounding box center [502, 383] width 617 height 30
click at [753, 378] on textarea "**********" at bounding box center [502, 383] width 617 height 30
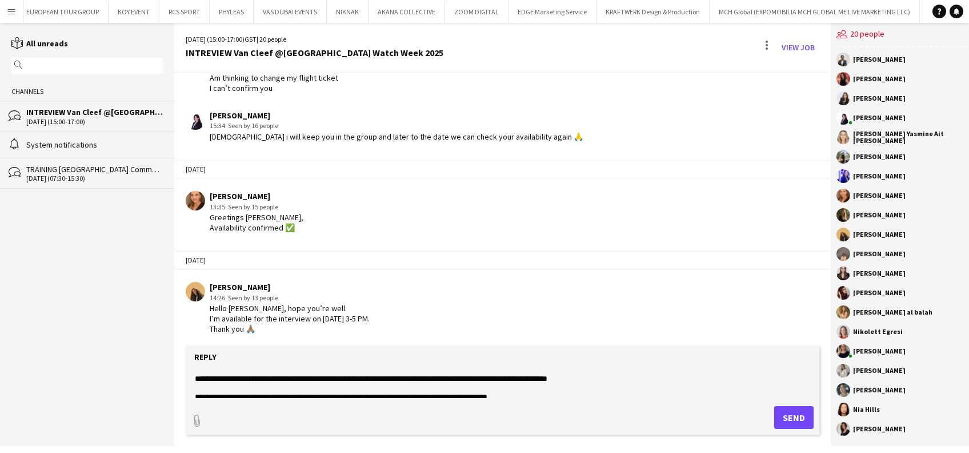
scroll to position [13, 0]
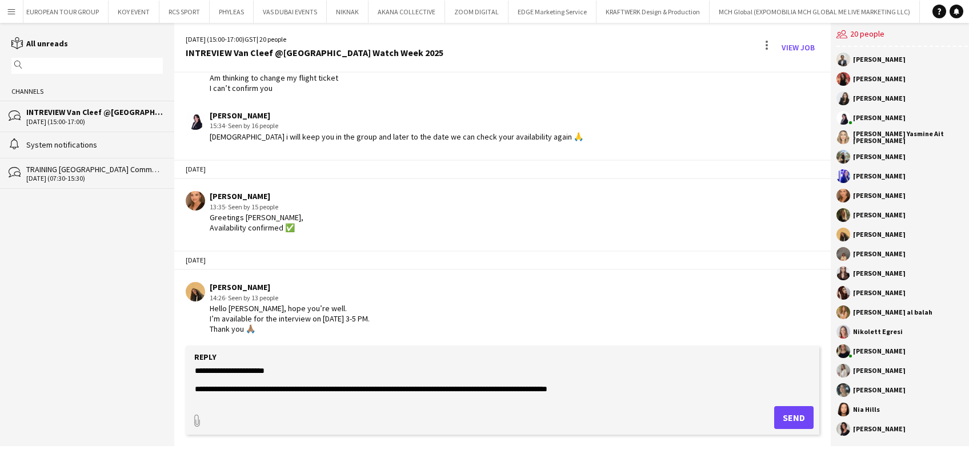
click at [585, 389] on textarea "**********" at bounding box center [502, 383] width 617 height 30
click at [489, 386] on textarea "**********" at bounding box center [502, 383] width 617 height 30
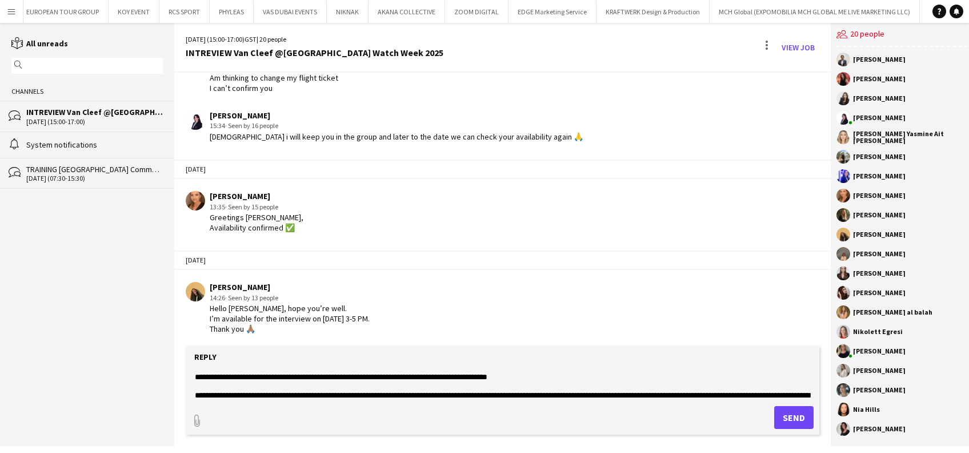
click at [432, 393] on textarea "**********" at bounding box center [502, 383] width 617 height 30
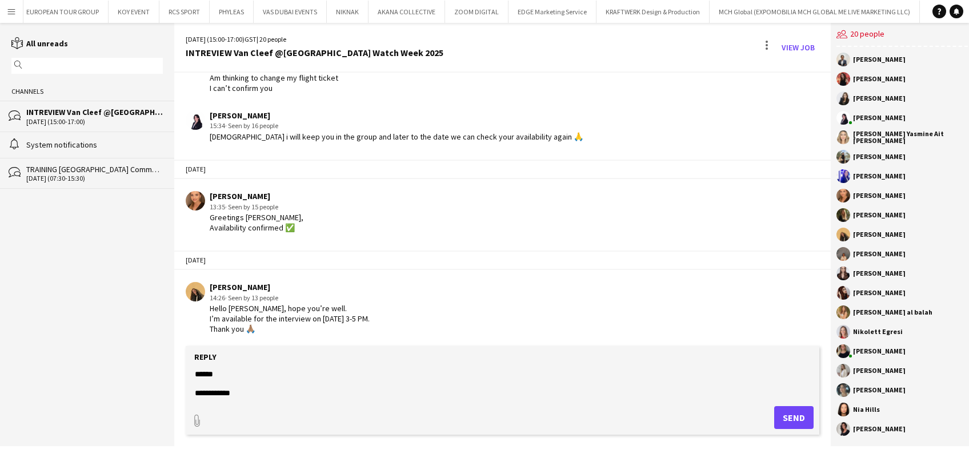
drag, startPoint x: 476, startPoint y: 393, endPoint x: 445, endPoint y: 398, distance: 30.6
click at [445, 399] on form "**********" at bounding box center [502, 390] width 633 height 89
click at [448, 384] on textarea "**********" at bounding box center [502, 383] width 617 height 30
click at [431, 370] on textarea "**********" at bounding box center [502, 383] width 617 height 30
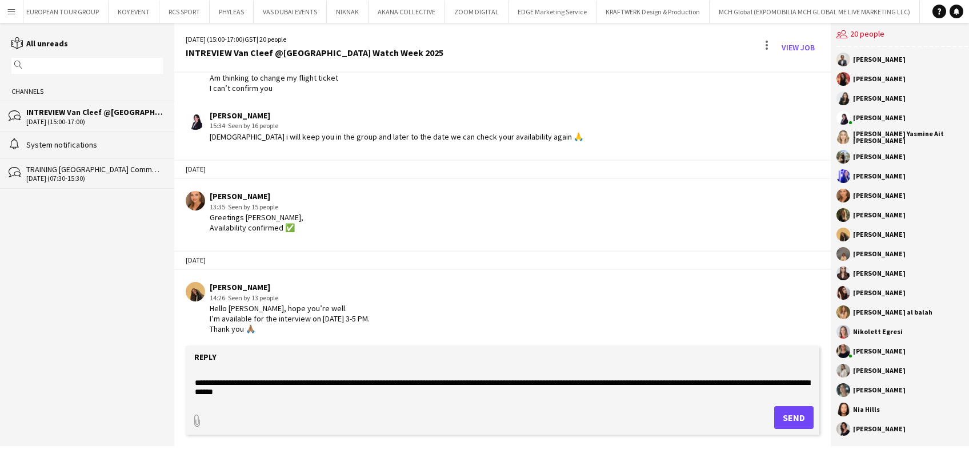
click at [476, 382] on textarea "**********" at bounding box center [502, 383] width 617 height 30
click at [613, 384] on textarea "**********" at bounding box center [502, 383] width 617 height 30
click at [758, 385] on textarea "**********" at bounding box center [502, 383] width 617 height 30
click at [229, 377] on textarea "**********" at bounding box center [502, 383] width 617 height 30
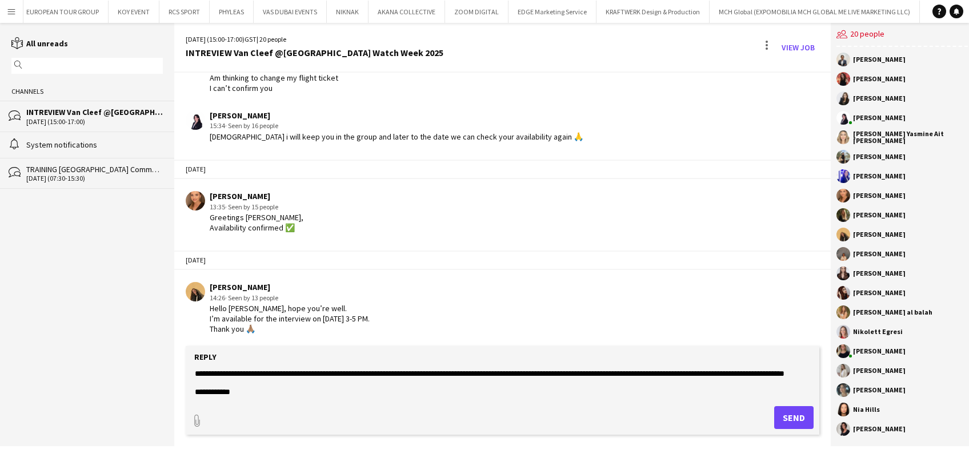
type textarea "**********"
click at [783, 414] on button "Send" at bounding box center [794, 417] width 39 height 23
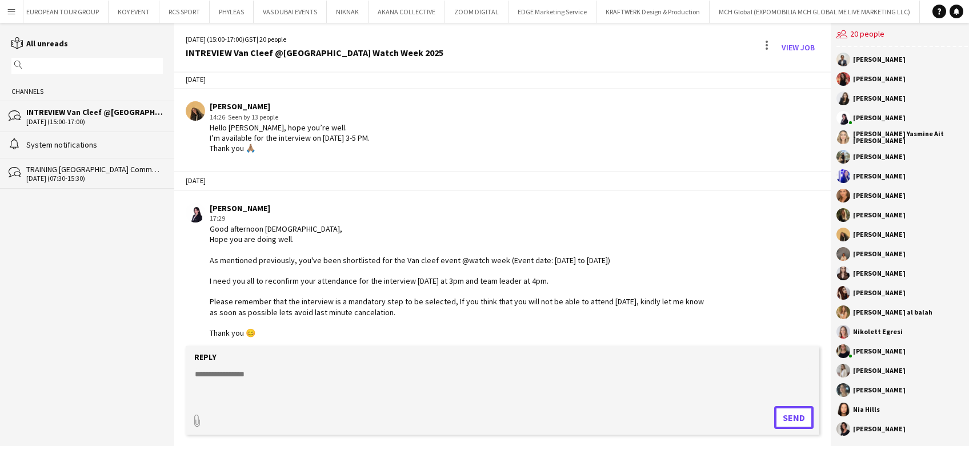
scroll to position [1707, 0]
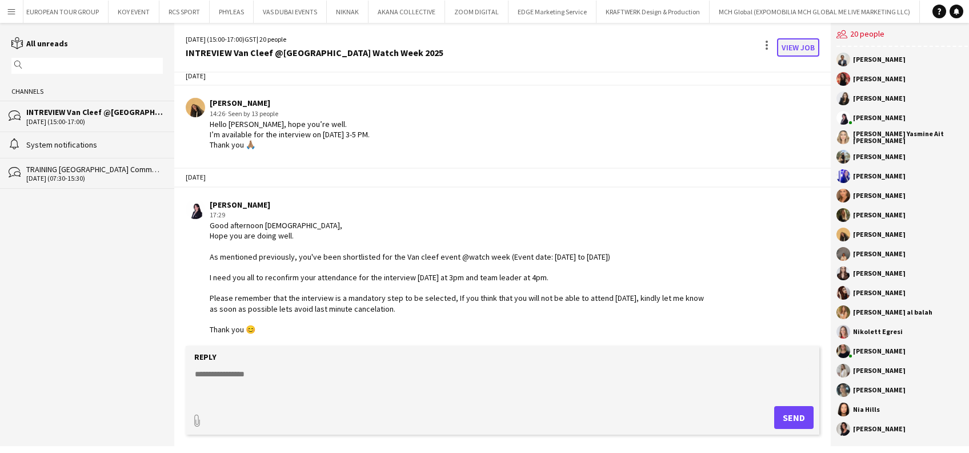
click at [806, 45] on link "View Job" at bounding box center [798, 47] width 42 height 18
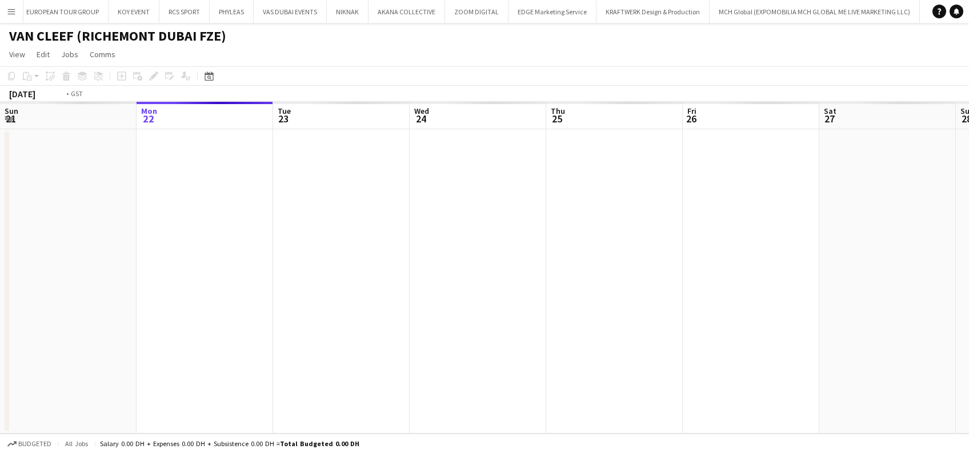
scroll to position [0, 393]
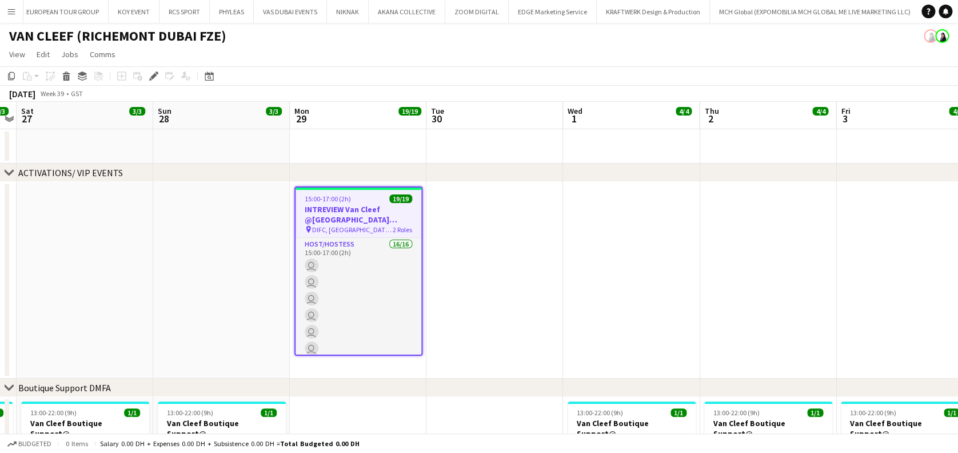
click at [273, 322] on app-date-cell at bounding box center [221, 280] width 137 height 197
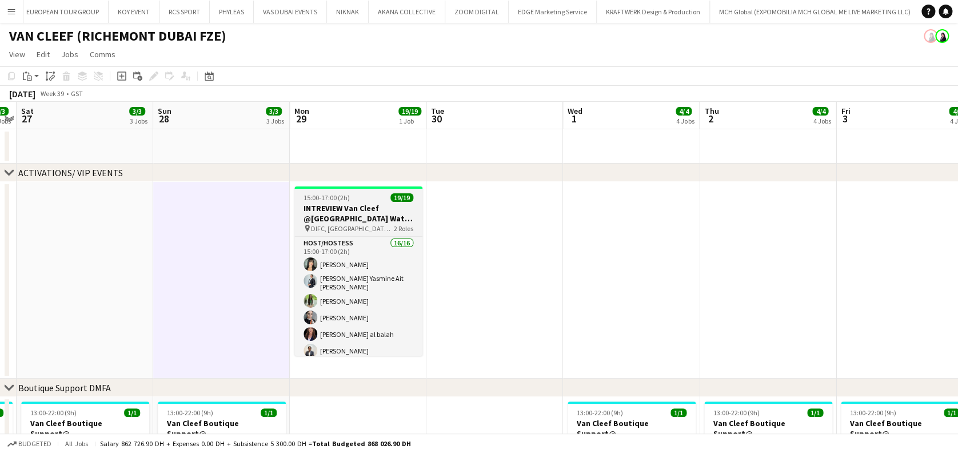
click at [309, 229] on icon "pin" at bounding box center [307, 228] width 7 height 7
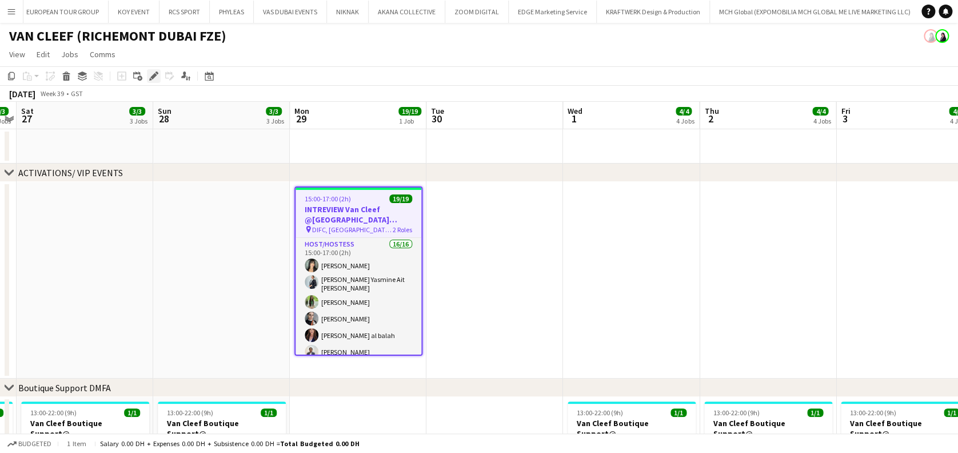
click at [155, 73] on icon at bounding box center [153, 76] width 6 height 6
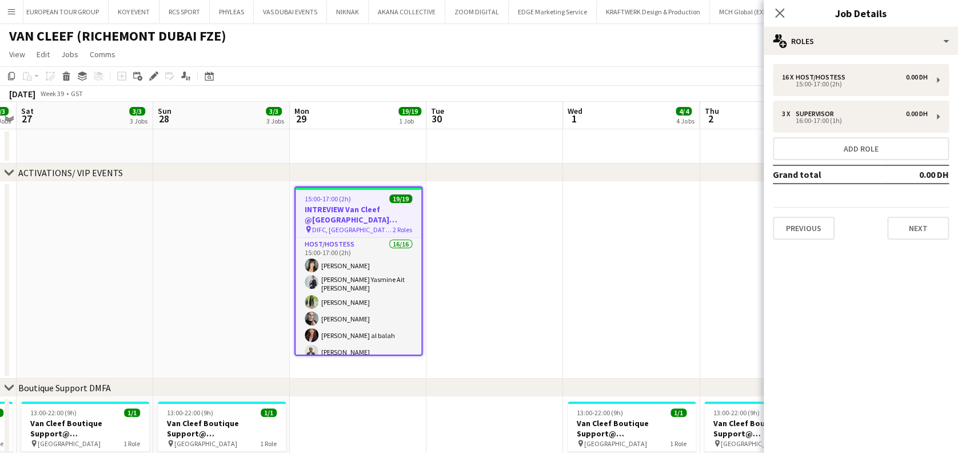
click at [606, 298] on app-date-cell at bounding box center [631, 280] width 137 height 197
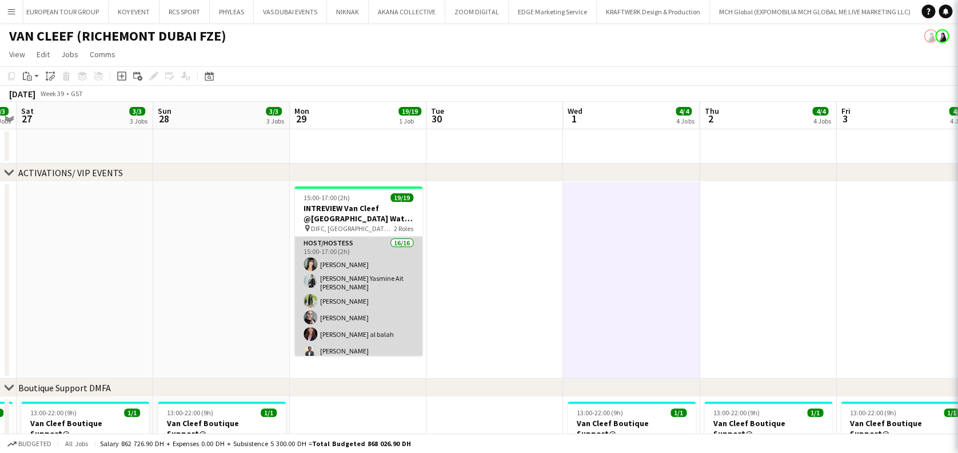
click at [306, 312] on app-user-avatar at bounding box center [311, 317] width 14 height 14
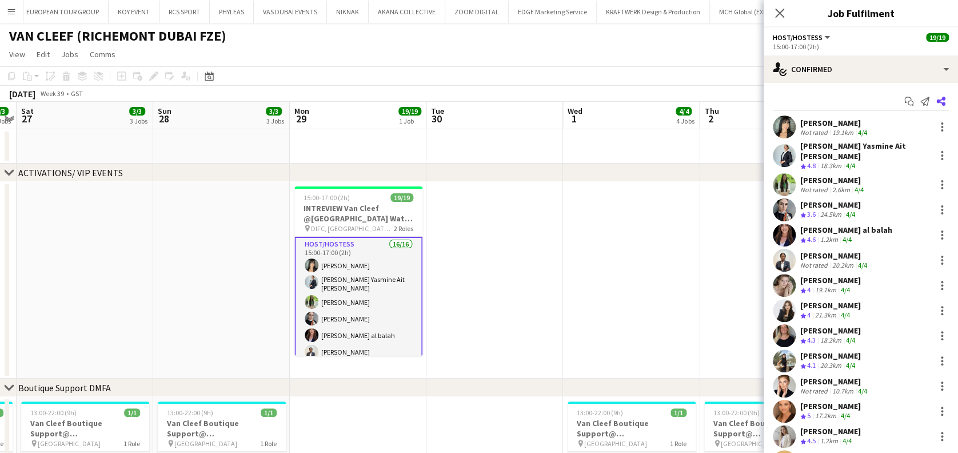
click at [935, 95] on app-icon "Share" at bounding box center [941, 101] width 16 height 16
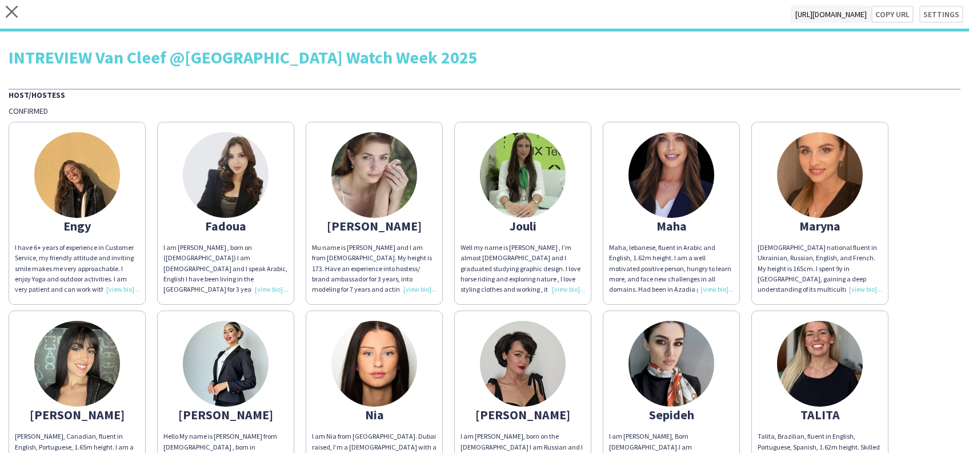
drag, startPoint x: 915, startPoint y: 3, endPoint x: 683, endPoint y: 65, distance: 240.1
click at [15, 16] on icon at bounding box center [12, 12] width 12 height 12
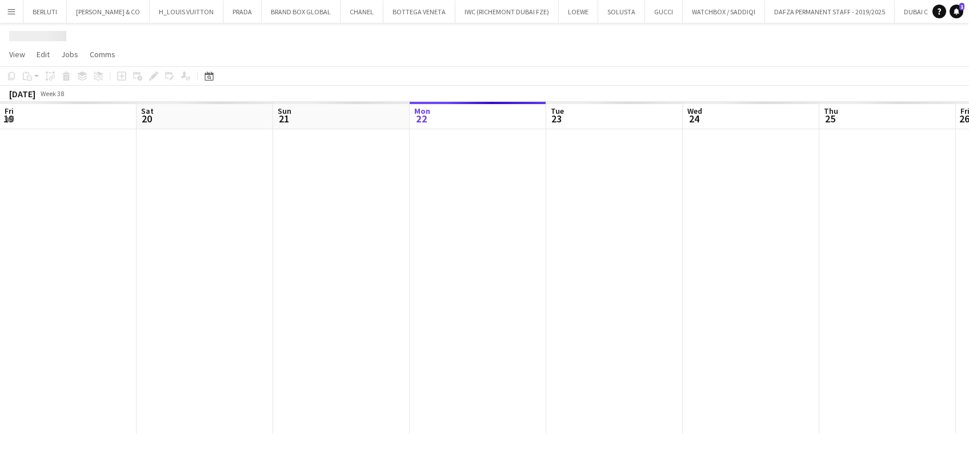
scroll to position [0, 273]
click at [14, 10] on app-icon "Menu" at bounding box center [11, 11] width 9 height 9
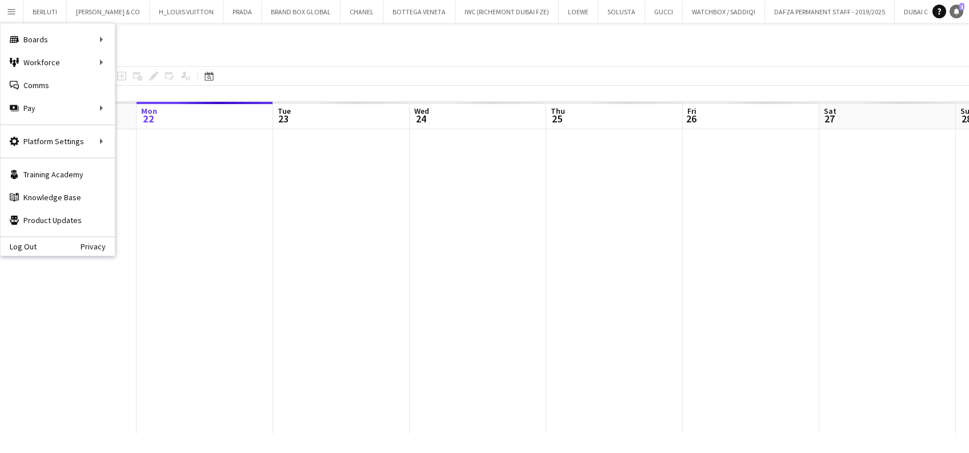
click at [956, 10] on icon at bounding box center [957, 11] width 6 height 6
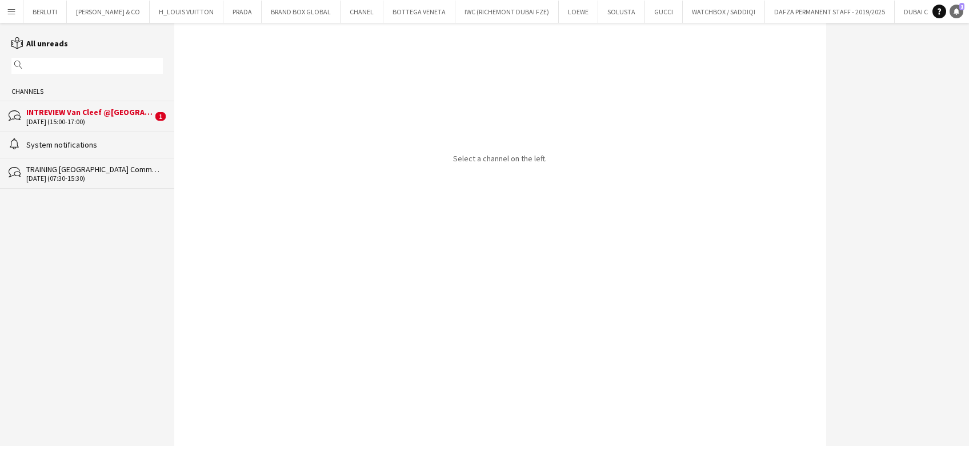
click at [130, 116] on div "INTREVIEW Van Cleef @[GEOGRAPHIC_DATA] Watch Week 2025" at bounding box center [89, 112] width 126 height 10
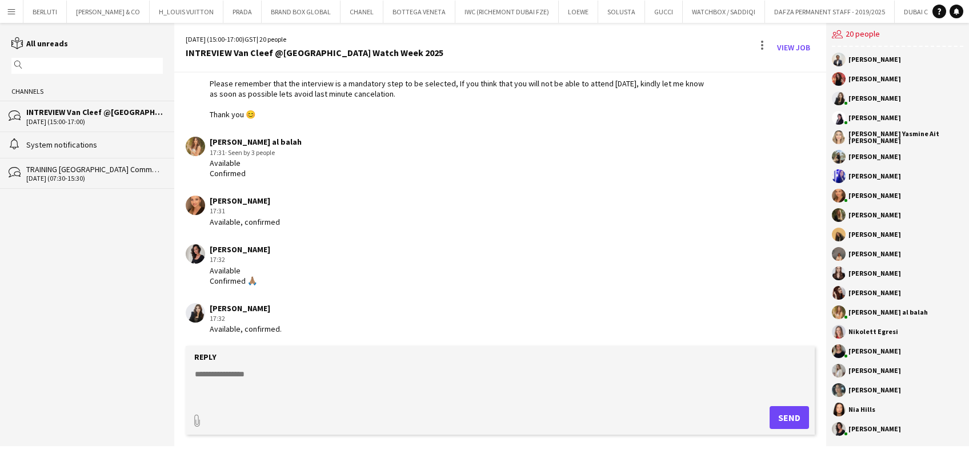
scroll to position [1852, 0]
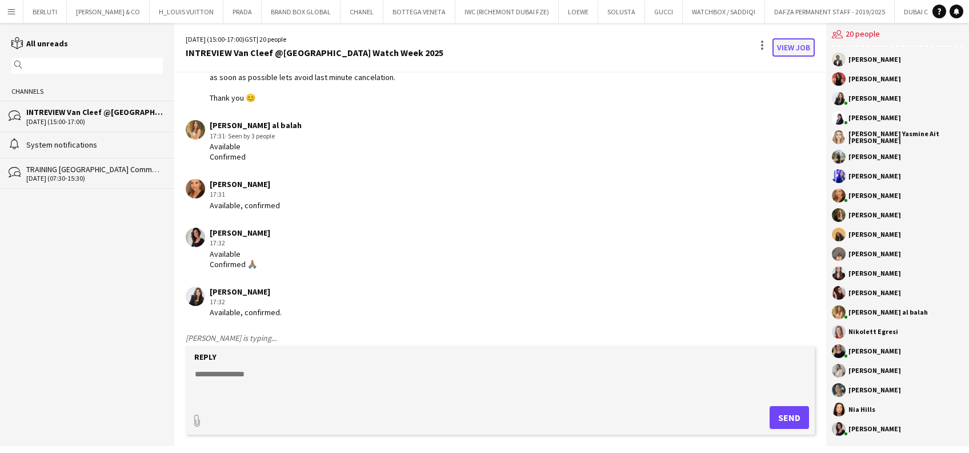
click at [801, 38] on link "View Job" at bounding box center [794, 47] width 42 height 18
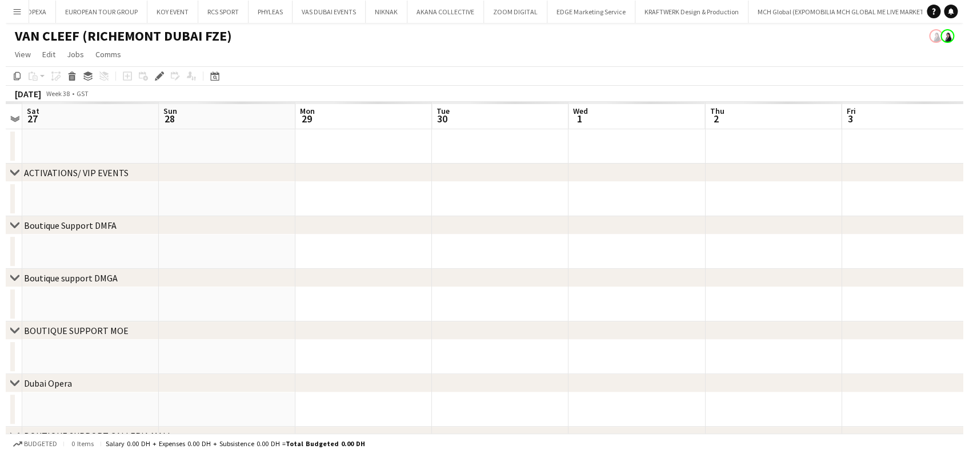
scroll to position [0, 7478]
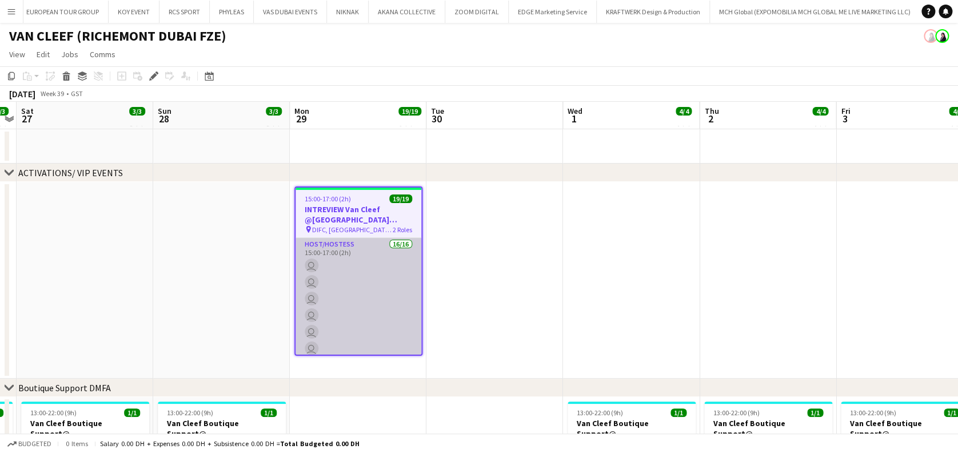
click at [329, 297] on app-card-role "Host/Hostess 16/16 15:00-17:00 (2h) user user user user user user user user use…" at bounding box center [359, 382] width 126 height 288
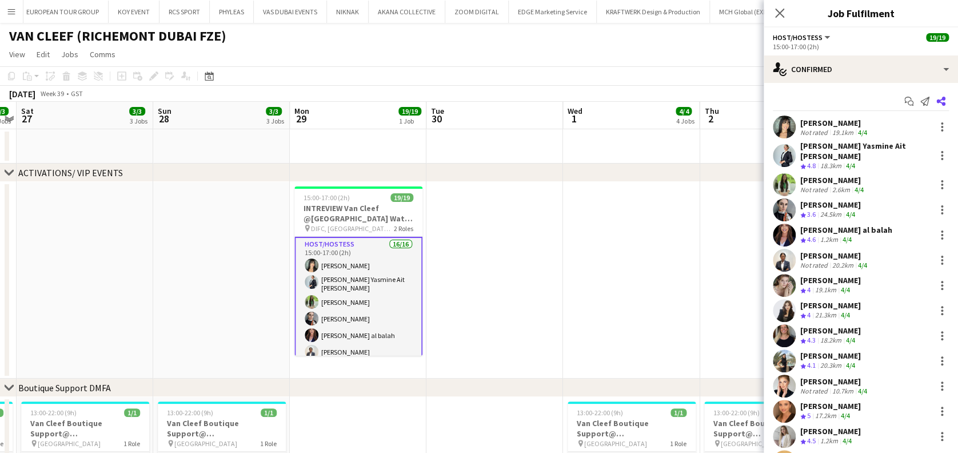
click at [936, 98] on app-icon "Share" at bounding box center [941, 101] width 16 height 16
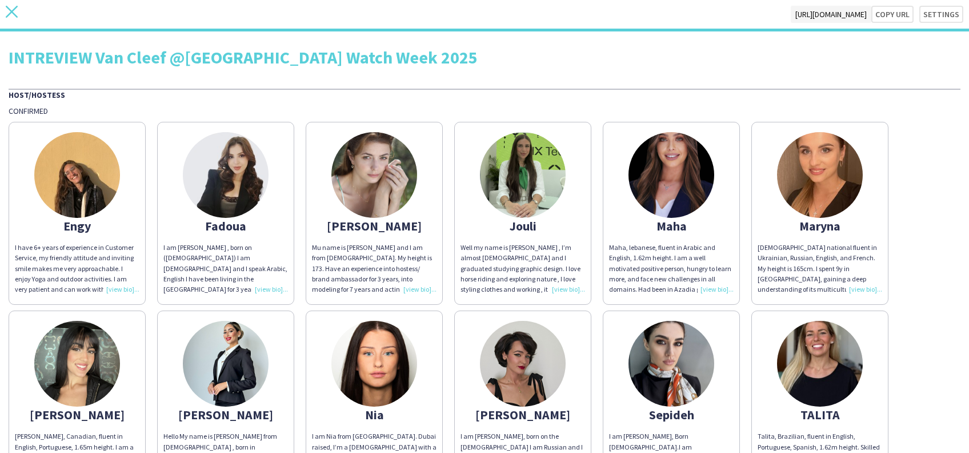
click at [8, 7] on icon at bounding box center [12, 12] width 12 height 12
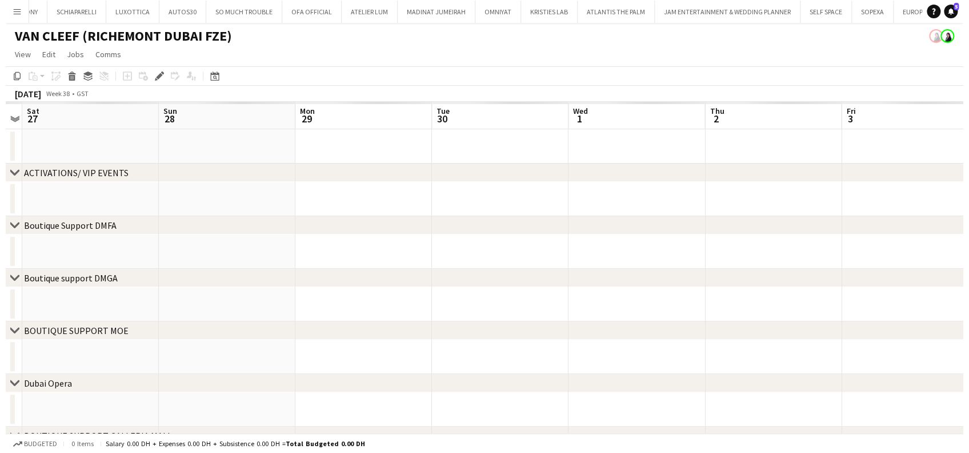
scroll to position [0, 7478]
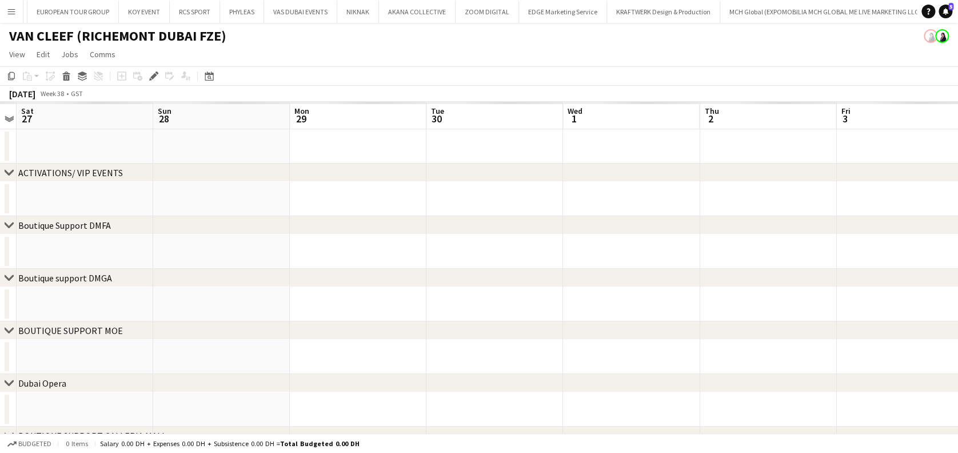
click at [7, 3] on button "Menu" at bounding box center [11, 11] width 23 height 23
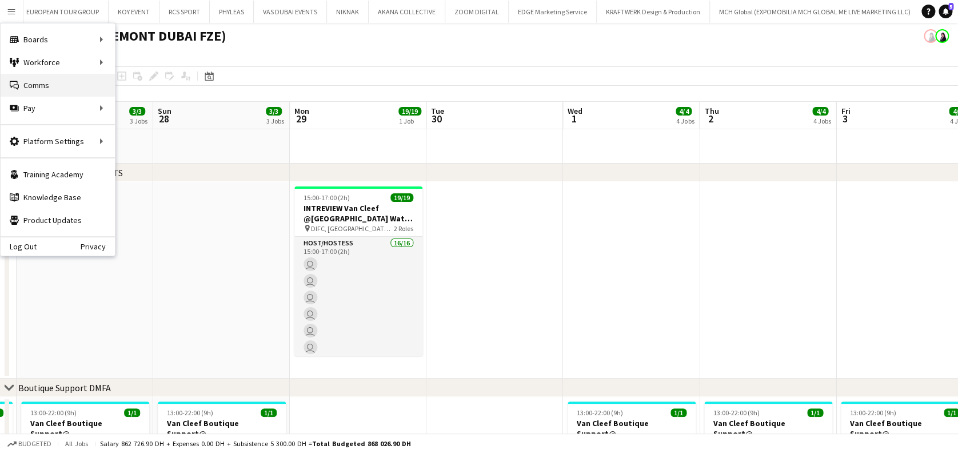
click at [83, 82] on link "Comms Comms" at bounding box center [58, 85] width 114 height 23
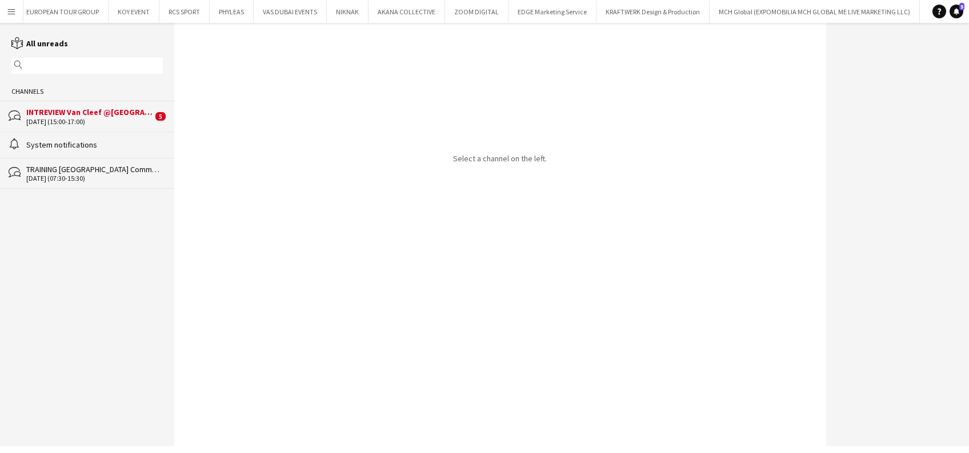
click at [116, 116] on div "INTREVIEW Van Cleef @[GEOGRAPHIC_DATA] Watch Week 2025" at bounding box center [89, 112] width 126 height 10
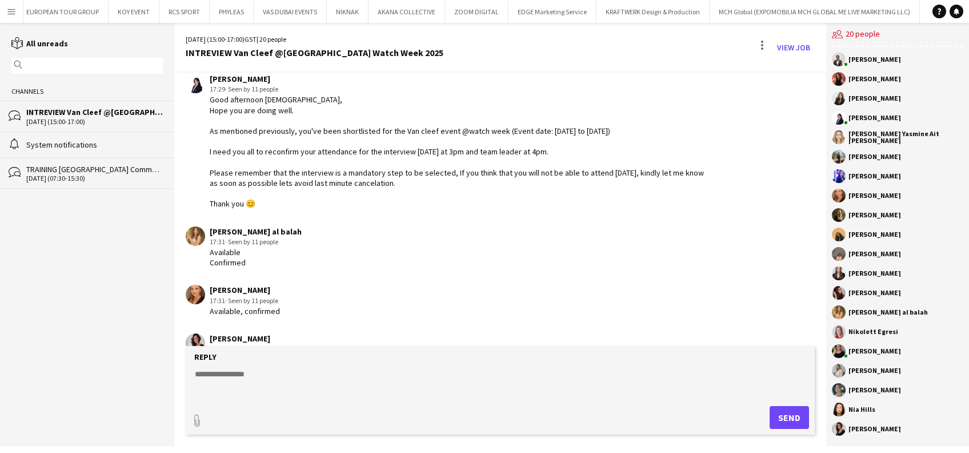
scroll to position [1382, 0]
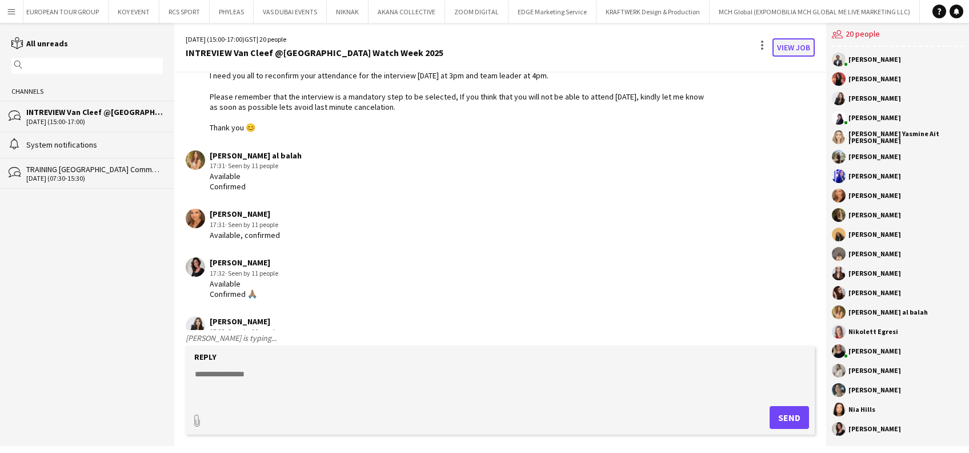
click at [805, 46] on link "View Job" at bounding box center [794, 47] width 42 height 18
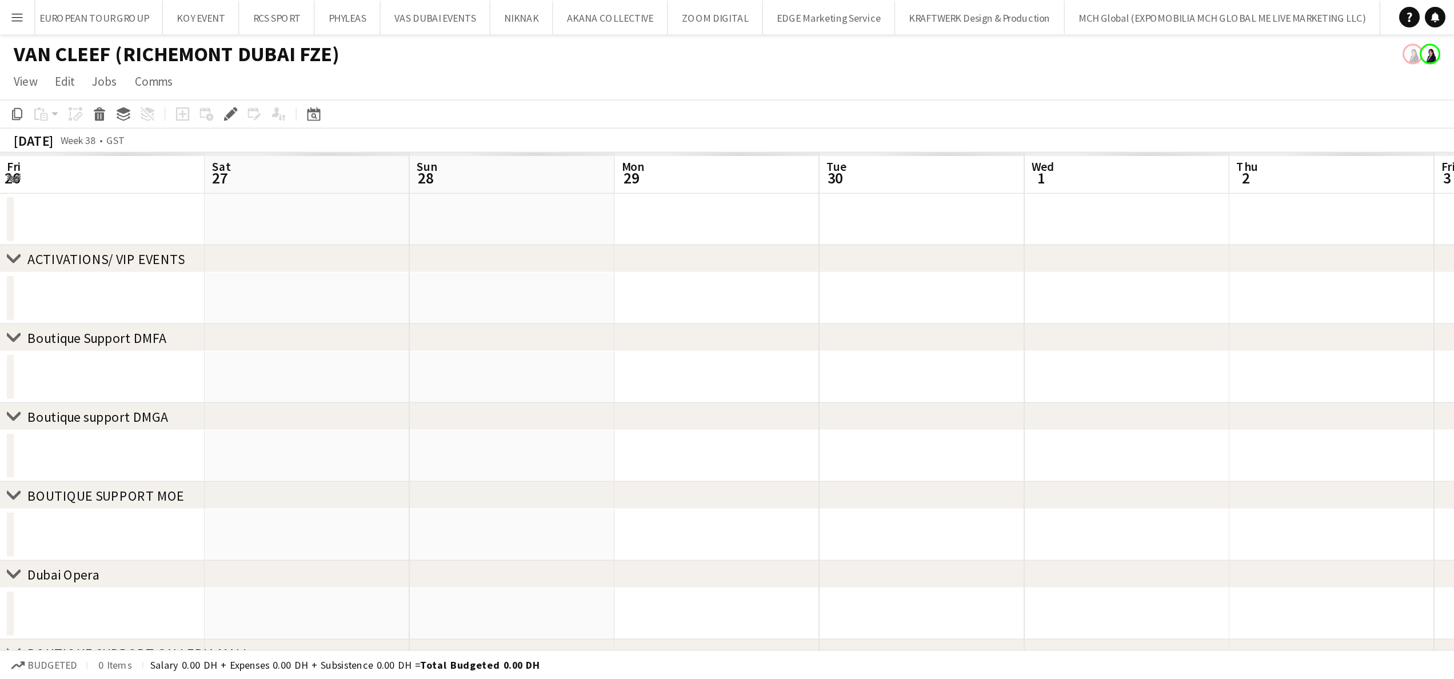
scroll to position [0, 393]
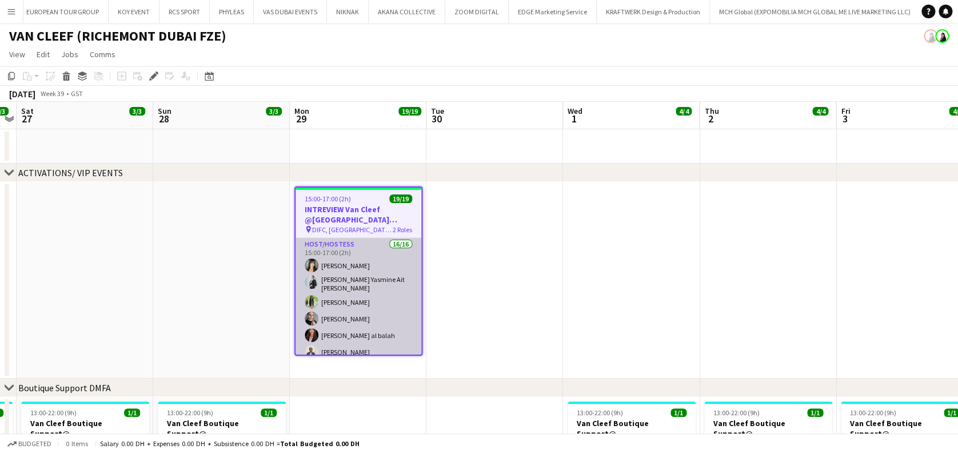
click at [374, 292] on app-card-role "Host/Hostess 16/16 15:00-17:00 (2h) [PERSON_NAME] [PERSON_NAME] [PERSON_NAME] S…" at bounding box center [359, 383] width 126 height 291
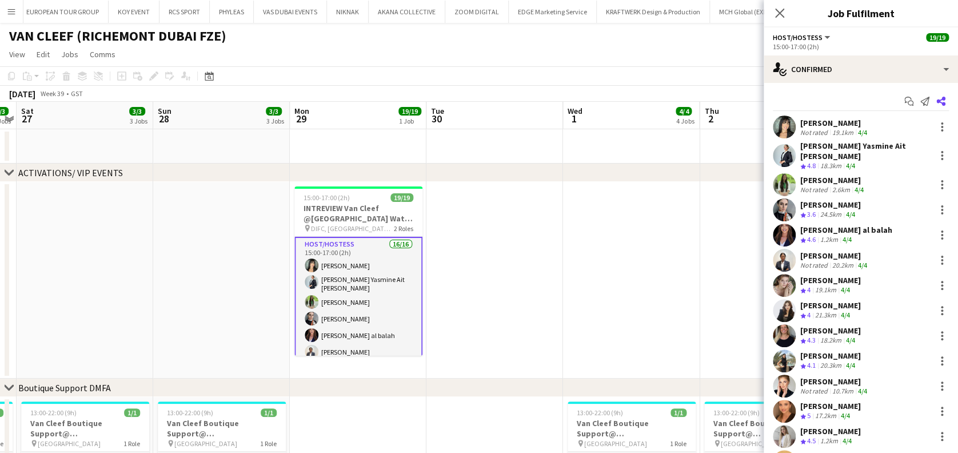
click at [936, 99] on icon at bounding box center [940, 101] width 9 height 9
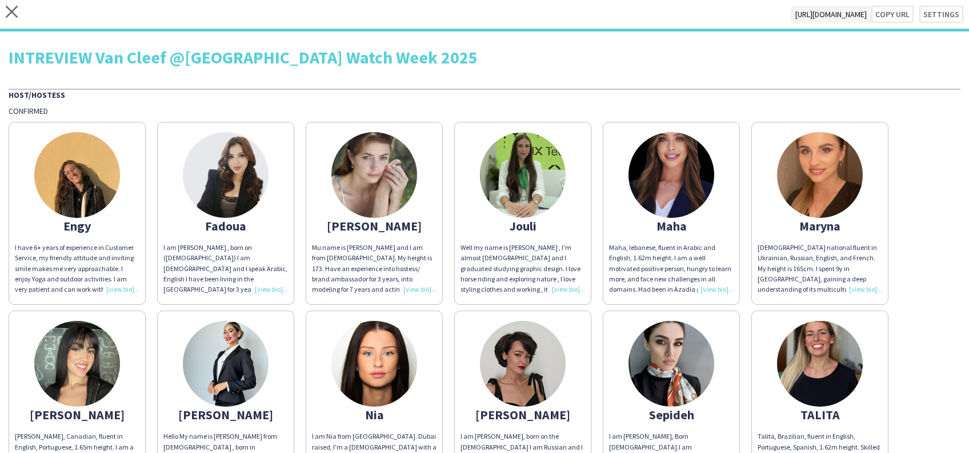
click at [5, 17] on div "close [URL][DOMAIN_NAME] Copy url Settings" at bounding box center [484, 15] width 969 height 31
click at [6, 14] on icon "close" at bounding box center [12, 12] width 12 height 12
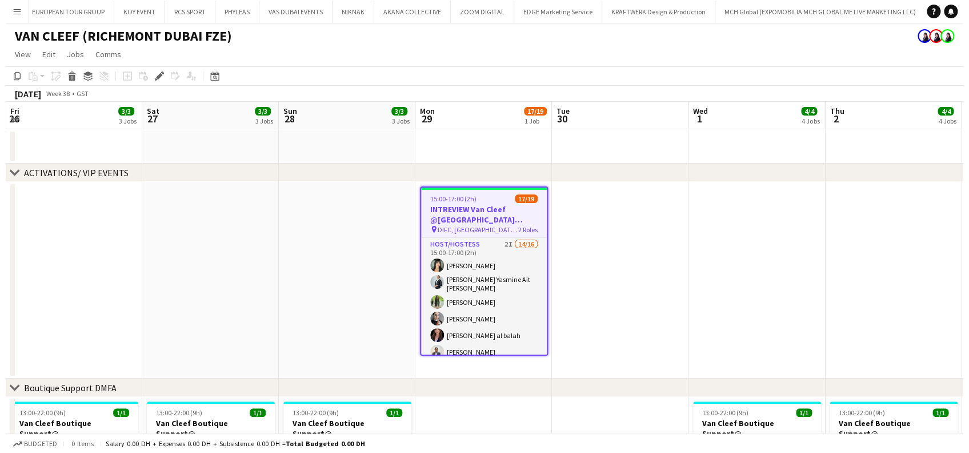
scroll to position [0, 393]
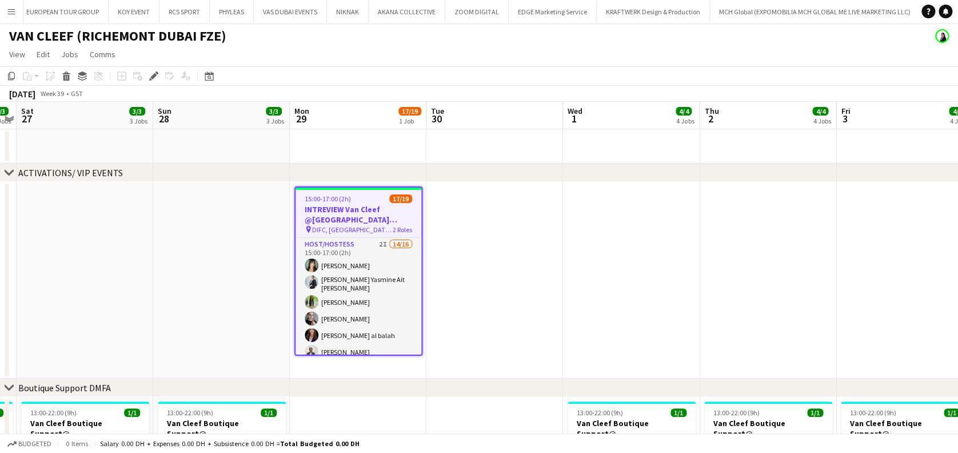
click at [18, 15] on button "Menu" at bounding box center [11, 11] width 23 height 23
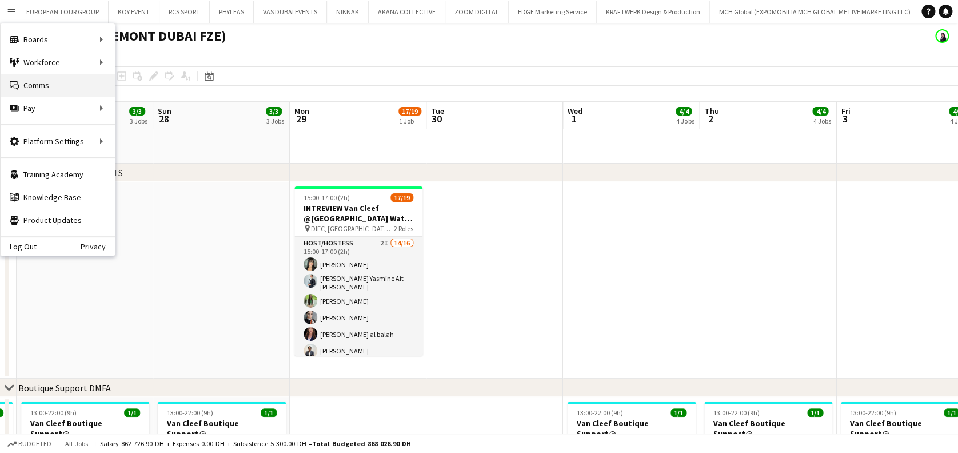
click at [75, 79] on link "Comms Comms" at bounding box center [58, 85] width 114 height 23
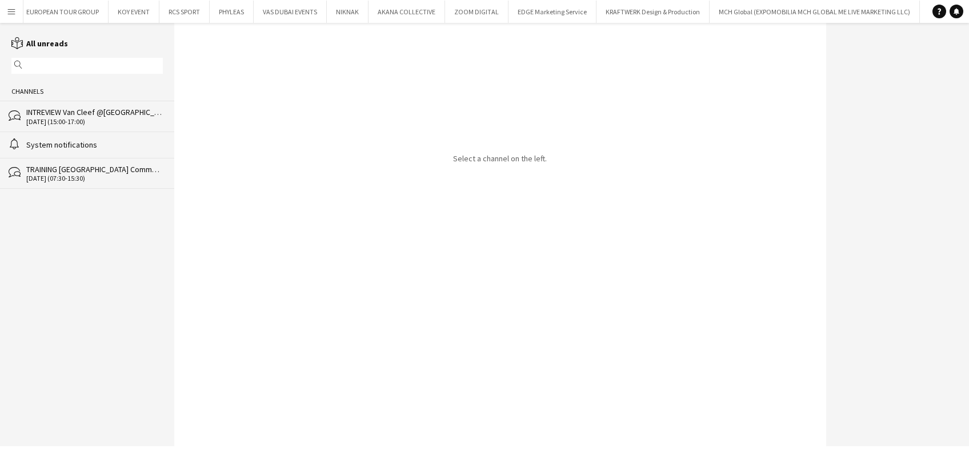
click at [90, 115] on div "INTREVIEW Van Cleef @[GEOGRAPHIC_DATA] Watch Week 2025" at bounding box center [94, 112] width 137 height 10
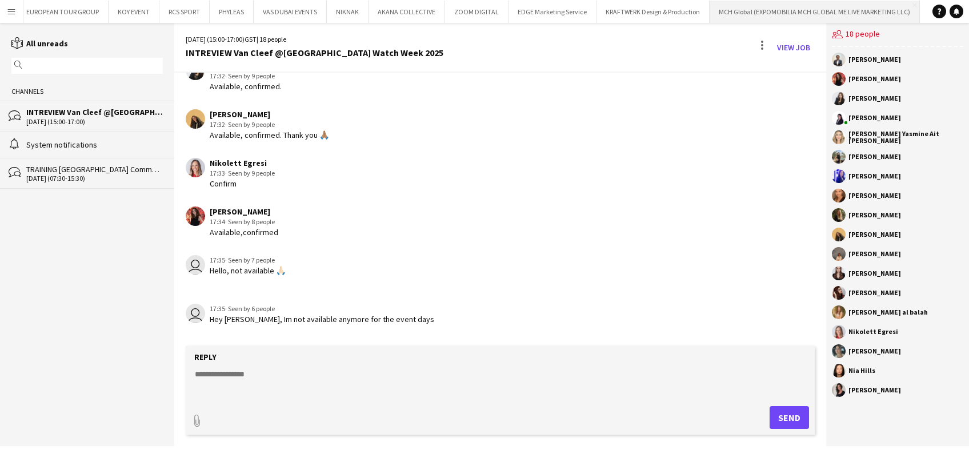
scroll to position [1464, 0]
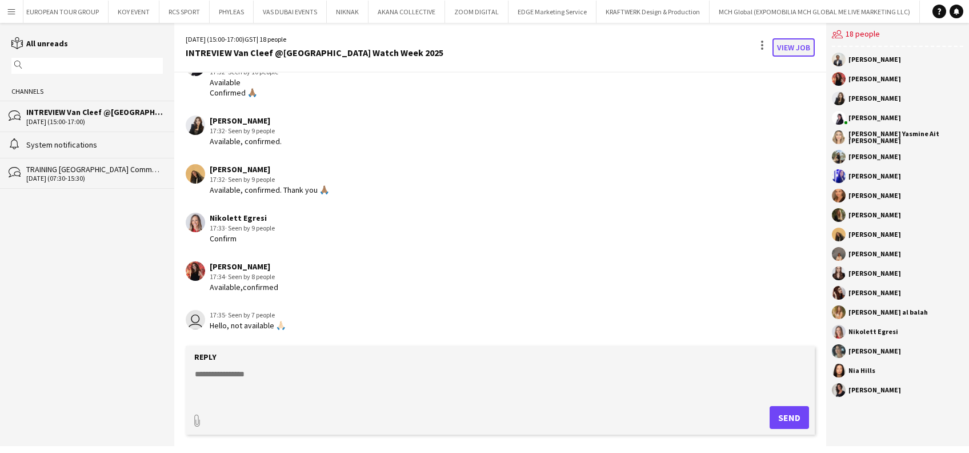
click at [797, 43] on link "View Job" at bounding box center [794, 47] width 42 height 18
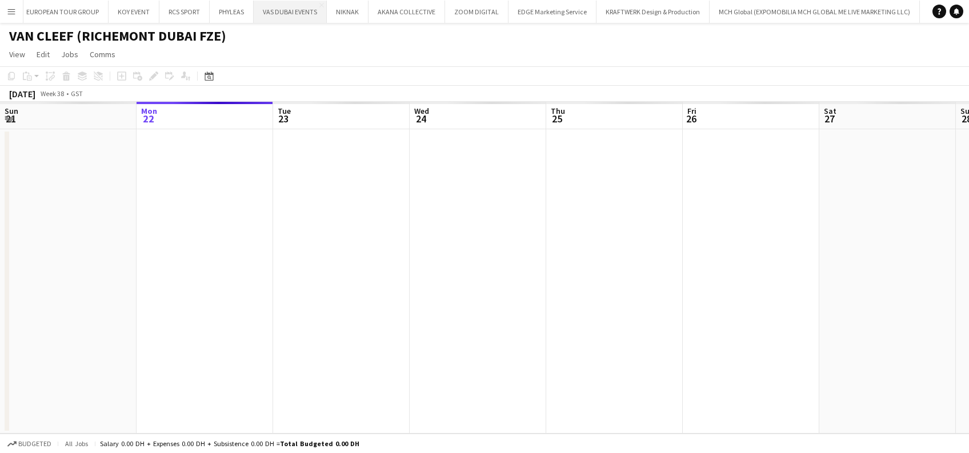
scroll to position [0, 393]
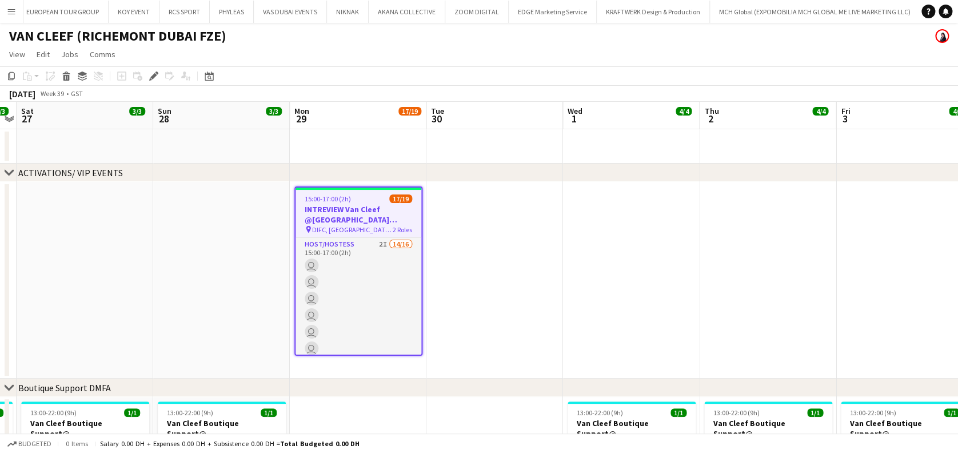
click at [18, 14] on button "Menu" at bounding box center [11, 11] width 23 height 23
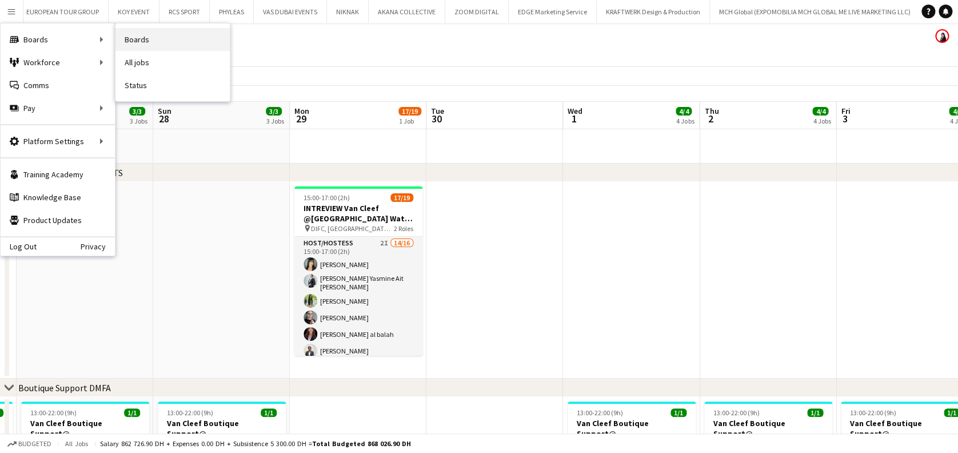
click at [205, 36] on link "Boards" at bounding box center [172, 39] width 114 height 23
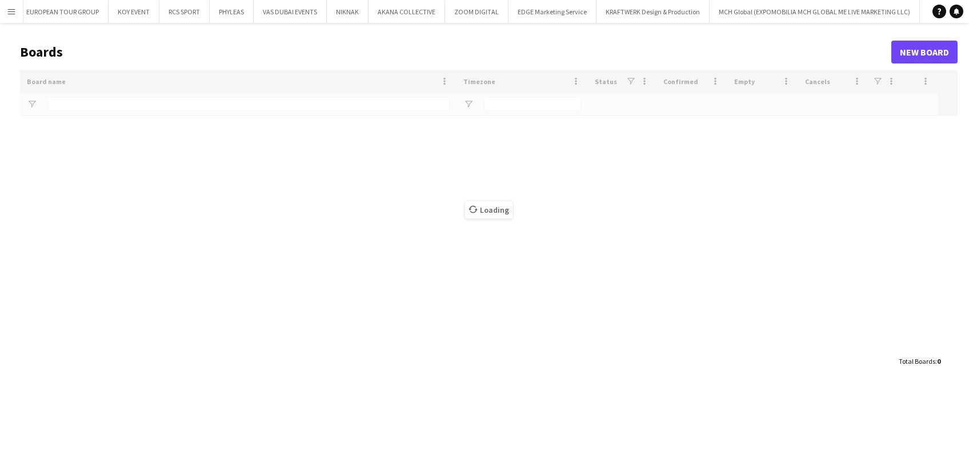
type input "******"
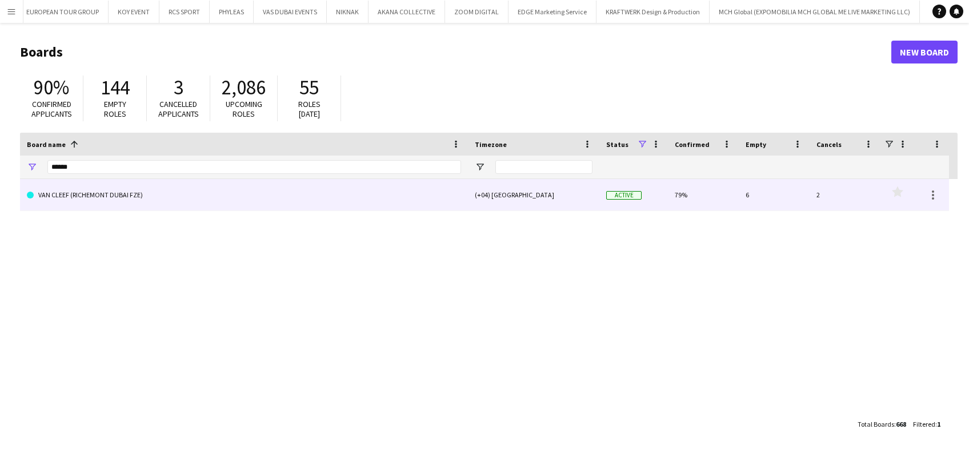
drag, startPoint x: 27, startPoint y: 198, endPoint x: 0, endPoint y: 170, distance: 38.8
click at [11, 198] on main "Boards New Board 90% Confirmed applicants 144 Empty roles 3 Cancelled applicant…" at bounding box center [484, 237] width 969 height 429
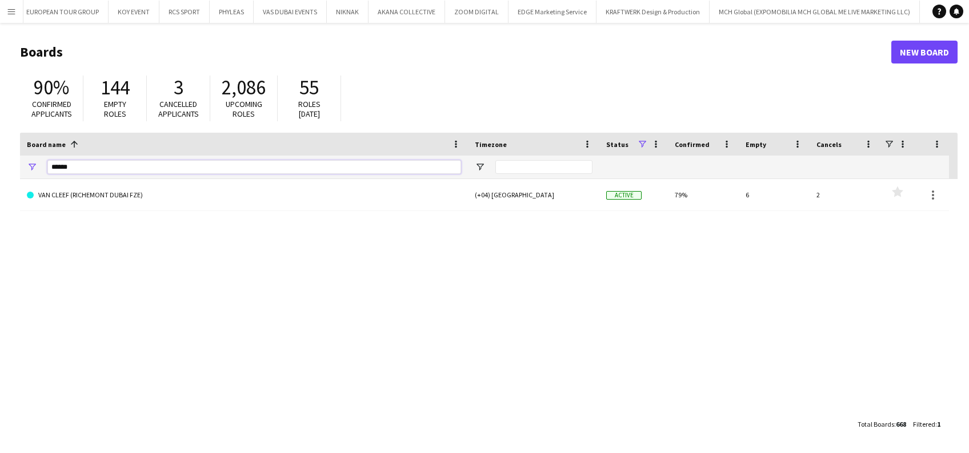
drag, startPoint x: 74, startPoint y: 173, endPoint x: 7, endPoint y: 122, distance: 83.2
click at [9, 169] on main "Boards New Board 90% Confirmed applicants 144 Empty roles 3 Cancelled applicant…" at bounding box center [484, 237] width 969 height 429
type input "******"
click at [92, 229] on link "TECHNOGYM" at bounding box center [244, 227] width 434 height 32
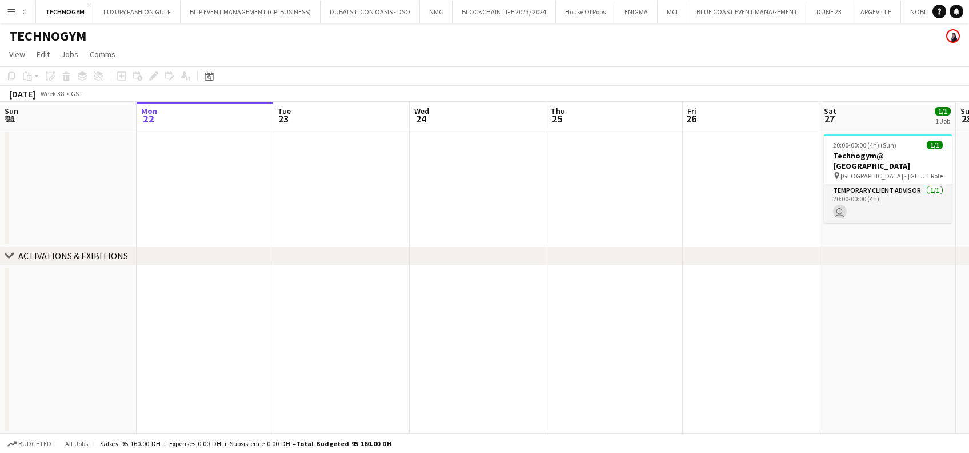
scroll to position [0, 969]
click at [836, 193] on app-calendar-viewport "Fri 19 Sat 20 1/1 1 Job Sun 21 Mon 22 Tue 23 Wed 24 Thu 25 Fri 26 Sat 27 1/1 1 …" at bounding box center [484, 268] width 969 height 332
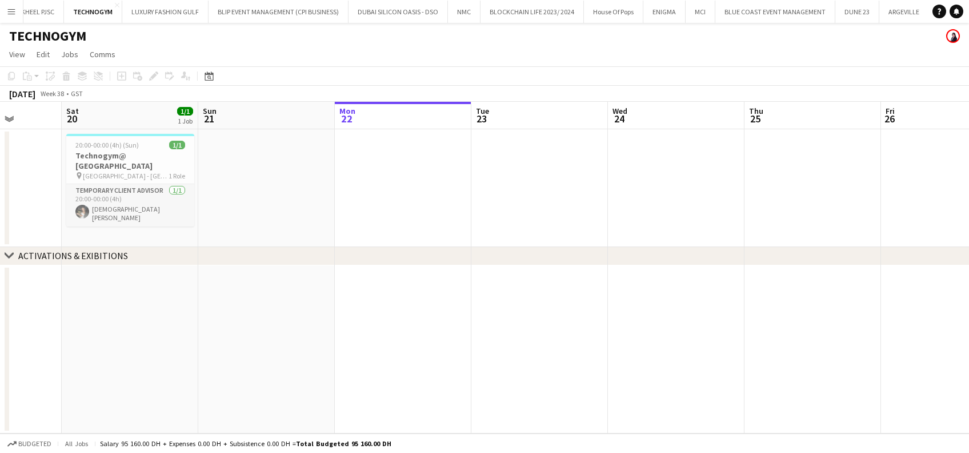
drag, startPoint x: 250, startPoint y: 183, endPoint x: 784, endPoint y: 155, distance: 534.6
click at [784, 155] on app-calendar-viewport "Wed 17 Thu 18 Fri 19 Sat 20 1/1 1 Job Sun 21 Mon 22 Tue 23 Wed 24 Thu 25 Fri 26…" at bounding box center [484, 268] width 969 height 332
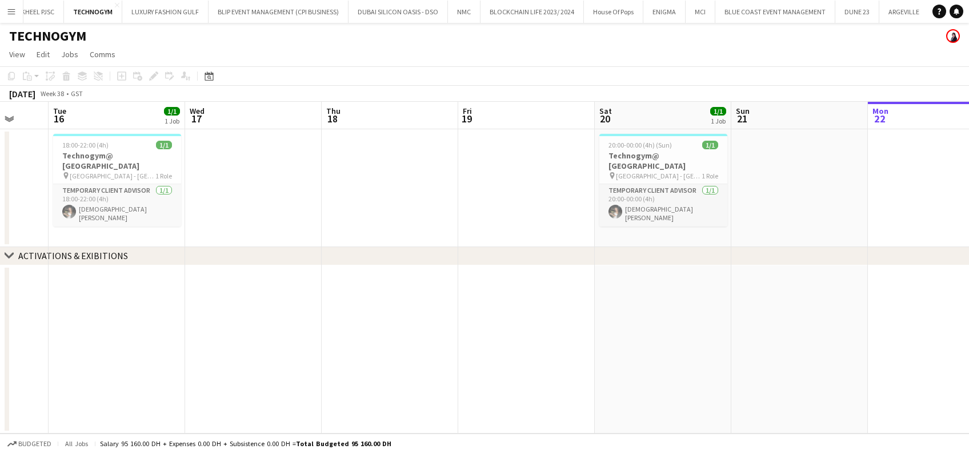
click at [969, 169] on html "Menu Boards Boards Boards All jobs Status Workforce Workforce My Workforce Recr…" at bounding box center [484, 226] width 969 height 453
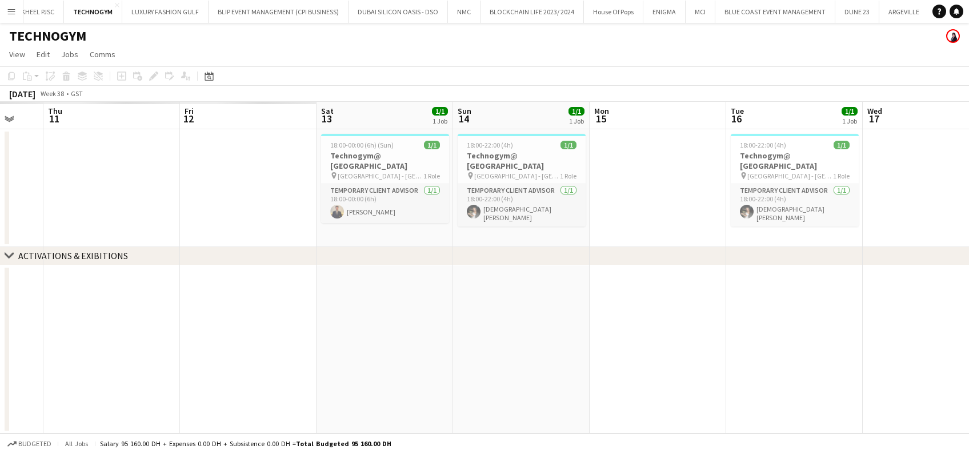
drag, startPoint x: 399, startPoint y: 176, endPoint x: 968, endPoint y: 158, distance: 569.6
click at [969, 158] on html "Menu Boards Boards Boards All jobs Status Workforce Workforce My Workforce Recr…" at bounding box center [484, 226] width 969 height 453
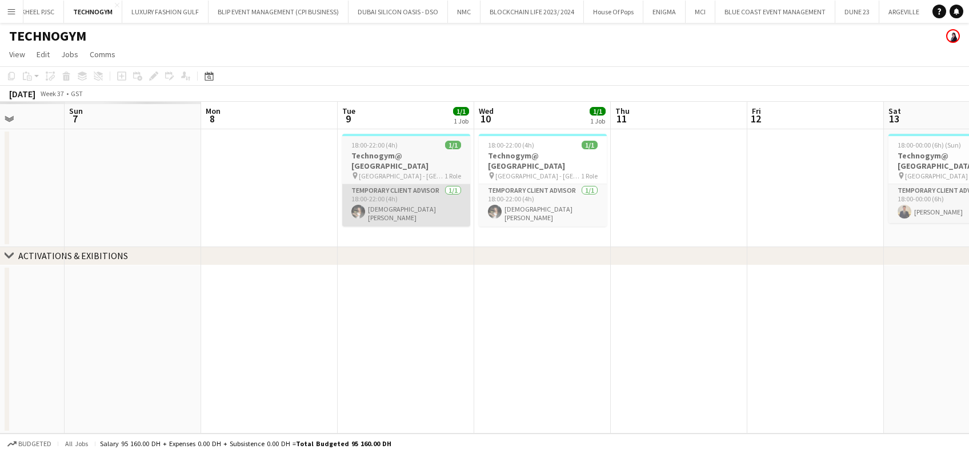
click at [943, 187] on app-calendar-viewport "Thu 4 Fri 5 Sat 6 Sun 7 Mon 8 Tue 9 1/1 1 Job Wed 10 1/1 1 Job Thu 11 Fri 12 Sa…" at bounding box center [484, 268] width 969 height 332
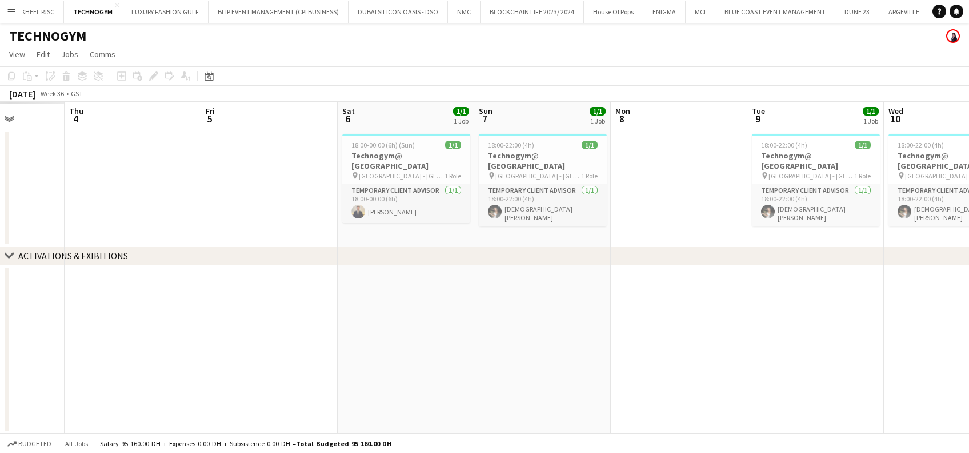
scroll to position [0, 305]
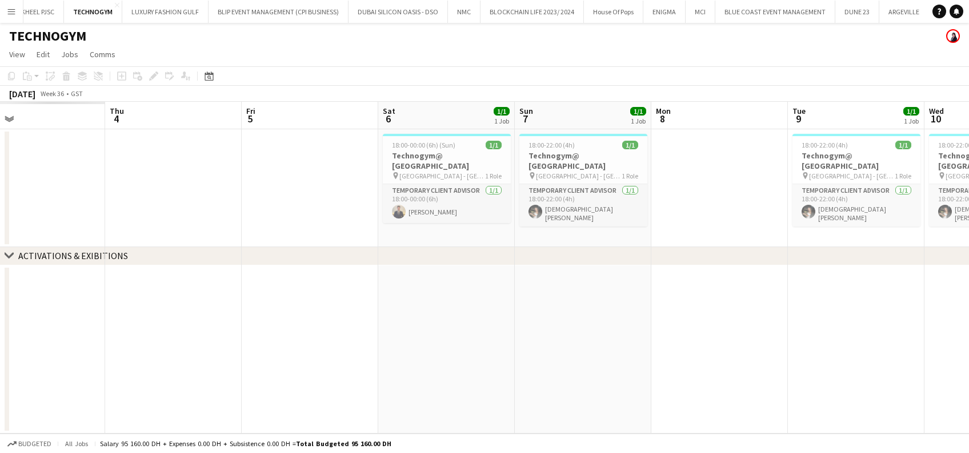
drag, startPoint x: 469, startPoint y: 185, endPoint x: 756, endPoint y: 191, distance: 287.6
click at [947, 185] on app-calendar-viewport "Mon 1 Tue 2 Wed 3 Thu 4 Fri 5 Sat 6 1/1 1 Job Sun 7 1/1 1 Job Mon 8 Tue 9 1/1 1…" at bounding box center [484, 268] width 969 height 332
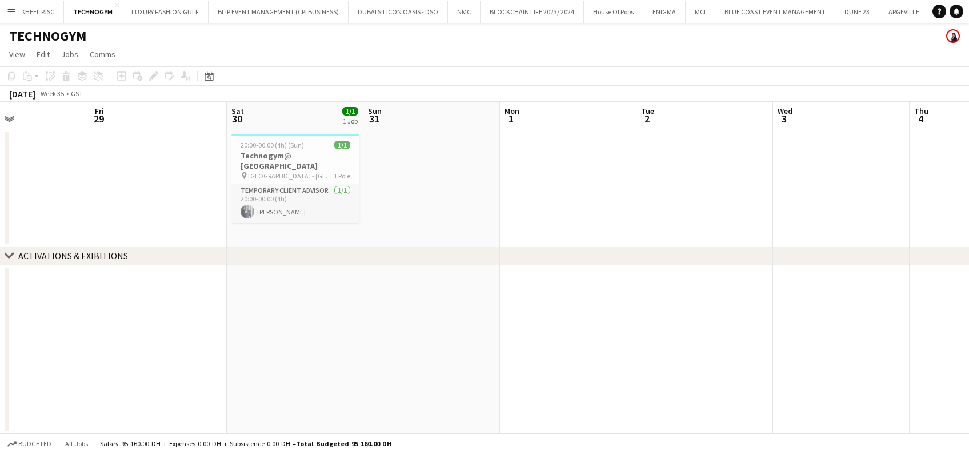
drag, startPoint x: 150, startPoint y: 187, endPoint x: 392, endPoint y: 187, distance: 241.2
click at [392, 187] on app-calendar-viewport "Tue 26 Wed 27 Thu 28 Fri 29 Sat 30 1/1 1 Job Sun 31 Mon 1 Tue 2 Wed 3 Thu 4 Fri…" at bounding box center [484, 268] width 969 height 332
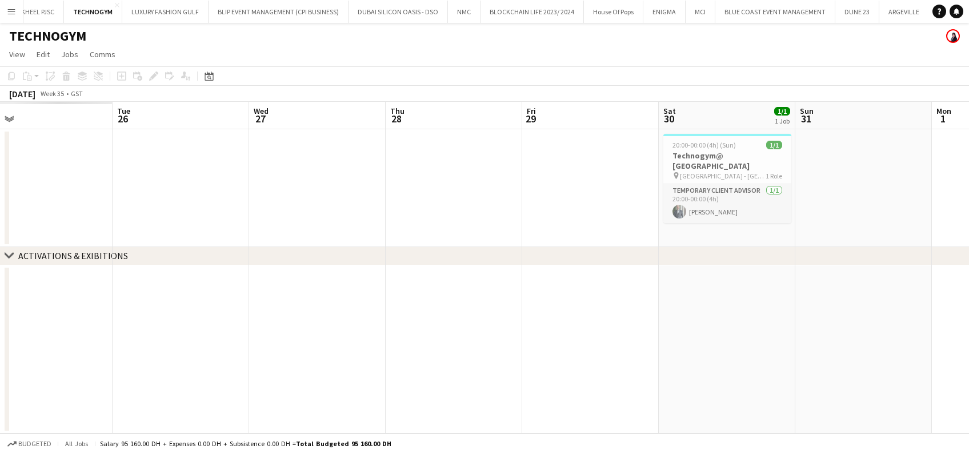
drag, startPoint x: 561, startPoint y: 201, endPoint x: 604, endPoint y: 200, distance: 42.3
click at [602, 201] on app-calendar-viewport "Sat 23 Sun 24 Mon 25 Tue 26 Wed 27 Thu 28 Fri 29 Sat 30 1/1 1 Job Sun 31 Mon 1 …" at bounding box center [484, 268] width 969 height 332
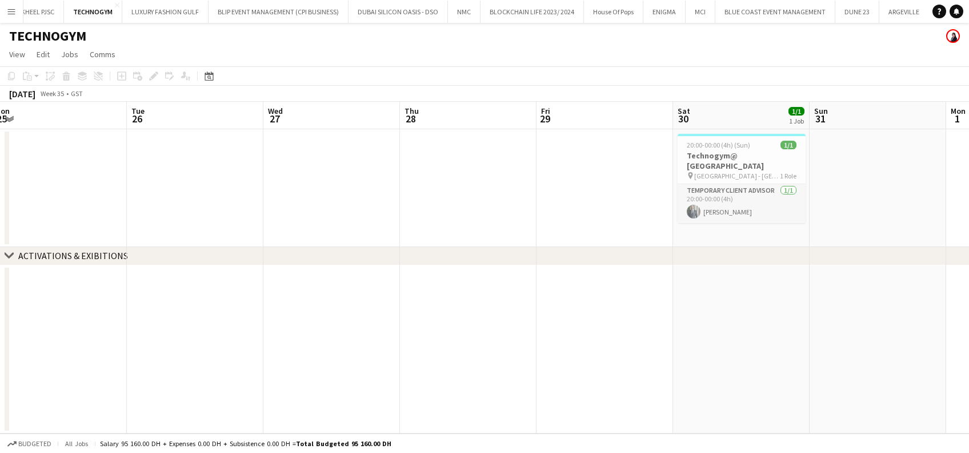
drag, startPoint x: 178, startPoint y: 202, endPoint x: 663, endPoint y: 201, distance: 484.7
click at [662, 201] on app-calendar-viewport "Sat 23 1/1 1 Job Sun 24 1/1 1 Job Mon 25 Tue 26 Wed 27 Thu 28 Fri 29 Sat 30 1/1…" at bounding box center [484, 268] width 969 height 332
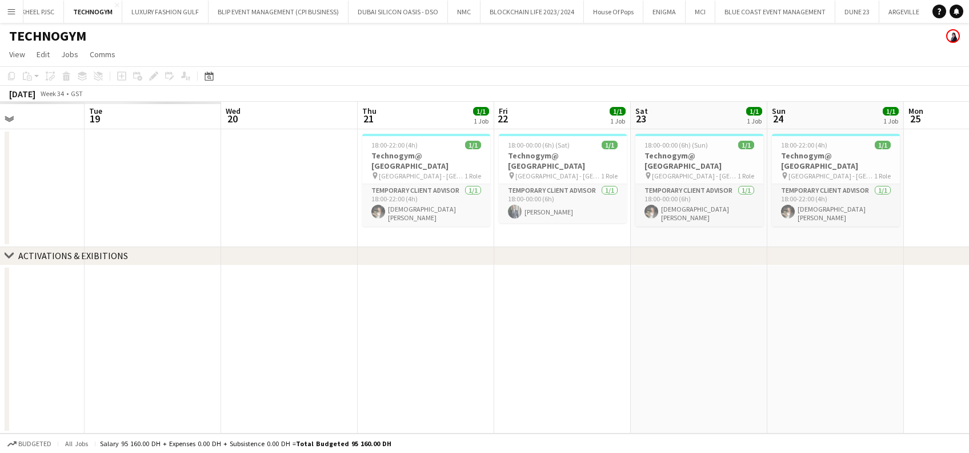
click at [493, 203] on app-calendar-viewport "Sat 16 Sun 17 Mon 18 Tue 19 Wed 20 Thu 21 1/1 1 Job Fri 22 1/1 1 Job Sat 23 1/1…" at bounding box center [484, 268] width 969 height 332
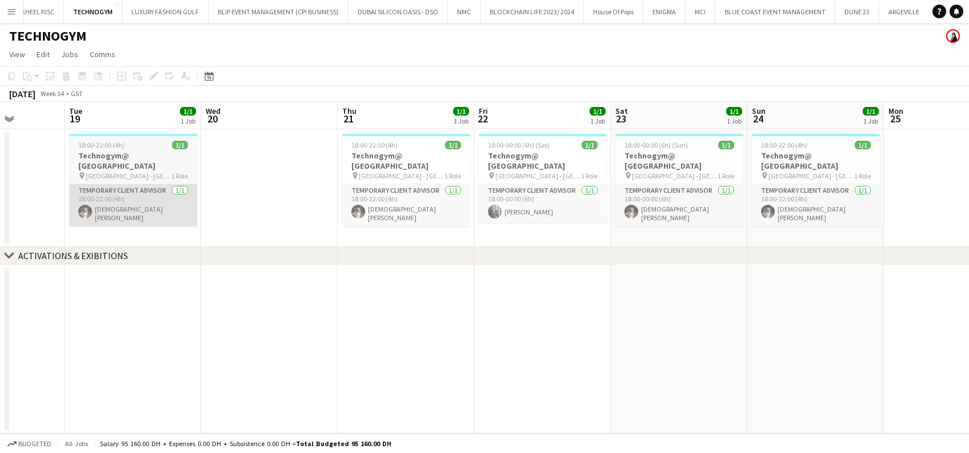
click at [728, 200] on app-calendar-viewport "Sat 16 1/1 1 Job Sun 17 1/1 1 Job Mon 18 Tue 19 1/1 1 Job Wed 20 Thu 21 1/1 1 J…" at bounding box center [484, 268] width 969 height 332
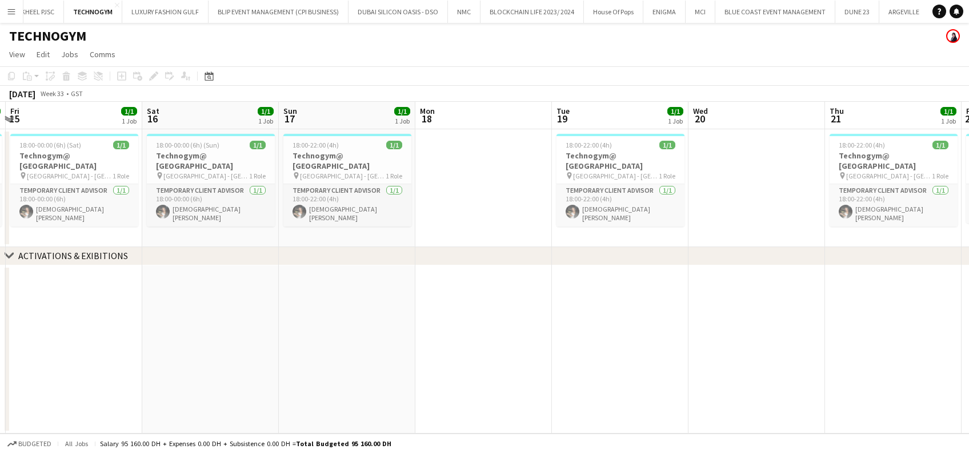
drag, startPoint x: 406, startPoint y: 201, endPoint x: 688, endPoint y: 201, distance: 281.8
click at [688, 201] on app-calendar-viewport "Tue 12 Wed 13 Thu 14 1/1 1 Job Fri 15 1/1 1 Job Sat 16 1/1 1 Job Sun 17 1/1 1 J…" at bounding box center [484, 268] width 969 height 332
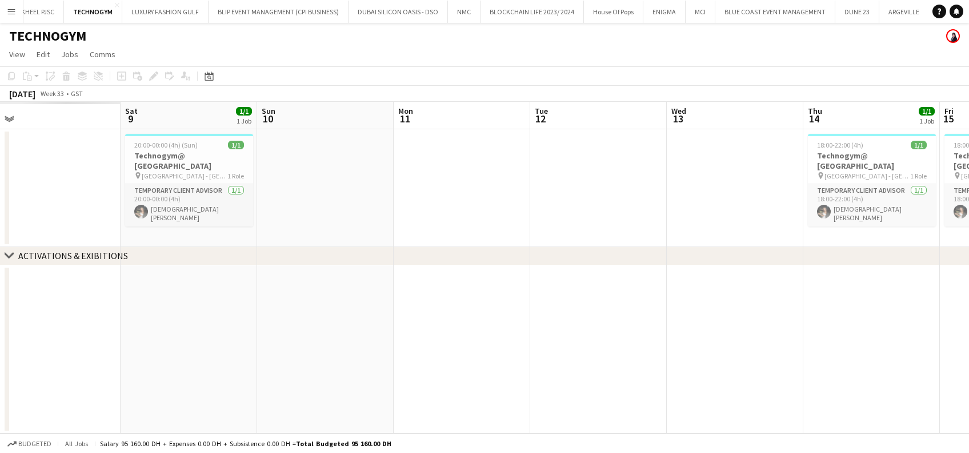
drag, startPoint x: 300, startPoint y: 201, endPoint x: 679, endPoint y: 206, distance: 379.6
click at [679, 206] on app-calendar-viewport "Wed 6 Thu 7 Fri 8 Sat 9 1/1 1 Job Sun 10 Mon 11 Tue 12 Wed 13 Thu 14 1/1 1 Job …" at bounding box center [484, 268] width 969 height 332
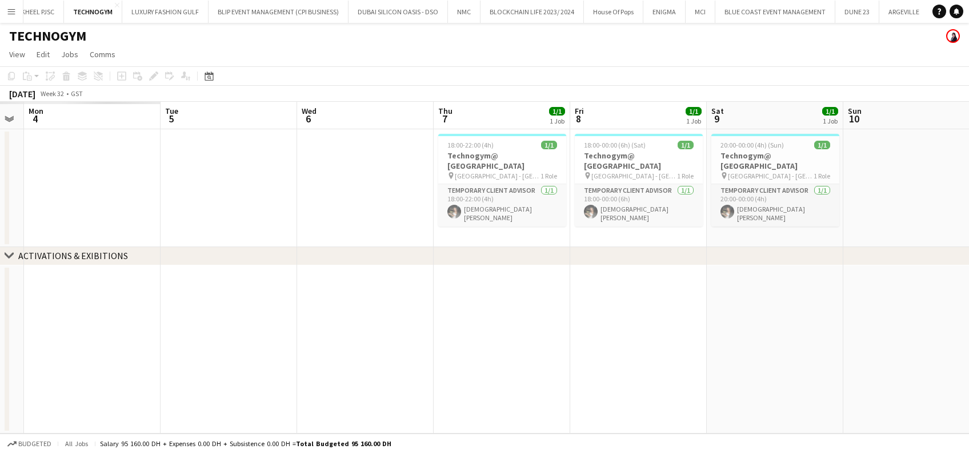
drag, startPoint x: 568, startPoint y: 202, endPoint x: 746, endPoint y: 202, distance: 177.8
click at [746, 202] on app-calendar-viewport "Fri 1 Sat 2 Sun 3 Mon 4 Tue 5 Wed 6 Thu 7 1/1 1 Job Fri 8 1/1 1 Job Sat 9 1/1 1…" at bounding box center [484, 268] width 969 height 332
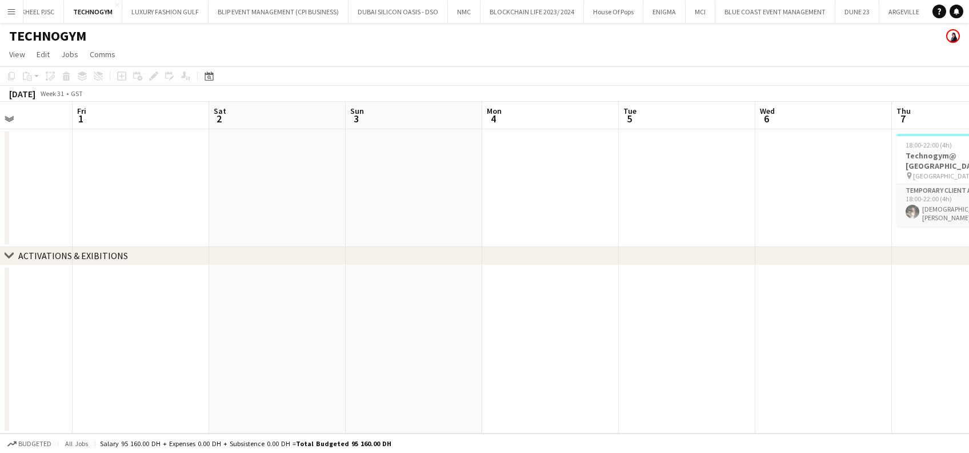
drag, startPoint x: 187, startPoint y: 207, endPoint x: 646, endPoint y: 211, distance: 458.4
click at [646, 211] on app-calendar-viewport "Tue 29 Wed 30 Thu 31 Fri 1 Sat 2 Sun 3 Mon 4 Tue 5 Wed 6 Thu 7 1/1 1 Job Fri 8 …" at bounding box center [484, 268] width 969 height 332
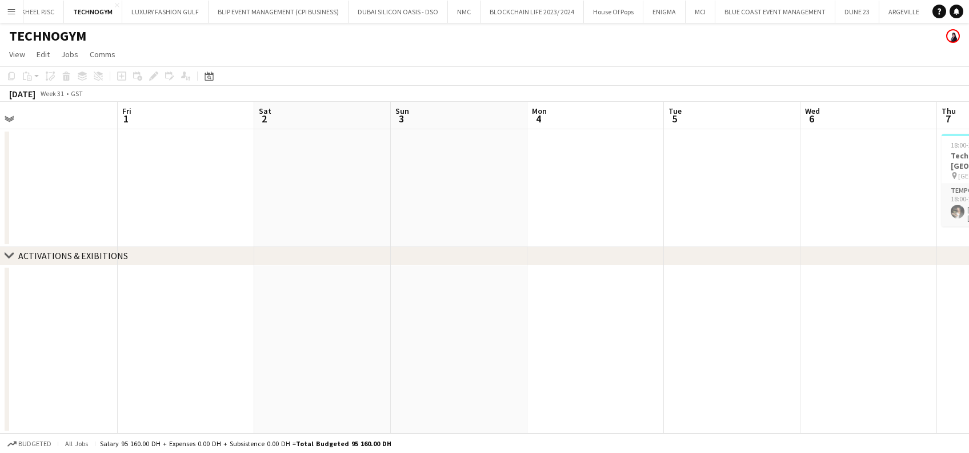
drag, startPoint x: 236, startPoint y: 211, endPoint x: 636, endPoint y: 213, distance: 400.1
click at [829, 210] on app-calendar-viewport "Tue 29 Wed 30 1/1 1 Job Thu 31 Fri 1 Sat 2 Sun 3 Mon 4 Tue 5 Wed 6 Thu 7 1/1 1 …" at bounding box center [484, 268] width 969 height 332
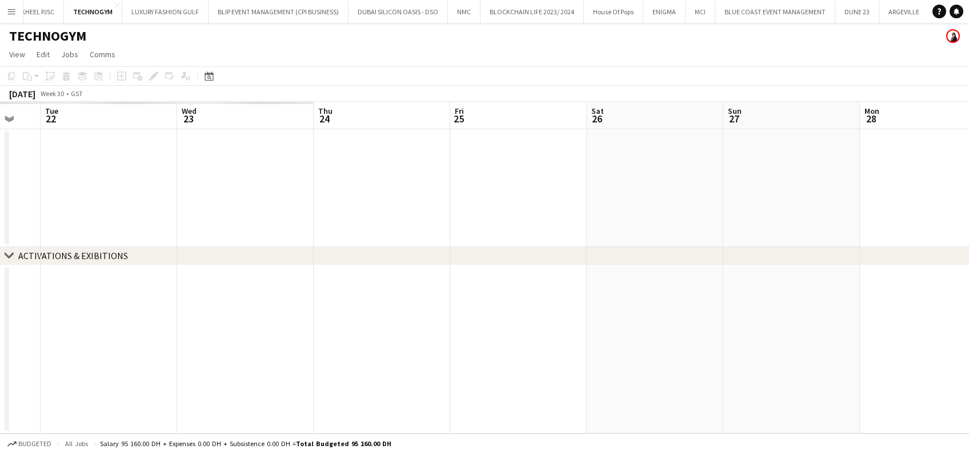
drag, startPoint x: 207, startPoint y: 209, endPoint x: 562, endPoint y: 222, distance: 355.2
click at [888, 211] on app-calendar-viewport "Sun 20 Mon 21 Tue 22 Wed 23 Thu 24 Fri 25 Sat 26 Sun 27 Mon 28 Tue 29 Wed 30 1/…" at bounding box center [484, 268] width 969 height 332
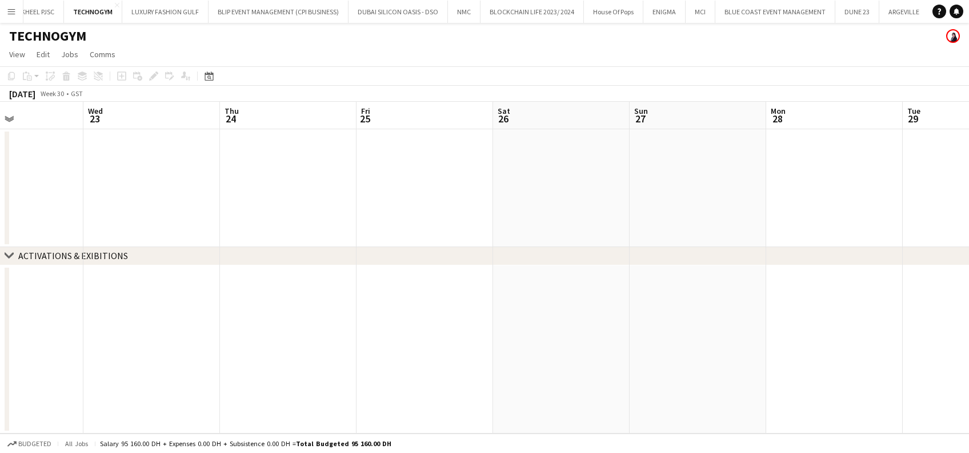
drag, startPoint x: 183, startPoint y: 221, endPoint x: 523, endPoint y: 224, distance: 340.1
click at [829, 224] on app-calendar-viewport "Sun 20 1/1 1 Job Mon 21 Tue 22 Wed 23 Thu 24 Fri 25 Sat 26 Sun 27 Mon 28 Tue 29…" at bounding box center [484, 268] width 969 height 332
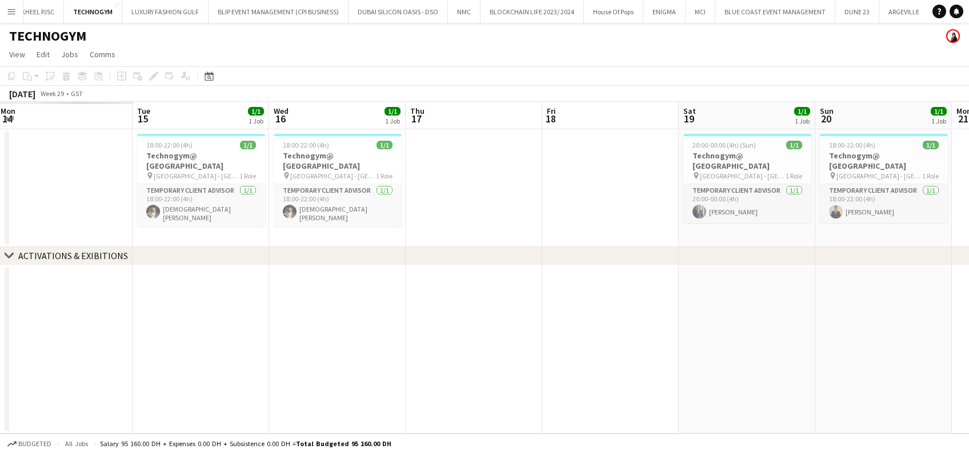
drag, startPoint x: 486, startPoint y: 213, endPoint x: 630, endPoint y: 214, distance: 144.6
click at [630, 214] on app-calendar-viewport "Sat 12 Sun 13 Mon 14 Tue 15 1/1 1 Job Wed 16 1/1 1 Job Thu 17 Fri 18 Sat 19 1/1…" at bounding box center [484, 268] width 969 height 332
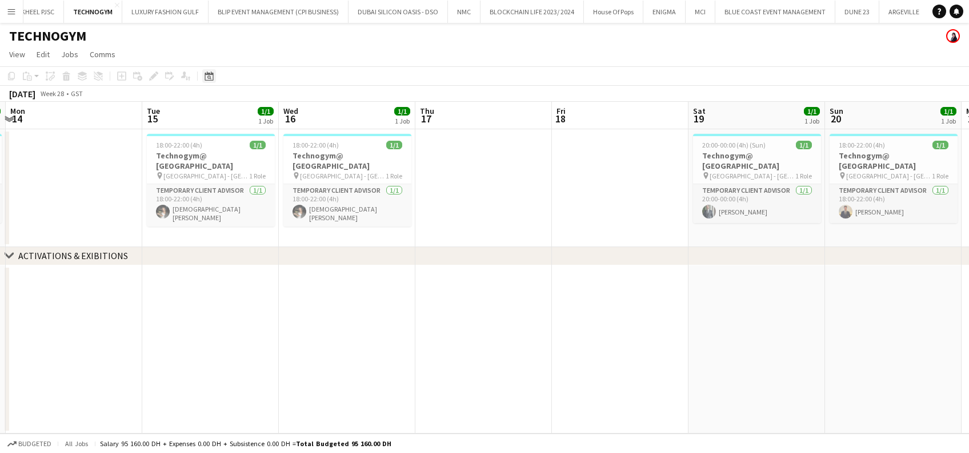
click at [214, 81] on div "Date picker" at bounding box center [209, 76] width 14 height 14
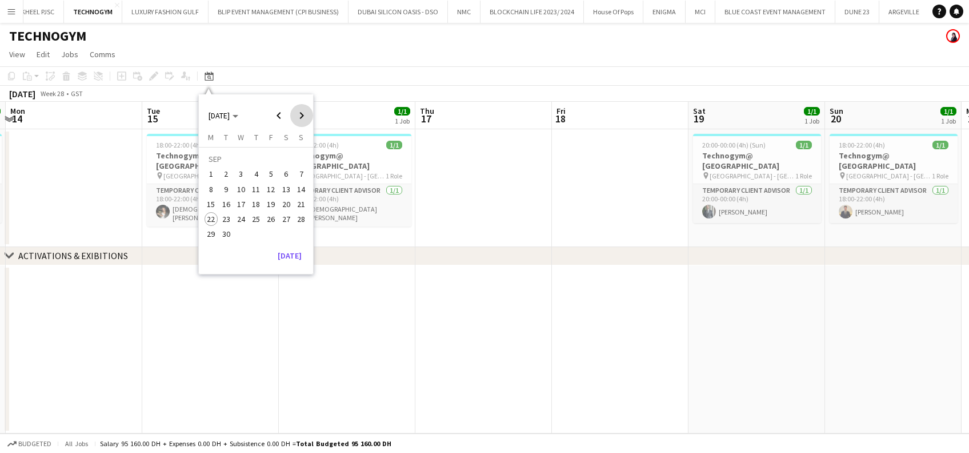
click at [302, 117] on span "Next month" at bounding box center [301, 115] width 23 height 23
click at [276, 117] on span "Previous month" at bounding box center [279, 115] width 23 height 23
click at [240, 169] on span "1" at bounding box center [241, 174] width 14 height 14
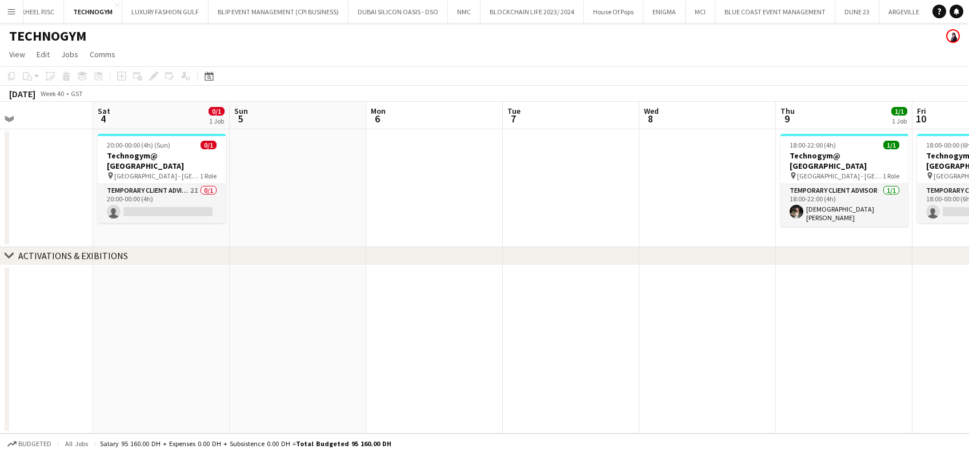
drag, startPoint x: 13, startPoint y: 232, endPoint x: 238, endPoint y: 229, distance: 225.8
click at [238, 229] on app-calendar-viewport "Wed 1 Thu 2 Fri 3 Sat 4 0/1 1 Job Sun 5 Mon 6 Tue 7 Wed 8 Thu 9 1/1 1 Job Fri 1…" at bounding box center [484, 268] width 969 height 332
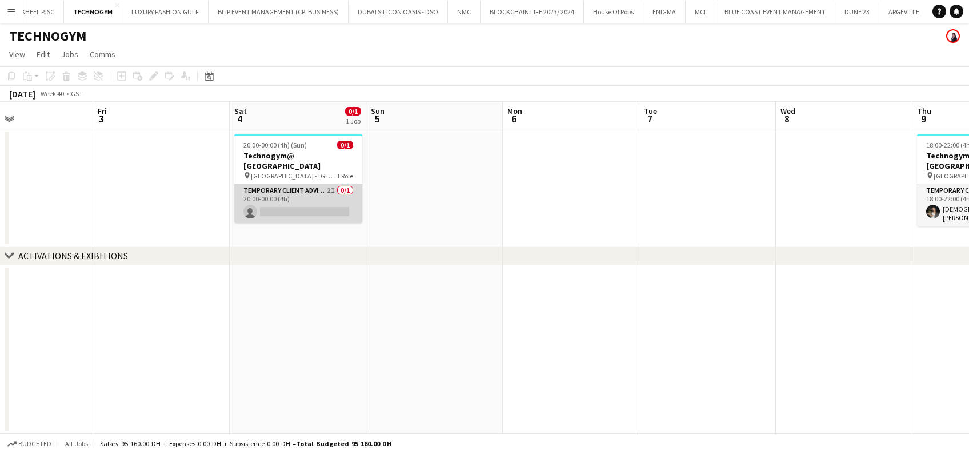
click at [296, 187] on app-card-role "Temporary Client Advisor 2I 0/1 20:00-00:00 (4h) single-neutral-actions" at bounding box center [298, 203] width 128 height 39
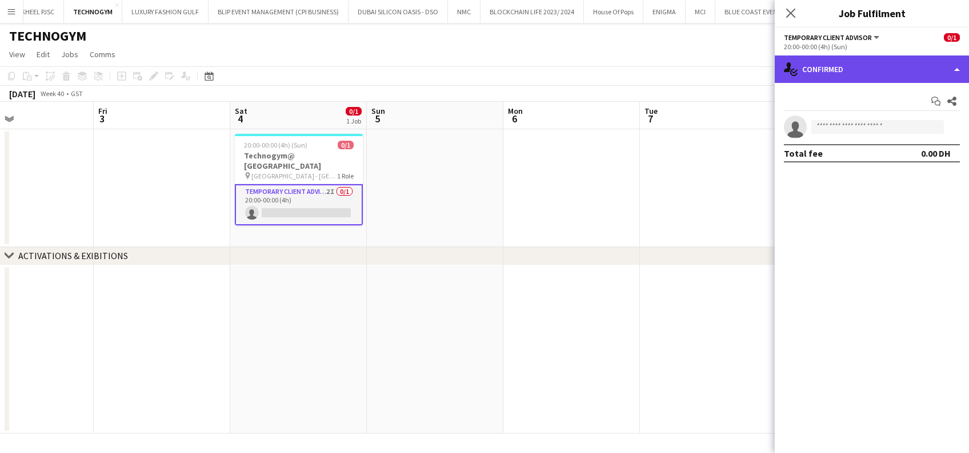
click at [889, 62] on div "single-neutral-actions-check-2 Confirmed" at bounding box center [872, 68] width 194 height 27
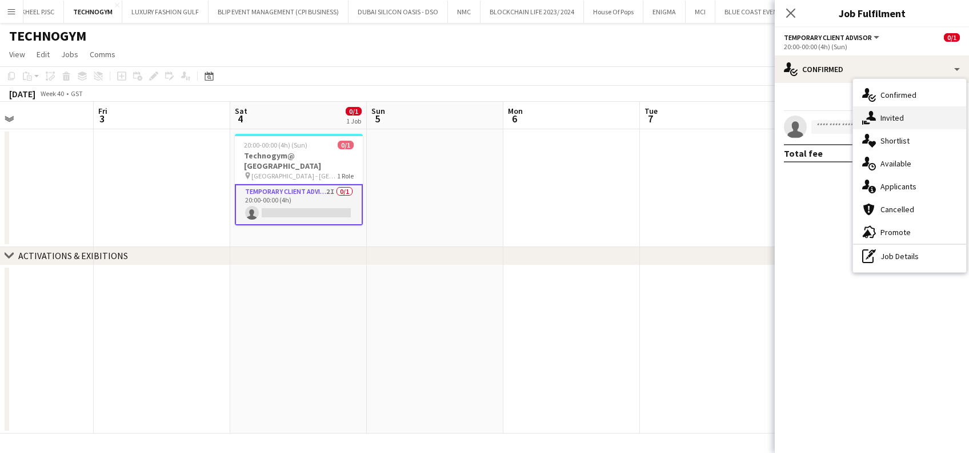
click at [894, 119] on span "Invited" at bounding box center [892, 118] width 23 height 10
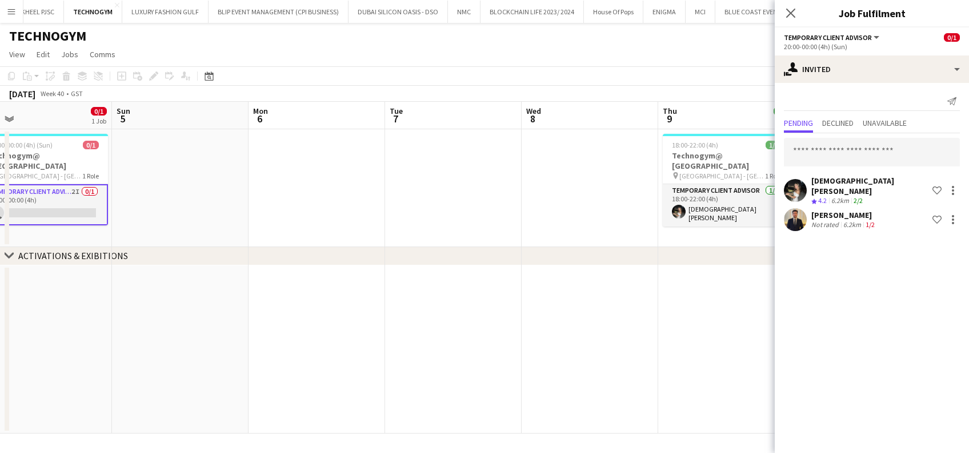
drag, startPoint x: 530, startPoint y: 233, endPoint x: 268, endPoint y: 225, distance: 263.1
click at [268, 225] on app-calendar-viewport "Tue 30 Wed 1 Thu 2 Fri 3 Sat 4 0/1 1 Job Sun 5 Mon 6 Tue 7 Wed 8 Thu 9 1/1 1 Jo…" at bounding box center [484, 268] width 969 height 332
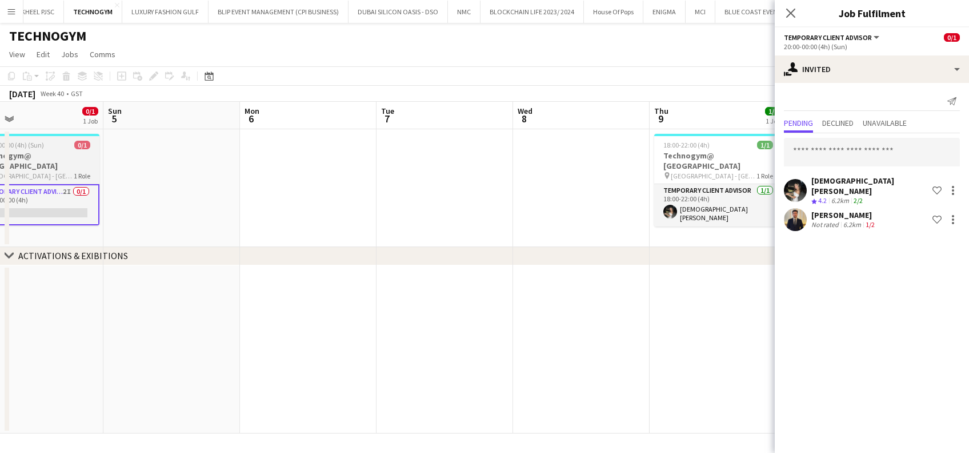
click at [21, 160] on h3 "Technogym@ [GEOGRAPHIC_DATA]" at bounding box center [35, 160] width 128 height 21
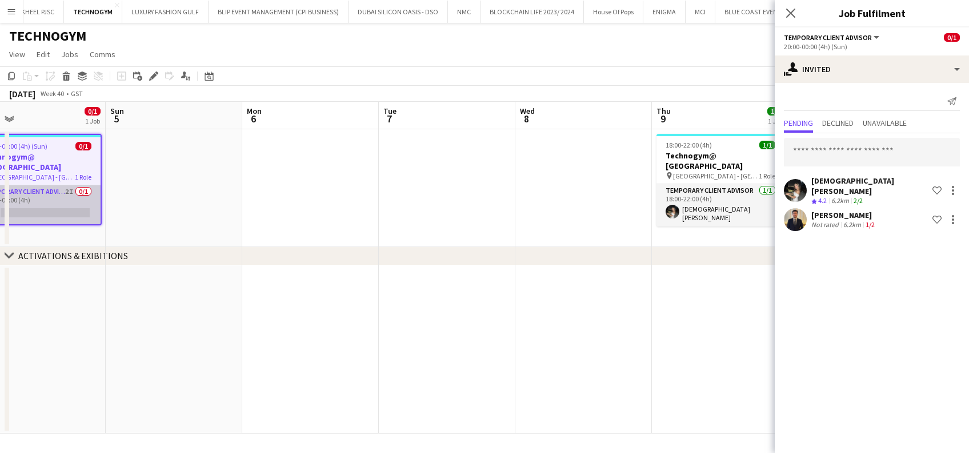
click at [80, 185] on app-card-role "Temporary Client Advisor 2I 0/1 20:00-00:00 (4h) single-neutral-actions" at bounding box center [38, 204] width 126 height 39
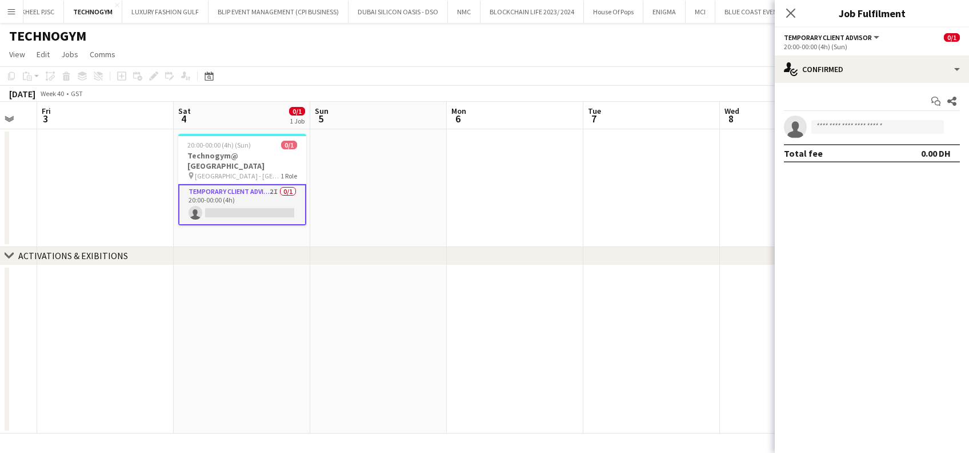
drag, startPoint x: 461, startPoint y: 215, endPoint x: 33, endPoint y: 202, distance: 428.3
click at [30, 205] on app-calendar-viewport "Tue 30 Wed 1 Thu 2 Fri 3 Sat 4 0/1 1 Job Sun 5 Mon 6 Tue 7 Wed 8 Thu 9 1/1 1 Jo…" at bounding box center [484, 268] width 969 height 332
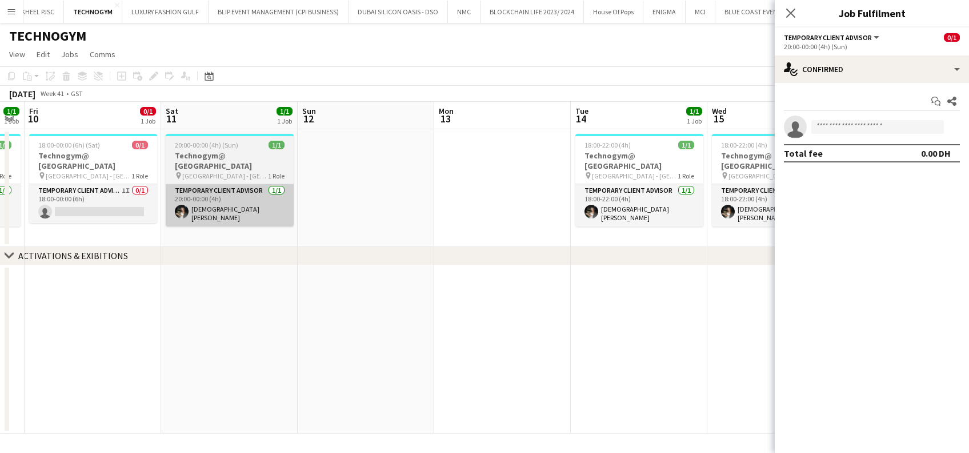
drag, startPoint x: 149, startPoint y: 219, endPoint x: 110, endPoint y: 205, distance: 41.4
click at [91, 218] on app-calendar-viewport "Mon 6 Tue 7 Wed 8 Thu 9 1/1 1 Job Fri 10 0/1 1 Job Sat 11 1/1 1 Job Sun 12 Mon …" at bounding box center [484, 268] width 969 height 332
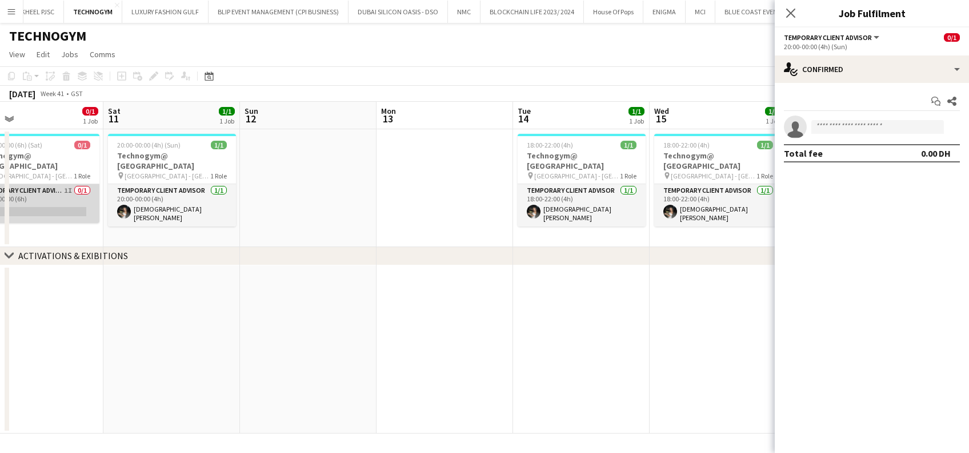
click at [60, 200] on app-card-role "Temporary Client Advisor 1I 0/1 18:00-00:00 (6h) single-neutral-actions" at bounding box center [35, 203] width 128 height 39
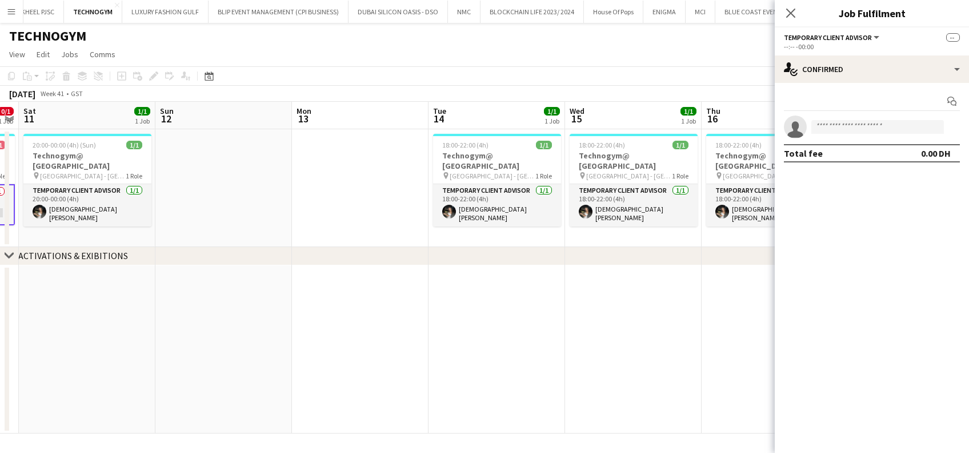
drag, startPoint x: 293, startPoint y: 210, endPoint x: 297, endPoint y: 203, distance: 7.2
click at [135, 216] on app-calendar-viewport "Wed 8 Thu 9 1/1 1 Job Fri 10 0/1 1 Job Sat 11 1/1 1 Job Sun 12 Mon 13 Tue 14 1/…" at bounding box center [484, 268] width 969 height 332
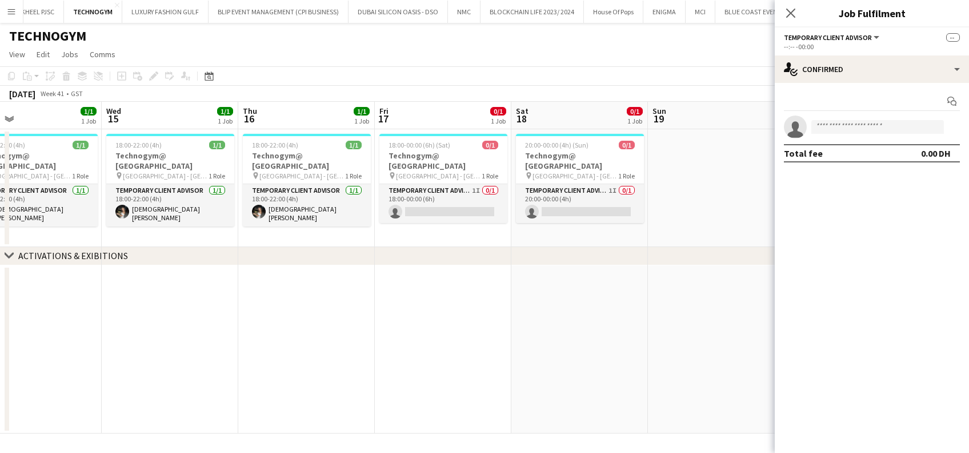
scroll to position [0, 400]
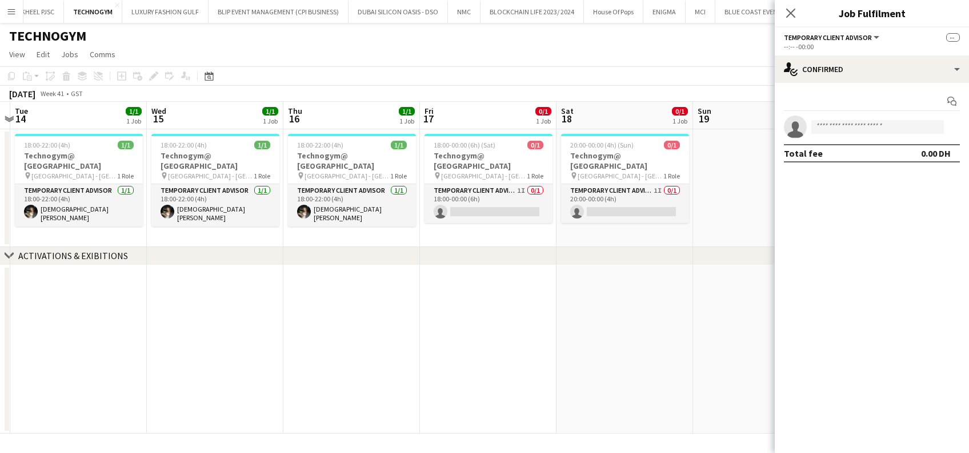
drag, startPoint x: 196, startPoint y: 214, endPoint x: 182, endPoint y: 213, distance: 14.3
click at [182, 213] on app-calendar-viewport "Sat 11 1/1 1 Job Sun 12 Mon 13 Tue 14 1/1 1 Job Wed 15 1/1 1 Job Thu 16 1/1 1 J…" at bounding box center [484, 268] width 969 height 332
click at [435, 202] on app-card-role "Temporary Client Advisor 1I 0/1 18:00-00:00 (6h) single-neutral-actions" at bounding box center [489, 203] width 128 height 39
click at [695, 199] on app-date-cell at bounding box center [761, 188] width 137 height 118
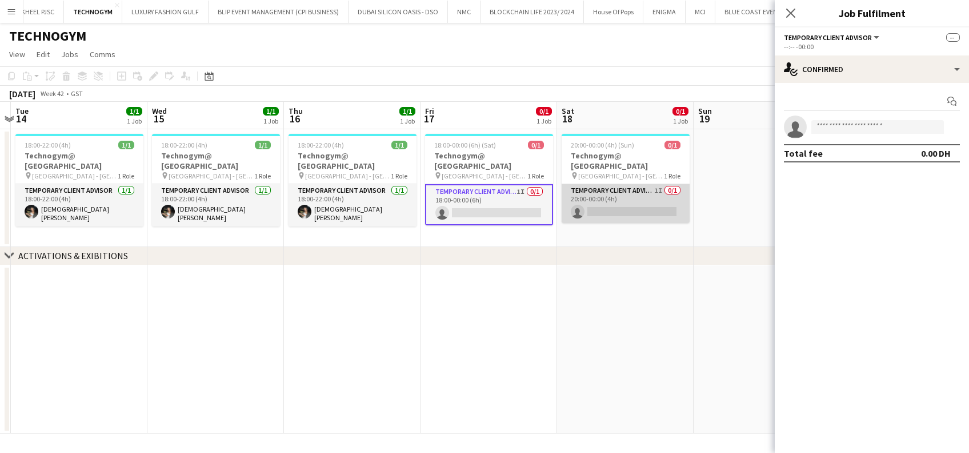
click at [658, 202] on app-card-role "Temporary Client Advisor 1I 0/1 20:00-00:00 (4h) single-neutral-actions" at bounding box center [626, 203] width 128 height 39
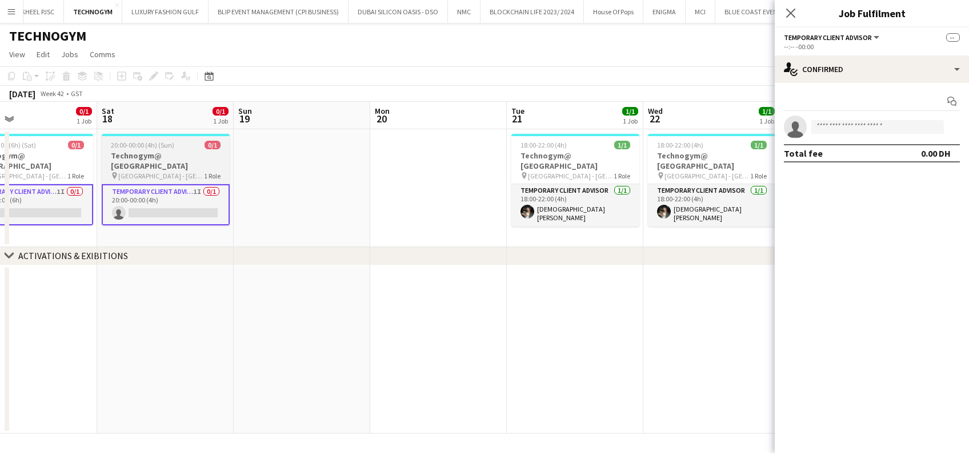
drag, startPoint x: 268, startPoint y: 207, endPoint x: 196, endPoint y: 186, distance: 74.5
click at [153, 194] on app-calendar-viewport "Tue 14 1/1 1 Job Wed 15 1/1 1 Job Thu 16 1/1 1 Job Fri 17 0/1 1 Job Sat 18 0/1 …" at bounding box center [484, 268] width 969 height 332
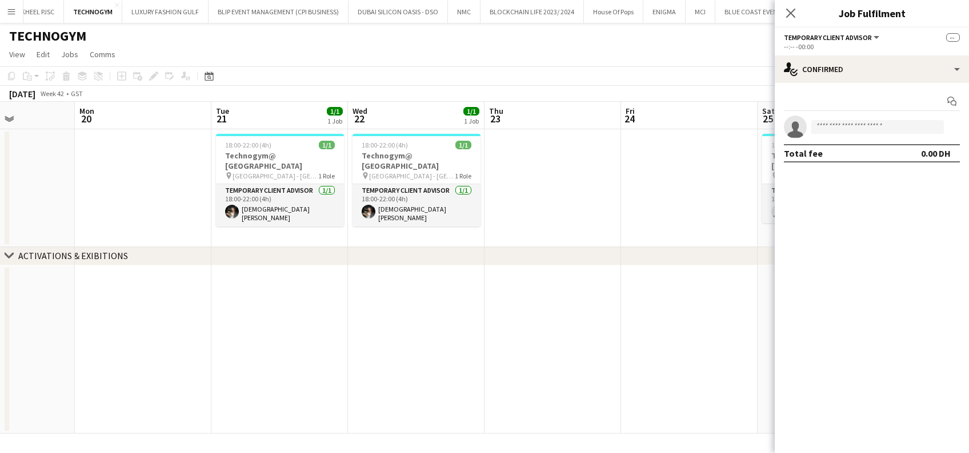
drag, startPoint x: 406, startPoint y: 198, endPoint x: 206, endPoint y: 192, distance: 199.6
click at [206, 192] on app-calendar-viewport "Thu 16 1/1 1 Job Fri 17 0/1 1 Job Sat 18 0/1 1 Job Sun 19 Mon 20 Tue 21 1/1 1 J…" at bounding box center [484, 268] width 969 height 332
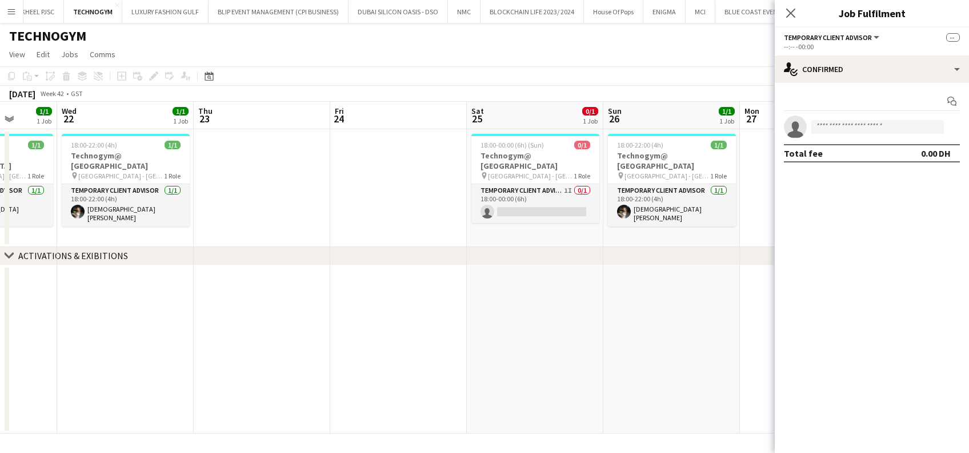
scroll to position [0, 566]
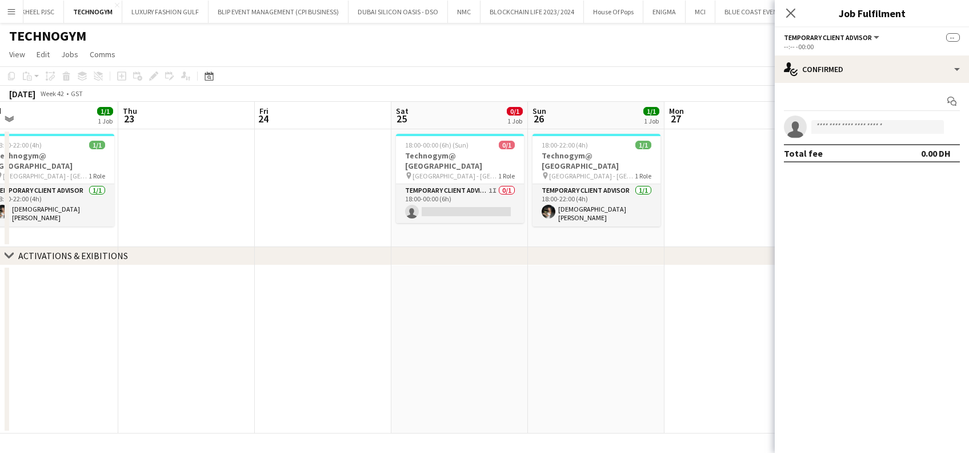
drag, startPoint x: 314, startPoint y: 195, endPoint x: 242, endPoint y: 182, distance: 73.8
click at [223, 187] on app-calendar-viewport "Sat 18 0/1 1 Job Sun 19 Mon 20 Tue 21 1/1 1 Job Wed 22 1/1 1 Job Thu 23 Fri 24 …" at bounding box center [484, 268] width 969 height 332
click at [460, 199] on app-card-role "Temporary Client Advisor 1I 0/1 18:00-00:00 (6h) single-neutral-actions" at bounding box center [459, 203] width 128 height 39
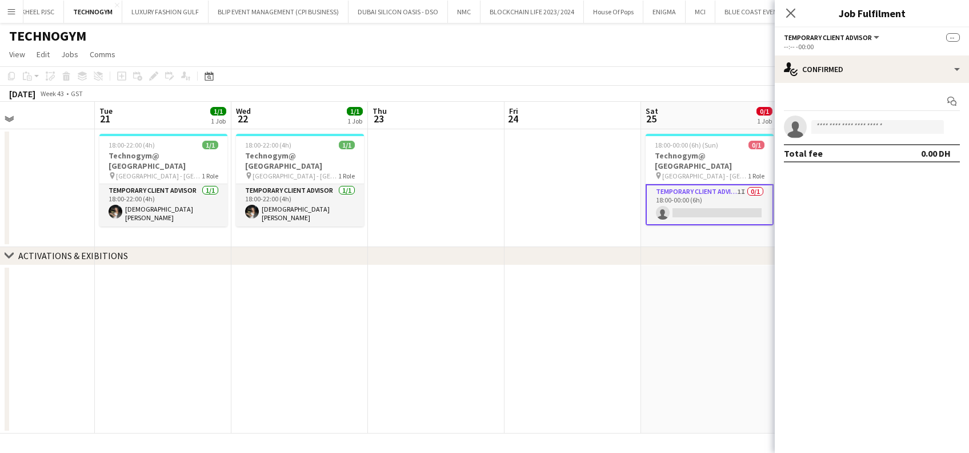
drag, startPoint x: 576, startPoint y: 210, endPoint x: 256, endPoint y: 179, distance: 321.6
click at [112, 199] on app-calendar-viewport "Sat 18 0/1 1 Job Sun 19 Mon 20 Tue 21 1/1 1 Job Wed 22 1/1 1 Job Thu 23 Fri 24 …" at bounding box center [484, 268] width 969 height 332
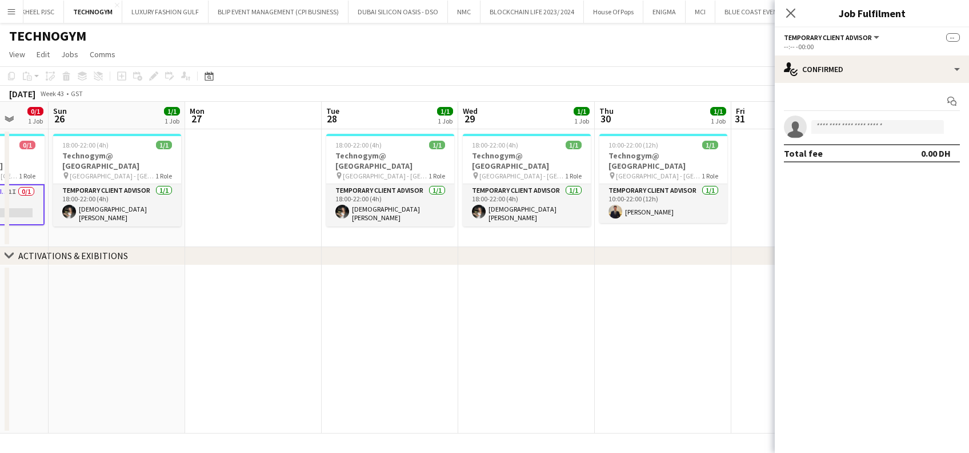
drag, startPoint x: 403, startPoint y: 206, endPoint x: 151, endPoint y: 204, distance: 252.1
click at [151, 204] on app-calendar-viewport "Thu 23 Fri 24 Sat 25 0/1 1 Job Sun 26 1/1 1 Job Mon 27 Tue 28 1/1 1 Job Wed 29 …" at bounding box center [484, 268] width 969 height 332
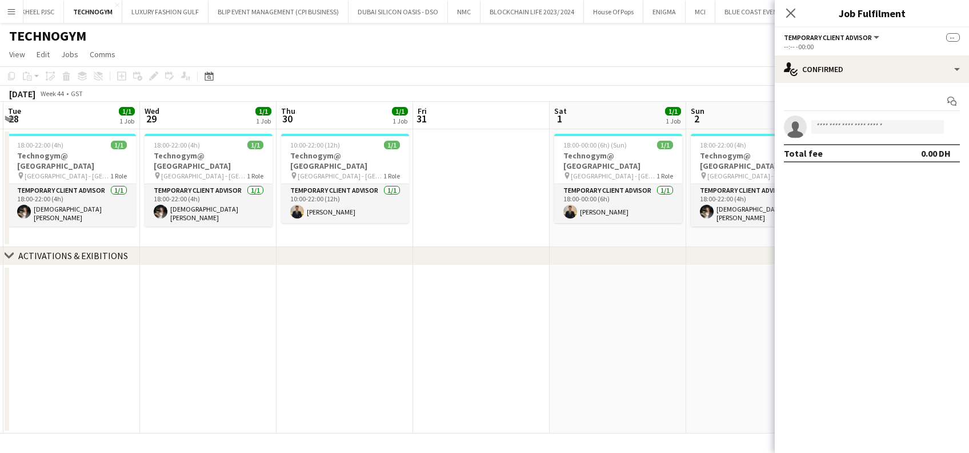
drag, startPoint x: 470, startPoint y: 205, endPoint x: 354, endPoint y: 169, distance: 121.5
click at [228, 203] on app-calendar-viewport "Sat 25 0/1 1 Job Sun 26 1/1 1 Job Mon 27 Tue 28 1/1 1 Job Wed 29 1/1 1 Job Thu …" at bounding box center [484, 268] width 969 height 332
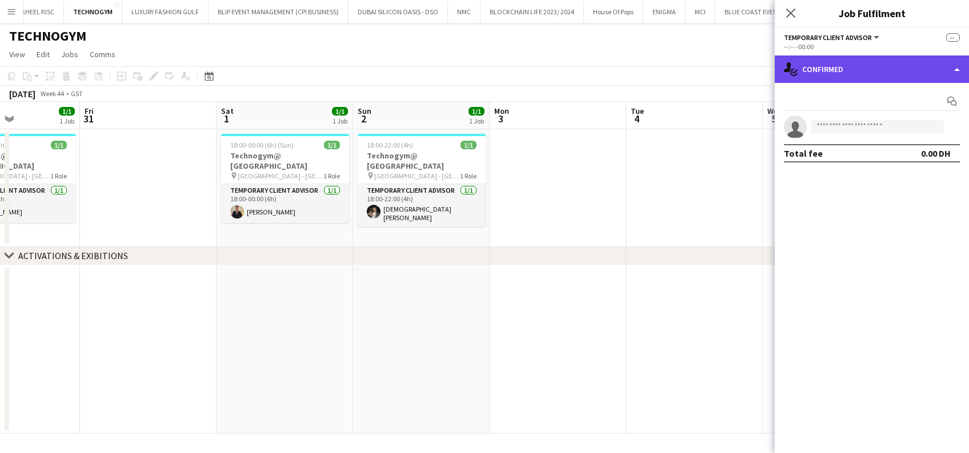
click at [871, 78] on div "single-neutral-actions-check-2 Confirmed" at bounding box center [872, 68] width 194 height 27
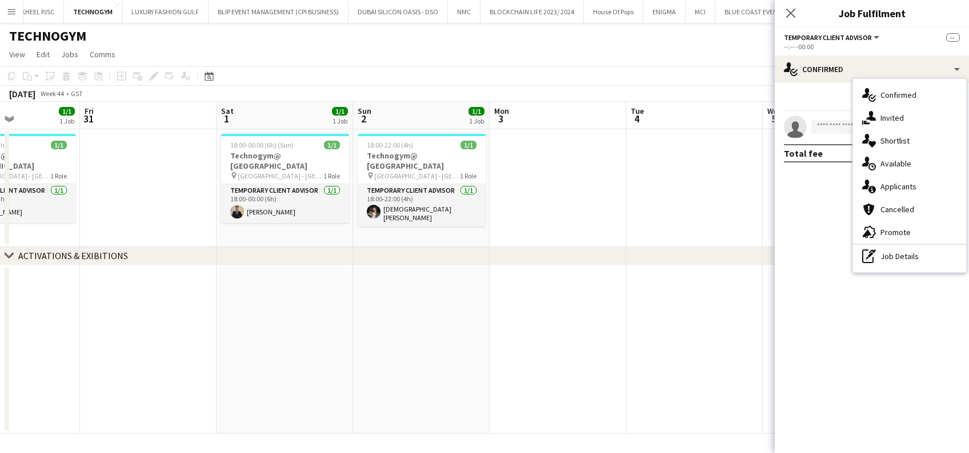
click at [895, 123] on div "single-neutral-actions-share-1 Invited" at bounding box center [909, 117] width 113 height 23
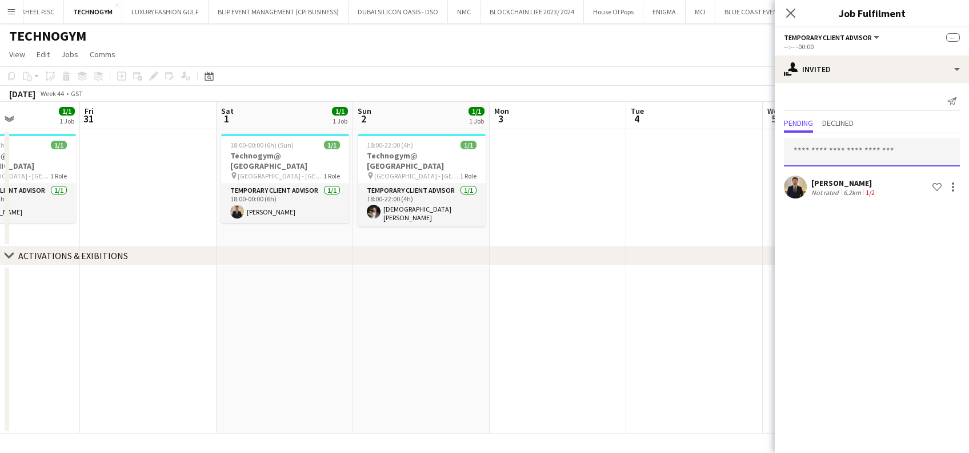
click at [838, 156] on input "text" at bounding box center [872, 152] width 176 height 29
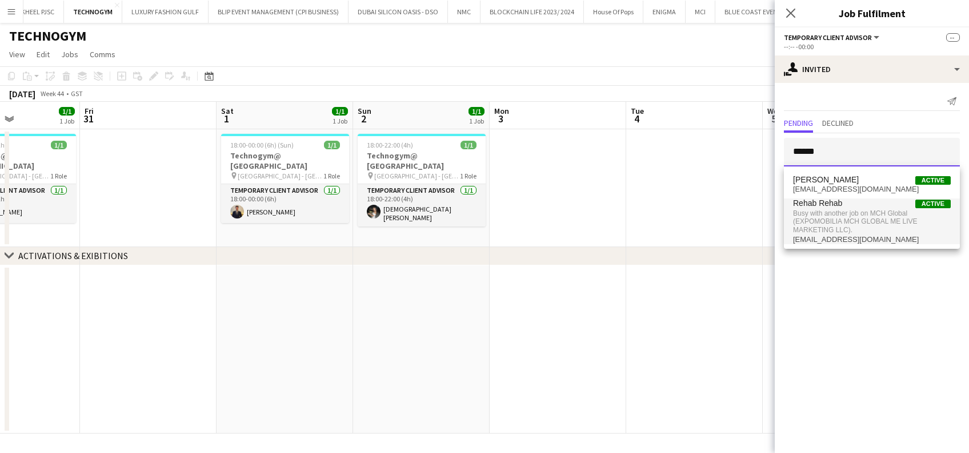
type input "*****"
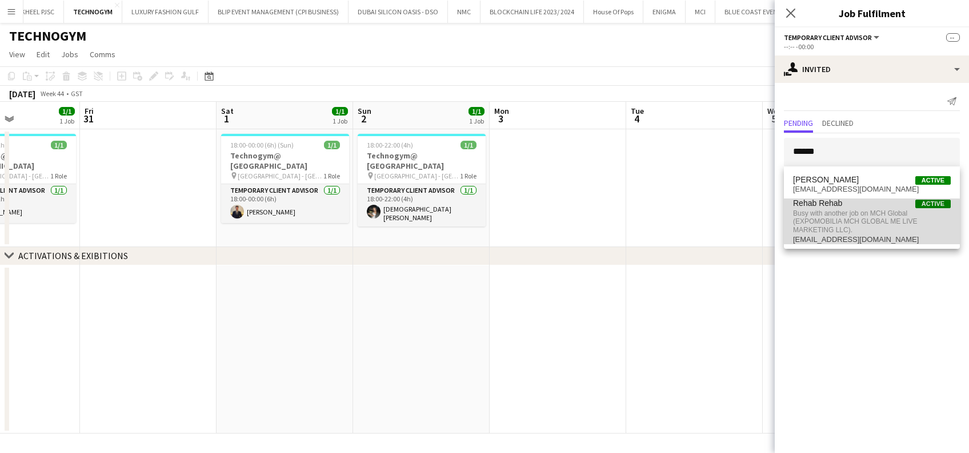
click at [842, 223] on span "Busy with another job on MCH Global (EXPOMOBILIA MCH GLOBAL ME LIVE MARKETING L…" at bounding box center [872, 221] width 158 height 27
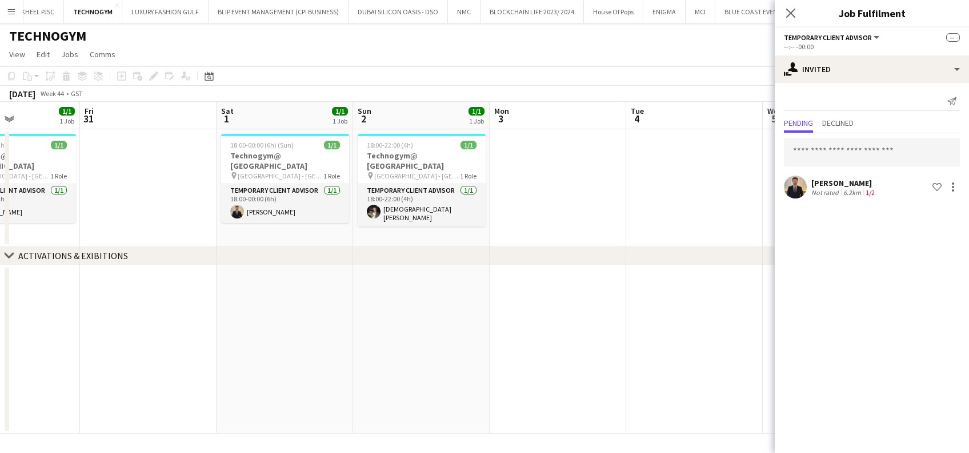
drag, startPoint x: 400, startPoint y: 238, endPoint x: 768, endPoint y: 237, distance: 368.1
click at [768, 238] on app-calendar-viewport "Mon 27 Tue 28 1/1 1 Job Wed 29 1/1 1 Job Thu 30 1/1 1 Job Fri 31 Sat 1 1/1 1 Jo…" at bounding box center [484, 268] width 969 height 332
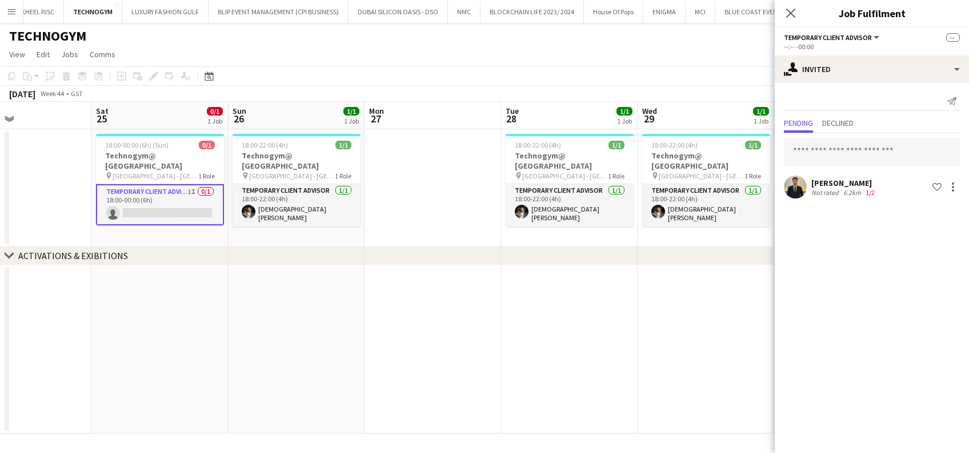
click at [761, 206] on app-calendar-viewport "Wed 22 1/1 1 Job Thu 23 Fri 24 Sat 25 0/1 1 Job Sun 26 1/1 1 Job Mon 27 Tue 28 …" at bounding box center [484, 268] width 969 height 332
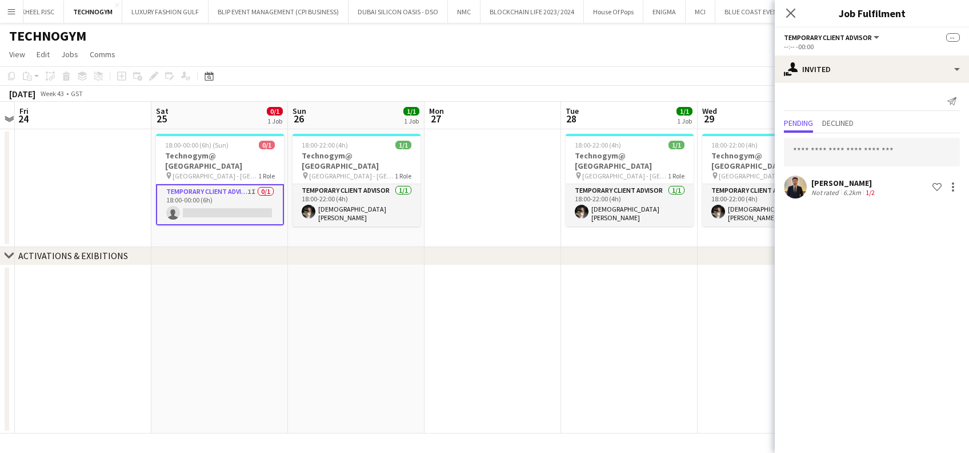
click at [660, 203] on app-calendar-viewport "Wed 22 1/1 1 Job Thu 23 Fri 24 Sat 25 0/1 1 Job Sun 26 1/1 1 Job Mon 27 Tue 28 …" at bounding box center [484, 268] width 969 height 332
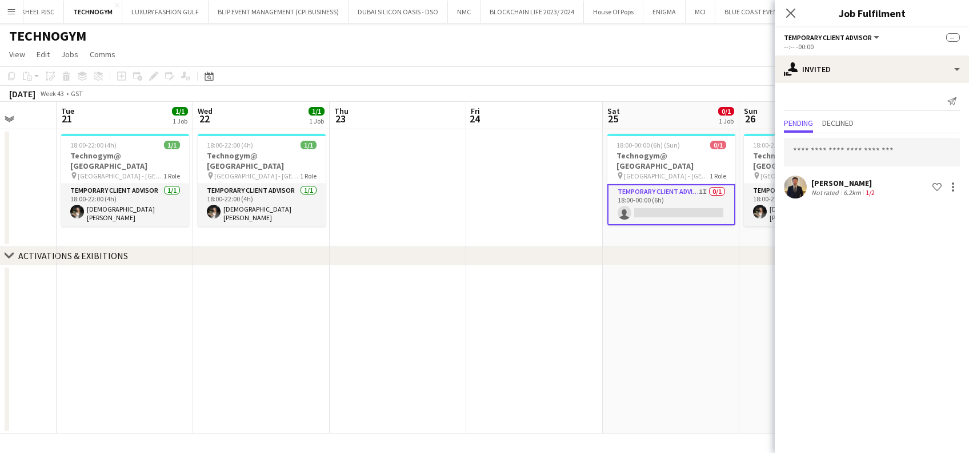
drag, startPoint x: 324, startPoint y: 201, endPoint x: 745, endPoint y: 151, distance: 424.2
click at [745, 151] on app-calendar-viewport "Sat 18 0/1 1 Job Sun 19 Mon 20 Tue 21 1/1 1 Job Wed 22 1/1 1 Job Thu 23 Fri 24 …" at bounding box center [484, 268] width 969 height 332
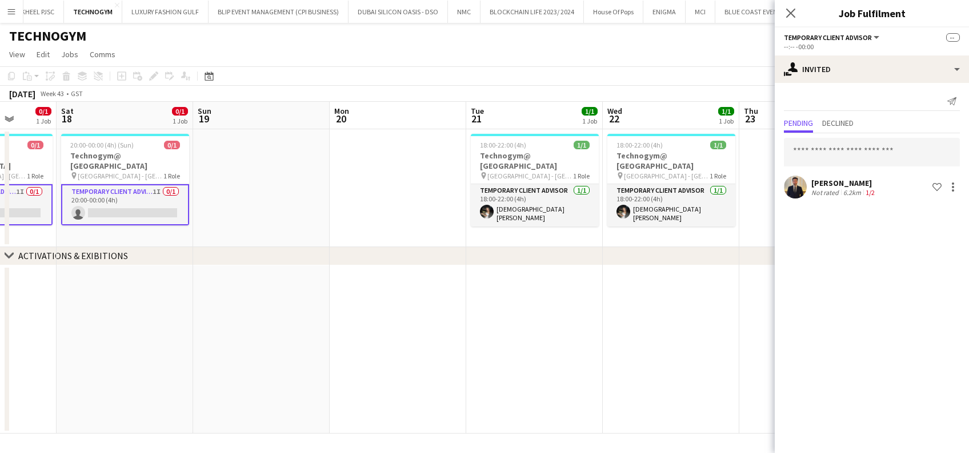
scroll to position [0, 233]
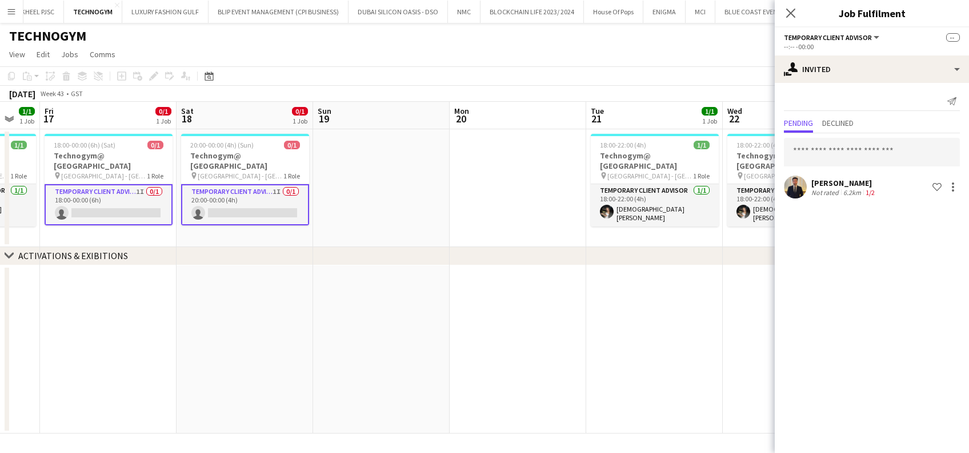
click at [743, 121] on app-calendar-viewport "Wed 15 1/1 1 Job Thu 16 1/1 1 Job Fri 17 0/1 1 Job Sat 18 0/1 1 Job Sun 19 Mon …" at bounding box center [484, 268] width 969 height 332
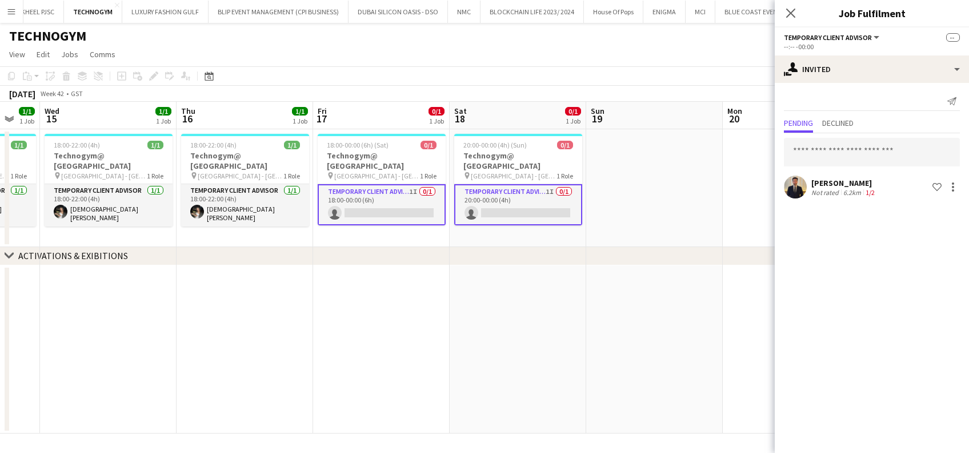
click at [414, 197] on app-card-role "Temporary Client Advisor 1I 0/1 18:00-00:00 (6h) single-neutral-actions" at bounding box center [382, 204] width 128 height 41
click at [452, 227] on app-date-cell "20:00-00:00 (4h) (Sun) 0/1 Technogym@ [GEOGRAPHIC_DATA] pin Marina Mall - [GEOG…" at bounding box center [518, 188] width 137 height 118
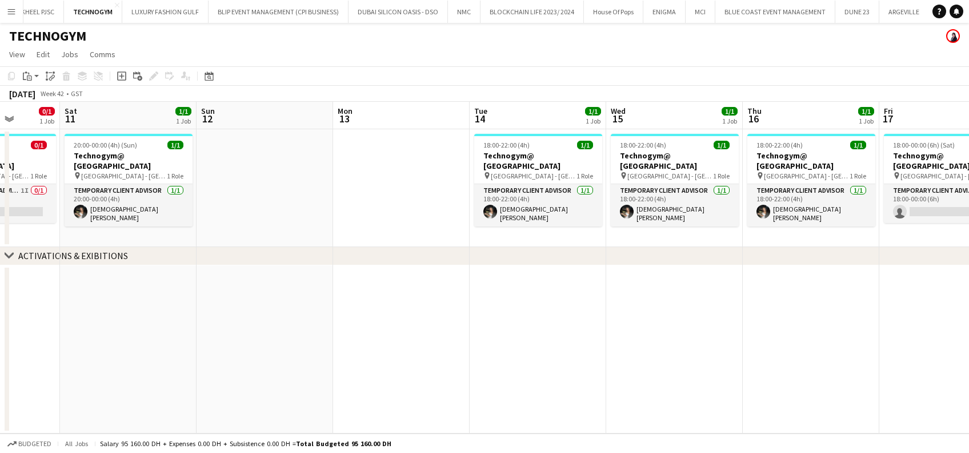
click at [847, 226] on app-calendar-viewport "Wed 8 Thu 9 1/1 1 Job Fri 10 0/1 1 Job Sat 11 1/1 1 Job Sun 12 Mon 13 Tue 14 1/…" at bounding box center [484, 268] width 969 height 332
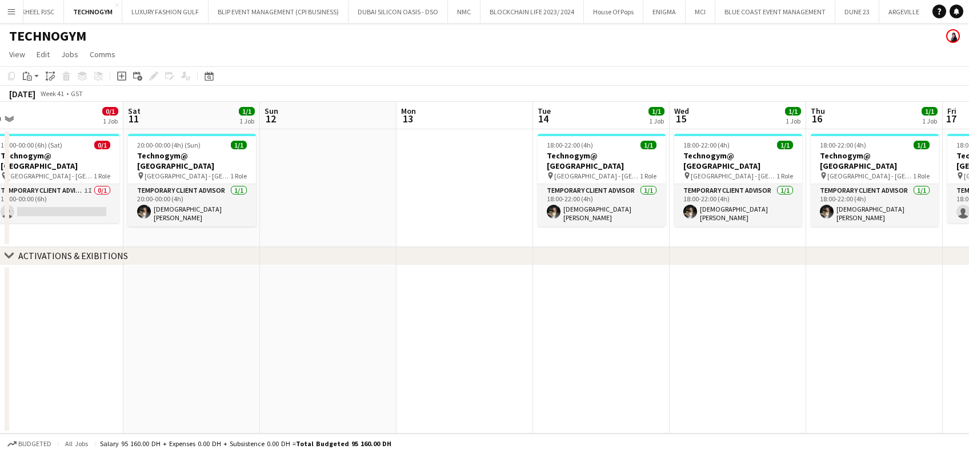
click at [898, 121] on app-calendar-viewport "Wed 8 Thu 9 1/1 1 Job Fri 10 0/1 1 Job Sat 11 1/1 1 Job Sun 12 Mon 13 Tue 14 1/…" at bounding box center [484, 268] width 969 height 332
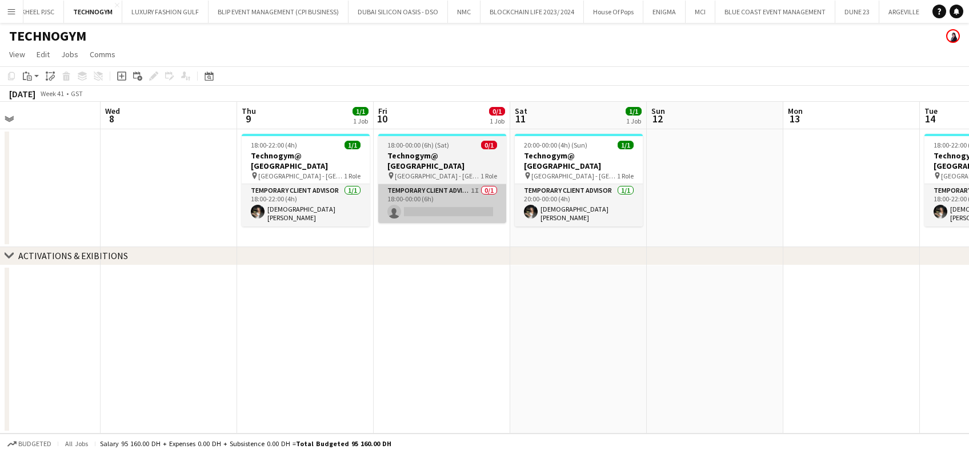
click at [791, 154] on app-calendar-viewport "Sun 5 Mon 6 Tue 7 Wed 8 Thu 9 1/1 1 Job Fri 10 0/1 1 Job Sat 11 1/1 1 Job Sun 1…" at bounding box center [484, 268] width 969 height 332
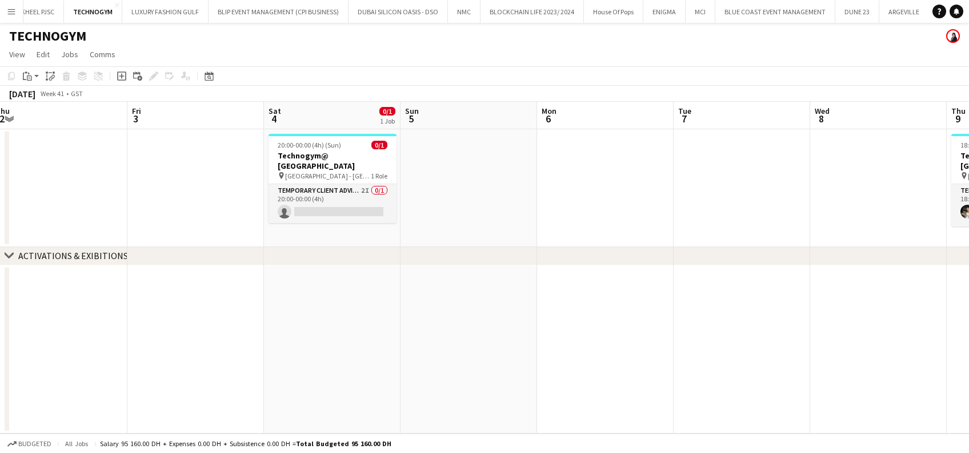
click at [780, 177] on app-calendar-viewport "Tue 30 Wed 1 Thu 2 Fri 3 Sat 4 0/1 1 Job Sun 5 Mon 6 Tue 7 Wed 8 Thu 9 1/1 1 Jo…" at bounding box center [484, 268] width 969 height 332
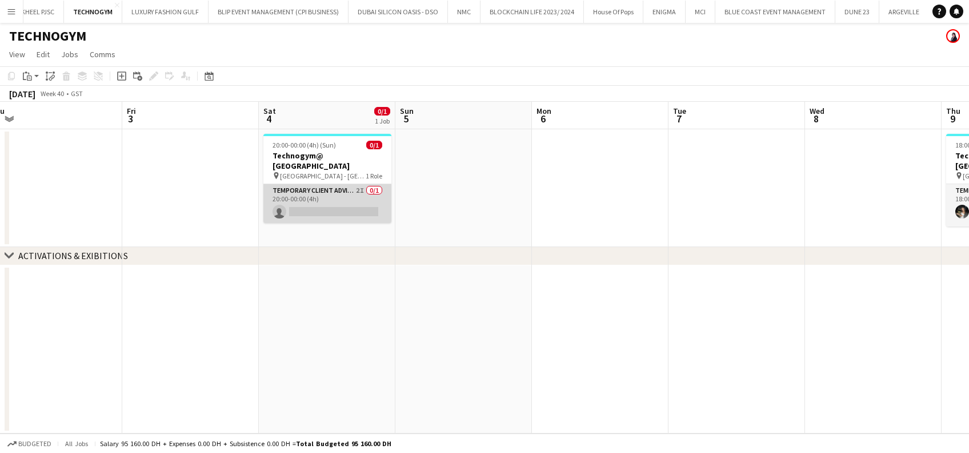
click at [301, 193] on app-card-role "Temporary Client Advisor 2I 0/1 20:00-00:00 (4h) single-neutral-actions" at bounding box center [328, 203] width 128 height 39
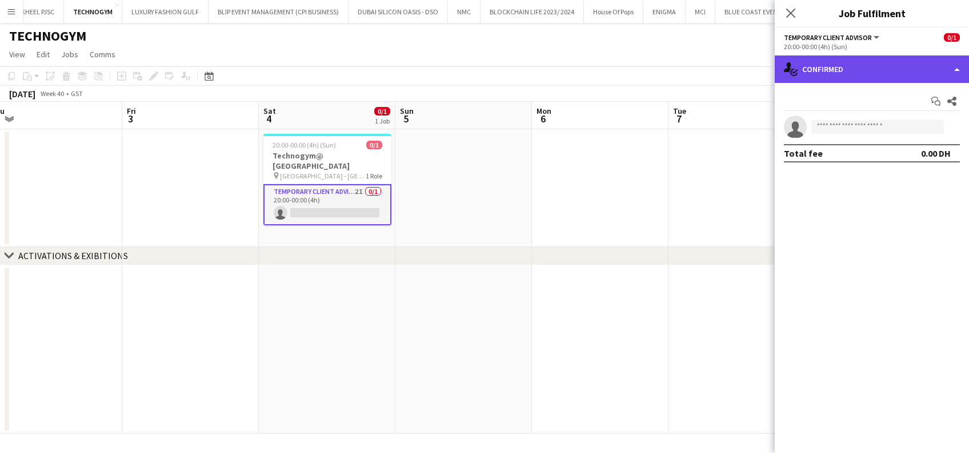
click at [905, 62] on div "single-neutral-actions-check-2 Confirmed" at bounding box center [872, 68] width 194 height 27
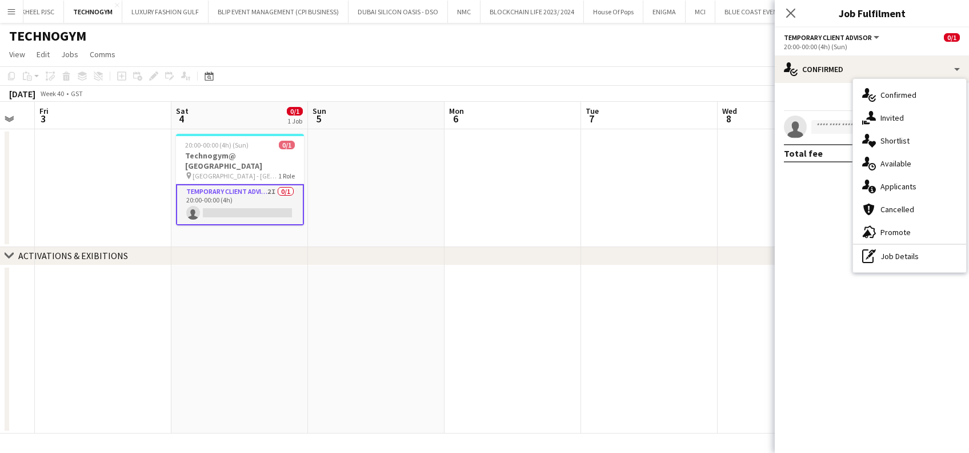
click at [162, 254] on div "chevron-right ACTIVATIONS & EXIBITIONS Tue 30 Wed 1 Thu 2 Fri 3 Sat 4 0/1 1 Job…" at bounding box center [484, 268] width 969 height 332
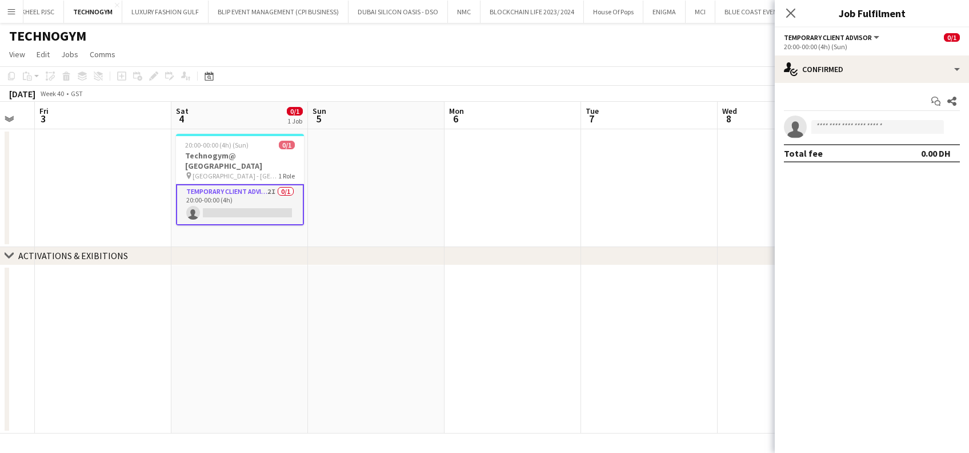
scroll to position [0, 392]
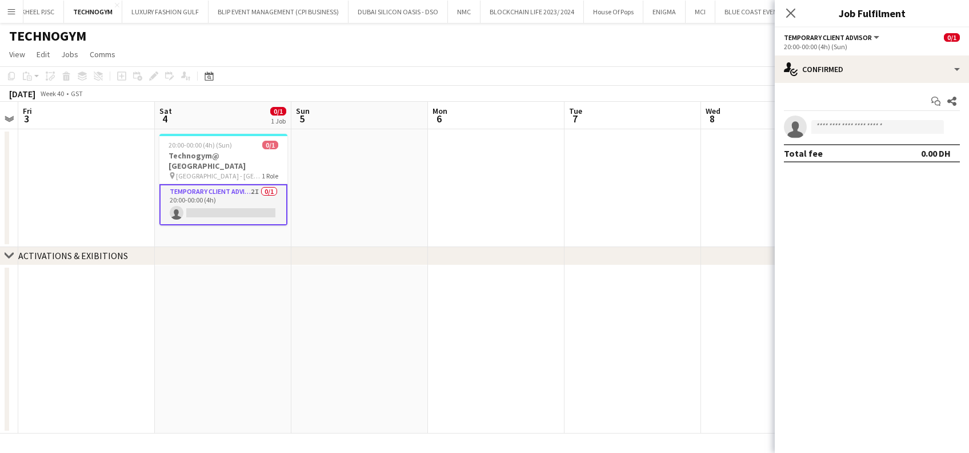
click at [103, 206] on app-calendar-viewport "Tue 30 Wed 1 Thu 2 Fri 3 Sat 4 0/1 1 Job Sun 5 Mon 6 Tue 7 Wed 8 Thu 9 1/1 1 Jo…" at bounding box center [484, 268] width 969 height 332
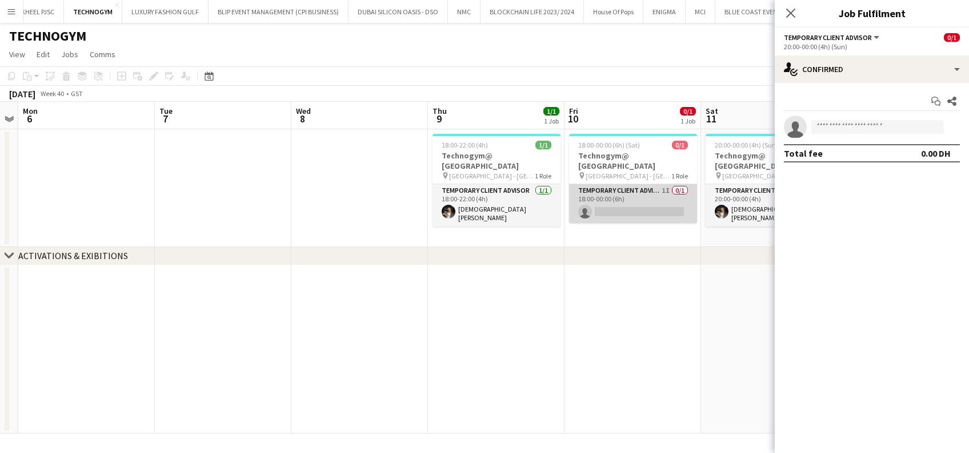
click at [637, 187] on app-card-role "Temporary Client Advisor 1I 0/1 18:00-00:00 (6h) single-neutral-actions" at bounding box center [633, 203] width 128 height 39
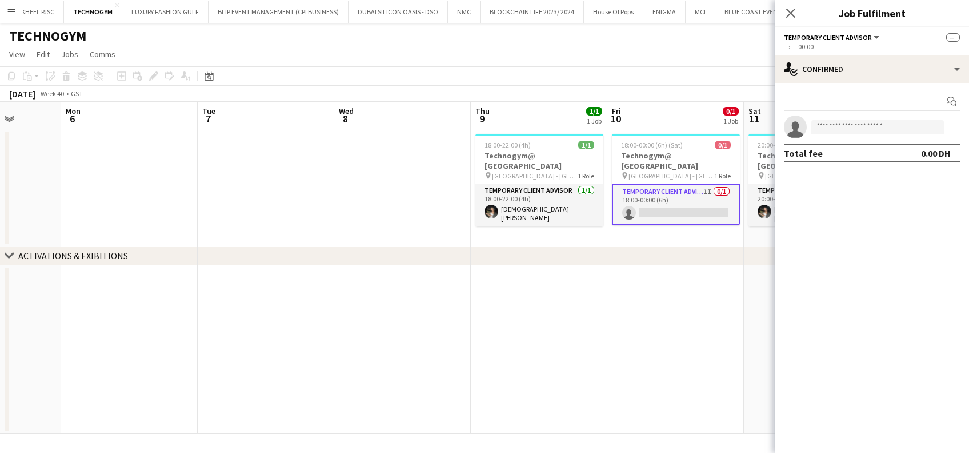
click at [142, 219] on app-calendar-viewport "Fri 3 Sat 4 0/1 1 Job Sun 5 Mon 6 Tue 7 Wed 8 Thu 9 1/1 1 Job Fri 10 0/1 1 Job …" at bounding box center [484, 268] width 969 height 332
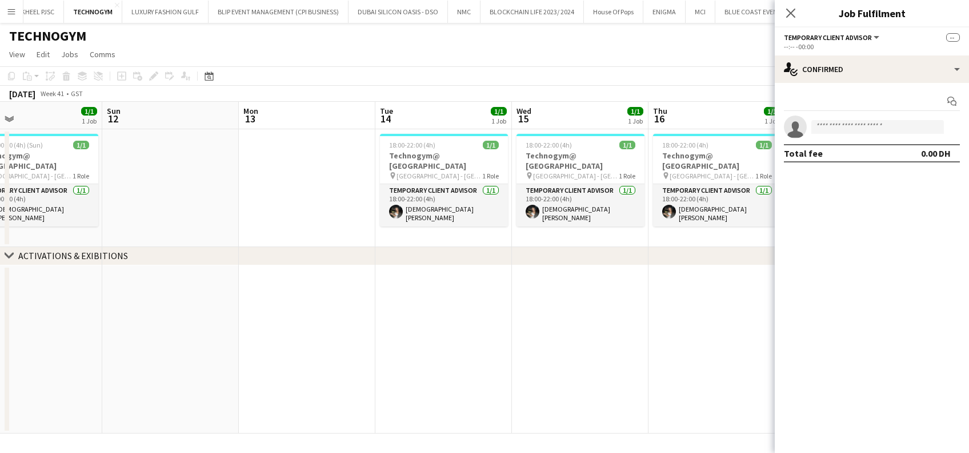
click at [346, 217] on app-calendar-viewport "Tue 7 Wed 8 Thu 9 1/1 1 Job Fri 10 0/1 1 Job Sat 11 1/1 1 Job Sun 12 Mon 13 Tue…" at bounding box center [484, 268] width 969 height 332
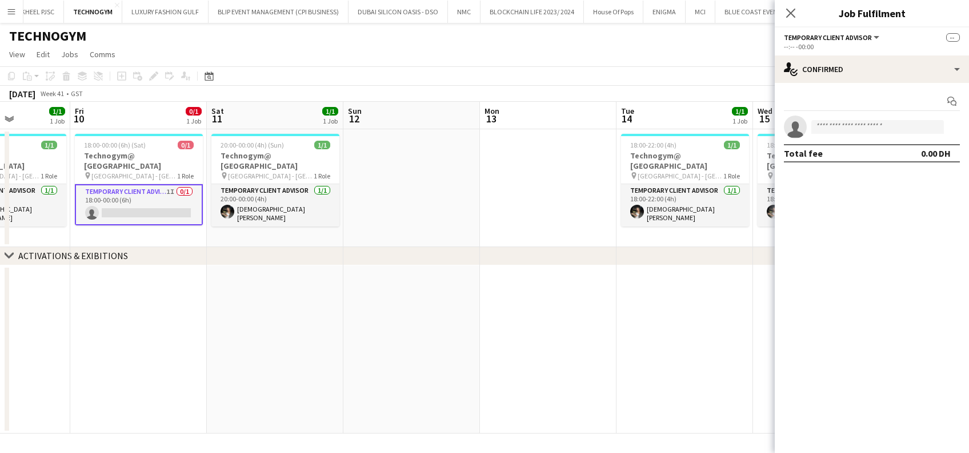
click at [300, 225] on app-calendar-viewport "Tue 7 Wed 8 Thu 9 1/1 1 Job Fri 10 0/1 1 Job Sat 11 1/1 1 Job Sun 12 Mon 13 Tue…" at bounding box center [484, 268] width 969 height 332
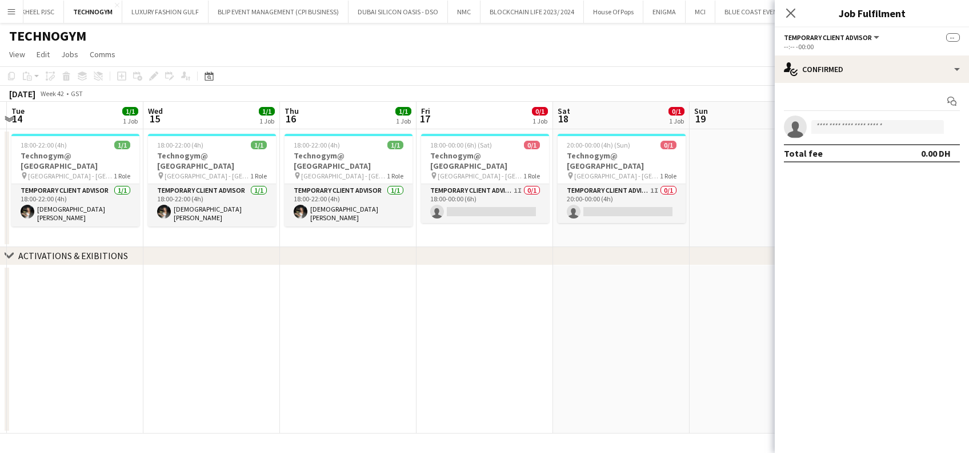
click at [110, 222] on app-calendar-viewport "Sat 11 1/1 1 Job Sun 12 Mon 13 Tue 14 1/1 1 Job Wed 15 1/1 1 Job Thu 16 1/1 1 J…" at bounding box center [484, 268] width 969 height 332
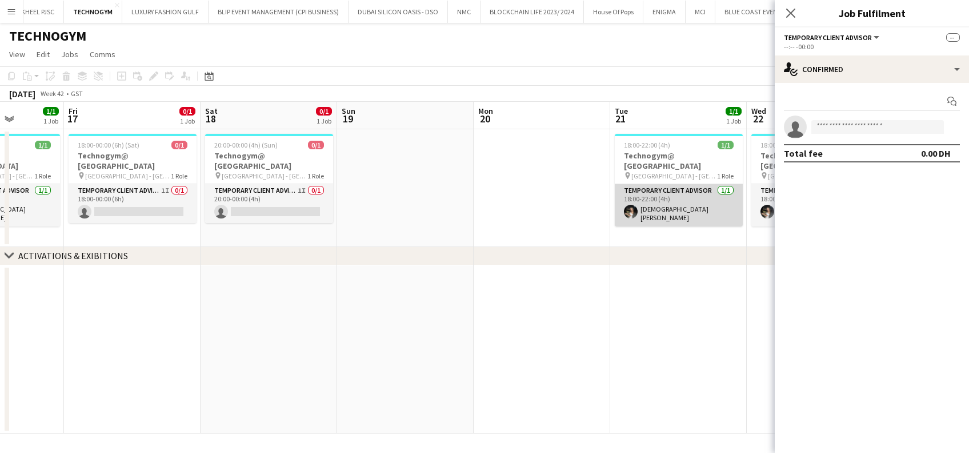
click at [305, 213] on app-calendar-viewport "Tue 14 1/1 1 Job Wed 15 1/1 1 Job Thu 16 1/1 1 Job Fri 17 0/1 1 Job Sat 18 0/1 …" at bounding box center [484, 268] width 969 height 332
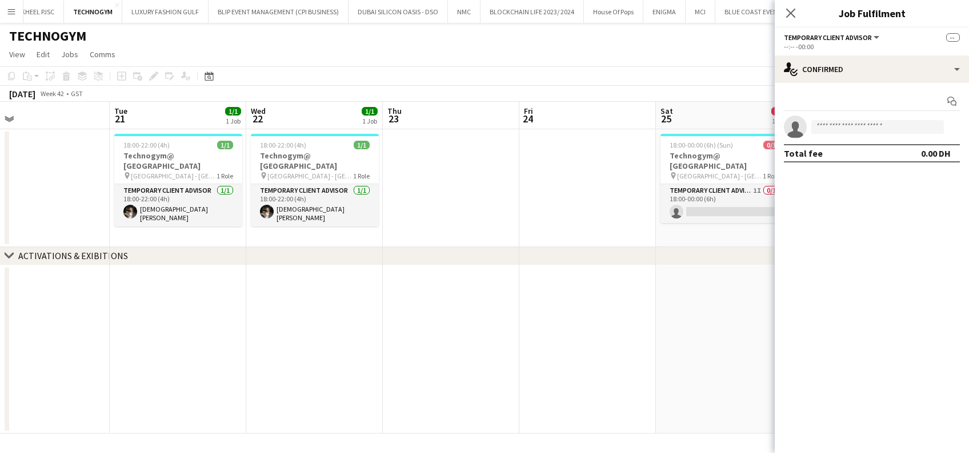
click at [256, 225] on app-calendar-viewport "Fri 17 0/1 1 Job Sat 18 0/1 1 Job Sun 19 Mon 20 Tue 21 1/1 1 Job Wed 22 1/1 1 J…" at bounding box center [484, 268] width 969 height 332
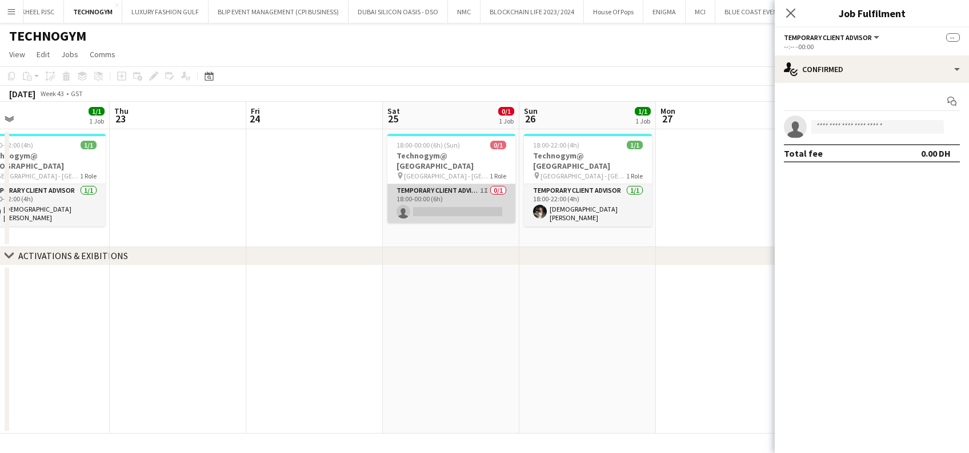
click at [453, 201] on app-card-role "Temporary Client Advisor 1I 0/1 18:00-00:00 (6h) single-neutral-actions" at bounding box center [452, 203] width 128 height 39
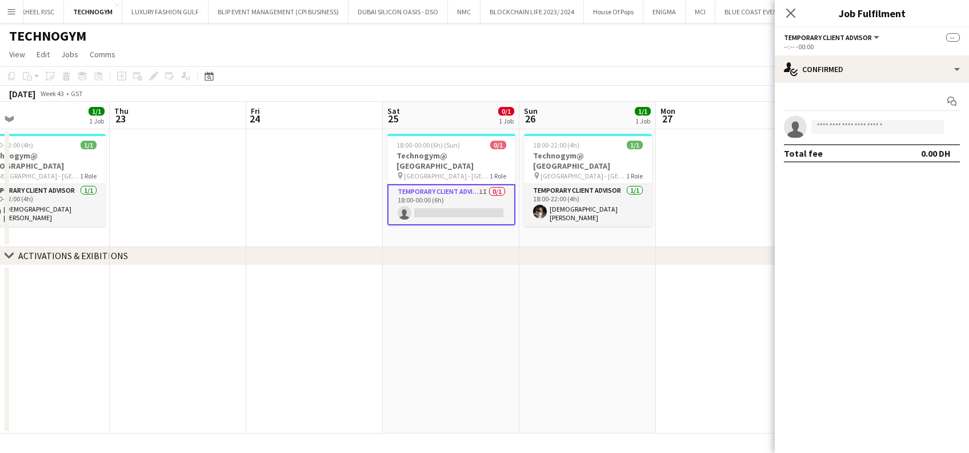
click at [128, 236] on app-calendar-viewport "Sun 19 Mon 20 Tue 21 1/1 1 Job Wed 22 1/1 1 Job Thu 23 Fri 24 Sat 25 0/1 1 Job …" at bounding box center [484, 268] width 969 height 332
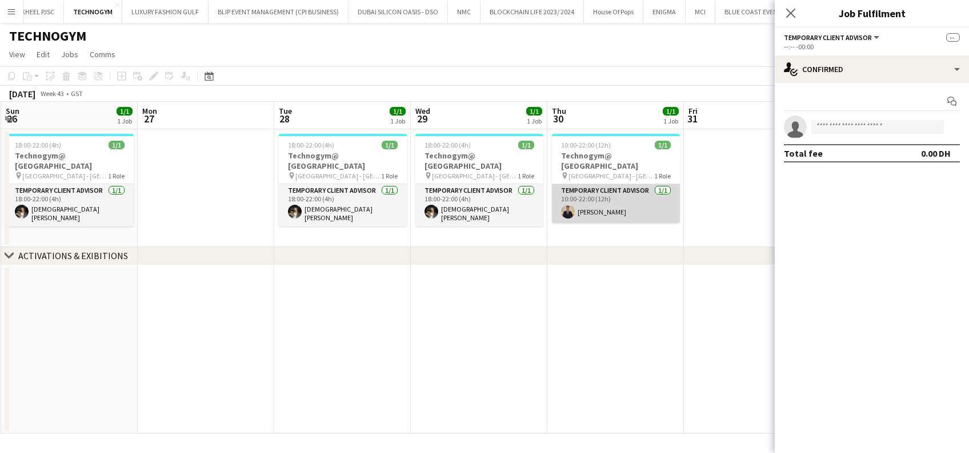
click at [274, 218] on app-calendar-viewport "Thu 23 Fri 24 Sat 25 0/1 1 Job Sun 26 1/1 1 Job Mon 27 Tue 28 1/1 1 Job Wed 29 …" at bounding box center [484, 268] width 969 height 332
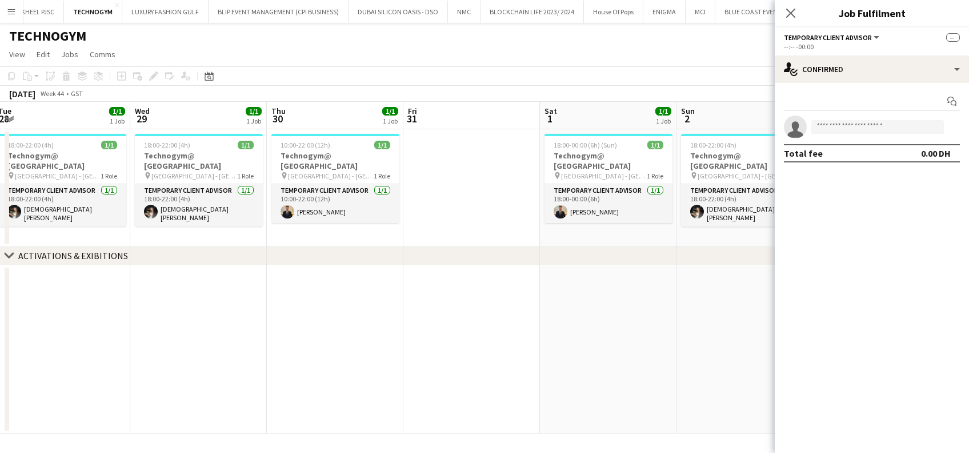
click at [418, 191] on app-calendar-viewport "Sat 25 0/1 1 Job Sun 26 1/1 1 Job Mon 27 Tue 28 1/1 1 Job Wed 29 1/1 1 Job Thu …" at bounding box center [484, 268] width 969 height 332
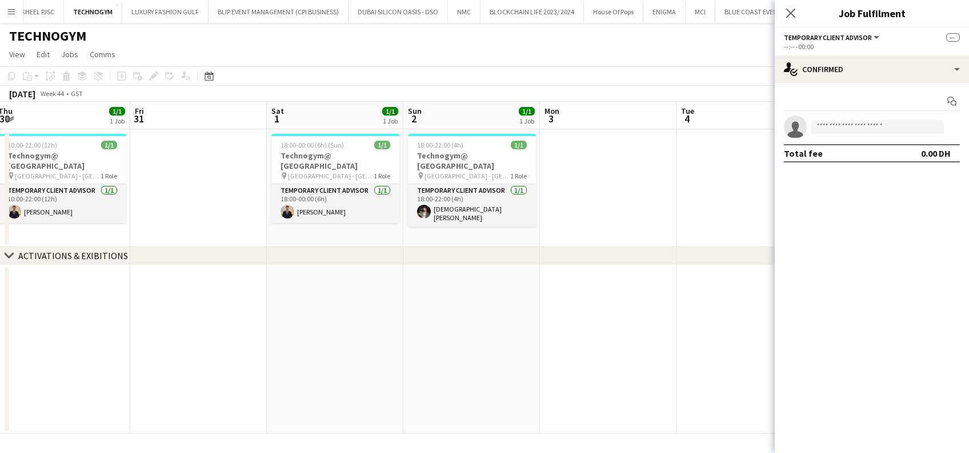
scroll to position [0, 434]
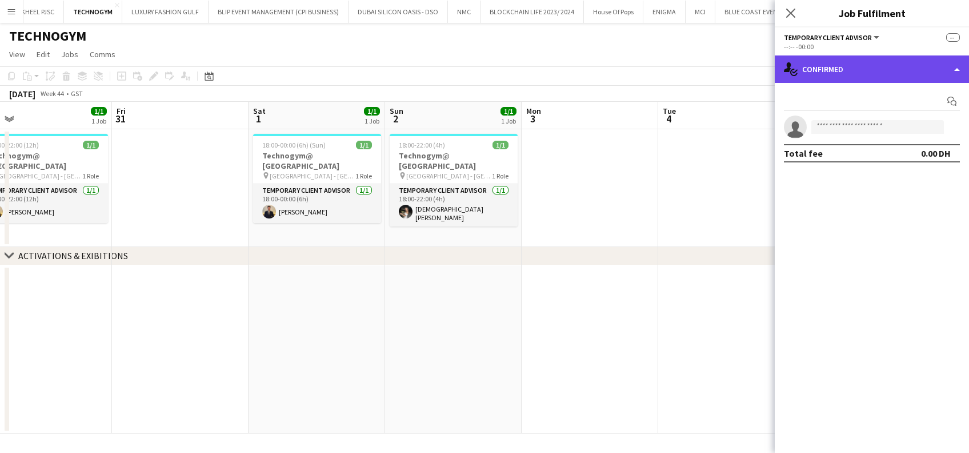
click at [925, 69] on div "single-neutral-actions-check-2 Confirmed" at bounding box center [872, 68] width 194 height 27
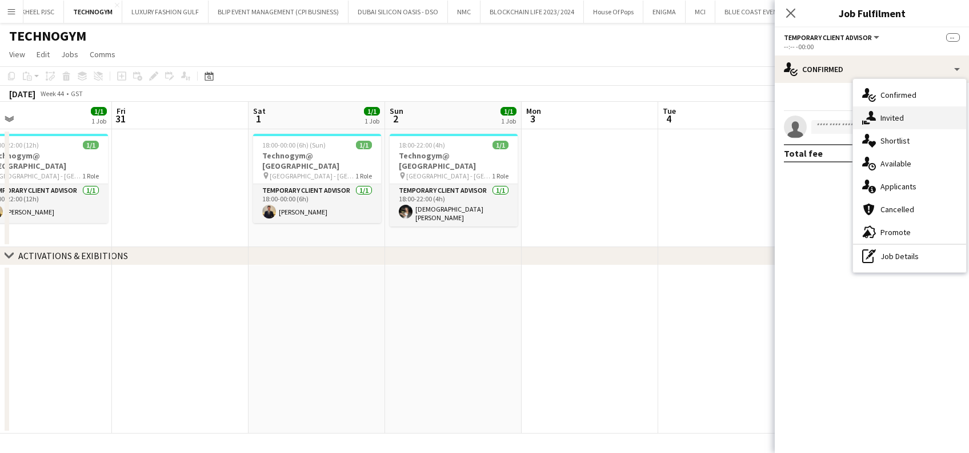
click at [915, 118] on div "single-neutral-actions-share-1 Invited" at bounding box center [909, 117] width 113 height 23
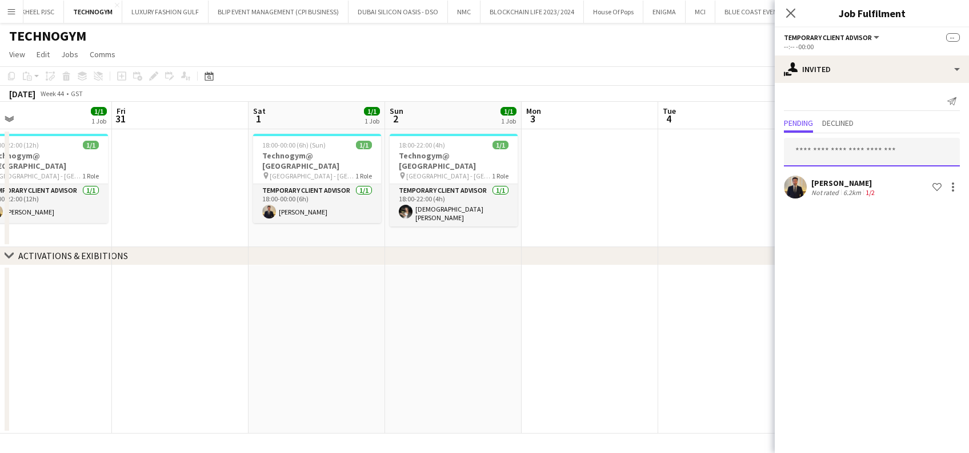
click at [841, 142] on input "text" at bounding box center [872, 152] width 176 height 29
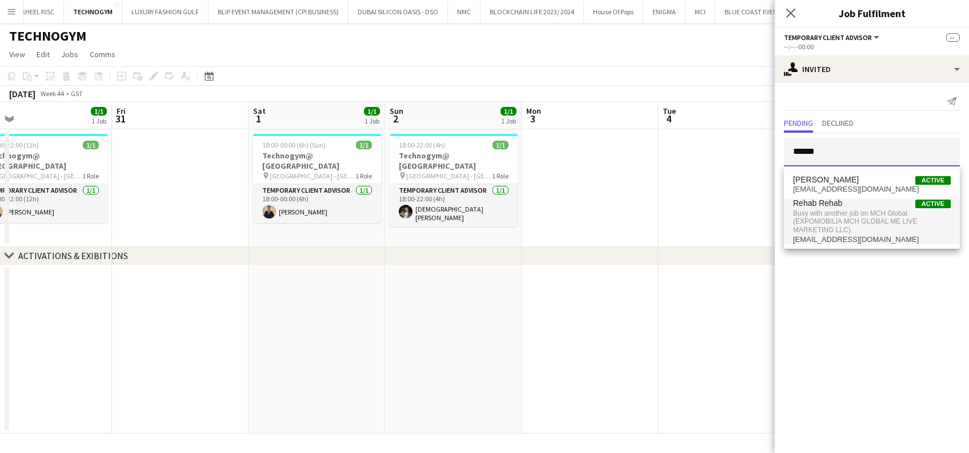
type input "*****"
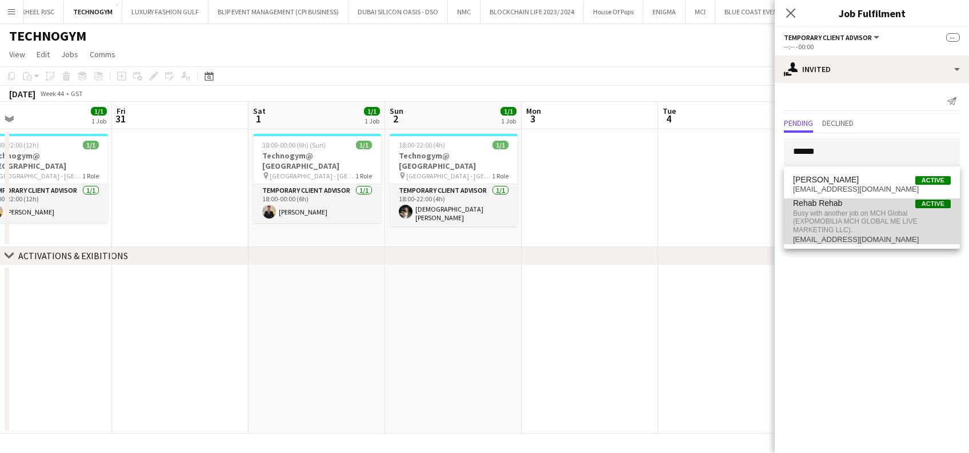
click at [851, 232] on span "Busy with another job on MCH Global (EXPOMOBILIA MCH GLOBAL ME LIVE MARKETING L…" at bounding box center [872, 221] width 158 height 27
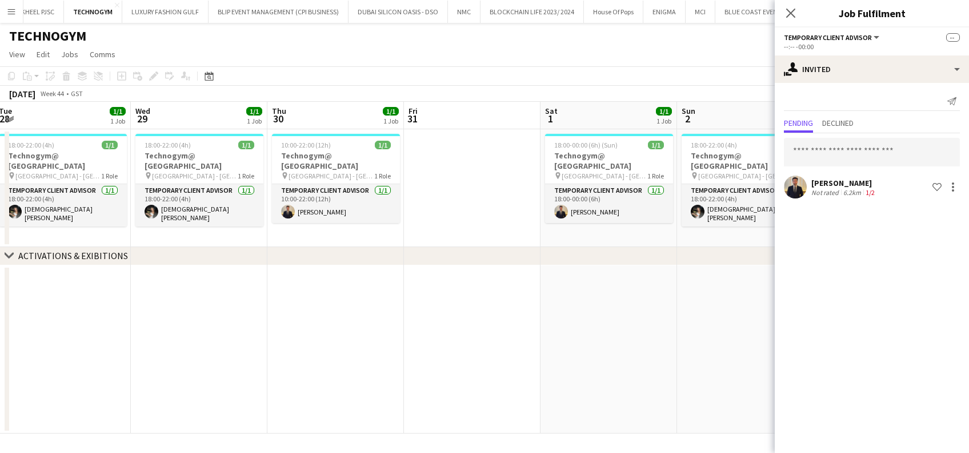
drag, startPoint x: 259, startPoint y: 220, endPoint x: 695, endPoint y: 215, distance: 436.2
click at [695, 215] on app-calendar-viewport "Sun 26 1/1 1 Job Mon 27 Tue 28 1/1 1 Job Wed 29 1/1 1 Job Thu 30 1/1 1 Job Fri …" at bounding box center [484, 268] width 969 height 332
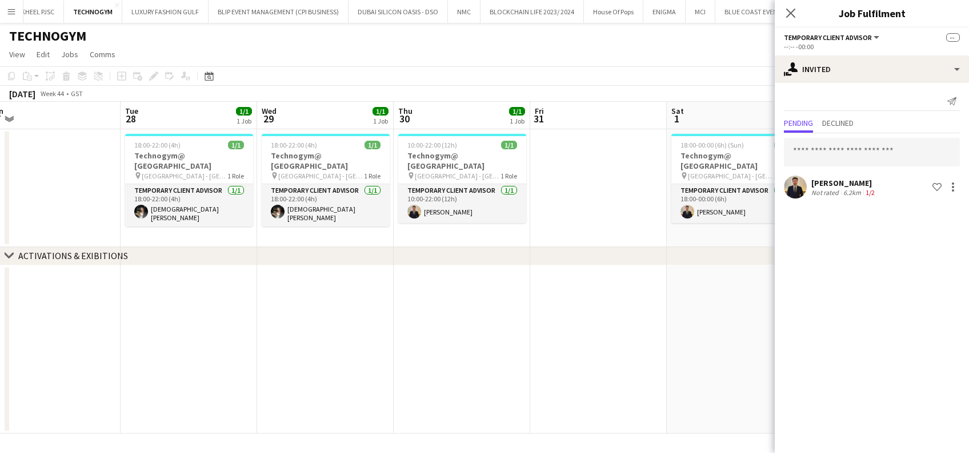
click at [759, 205] on app-calendar-viewport "Sat 25 0/1 1 Job Sun 26 1/1 1 Job Mon 27 Tue 28 1/1 1 Job Wed 29 1/1 1 Job Thu …" at bounding box center [484, 268] width 969 height 332
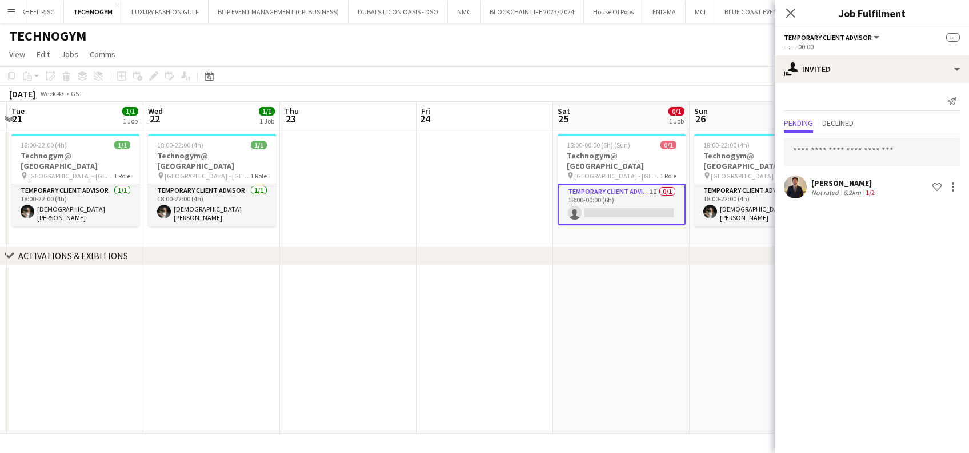
click at [687, 193] on app-calendar-viewport "Sun 19 Mon 20 Tue 21 1/1 1 Job Wed 22 1/1 1 Job Thu 23 Fri 24 Sat 25 0/1 1 Job …" at bounding box center [484, 268] width 969 height 332
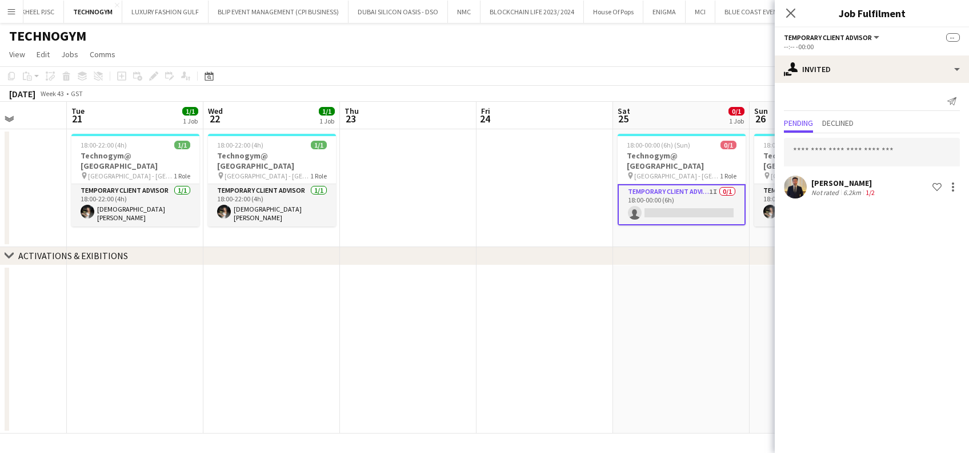
drag, startPoint x: 419, startPoint y: 201, endPoint x: 654, endPoint y: 198, distance: 234.9
click at [654, 199] on app-calendar-viewport "Sat 18 0/1 1 Job Sun 19 Mon 20 Tue 21 1/1 1 Job Wed 22 1/1 1 Job Thu 23 Fri 24 …" at bounding box center [484, 268] width 969 height 332
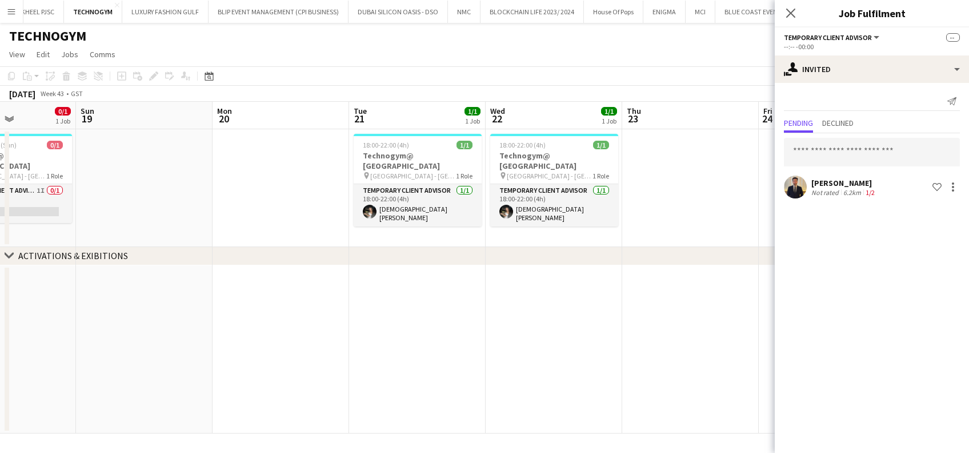
click at [645, 213] on app-calendar-viewport "Thu 16 1/1 1 Job Fri 17 0/1 1 Job Sat 18 0/1 1 Job Sun 19 Mon 20 Tue 21 1/1 1 J…" at bounding box center [484, 268] width 969 height 332
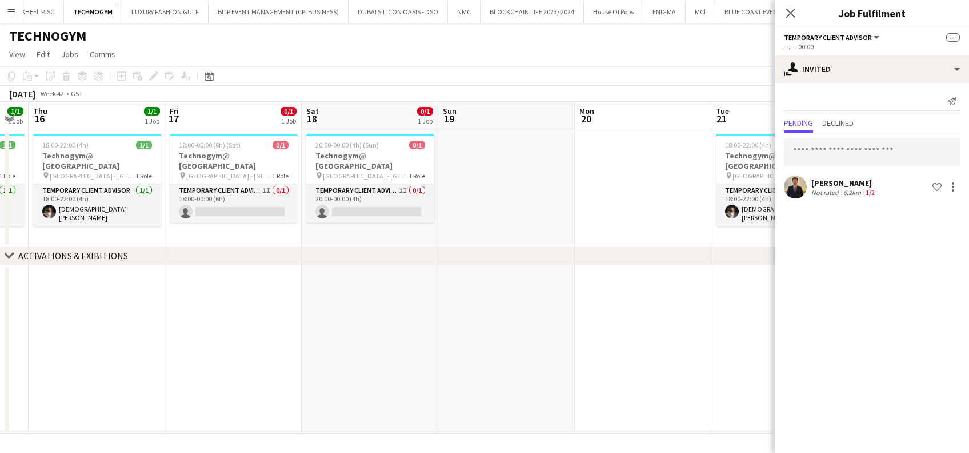
click at [668, 230] on app-calendar-viewport "Mon 13 Tue 14 1/1 1 Job Wed 15 1/1 1 Job Thu 16 1/1 1 Job Fri 17 0/1 1 Job Sat …" at bounding box center [484, 268] width 969 height 332
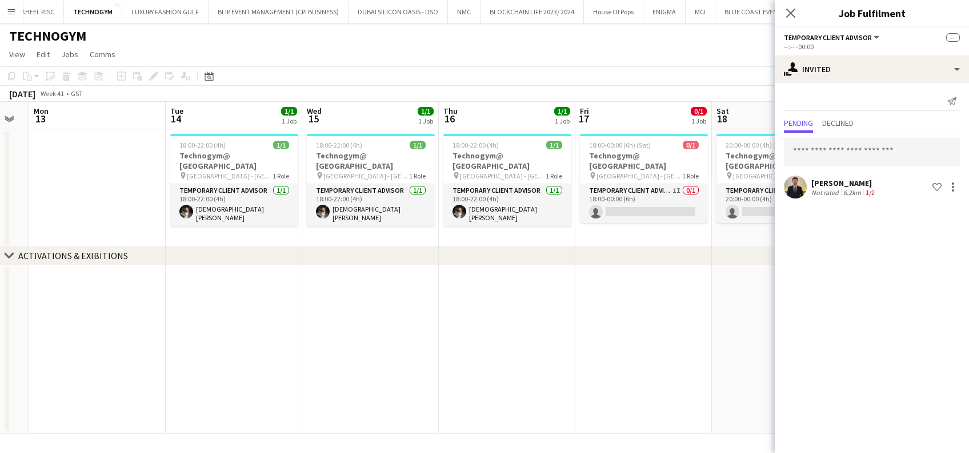
drag, startPoint x: 282, startPoint y: 151, endPoint x: 440, endPoint y: 189, distance: 162.2
click at [652, 152] on app-calendar-viewport "Fri 10 0/1 1 Job Sat 11 1/1 1 Job Sun 12 Mon 13 Tue 14 1/1 1 Job Wed 15 1/1 1 J…" at bounding box center [484, 268] width 969 height 332
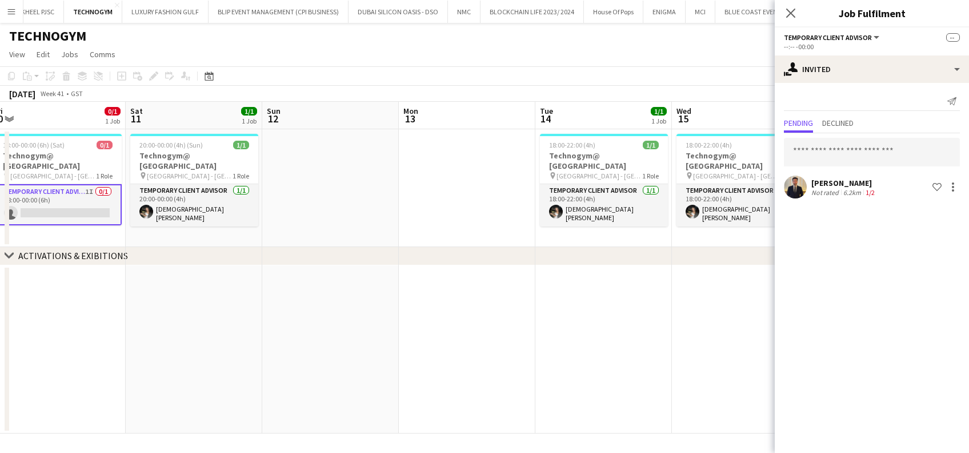
drag, startPoint x: 403, startPoint y: 197, endPoint x: 543, endPoint y: 197, distance: 140.0
click at [550, 195] on app-calendar-viewport "Wed 8 Thu 9 1/1 1 Job Fri 10 0/1 1 Job Sat 11 1/1 1 Job Sun 12 Mon 13 Tue 14 1/…" at bounding box center [484, 268] width 969 height 332
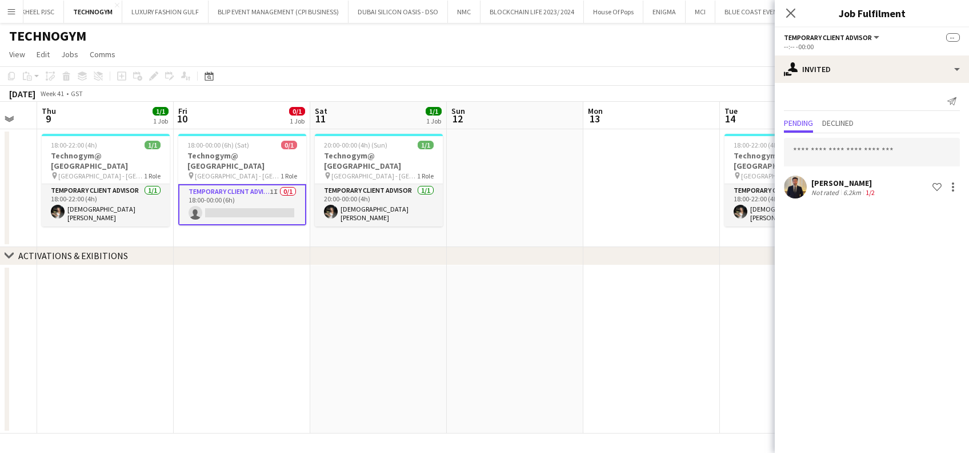
click at [244, 206] on app-card-role "Temporary Client Advisor 1I 0/1 18:00-00:00 (6h) single-neutral-actions" at bounding box center [242, 204] width 128 height 41
click at [470, 201] on app-date-cell at bounding box center [515, 188] width 137 height 118
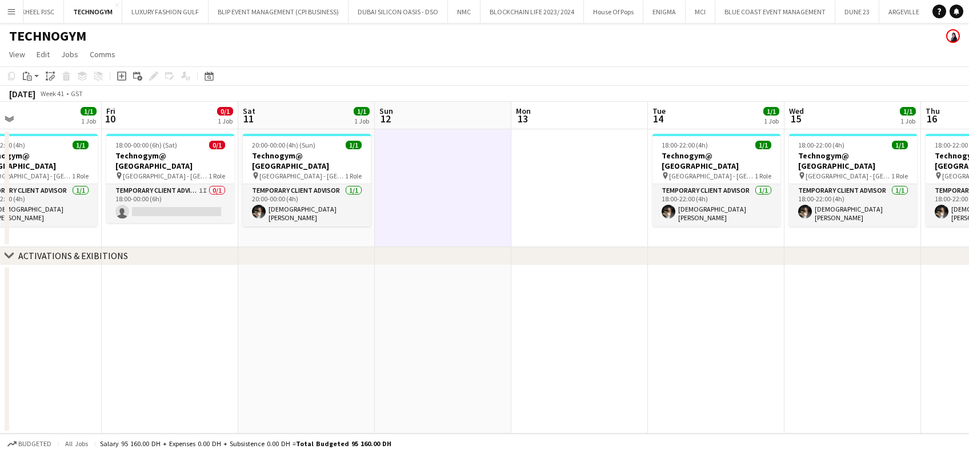
scroll to position [0, 496]
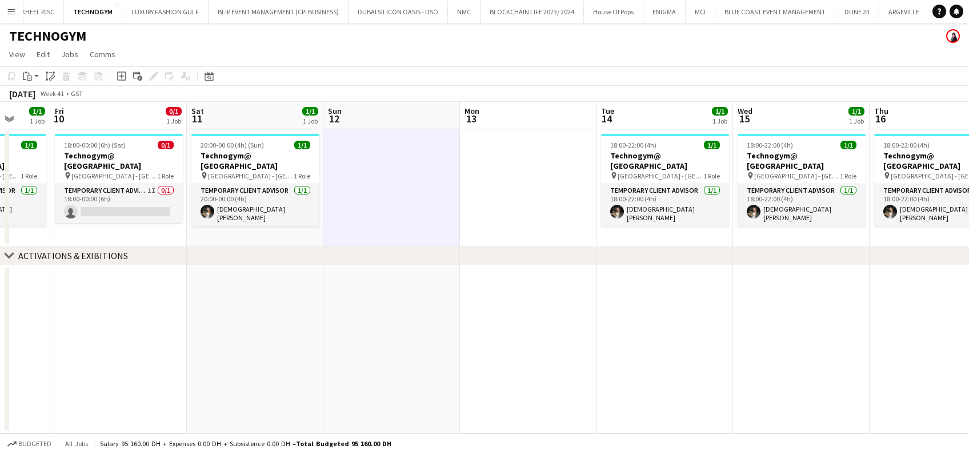
drag, startPoint x: 582, startPoint y: 200, endPoint x: 471, endPoint y: 225, distance: 113.7
click at [471, 225] on app-calendar-viewport "Mon 6 Tue 7 Wed 8 Thu 9 1/1 1 Job Fri 10 0/1 1 Job Sat 11 1/1 1 Job Sun 12 Mon …" at bounding box center [484, 268] width 969 height 332
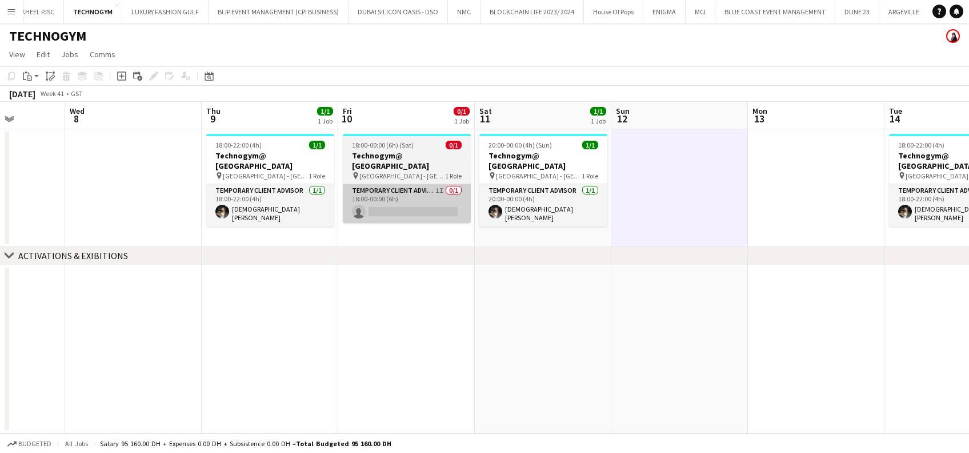
drag, startPoint x: 491, startPoint y: 191, endPoint x: 443, endPoint y: 196, distance: 48.3
click at [492, 191] on app-calendar-viewport "Sun 5 Mon 6 Tue 7 Wed 8 Thu 9 1/1 1 Job Fri 10 0/1 1 Job Sat 11 1/1 1 Job Sun 1…" at bounding box center [484, 268] width 969 height 332
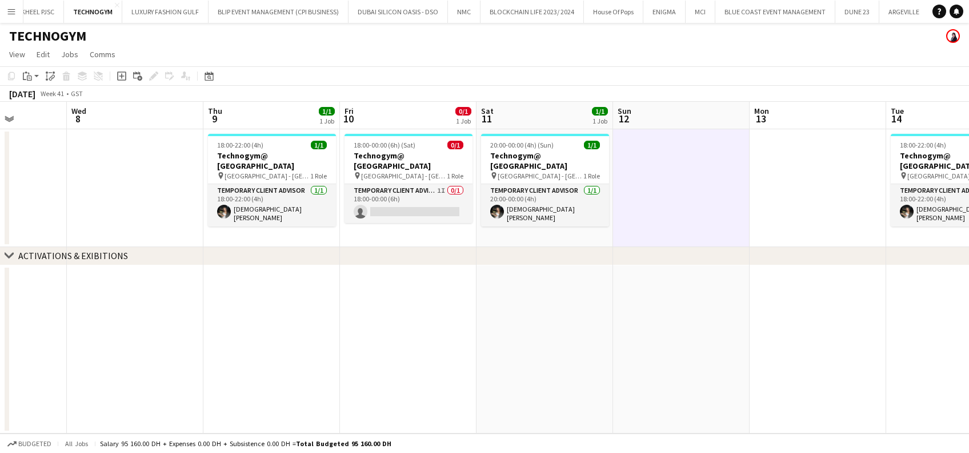
click at [529, 184] on app-calendar-viewport "Sun 5 Mon 6 Tue 7 Wed 8 Thu 9 1/1 1 Job Fri 10 0/1 1 Job Sat 11 1/1 1 Job Sun 1…" at bounding box center [484, 268] width 969 height 332
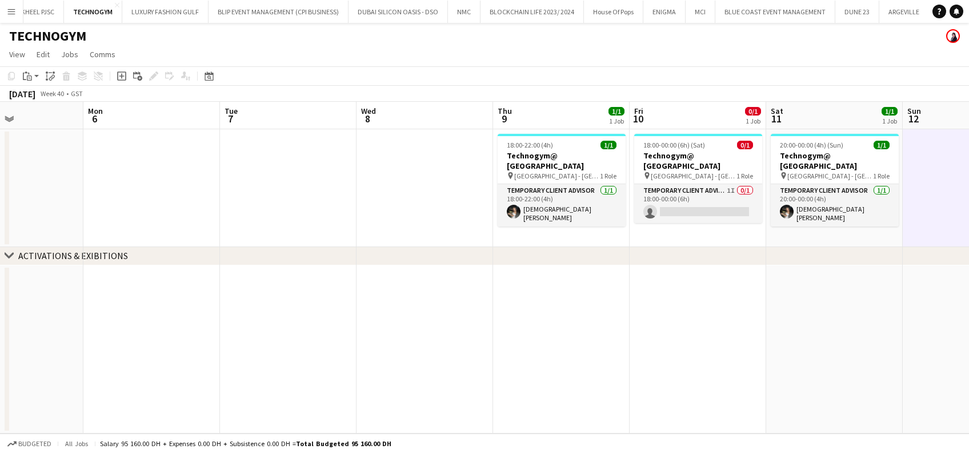
scroll to position [0, 340]
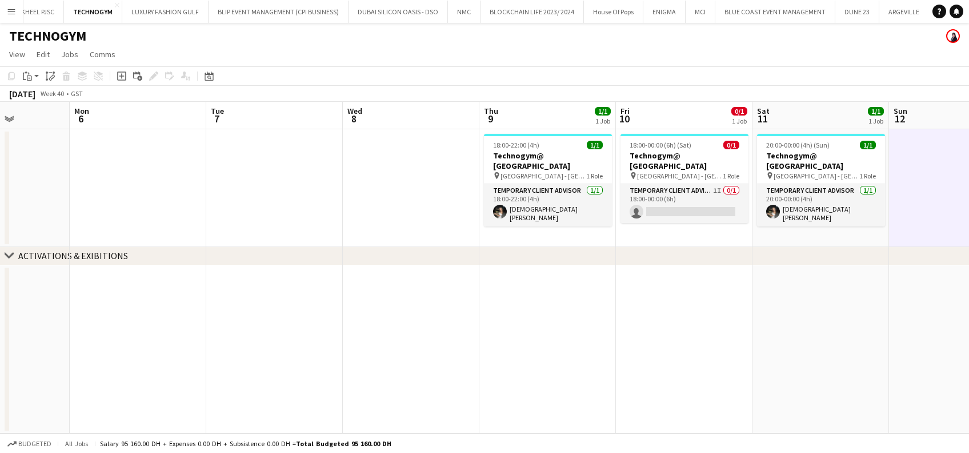
click at [545, 179] on app-calendar-viewport "Fri 3 Sat 4 0/1 1 Job Sun 5 Mon 6 Tue 7 Wed 8 Thu 9 1/1 1 Job Fri 10 0/1 1 Job …" at bounding box center [484, 268] width 969 height 332
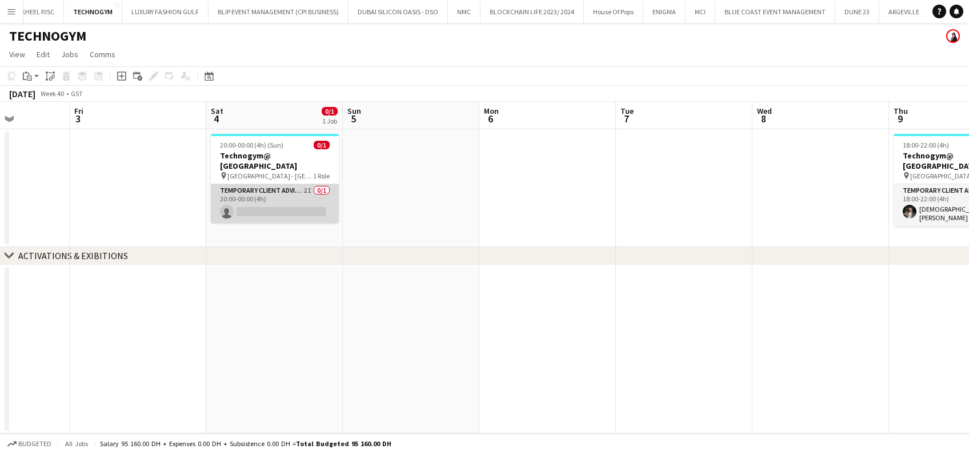
click at [334, 192] on app-card-role "Temporary Client Advisor 2I 0/1 20:00-00:00 (4h) single-neutral-actions" at bounding box center [275, 203] width 128 height 39
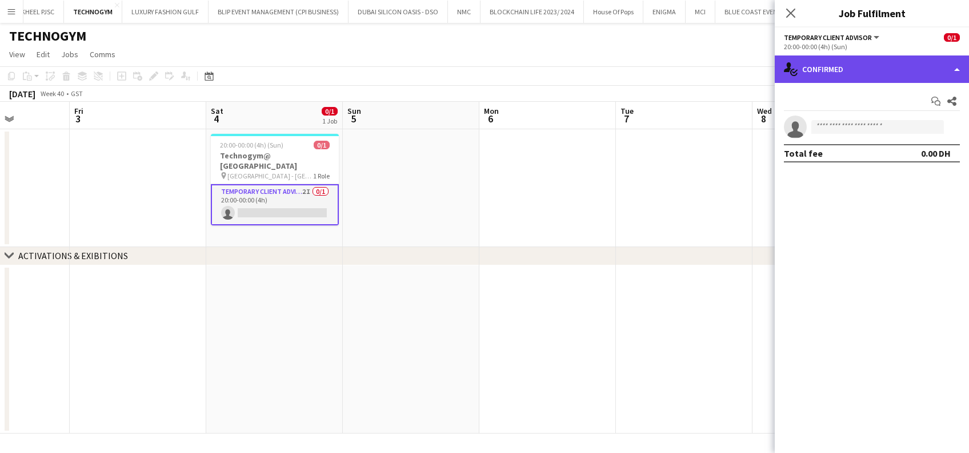
click at [868, 62] on div "single-neutral-actions-check-2 Confirmed" at bounding box center [872, 68] width 194 height 27
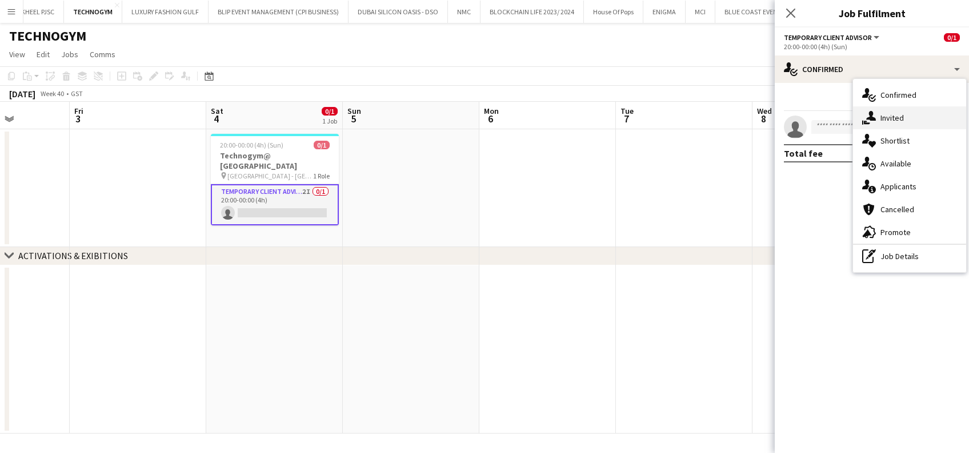
click at [880, 117] on div "single-neutral-actions-share-1 Invited" at bounding box center [909, 117] width 113 height 23
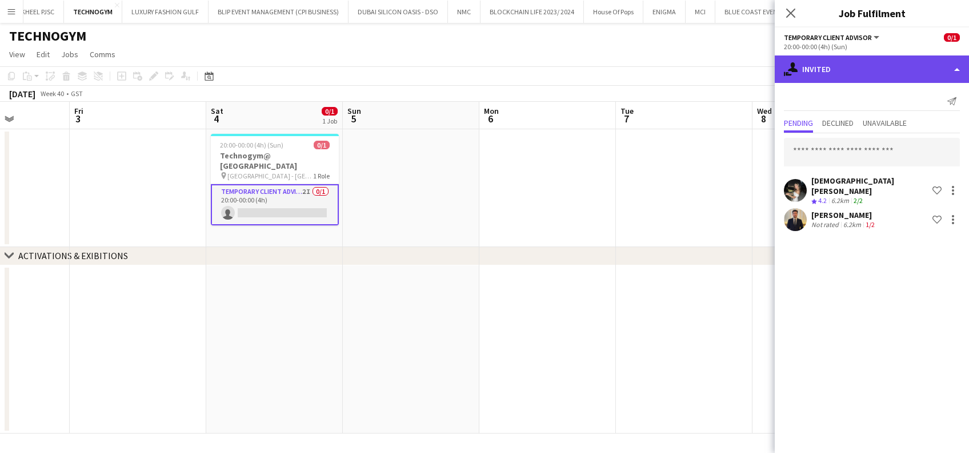
click at [874, 58] on div "single-neutral-actions-share-1 Invited" at bounding box center [872, 68] width 194 height 27
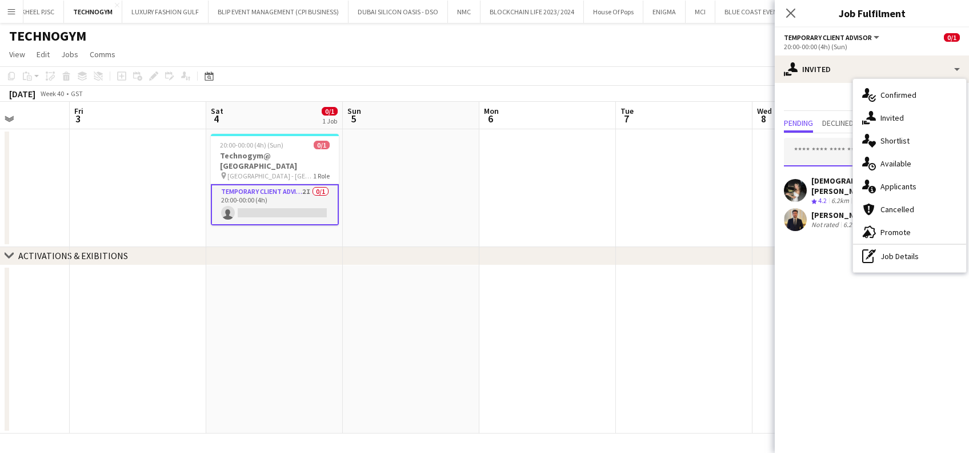
click at [833, 147] on input "text" at bounding box center [872, 152] width 176 height 29
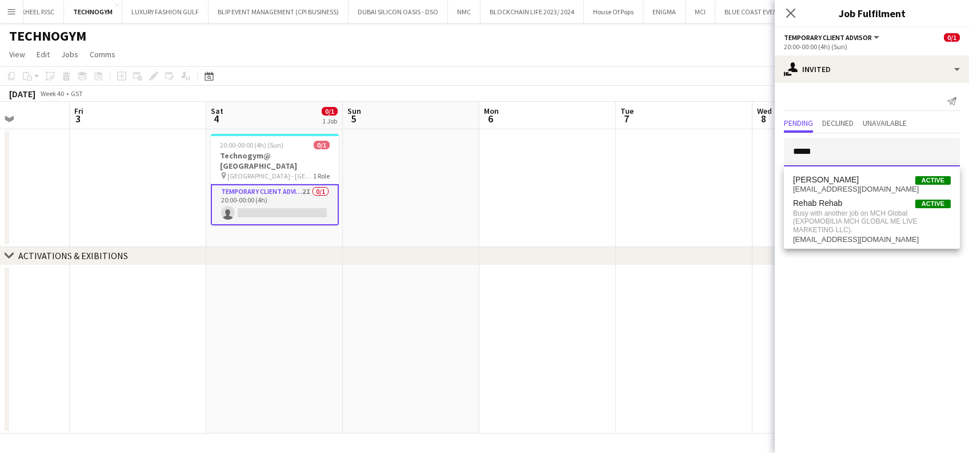
type input "*****"
click at [514, 142] on app-date-cell at bounding box center [548, 188] width 137 height 118
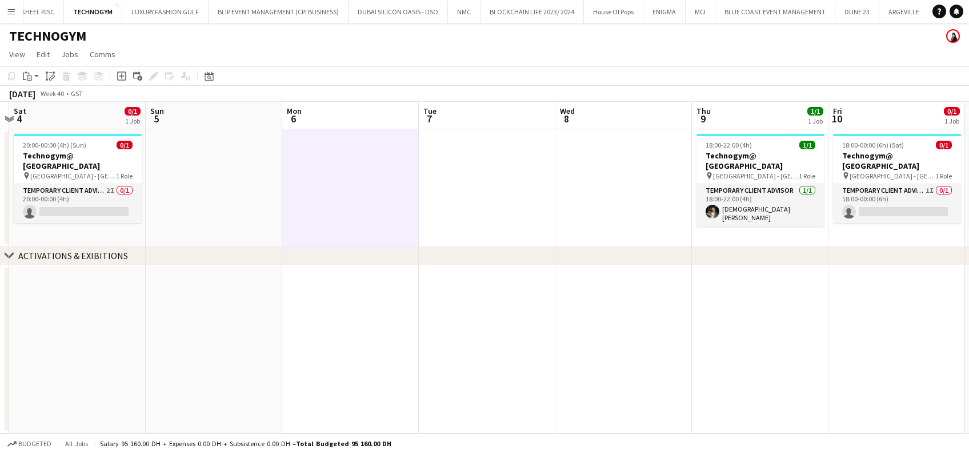
drag, startPoint x: 640, startPoint y: 177, endPoint x: 275, endPoint y: 142, distance: 366.9
click at [275, 142] on app-calendar-viewport "Tue 30 Wed 1 Thu 2 Fri 3 Sat 4 0/1 1 Job Sun 5 Mon 6 Tue 7 Wed 8 Thu 9 1/1 1 Jo…" at bounding box center [484, 268] width 969 height 332
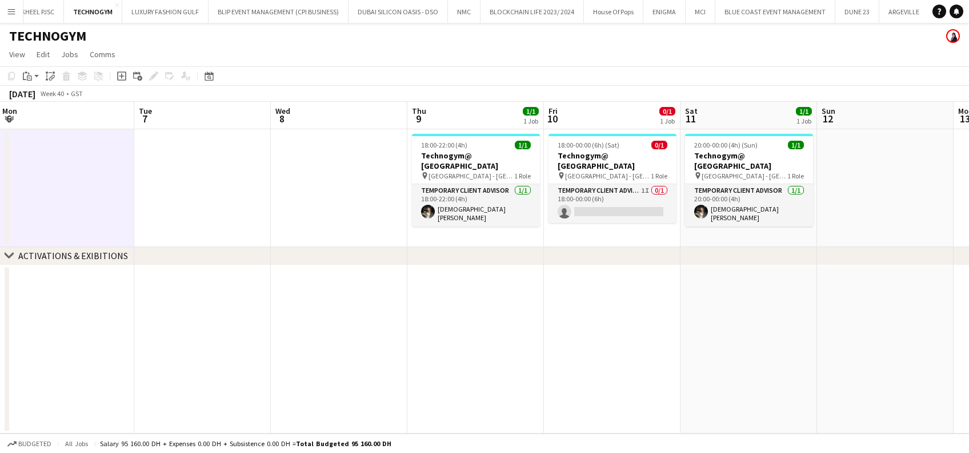
drag, startPoint x: 545, startPoint y: 214, endPoint x: 211, endPoint y: 215, distance: 333.8
click at [211, 215] on app-calendar-viewport "Thu 2 Fri 3 Sat 4 0/1 1 Job Sun 5 Mon 6 Tue 7 Wed 8 Thu 9 1/1 1 Job Fri 10 0/1 …" at bounding box center [484, 268] width 969 height 332
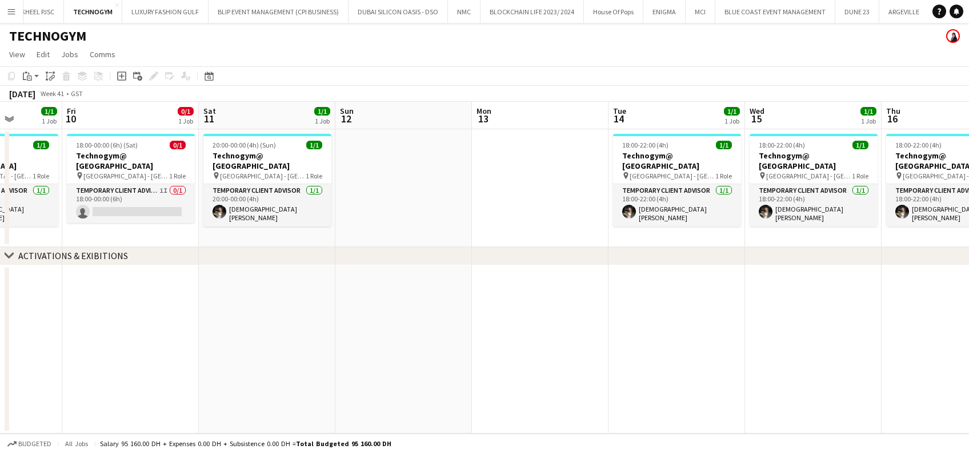
drag, startPoint x: 502, startPoint y: 260, endPoint x: 492, endPoint y: 254, distance: 11.0
click at [492, 260] on div "chevron-right ACTIVATIONS & EXIBITIONS" at bounding box center [484, 256] width 969 height 18
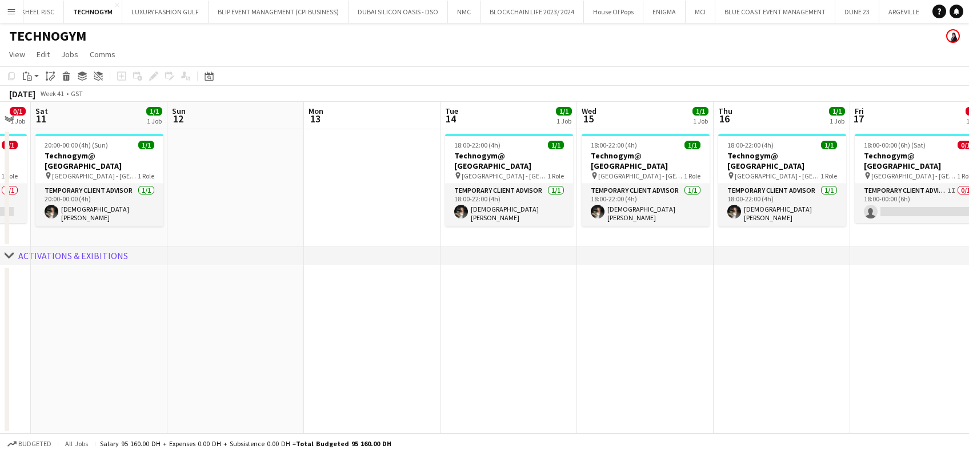
drag, startPoint x: 886, startPoint y: 226, endPoint x: 312, endPoint y: 238, distance: 574.0
click at [312, 238] on app-calendar-viewport "Tue 7 Wed 8 Thu 9 1/1 1 Job Fri 10 0/1 1 Job Sat 11 1/1 1 Job Sun 12 Mon 13 Tue…" at bounding box center [484, 268] width 969 height 332
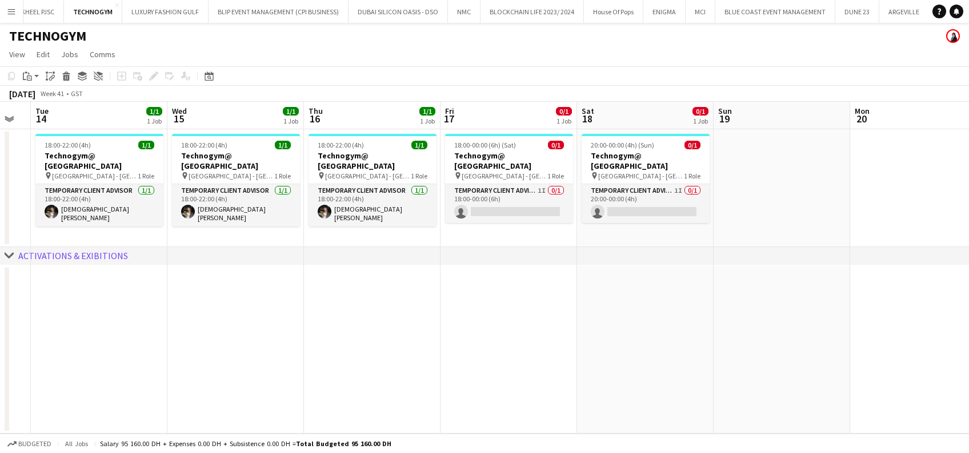
scroll to position [0, 545]
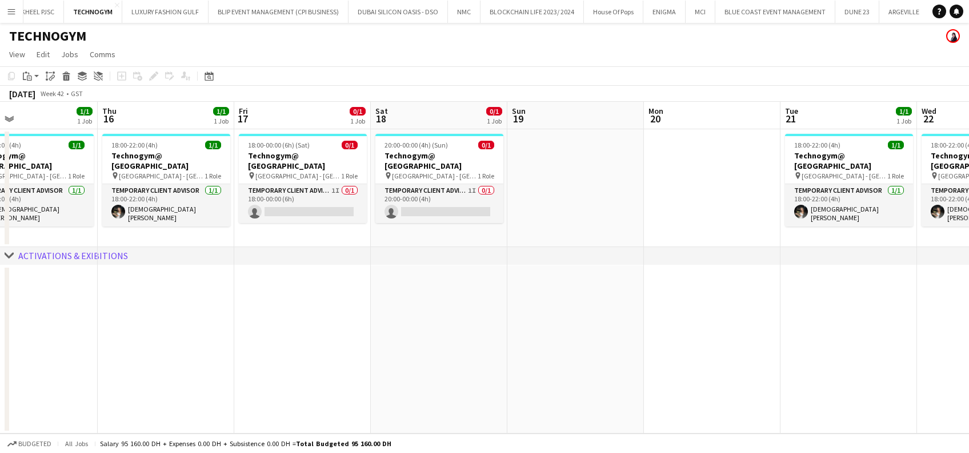
drag, startPoint x: 681, startPoint y: 207, endPoint x: 338, endPoint y: 215, distance: 343.1
click at [342, 215] on app-calendar-viewport "Sun 12 Mon 13 Tue 14 1/1 1 Job Wed 15 1/1 1 Job Thu 16 1/1 1 Job Fri 17 0/1 1 J…" at bounding box center [484, 268] width 969 height 332
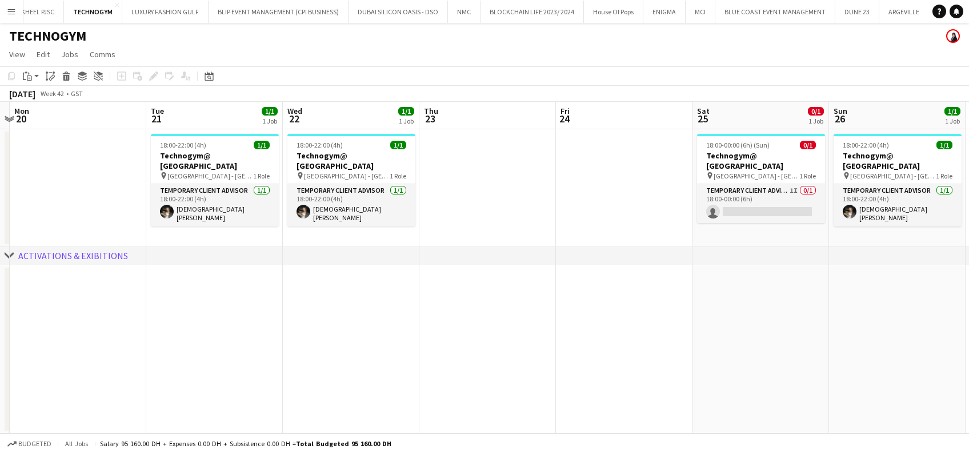
drag, startPoint x: 532, startPoint y: 209, endPoint x: 265, endPoint y: 212, distance: 266.4
click at [265, 212] on app-calendar-viewport "Thu 16 1/1 1 Job Fri 17 0/1 1 Job Sat 18 0/1 1 Job Sun 19 Mon 20 Tue 21 1/1 1 J…" at bounding box center [484, 268] width 969 height 332
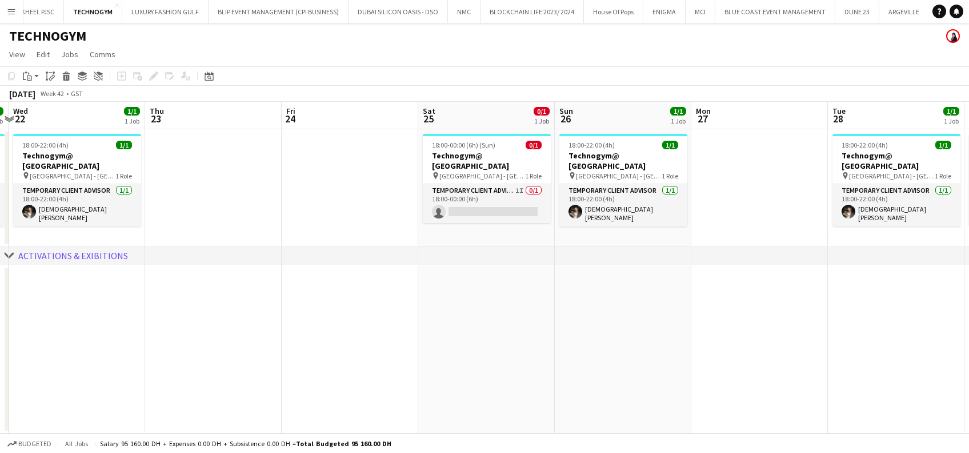
drag, startPoint x: 805, startPoint y: 205, endPoint x: 624, endPoint y: 189, distance: 181.9
click at [529, 209] on app-calendar-viewport "Sat 18 0/1 1 Job Sun 19 Mon 20 Tue 21 1/1 1 Job Wed 22 1/1 1 Job Thu 23 Fri 24 …" at bounding box center [484, 268] width 969 height 332
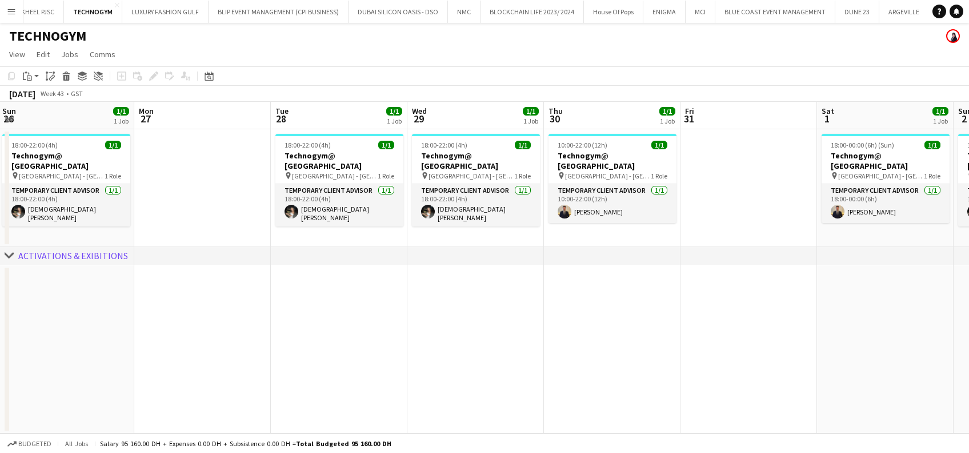
drag, startPoint x: 412, startPoint y: 206, endPoint x: 401, endPoint y: 196, distance: 15.0
click at [360, 210] on app-calendar-viewport "Wed 22 1/1 1 Job Thu 23 Fri 24 Sat 25 0/1 1 Job Sun 26 1/1 1 Job Mon 27 Tue 28 …" at bounding box center [484, 268] width 969 height 332
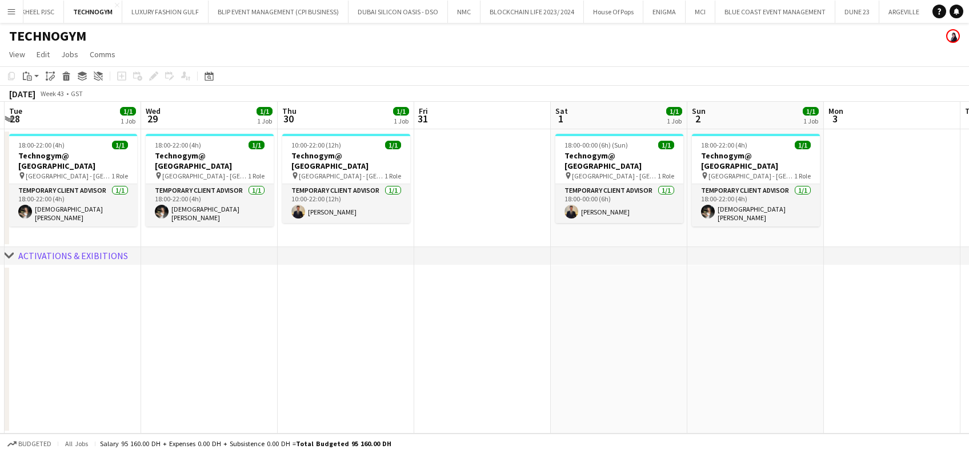
drag, startPoint x: 450, startPoint y: 201, endPoint x: 345, endPoint y: 204, distance: 105.2
click at [347, 206] on app-calendar-viewport "Fri 24 Sat 25 0/1 1 Job Sun 26 1/1 1 Job Mon 27 Tue 28 1/1 1 Job Wed 29 1/1 1 J…" at bounding box center [484, 268] width 969 height 332
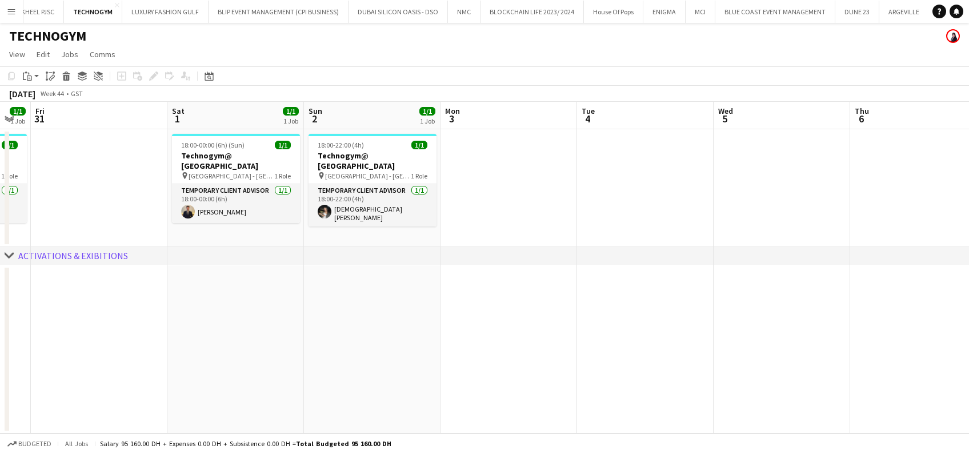
drag, startPoint x: 617, startPoint y: 208, endPoint x: 370, endPoint y: 215, distance: 247.6
click at [375, 217] on app-calendar-viewport "Tue 28 1/1 1 Job Wed 29 1/1 1 Job Thu 30 1/1 1 Job Fri 31 Sat 1 1/1 1 Job Sun 2…" at bounding box center [484, 268] width 969 height 332
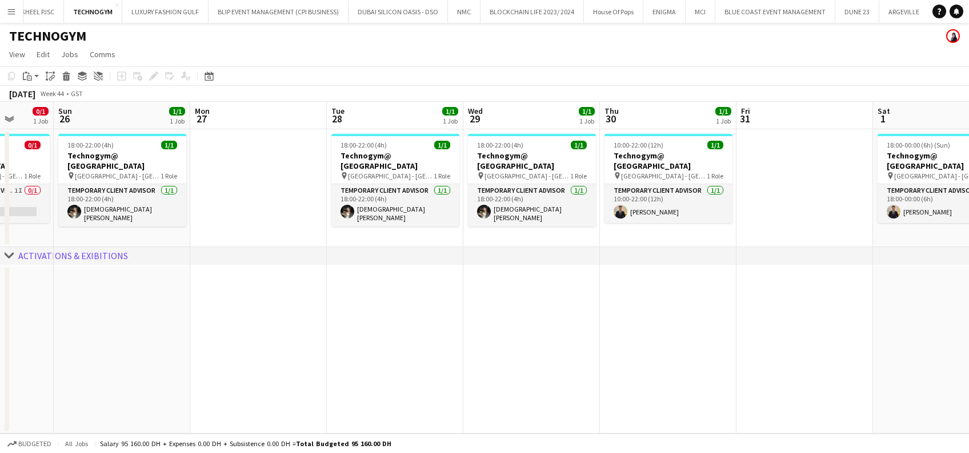
click at [969, 203] on html "Menu Boards Boards Boards All jobs Status Workforce Workforce My Workforce Recr…" at bounding box center [484, 226] width 969 height 453
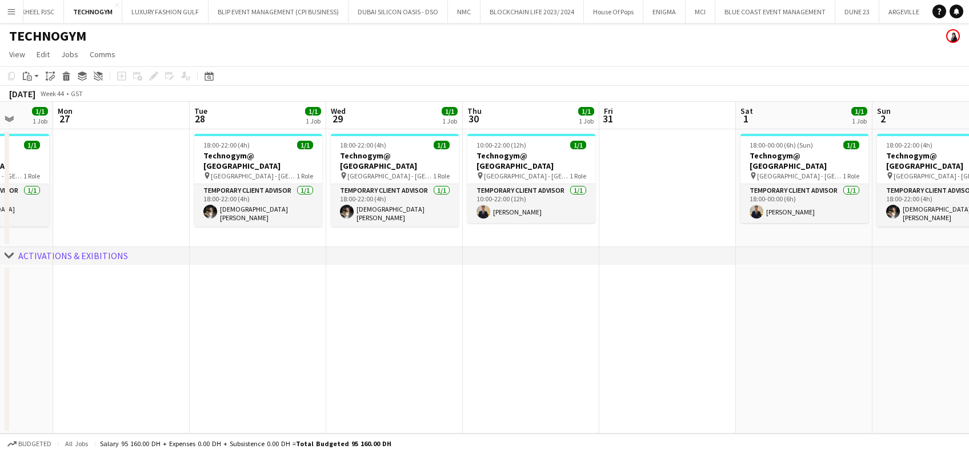
click at [969, 183] on html "Menu Boards Boards Boards All jobs Status Workforce Workforce My Workforce Recr…" at bounding box center [484, 226] width 969 height 453
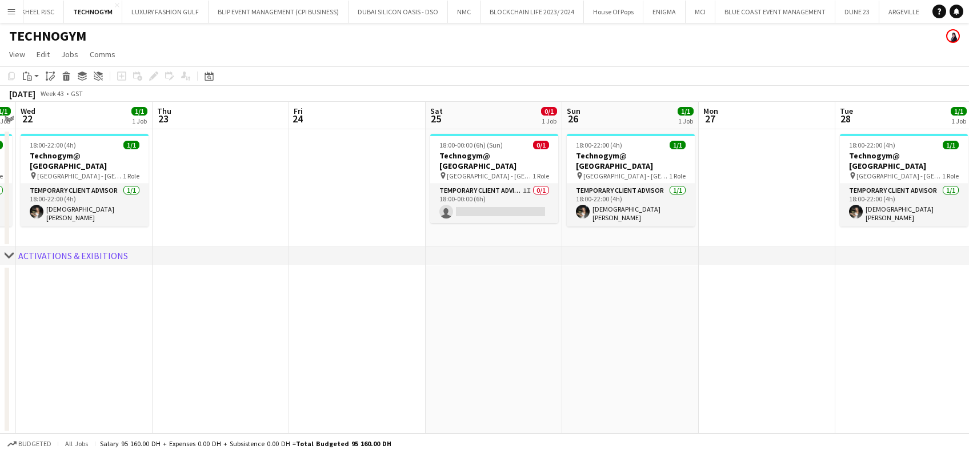
click at [964, 177] on app-calendar-viewport "Mon 20 Tue 21 1/1 1 Job Wed 22 1/1 1 Job Thu 23 Fri 24 Sat 25 0/1 1 Job Sun 26 …" at bounding box center [484, 268] width 969 height 332
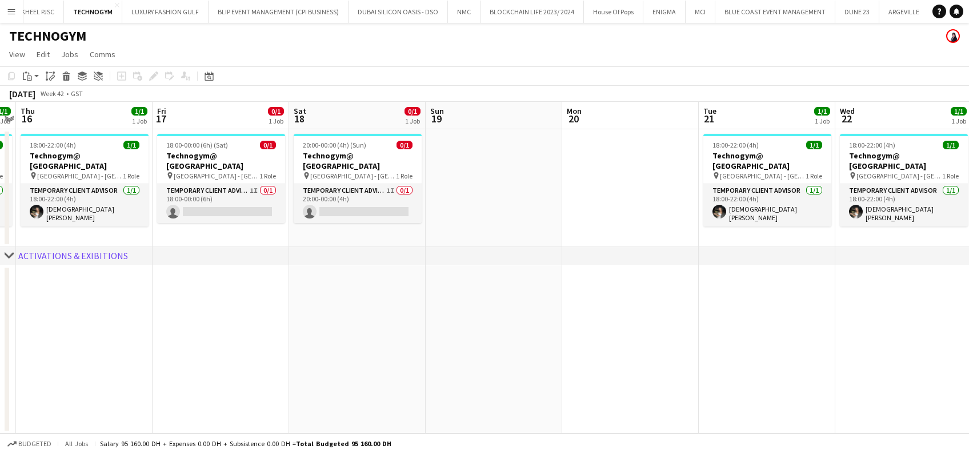
click at [969, 195] on html "Menu Boards Boards Boards All jobs Status Workforce Workforce My Workforce Recr…" at bounding box center [484, 226] width 969 height 453
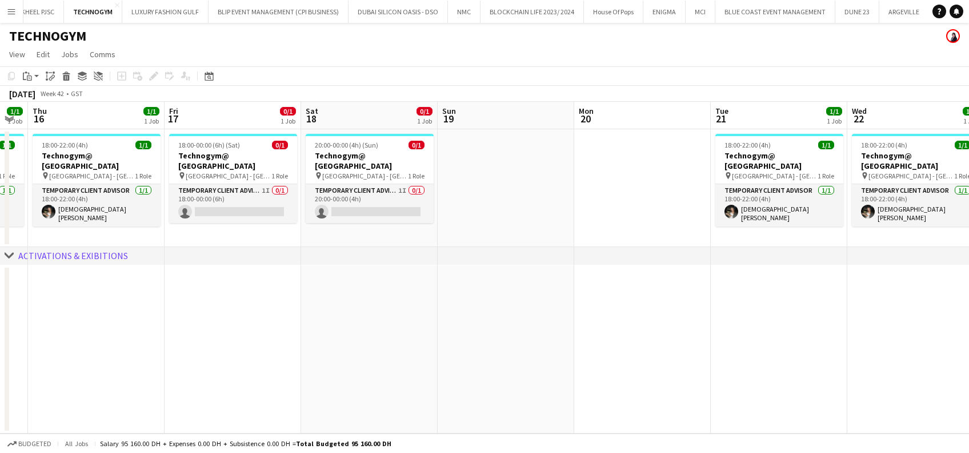
click at [969, 193] on html "Menu Boards Boards Boards All jobs Status Workforce Workforce My Workforce Recr…" at bounding box center [484, 226] width 969 height 453
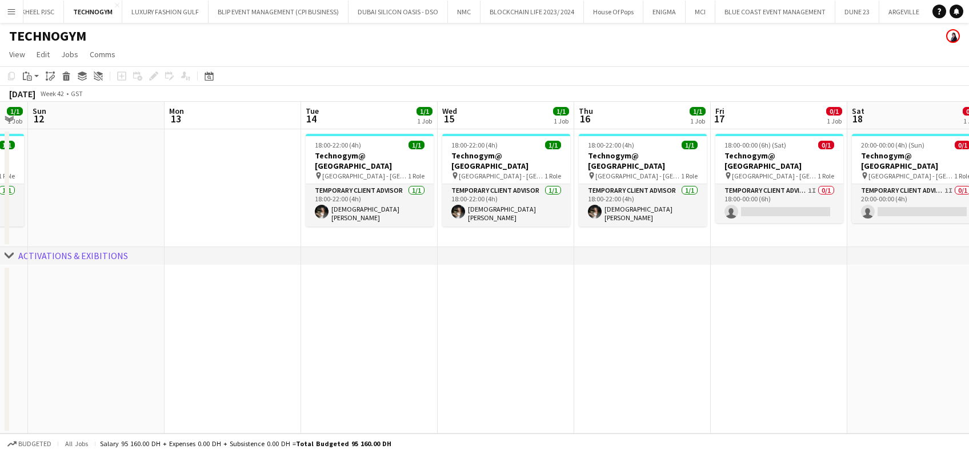
click at [874, 190] on app-calendar-viewport "Thu 9 1/1 1 Job Fri 10 0/1 1 Job Sat 11 1/1 1 Job Sun 12 Mon 13 Tue 14 1/1 1 Jo…" at bounding box center [484, 268] width 969 height 332
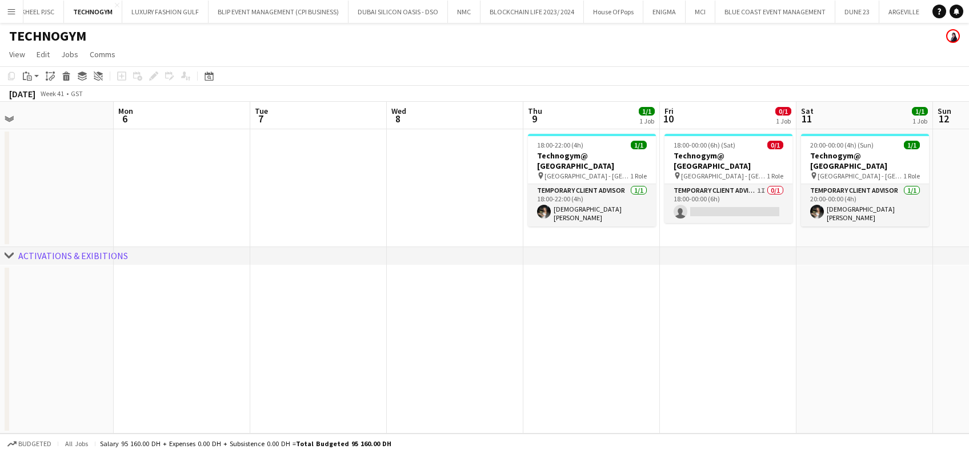
click at [761, 203] on app-calendar-viewport "Fri 3 Sat 4 0/1 1 Job Sun 5 Mon 6 Tue 7 Wed 8 Thu 9 1/1 1 Job Fri 10 0/1 1 Job …" at bounding box center [484, 268] width 969 height 332
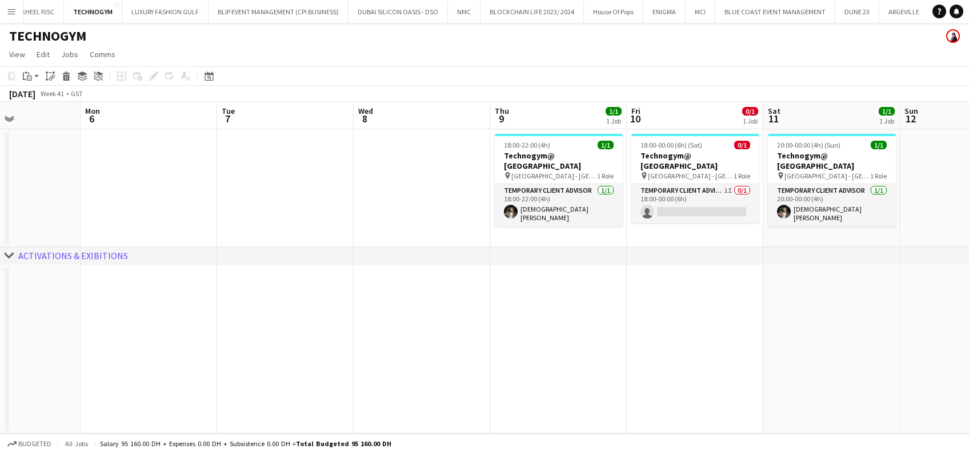
click at [805, 174] on app-calendar-viewport "Fri 3 Sat 4 0/1 1 Job Sun 5 Mon 6 Tue 7 Wed 8 Thu 9 1/1 1 Job Fri 10 0/1 1 Job …" at bounding box center [484, 268] width 969 height 332
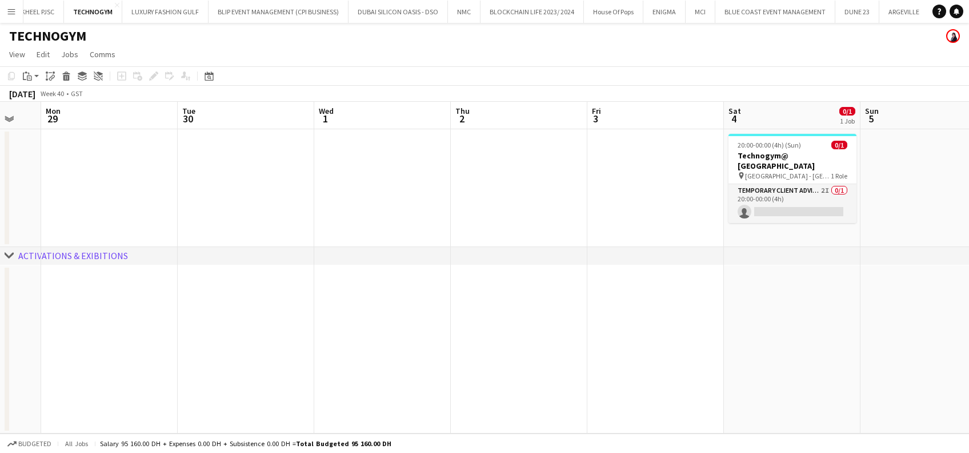
click at [603, 183] on app-calendar-viewport "Fri 26 Sat 27 1/1 1 Job Sun 28 Mon 29 Tue 30 Wed 1 Thu 2 Fri 3 Sat 4 0/1 1 Job …" at bounding box center [484, 268] width 969 height 332
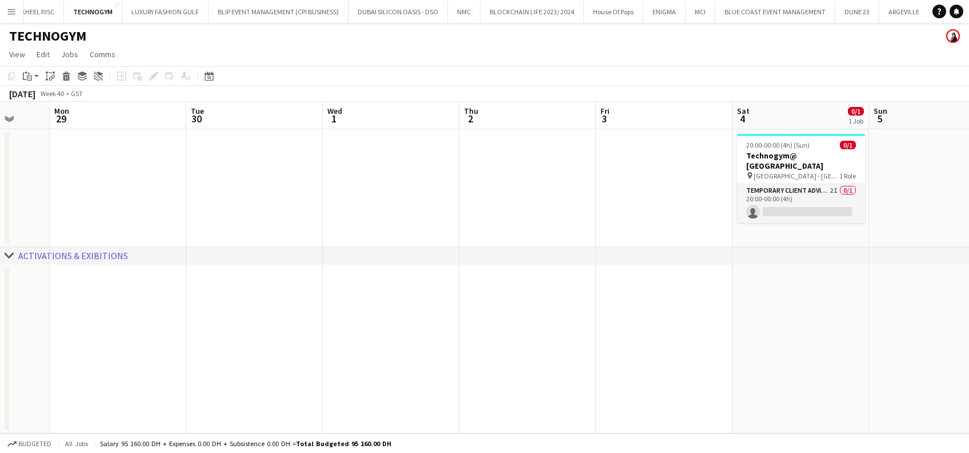
click at [793, 201] on app-calendar-viewport "Fri 26 Sat 27 1/1 1 Job Sun 28 Mon 29 Tue 30 Wed 1 Thu 2 Fri 3 Sat 4 0/1 1 Job …" at bounding box center [484, 268] width 969 height 332
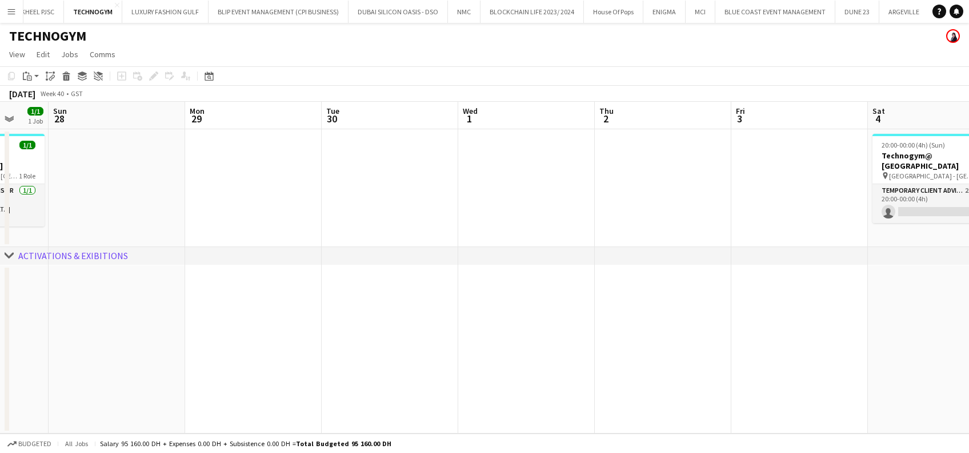
click at [570, 202] on app-calendar-viewport "Thu 25 Fri 26 Sat 27 1/1 1 Job Sun 28 Mon 29 Tue 30 Wed 1 Thu 2 Fri 3 Sat 4 0/1…" at bounding box center [484, 268] width 969 height 332
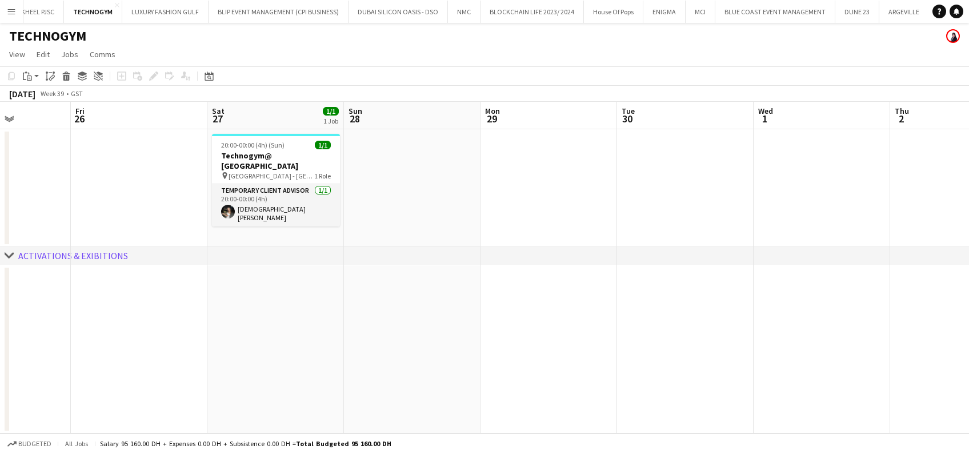
click at [626, 195] on app-calendar-viewport "Tue 23 Wed 24 Thu 25 Fri 26 Sat 27 1/1 1 Job Sun 28 Mon 29 Tue 30 Wed 1 Thu 2 F…" at bounding box center [484, 268] width 969 height 332
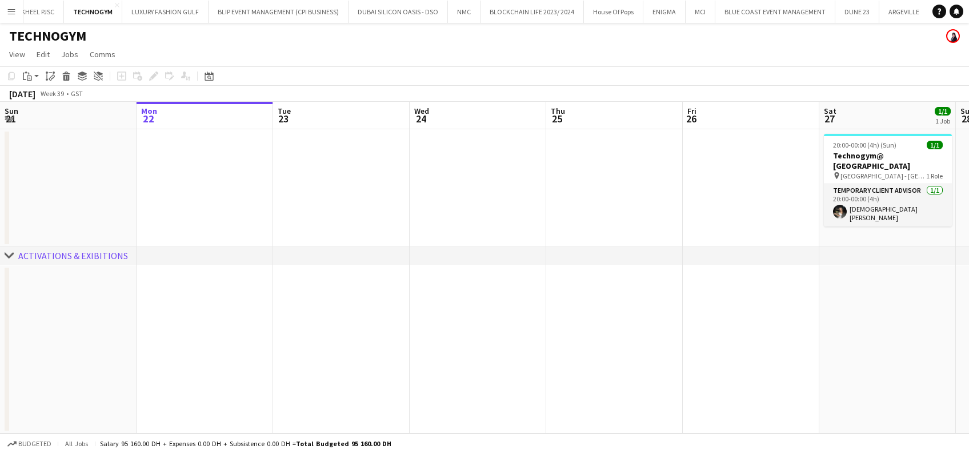
click at [817, 166] on app-calendar-viewport "Fri 19 Sat 20 1/1 1 Job Sun 21 Mon 22 Tue 23 Wed 24 Thu 25 Fri 26 Sat 27 1/1 1 …" at bounding box center [484, 268] width 969 height 332
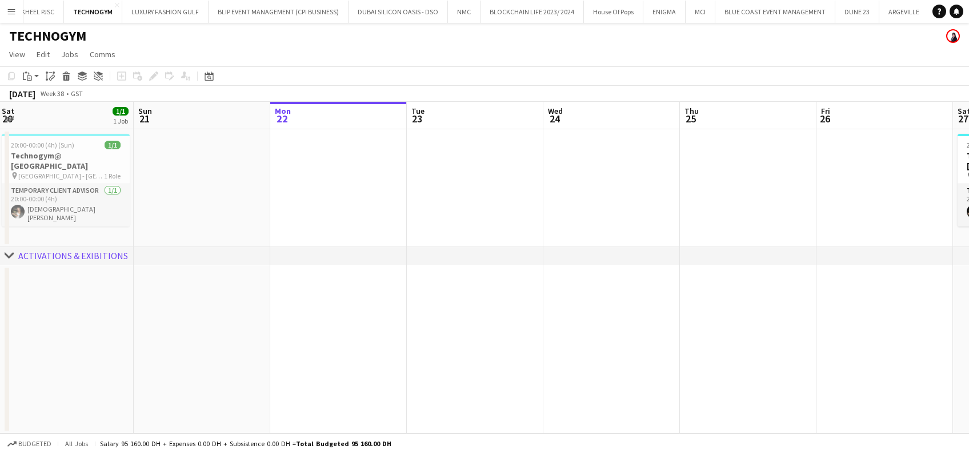
click at [174, 210] on app-calendar-viewport "Wed 17 Thu 18 Fri 19 Sat 20 1/1 1 Job Sun 21 Mon 22 Tue 23 Wed 24 Thu 25 Fri 26…" at bounding box center [484, 268] width 969 height 332
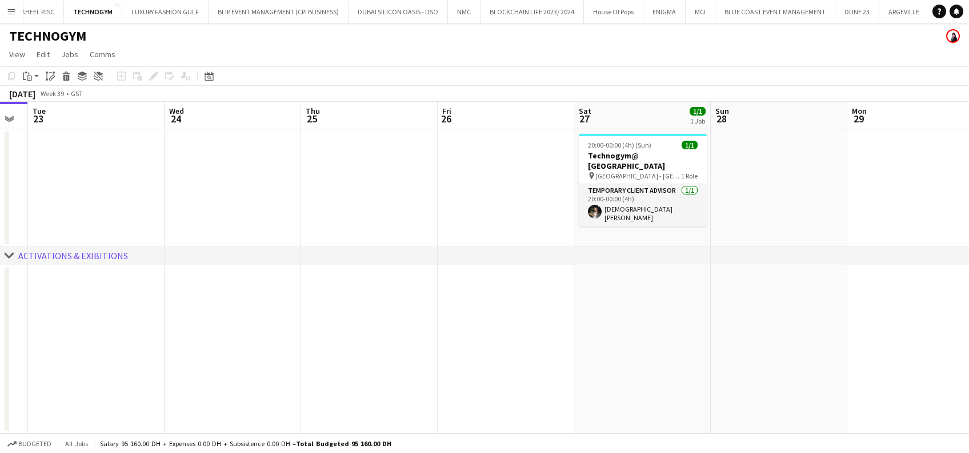
click at [197, 169] on app-calendar-viewport "Sat 20 1/1 1 Job Sun 21 Mon 22 Tue 23 Wed 24 Thu 25 Fri 26 Sat 27 1/1 1 Job Sun…" at bounding box center [484, 268] width 969 height 332
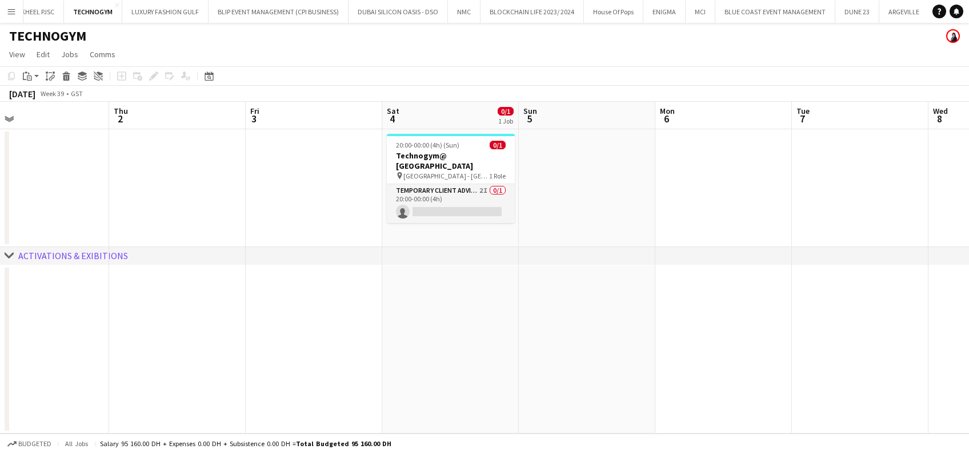
click at [127, 165] on app-calendar-viewport "Sat 27 1/1 1 Job Sun 28 Mon 29 Tue 30 Wed 1 Thu 2 Fri 3 Sat 4 0/1 1 Job Sun 5 M…" at bounding box center [484, 268] width 969 height 332
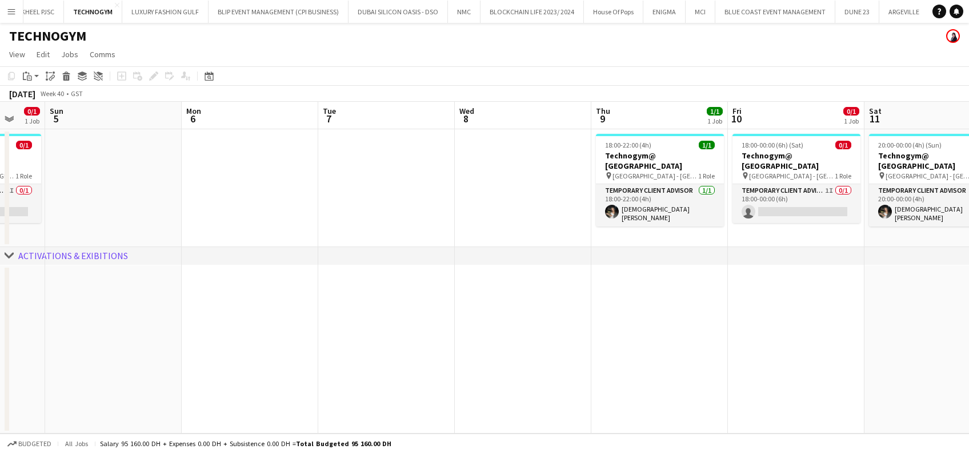
drag, startPoint x: 9, startPoint y: 207, endPoint x: -3, endPoint y: 207, distance: 12.0
click at [0, 207] on html "Menu Boards Boards Boards All jobs Status Workforce Workforce My Workforce Recr…" at bounding box center [484, 226] width 969 height 453
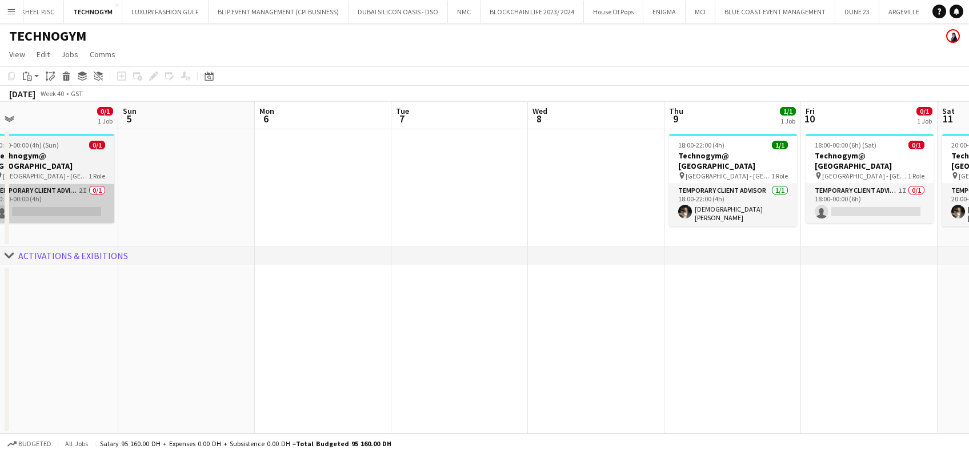
drag, startPoint x: 113, startPoint y: 207, endPoint x: 883, endPoint y: 199, distance: 769.4
click at [897, 198] on app-calendar-viewport "Thu 2 Fri 3 Sat 4 0/1 1 Job Sun 5 Mon 6 Tue 7 Wed 8 Thu 9 1/1 1 Job Fri 10 0/1 …" at bounding box center [484, 268] width 969 height 332
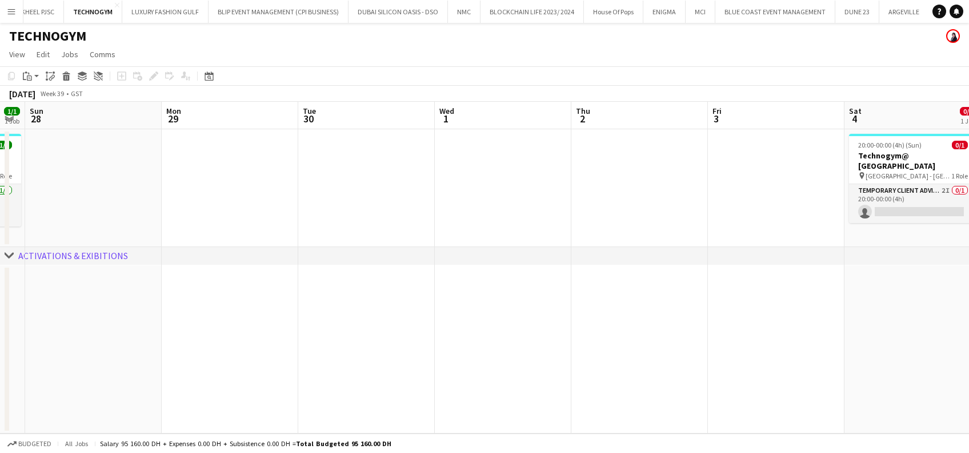
drag, startPoint x: 429, startPoint y: 219, endPoint x: 805, endPoint y: 159, distance: 380.3
click at [805, 159] on app-calendar-viewport "Thu 25 Fri 26 Sat 27 1/1 1 Job Sun 28 Mon 29 Tue 30 Wed 1 Thu 2 Fri 3 Sat 4 0/1…" at bounding box center [484, 268] width 969 height 332
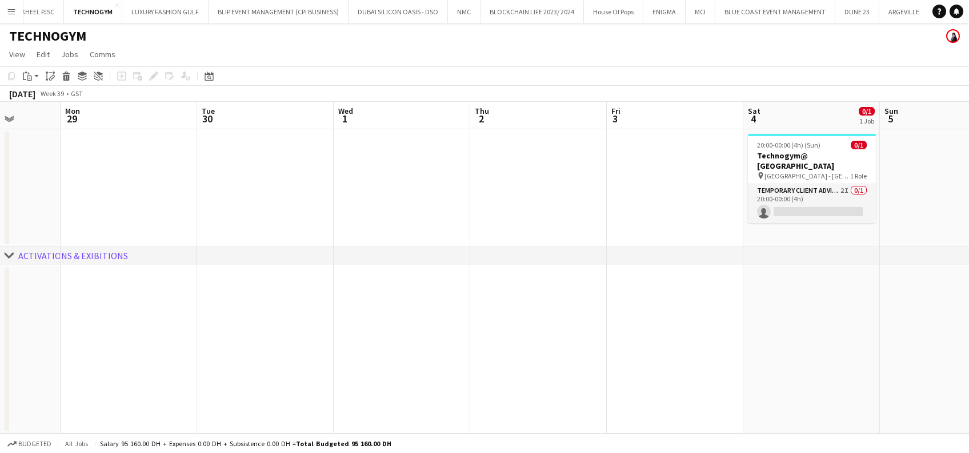
drag, startPoint x: 94, startPoint y: 174, endPoint x: 498, endPoint y: 150, distance: 405.4
click at [79, 174] on app-calendar-viewport "Thu 25 Fri 26 Sat 27 1/1 1 Job Sun 28 Mon 29 Tue 30 Wed 1 Thu 2 Fri 3 Sat 4 0/1…" at bounding box center [484, 268] width 969 height 332
click at [188, 211] on app-calendar-viewport "Thu 25 Fri 26 Sat 27 1/1 1 Job Sun 28 Mon 29 Tue 30 Wed 1 Thu 2 Fri 3 Sat 4 0/1…" at bounding box center [484, 268] width 969 height 332
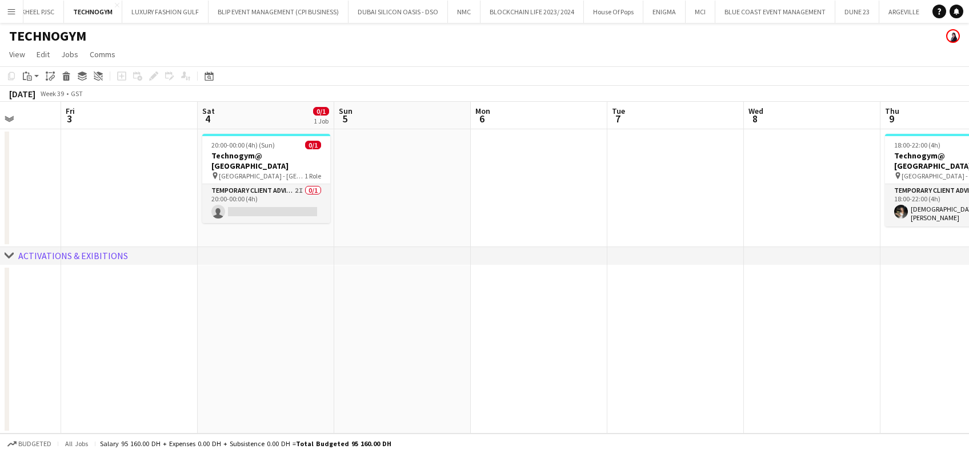
scroll to position [0, 486]
click at [0, 284] on html "Menu Boards Boards Boards All jobs Status Workforce Workforce My Workforce Recr…" at bounding box center [484, 226] width 969 height 453
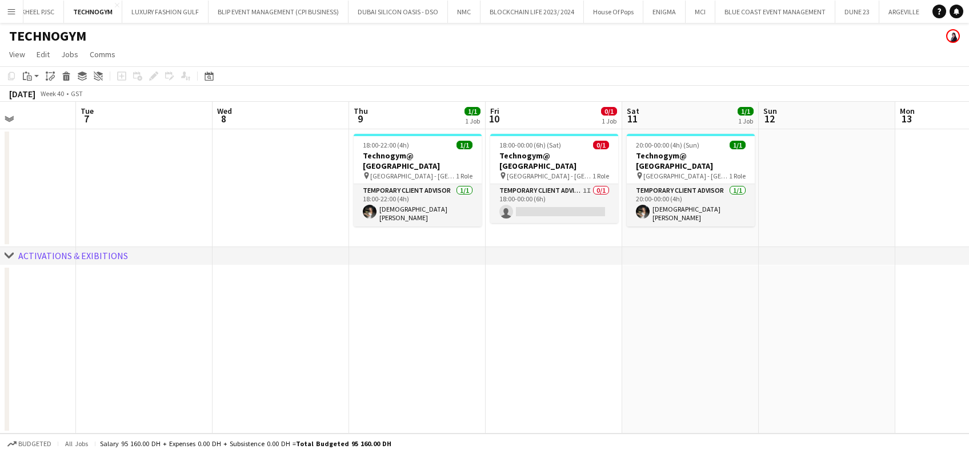
drag, startPoint x: 510, startPoint y: 201, endPoint x: 18, endPoint y: 217, distance: 491.9
click at [18, 217] on app-calendar-viewport "Sat 4 0/1 1 Job Sun 5 Mon 6 Tue 7 Wed 8 Thu 9 1/1 1 Job Fri 10 0/1 1 Job Sat 11…" at bounding box center [484, 268] width 969 height 332
drag, startPoint x: 88, startPoint y: 197, endPoint x: 73, endPoint y: 197, distance: 15.4
click at [73, 197] on app-calendar-viewport "Sat 4 0/1 1 Job Sun 5 Mon 6 Tue 7 Wed 8 Thu 9 1/1 1 Job Fri 10 0/1 1 Job Sat 11…" at bounding box center [484, 268] width 969 height 332
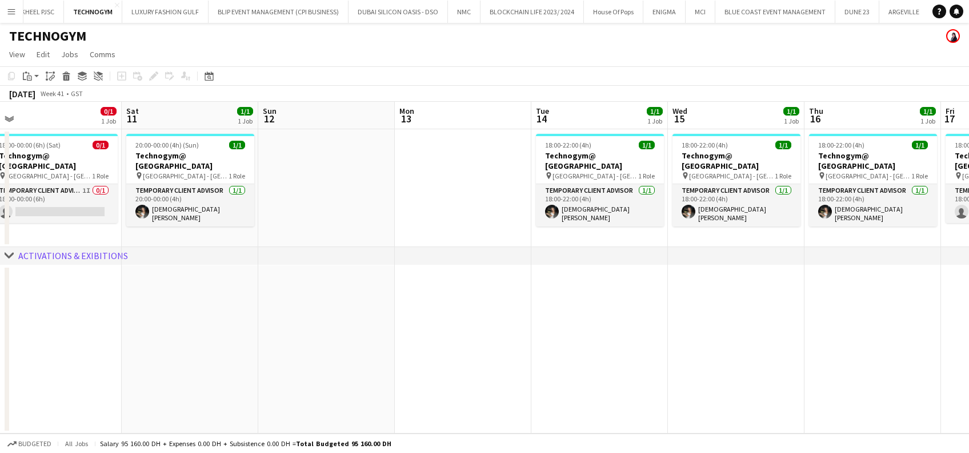
click at [157, 224] on app-calendar-viewport "Mon 6 Tue 7 Wed 8 Thu 9 1/1 1 Job Fri 10 0/1 1 Job Sat 11 1/1 1 Job Sun 12 Mon …" at bounding box center [484, 268] width 969 height 332
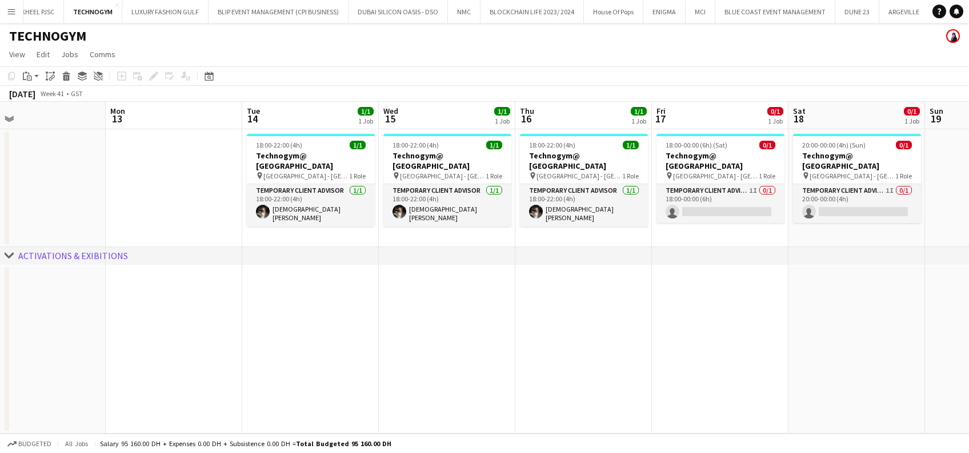
drag, startPoint x: 869, startPoint y: 165, endPoint x: 197, endPoint y: 233, distance: 675.6
click at [197, 233] on app-calendar-viewport "Fri 10 0/1 1 Job Sat 11 1/1 1 Job Sun 12 Mon 13 Tue 14 1/1 1 Job Wed 15 1/1 1 J…" at bounding box center [484, 268] width 969 height 332
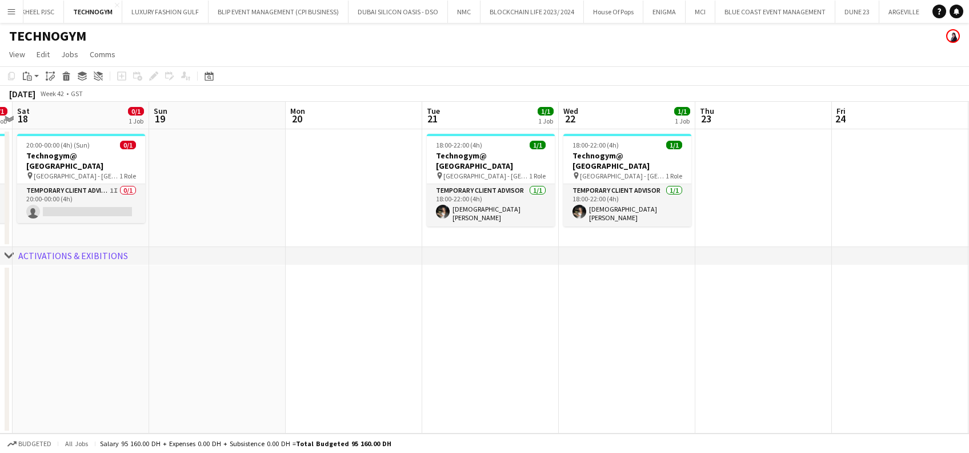
drag, startPoint x: 624, startPoint y: 234, endPoint x: 344, endPoint y: 233, distance: 279.5
click at [153, 257] on div "chevron-right ACTIVATIONS & EXIBITIONS Wed 15 1/1 1 Job Thu 16 1/1 1 Job Fri 17…" at bounding box center [484, 268] width 969 height 332
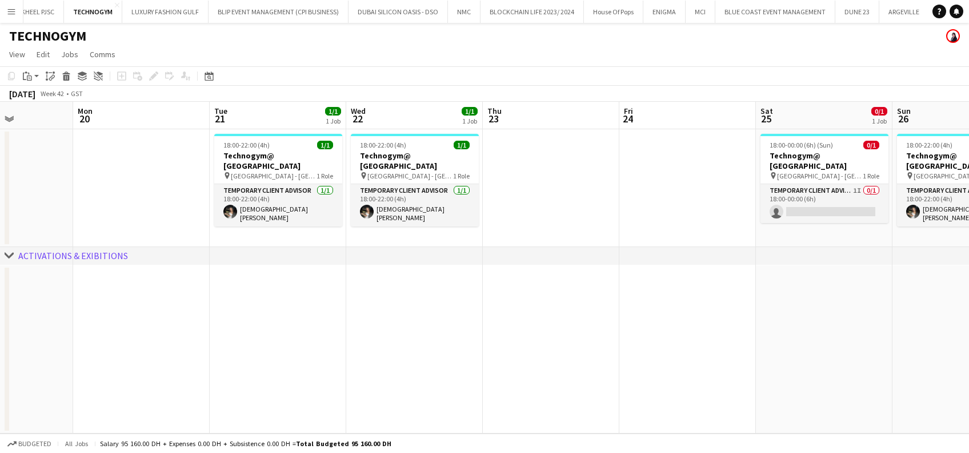
drag, startPoint x: 329, startPoint y: 247, endPoint x: 287, endPoint y: 247, distance: 41.7
click at [287, 247] on div "chevron-right ACTIVATIONS & EXIBITIONS Fri 17 0/1 1 Job Sat 18 0/1 1 Job Sun 19…" at bounding box center [484, 268] width 969 height 332
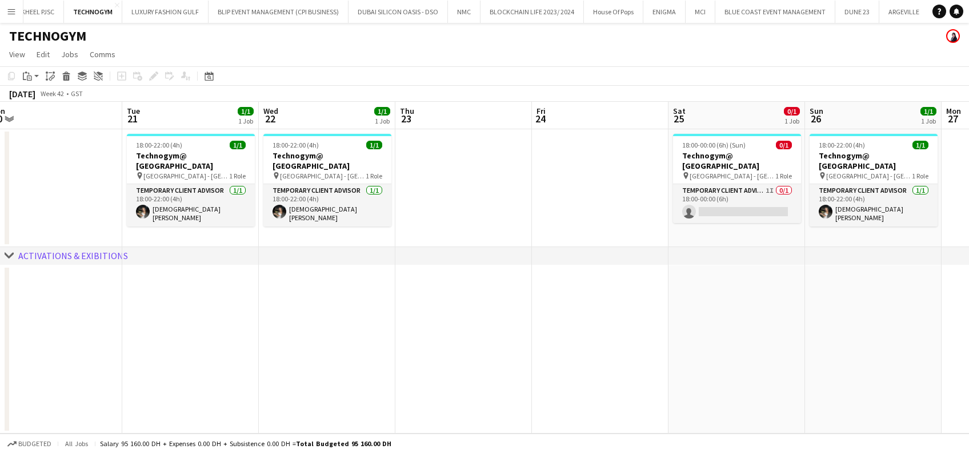
drag, startPoint x: 441, startPoint y: 222, endPoint x: 402, endPoint y: 221, distance: 38.3
click at [402, 221] on app-calendar-viewport "Fri 17 0/1 1 Job Sat 18 0/1 1 Job Sun 19 Mon 20 Tue 21 1/1 1 Job Wed 22 1/1 1 J…" at bounding box center [484, 268] width 969 height 332
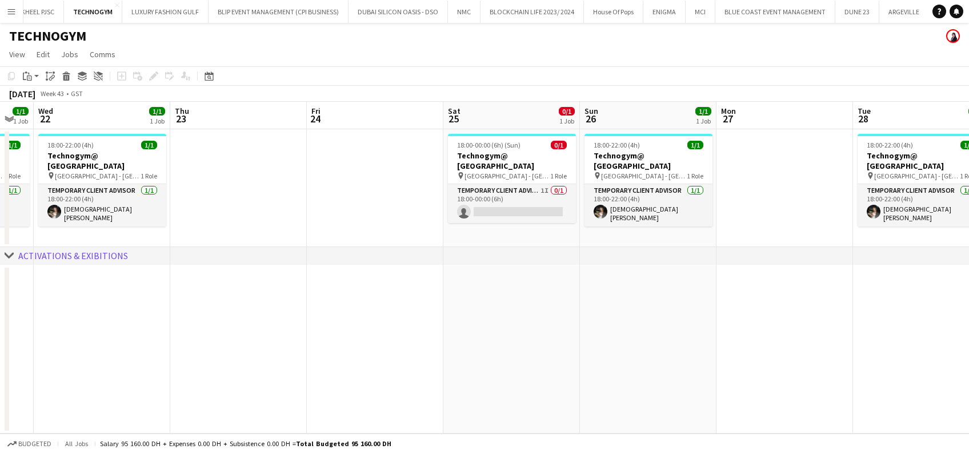
drag, startPoint x: 449, startPoint y: 207, endPoint x: 404, endPoint y: 210, distance: 45.9
click at [404, 210] on app-calendar-viewport "Sun 19 Mon 20 Tue 21 1/1 1 Job Wed 22 1/1 1 Job Thu 23 Fri 24 Sat 25 0/1 1 Job …" at bounding box center [484, 268] width 969 height 332
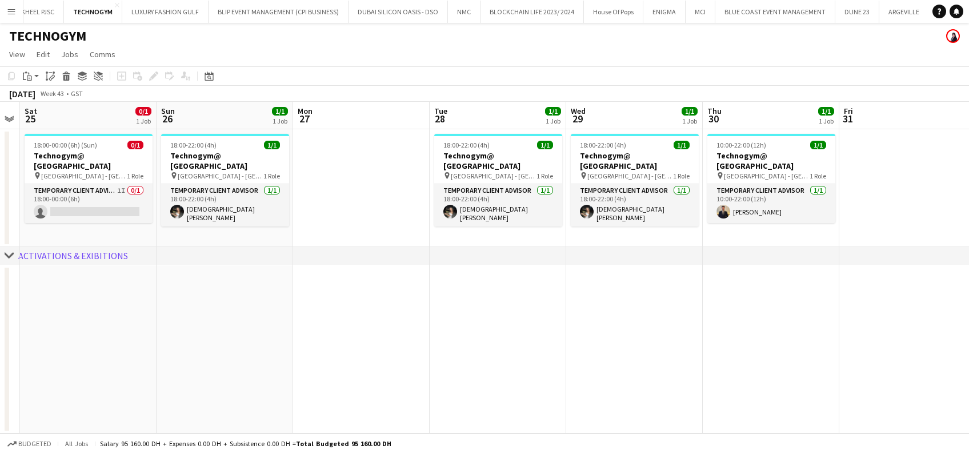
scroll to position [0, 402]
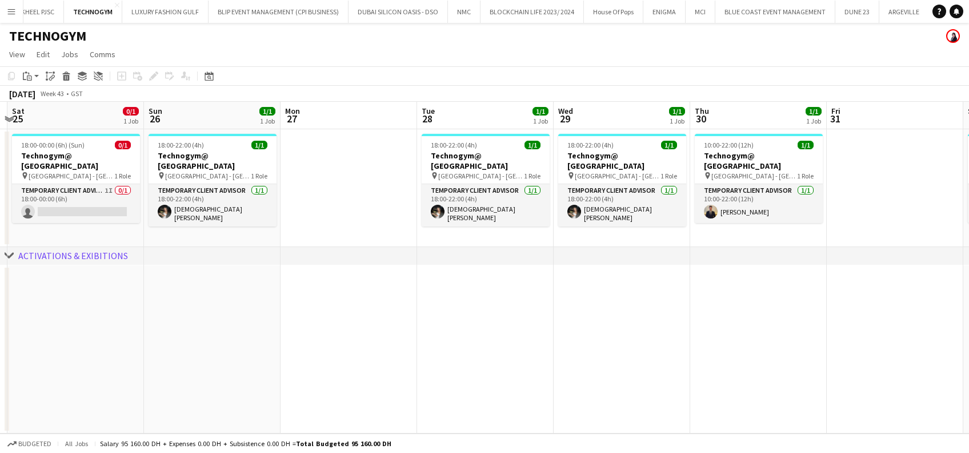
drag, startPoint x: 476, startPoint y: 206, endPoint x: 413, endPoint y: 205, distance: 62.9
click at [411, 207] on app-calendar-viewport "Wed 22 1/1 1 Job Thu 23 Fri 24 Sat 25 0/1 1 Job Sun 26 1/1 1 Job Mon 27 Tue 28 …" at bounding box center [484, 268] width 969 height 332
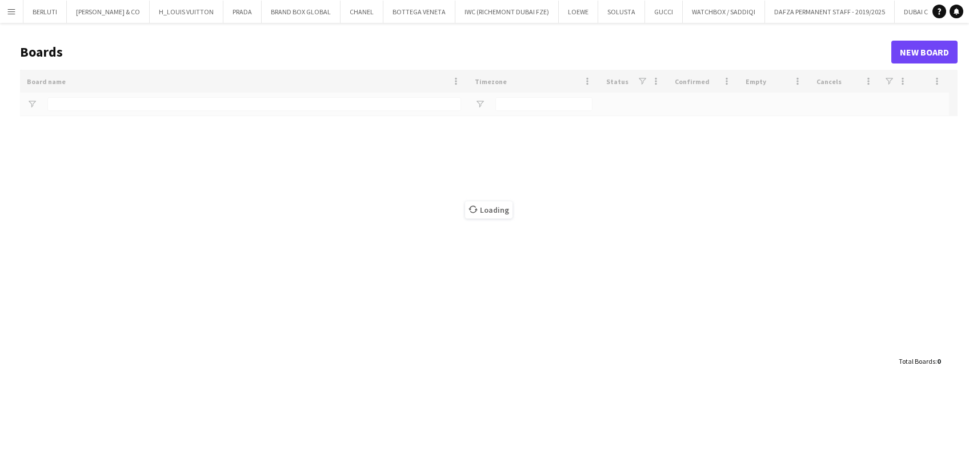
type input "******"
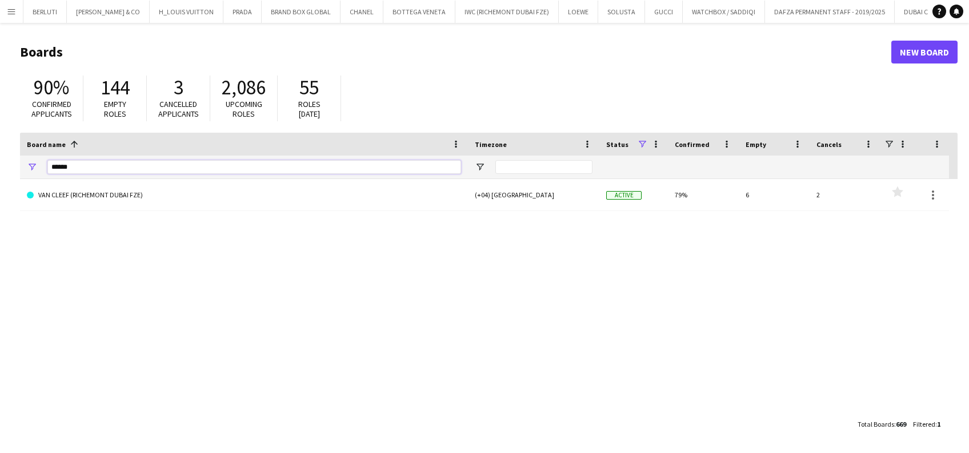
drag, startPoint x: 1, startPoint y: 191, endPoint x: 0, endPoint y: 208, distance: 17.2
click at [0, 211] on html "Menu Boards Boards Boards All jobs Status Workforce Workforce My Workforce Recr…" at bounding box center [484, 226] width 969 height 453
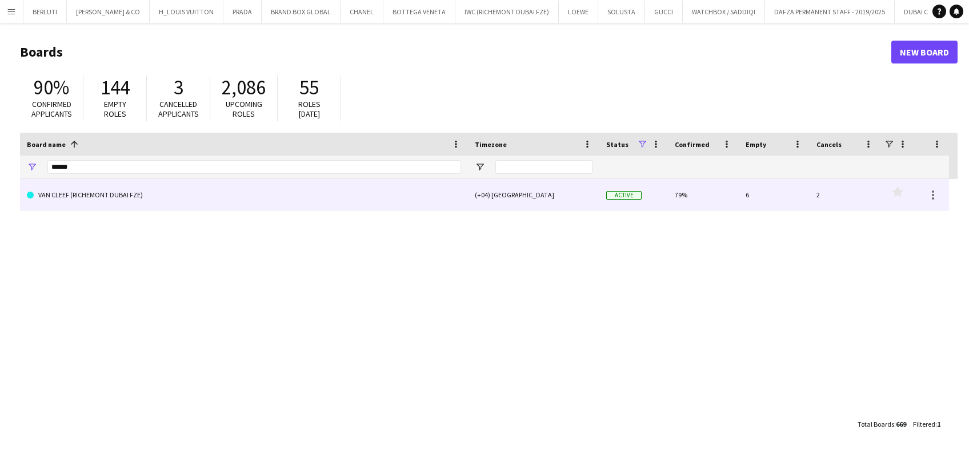
click at [142, 206] on link "VAN CLEEF (RICHEMONT DUBAI FZE)" at bounding box center [244, 195] width 434 height 32
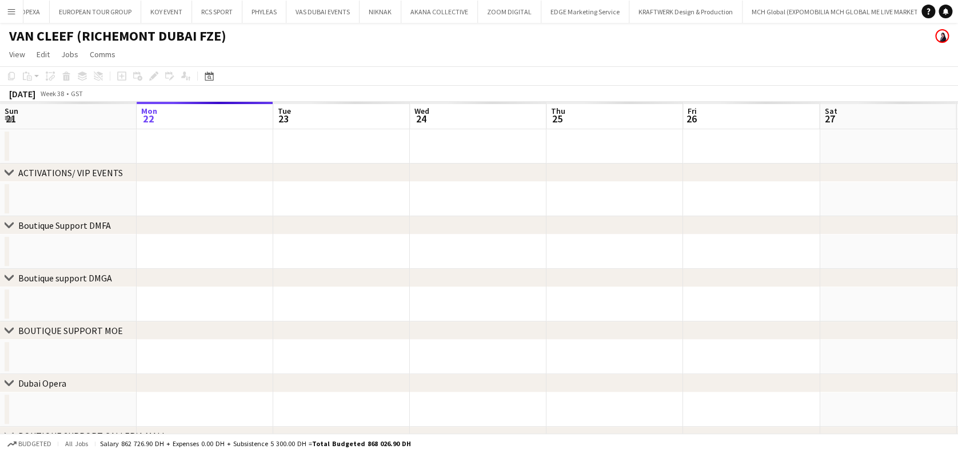
scroll to position [0, 7478]
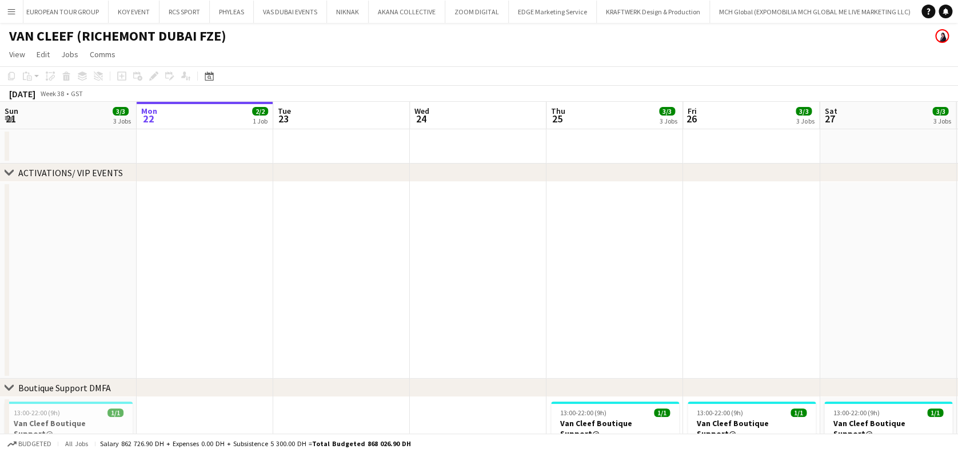
drag, startPoint x: 202, startPoint y: 73, endPoint x: 242, endPoint y: 79, distance: 41.1
click at [203, 73] on div "Date picker" at bounding box center [209, 76] width 14 height 14
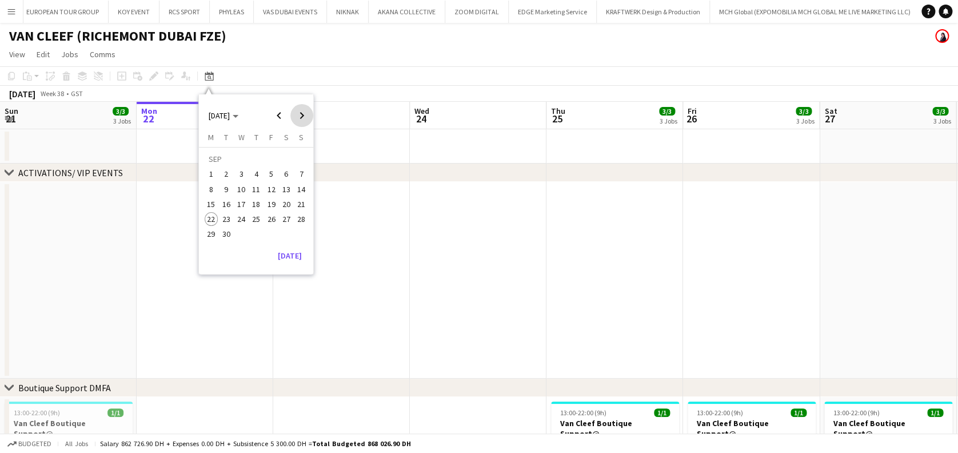
click at [302, 114] on span "Next month" at bounding box center [301, 115] width 23 height 23
click at [270, 190] on span "14" at bounding box center [272, 192] width 14 height 14
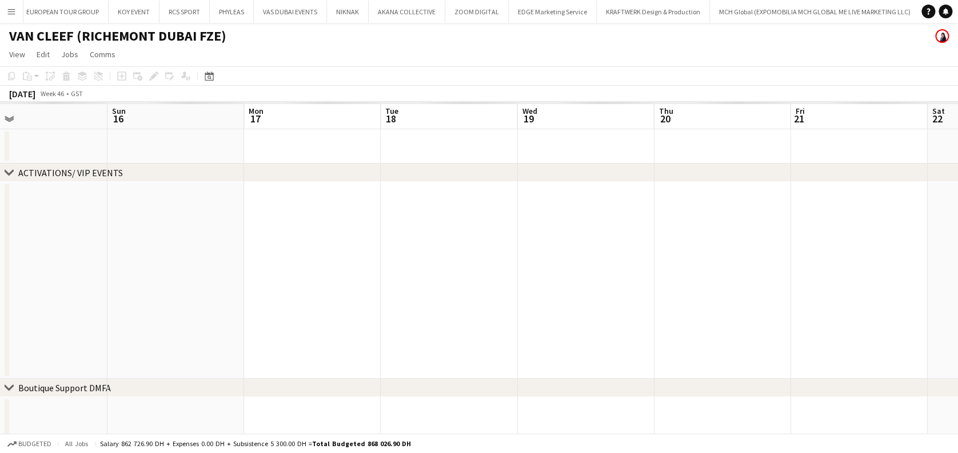
drag, startPoint x: 316, startPoint y: 280, endPoint x: 96, endPoint y: 274, distance: 219.6
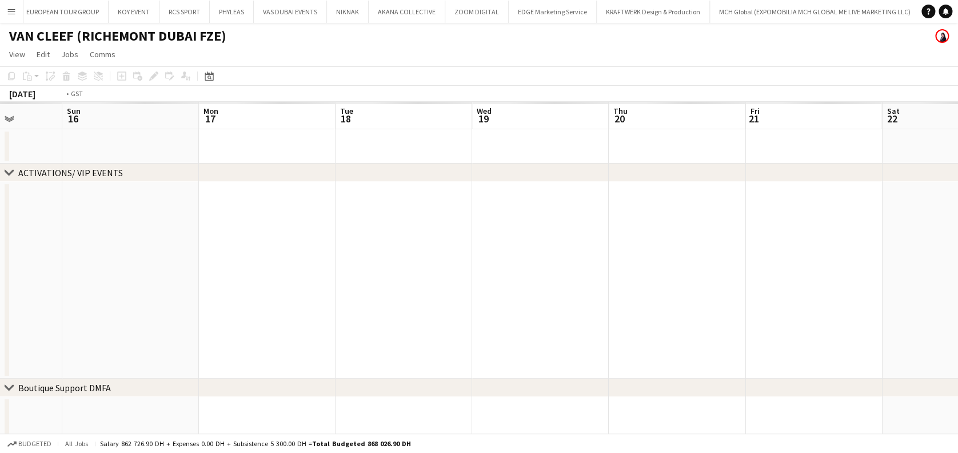
drag, startPoint x: 610, startPoint y: 269, endPoint x: -3, endPoint y: 272, distance: 613.3
drag, startPoint x: 494, startPoint y: 252, endPoint x: 0, endPoint y: 266, distance: 494.6
drag, startPoint x: 678, startPoint y: 232, endPoint x: 174, endPoint y: 264, distance: 505.2
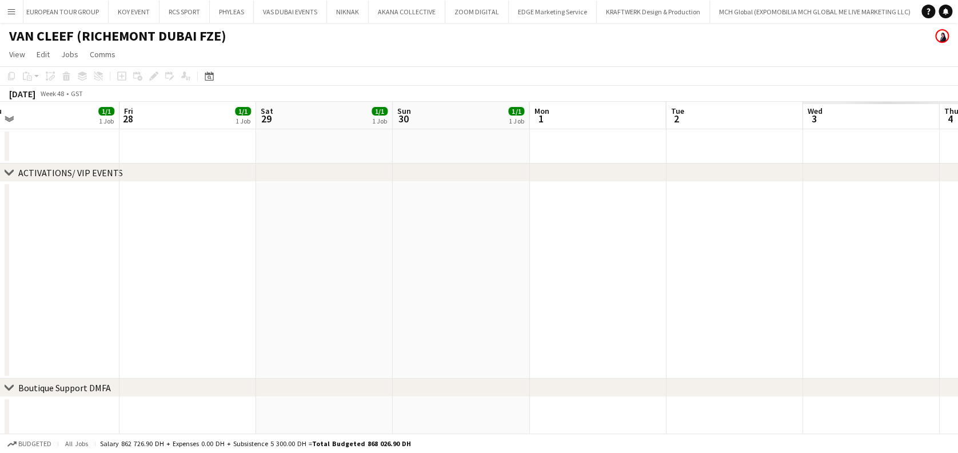
drag, startPoint x: 705, startPoint y: 246, endPoint x: 36, endPoint y: 274, distance: 669.4
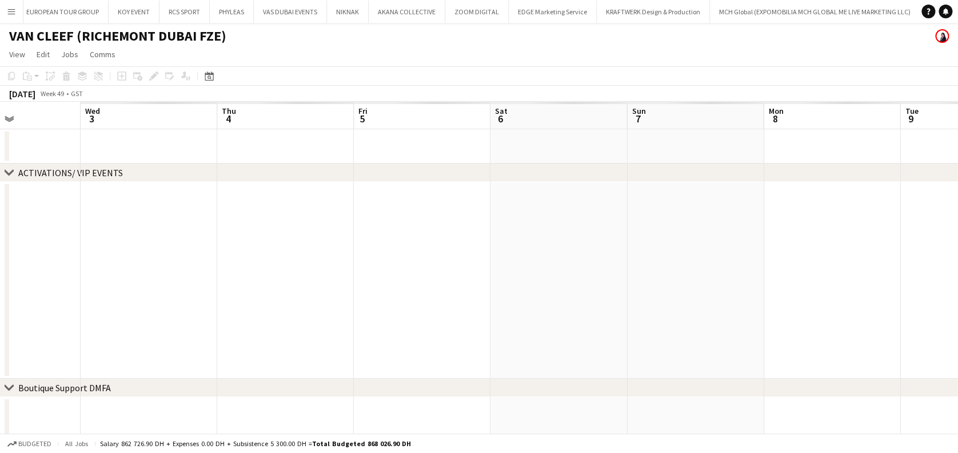
drag, startPoint x: 774, startPoint y: 285, endPoint x: 446, endPoint y: 284, distance: 327.5
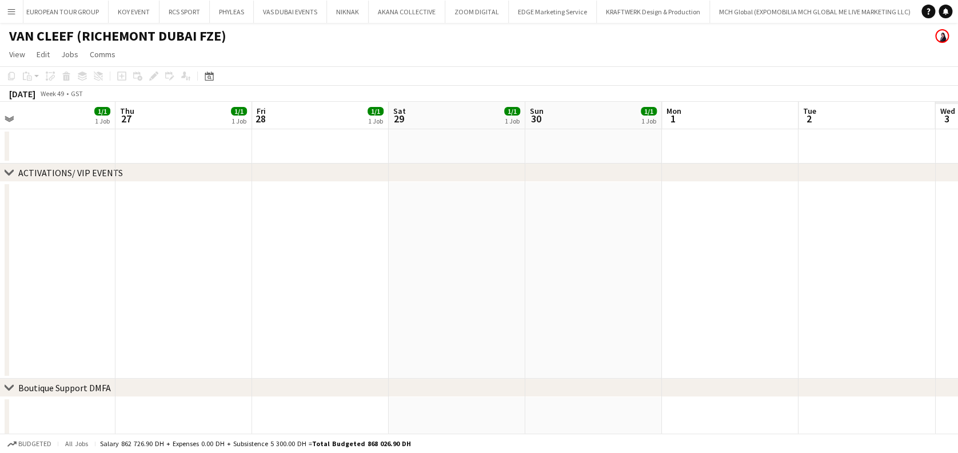
drag, startPoint x: 226, startPoint y: 289, endPoint x: 840, endPoint y: 289, distance: 613.9
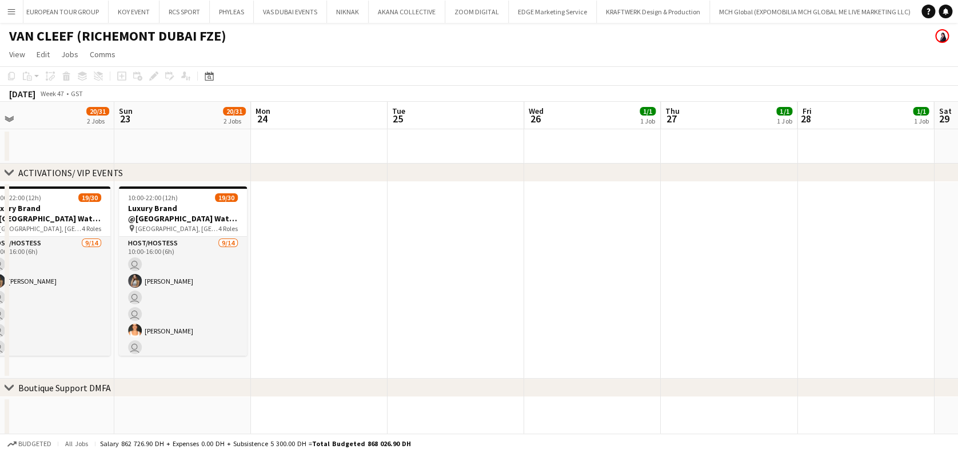
drag, startPoint x: 951, startPoint y: 280, endPoint x: 892, endPoint y: 274, distance: 59.2
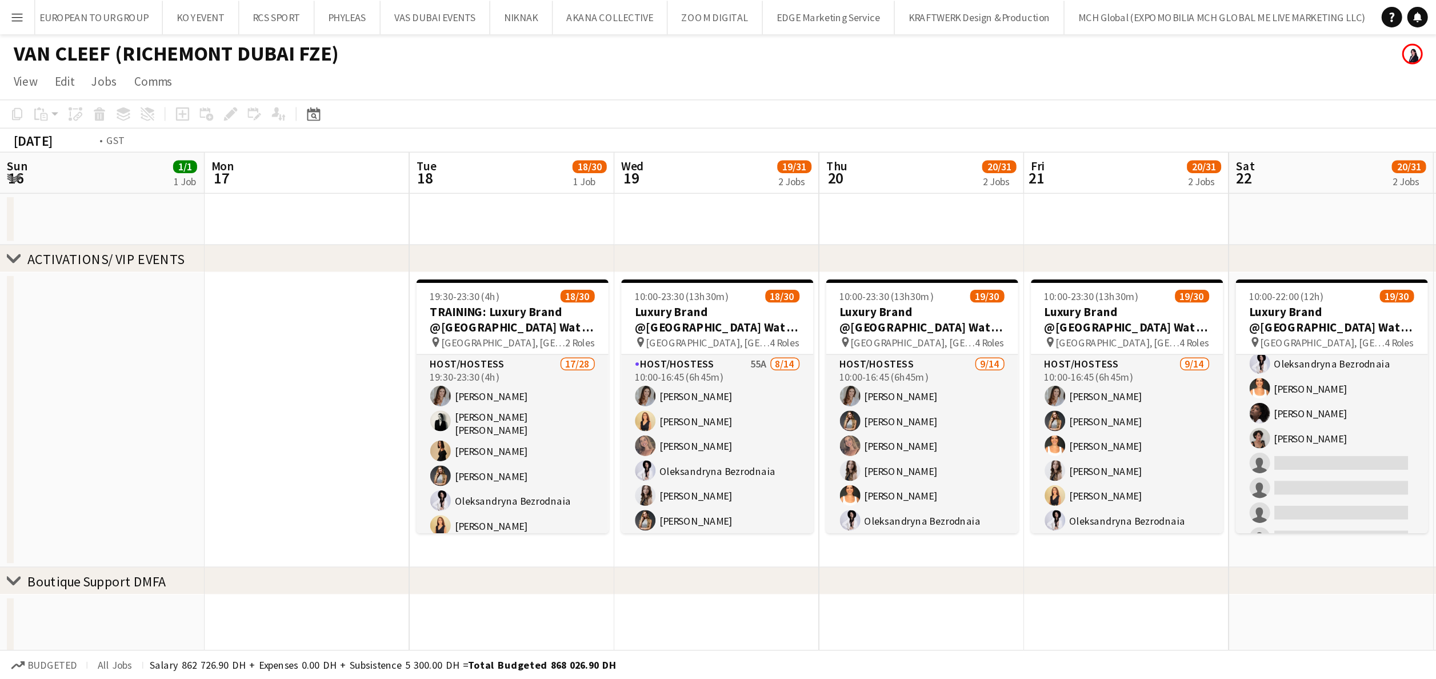
scroll to position [0, 465]
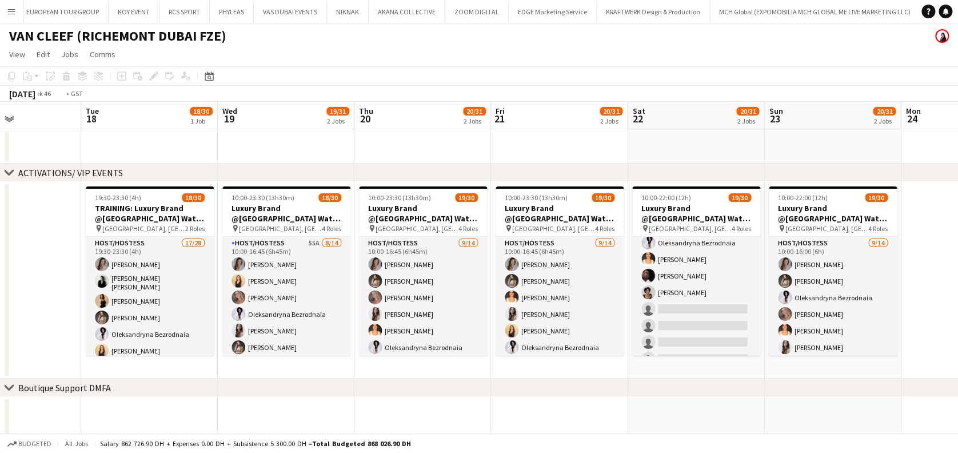
drag, startPoint x: 719, startPoint y: 281, endPoint x: 526, endPoint y: 290, distance: 192.3
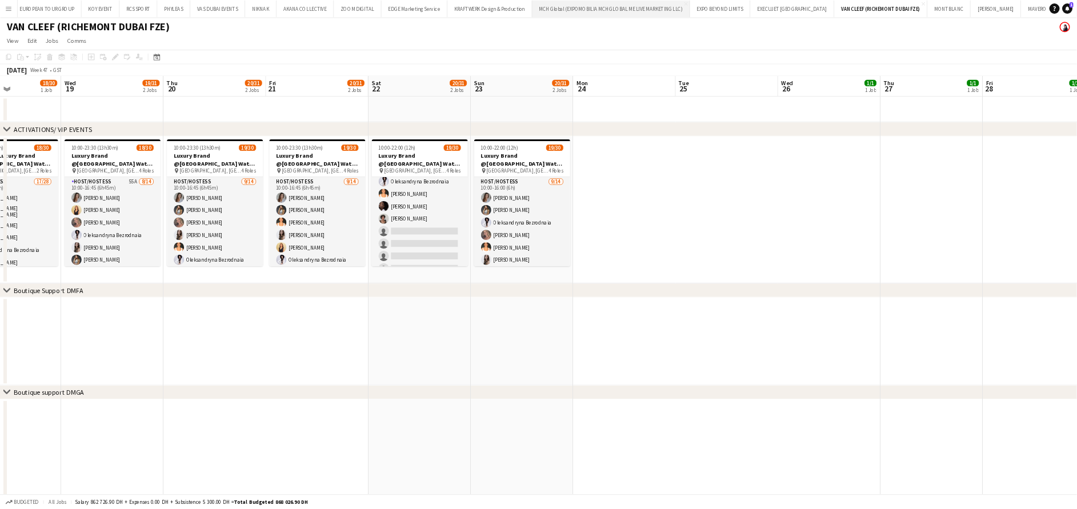
scroll to position [104, 0]
drag, startPoint x: 13, startPoint y: 10, endPoint x: 13, endPoint y: 19, distance: 9.1
click at [13, 10] on app-icon "Menu" at bounding box center [11, 11] width 9 height 9
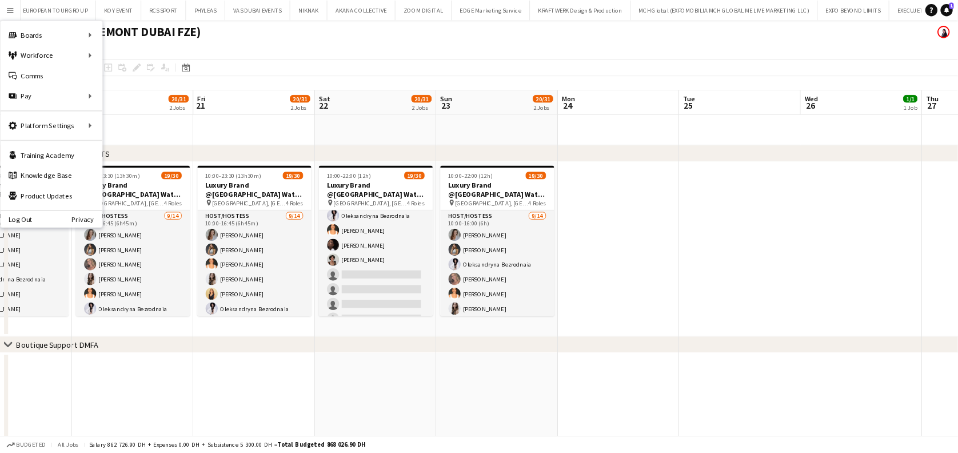
scroll to position [105, 0]
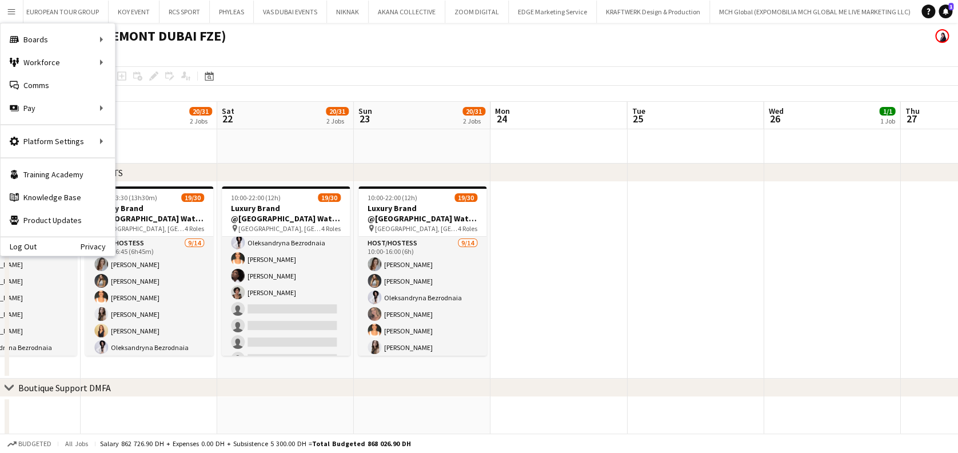
drag, startPoint x: 774, startPoint y: 290, endPoint x: 933, endPoint y: 270, distance: 160.1
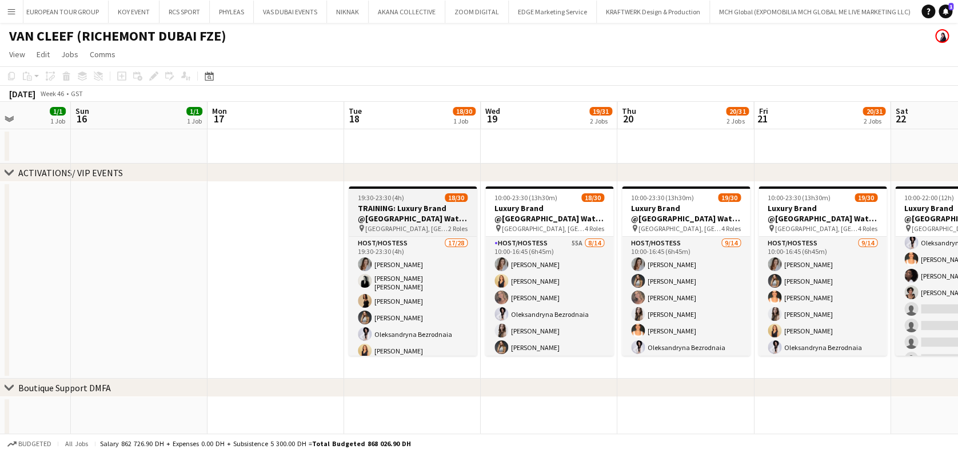
drag, startPoint x: 529, startPoint y: 229, endPoint x: 553, endPoint y: 230, distance: 24.6
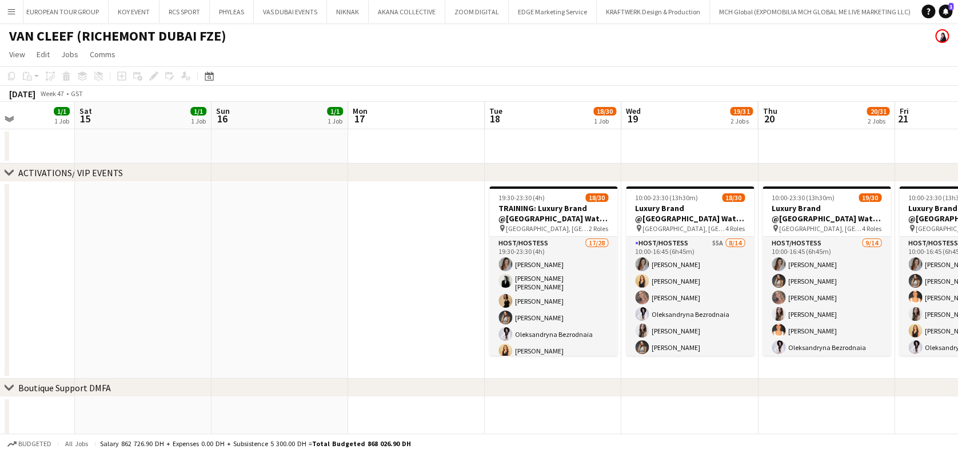
drag, startPoint x: 234, startPoint y: 284, endPoint x: 592, endPoint y: 250, distance: 358.8
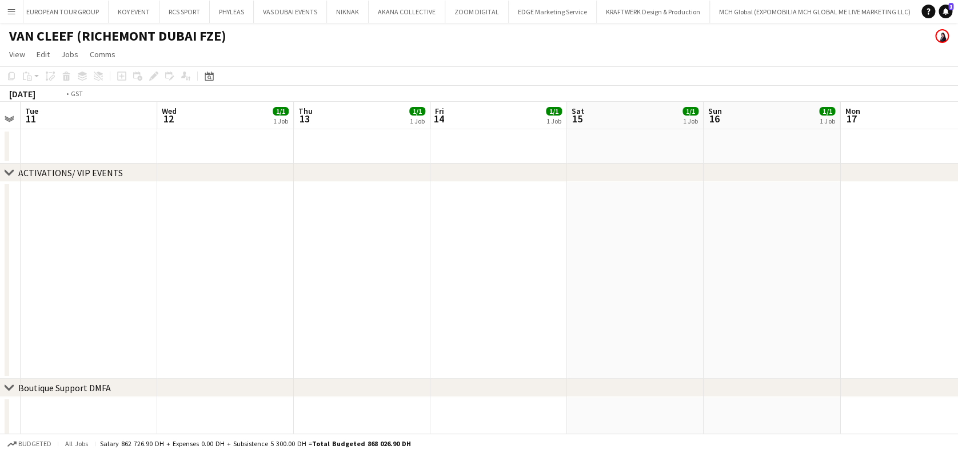
drag, startPoint x: 411, startPoint y: 284, endPoint x: 908, endPoint y: 289, distance: 496.8
drag, startPoint x: 723, startPoint y: 288, endPoint x: 742, endPoint y: 288, distance: 18.9
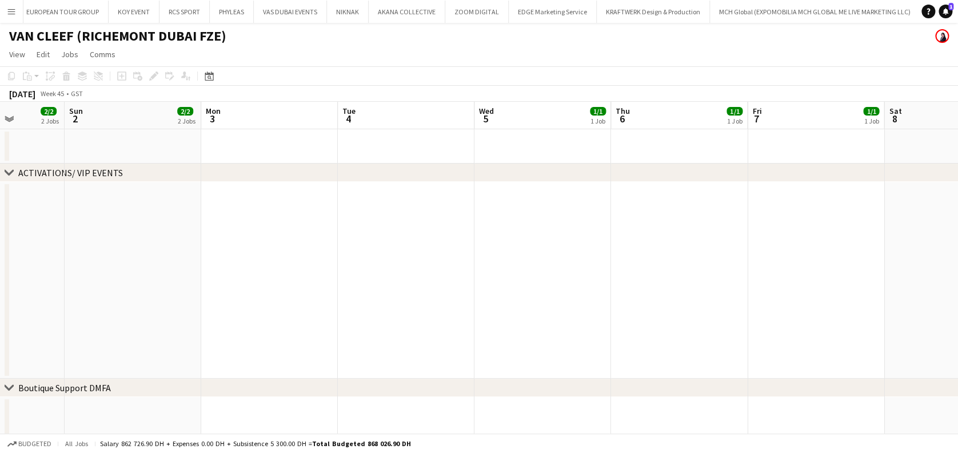
scroll to position [0, 0]
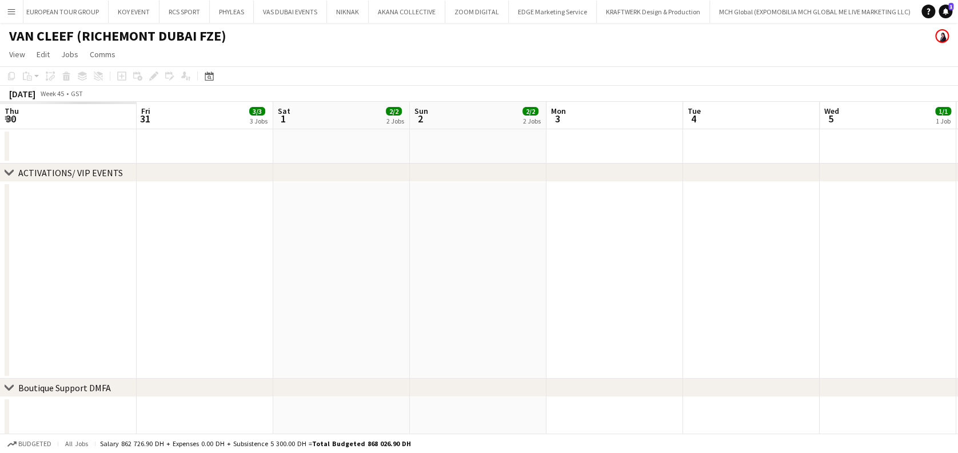
drag, startPoint x: 134, startPoint y: 283, endPoint x: 828, endPoint y: 285, distance: 693.4
drag, startPoint x: 329, startPoint y: 280, endPoint x: 968, endPoint y: 271, distance: 639.7
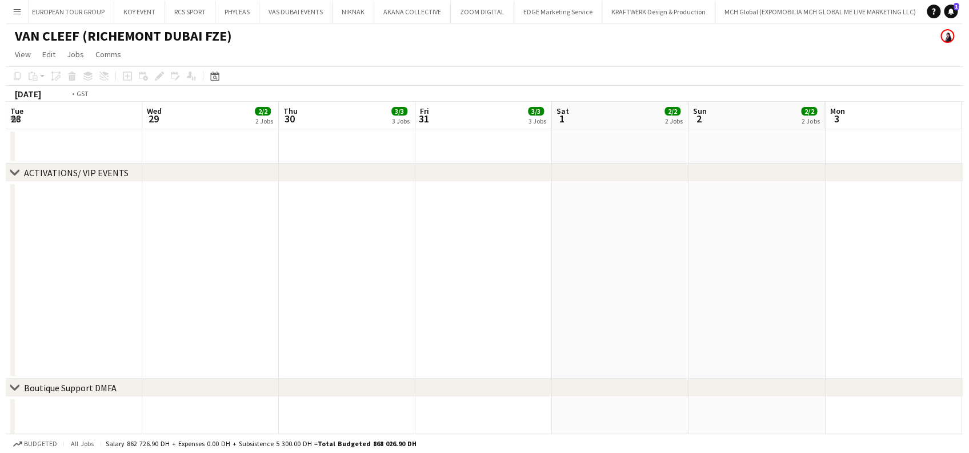
scroll to position [0, 342]
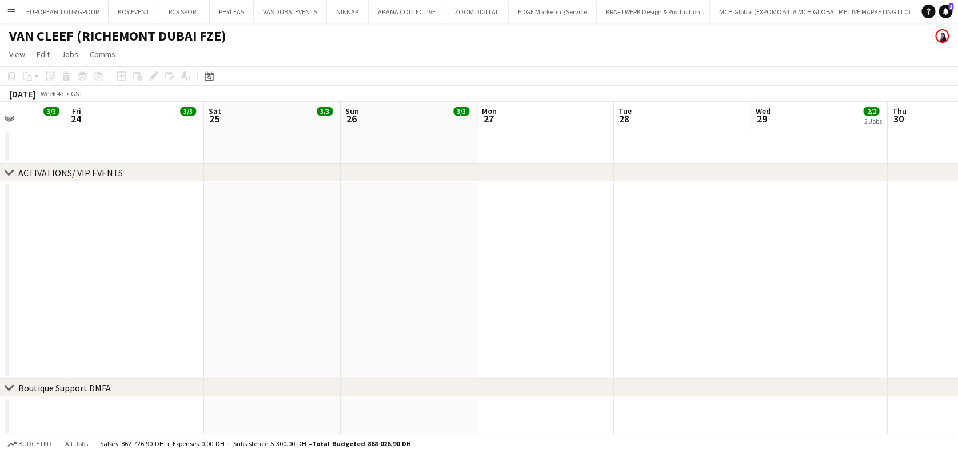
click at [10, 11] on app-icon "Menu" at bounding box center [11, 11] width 9 height 9
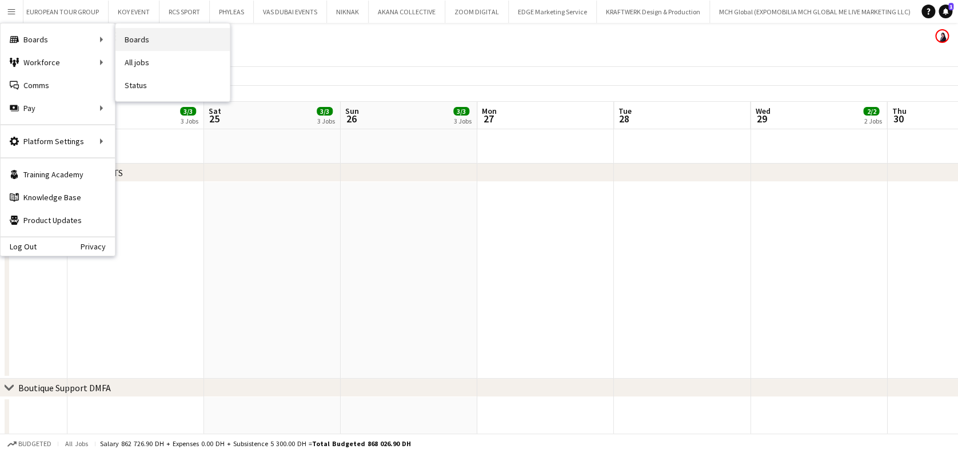
click at [182, 35] on link "Boards" at bounding box center [172, 39] width 114 height 23
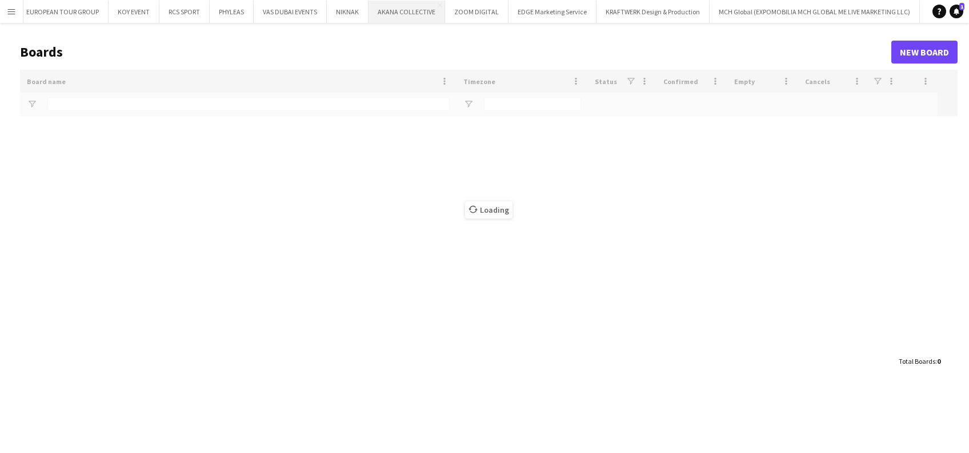
type input "******"
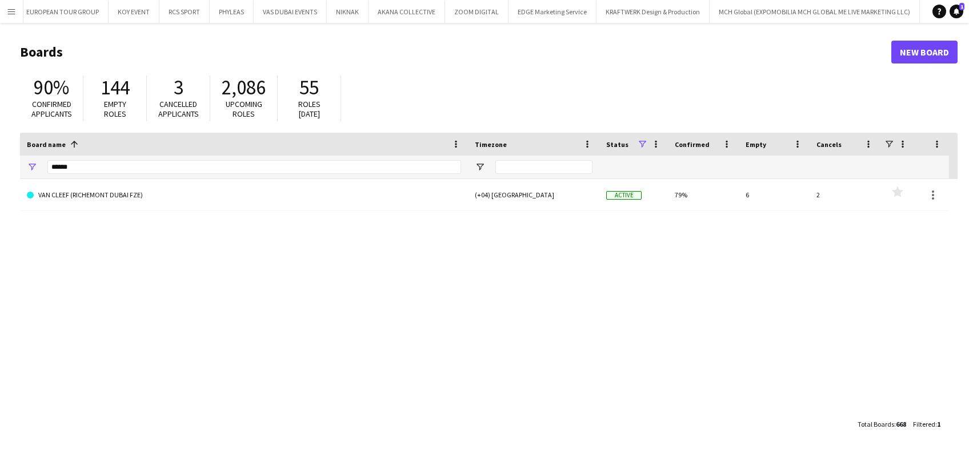
click at [13, 17] on button "Menu" at bounding box center [11, 11] width 23 height 23
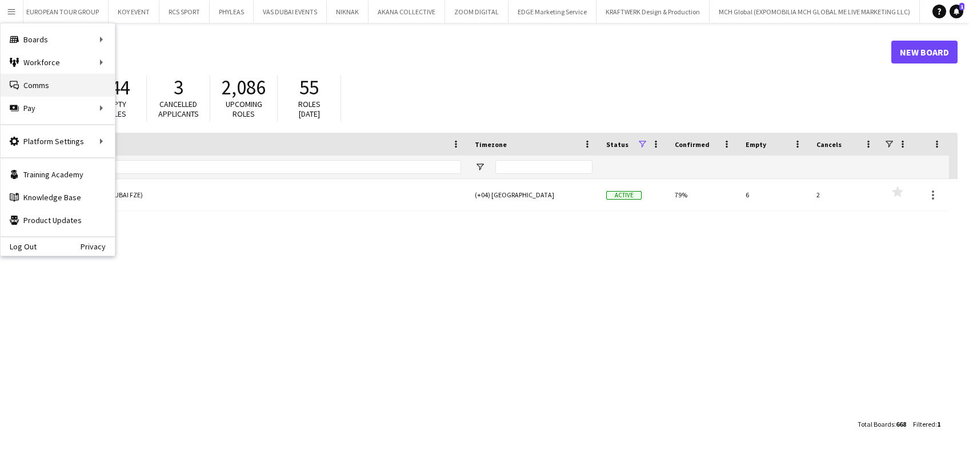
click at [63, 82] on link "Comms Comms" at bounding box center [58, 85] width 114 height 23
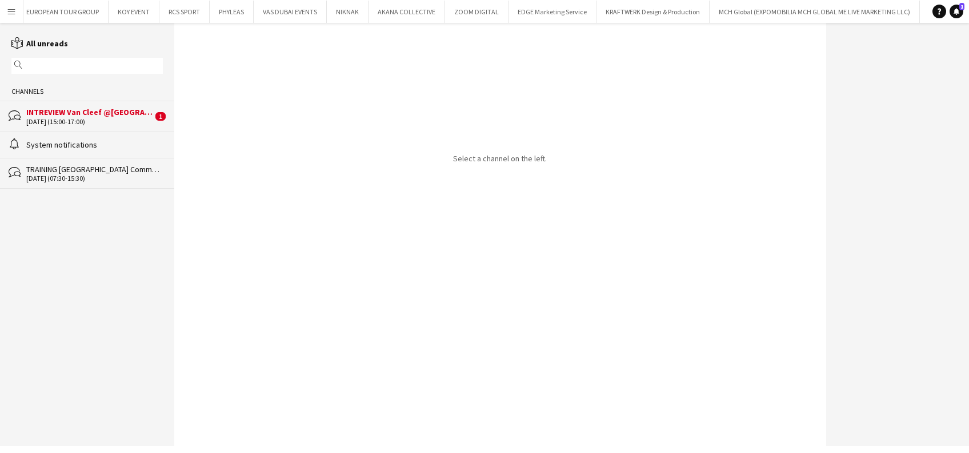
click at [119, 125] on div "[DATE] (15:00-17:00)" at bounding box center [89, 122] width 126 height 8
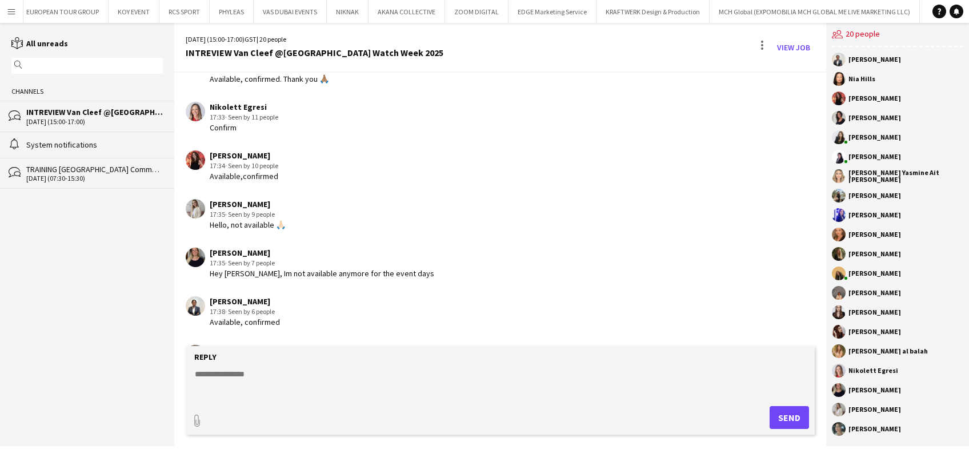
scroll to position [1617, 0]
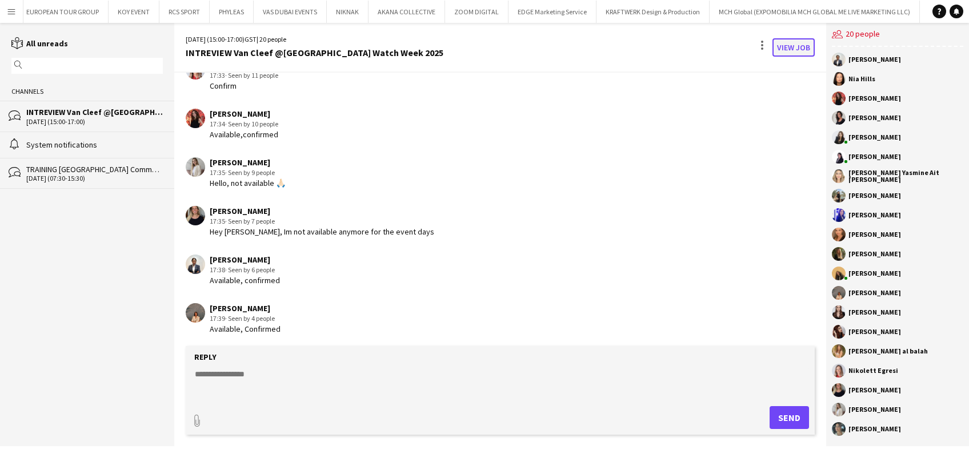
click at [801, 48] on link "View Job" at bounding box center [794, 47] width 42 height 18
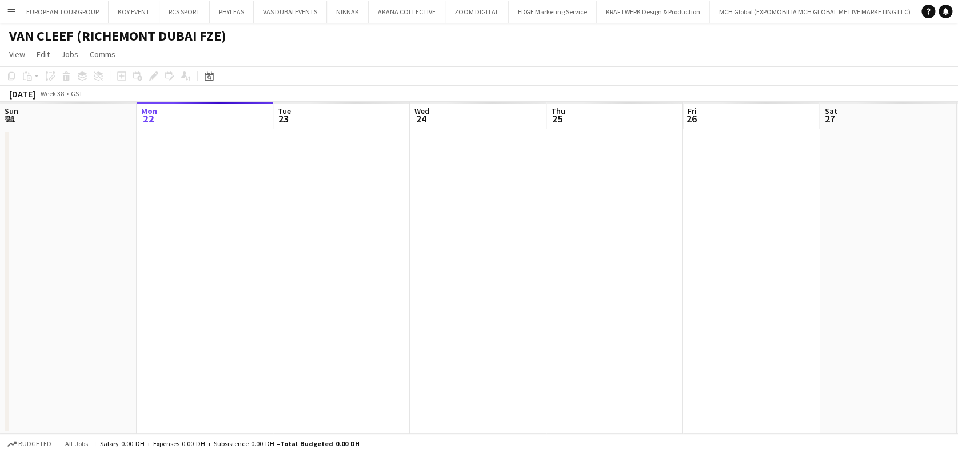
scroll to position [0, 393]
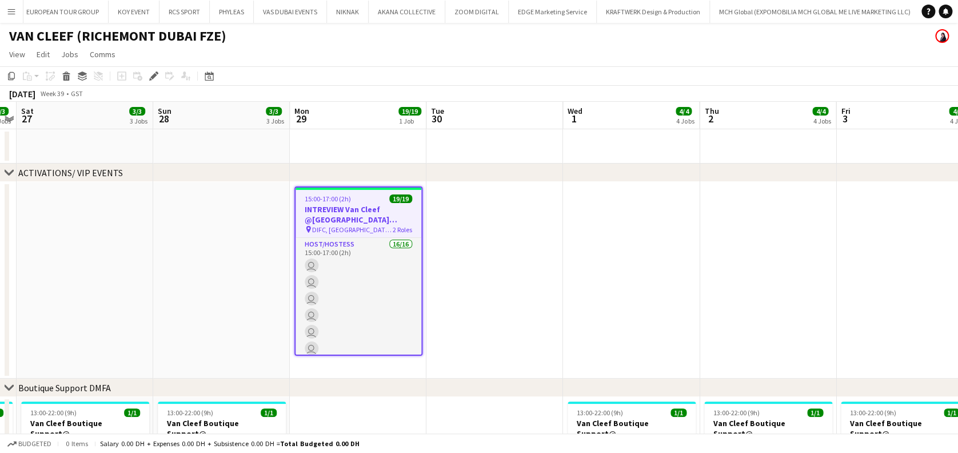
drag, startPoint x: 364, startPoint y: 281, endPoint x: 472, endPoint y: 226, distance: 121.2
click at [362, 281] on app-card-role "Host/Hostess 16/16 15:00-17:00 (2h) user user user user user user user user use…" at bounding box center [359, 382] width 126 height 288
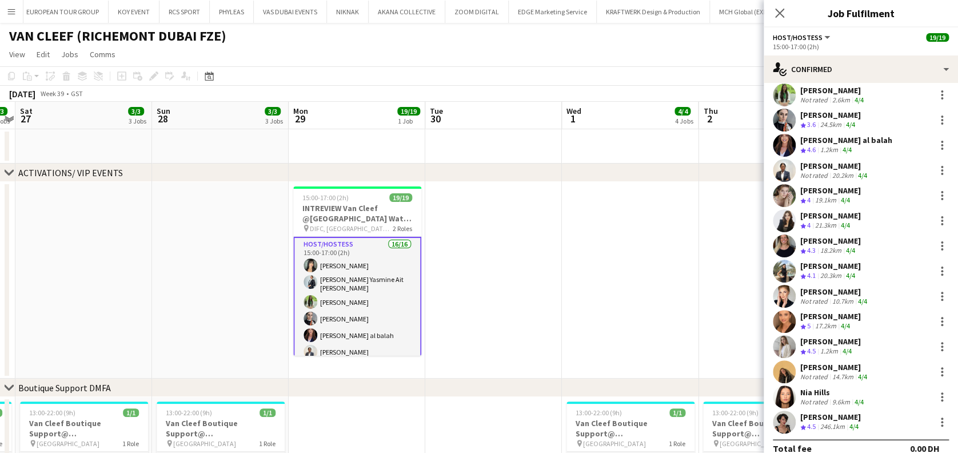
scroll to position [96, 0]
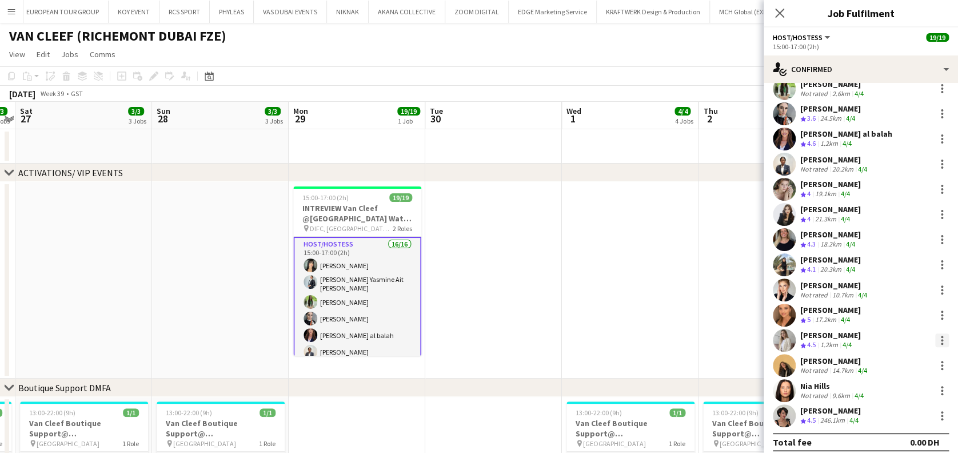
click at [935, 333] on div at bounding box center [942, 340] width 14 height 14
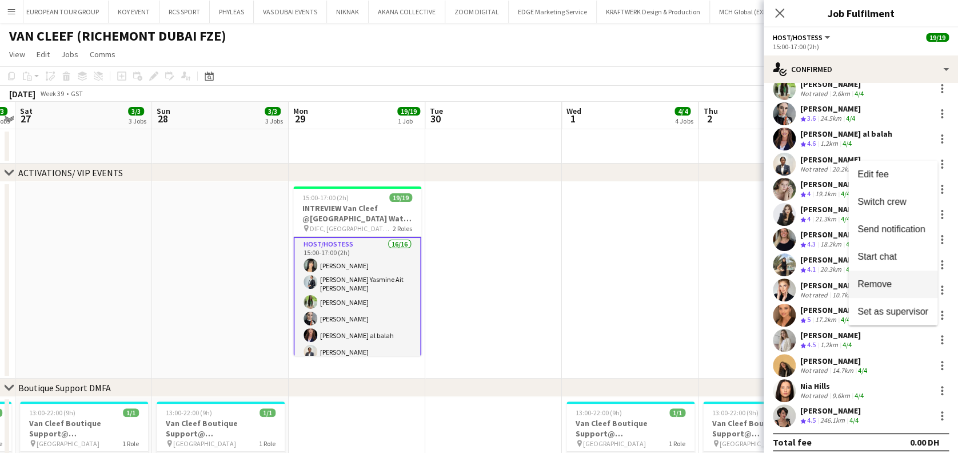
click at [861, 280] on span "Remove" at bounding box center [874, 284] width 34 height 10
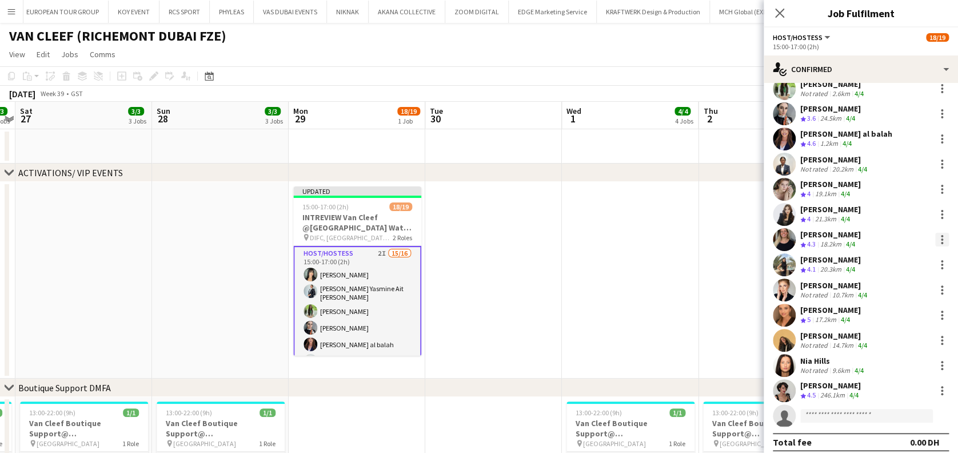
click at [935, 235] on div at bounding box center [942, 240] width 14 height 14
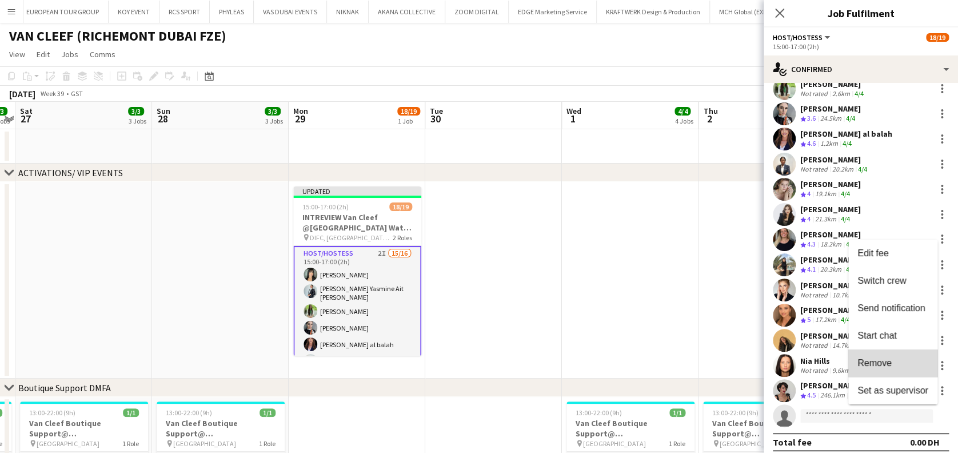
click at [917, 359] on span "Remove" at bounding box center [892, 363] width 71 height 10
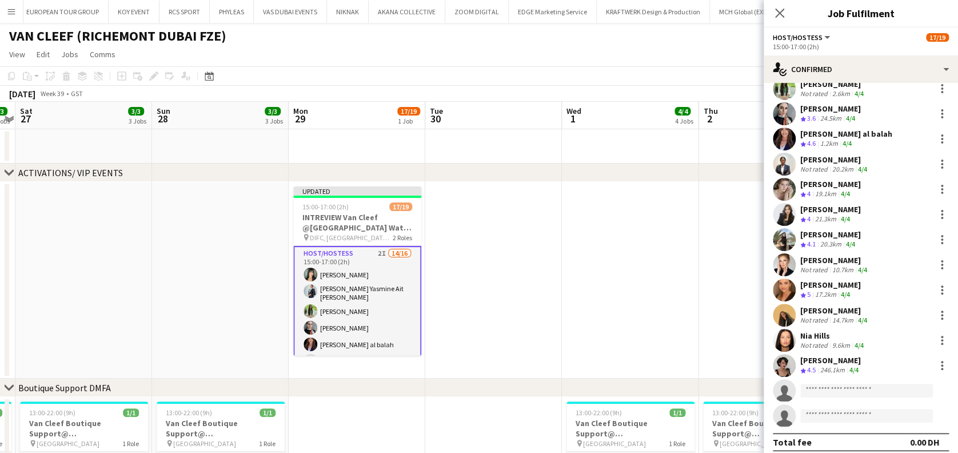
click at [671, 297] on app-date-cell at bounding box center [630, 280] width 137 height 197
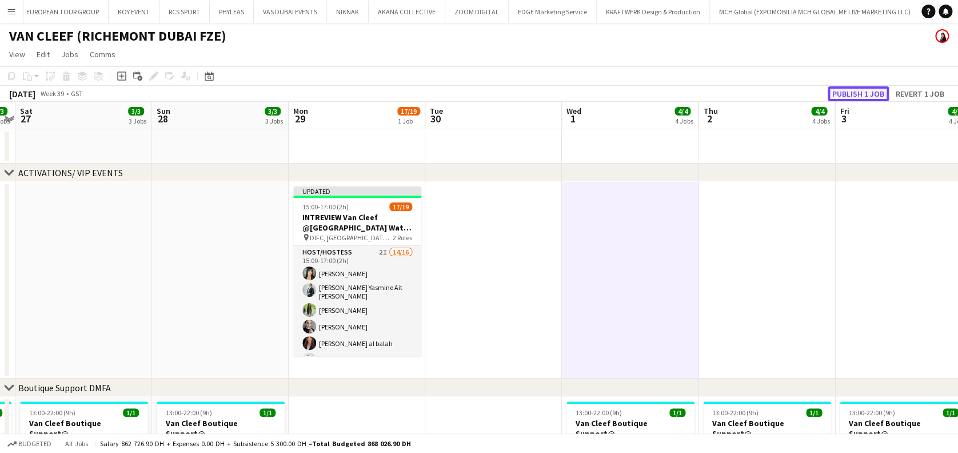
click at [864, 87] on button "Publish 1 job" at bounding box center [858, 93] width 61 height 15
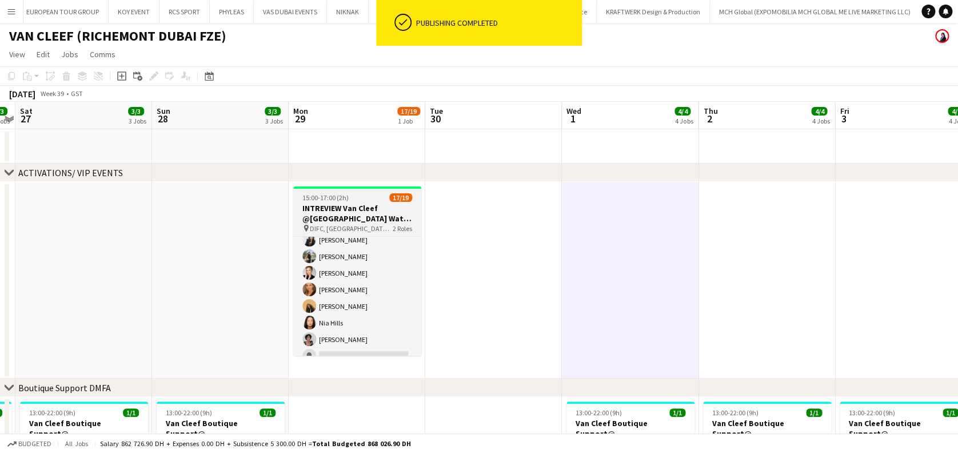
scroll to position [145, 0]
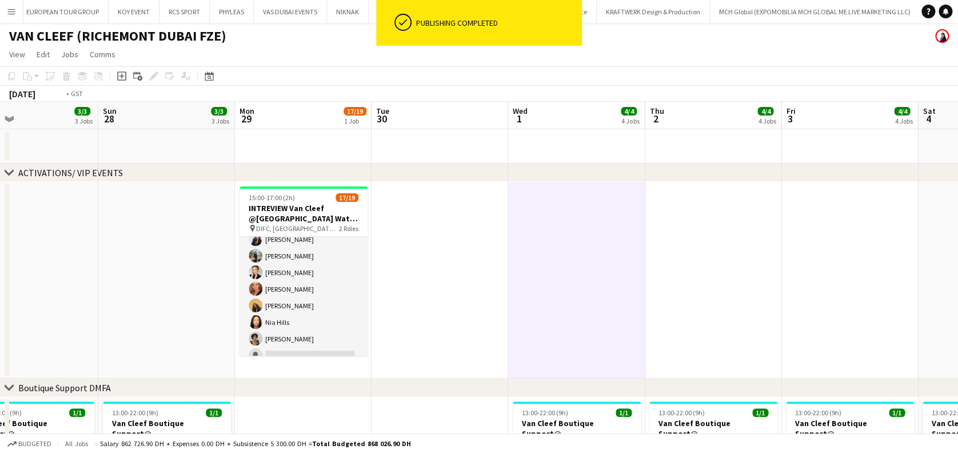
drag, startPoint x: 752, startPoint y: 306, endPoint x: 424, endPoint y: 313, distance: 328.2
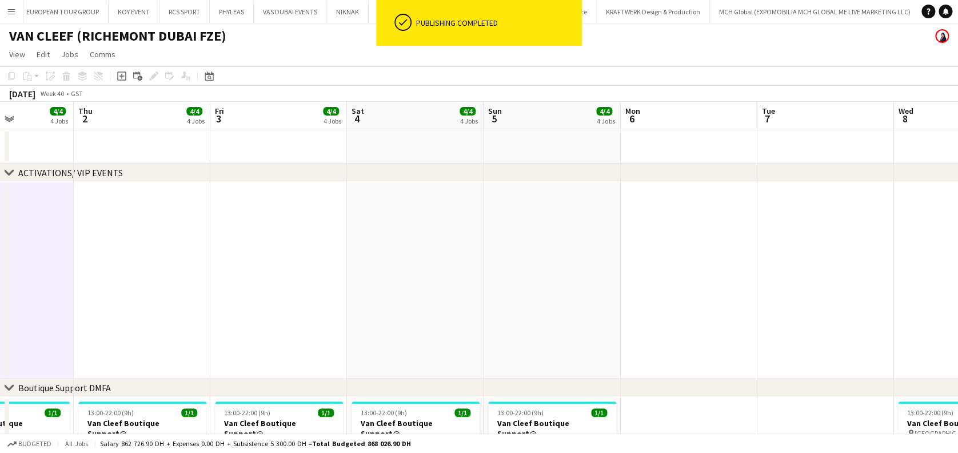
drag, startPoint x: 351, startPoint y: 295, endPoint x: 513, endPoint y: 251, distance: 168.2
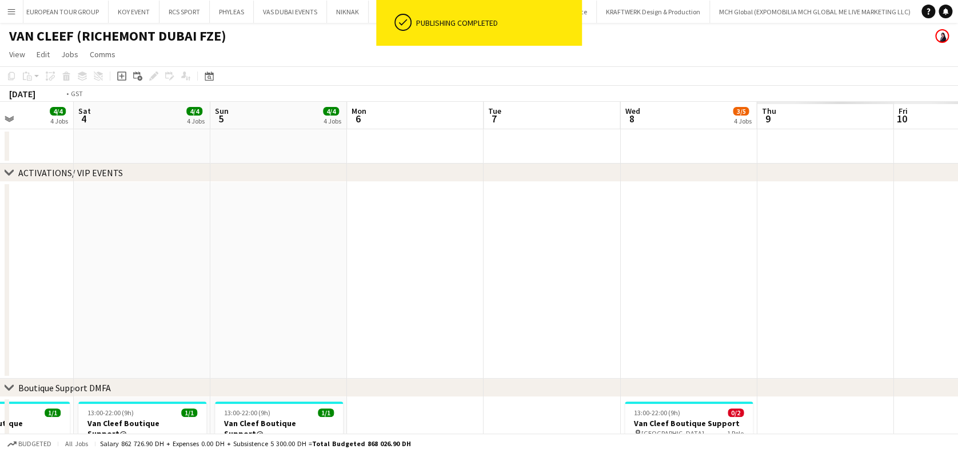
drag, startPoint x: 725, startPoint y: 262, endPoint x: 85, endPoint y: 290, distance: 640.8
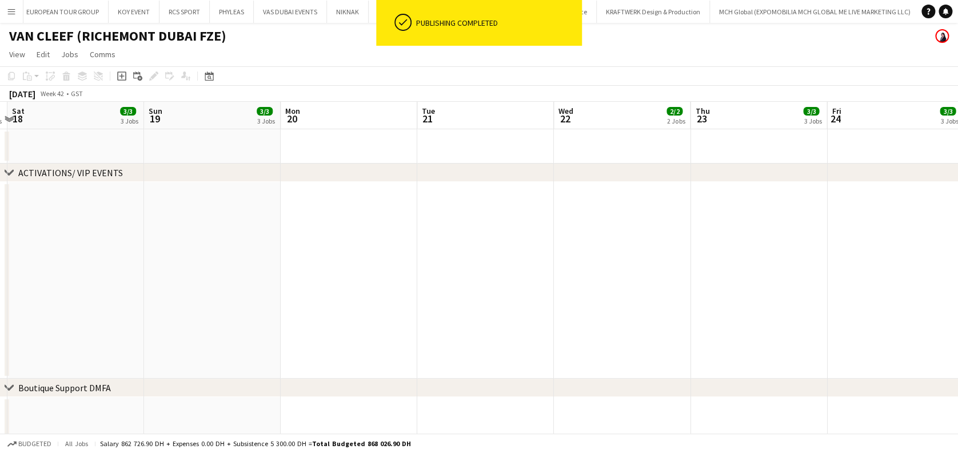
drag, startPoint x: 651, startPoint y: 315, endPoint x: 127, endPoint y: 314, distance: 524.2
drag, startPoint x: 672, startPoint y: 272, endPoint x: 265, endPoint y: 313, distance: 409.1
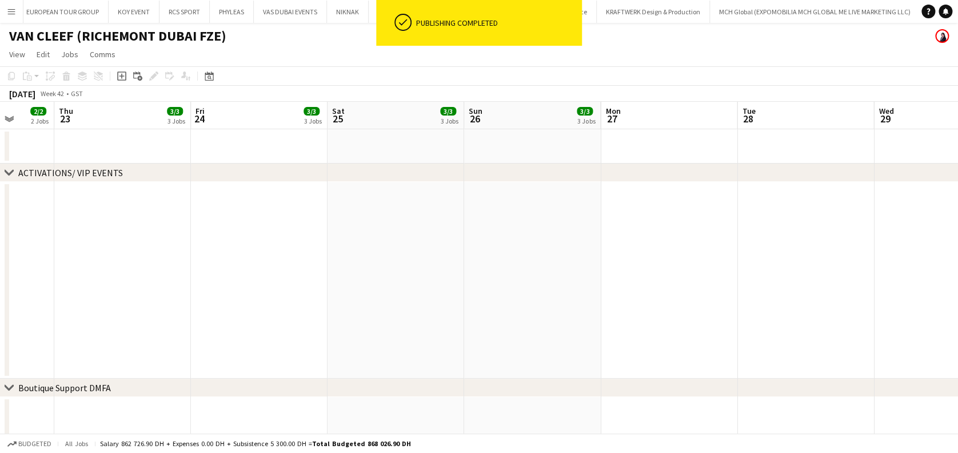
drag, startPoint x: 828, startPoint y: 271, endPoint x: 322, endPoint y: 306, distance: 507.1
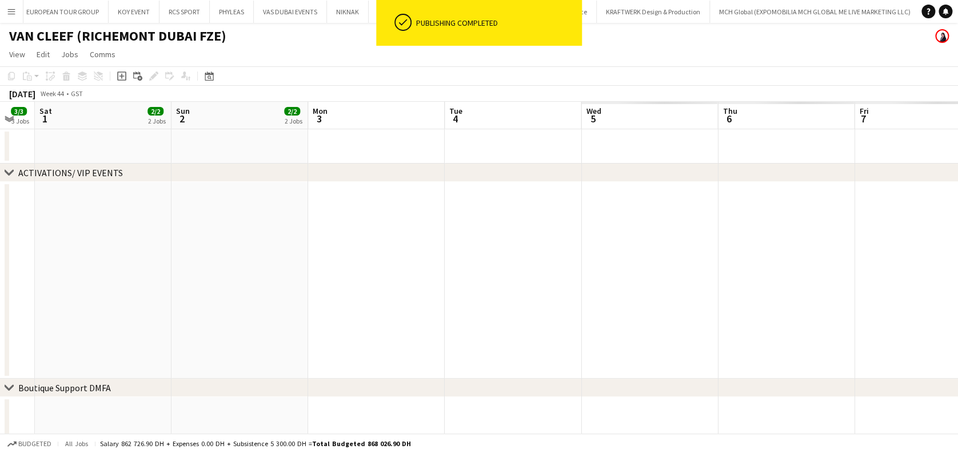
drag, startPoint x: 784, startPoint y: 317, endPoint x: 221, endPoint y: 341, distance: 563.5
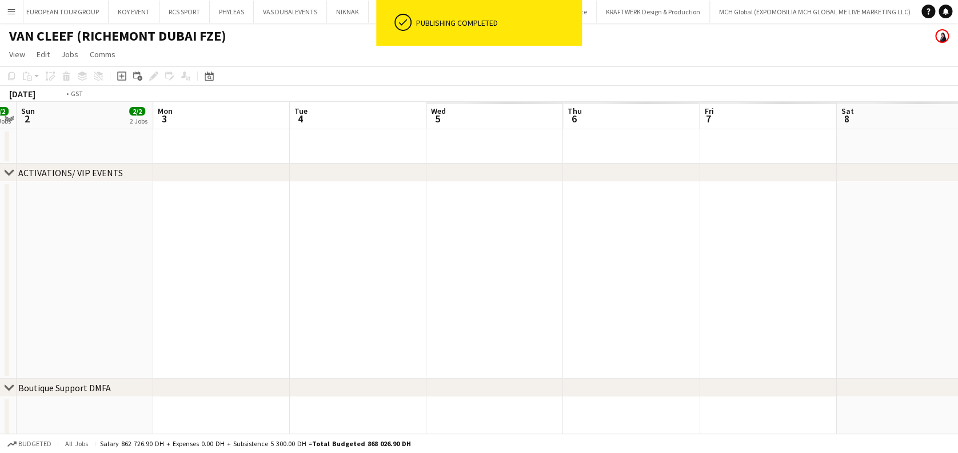
drag, startPoint x: 657, startPoint y: 313, endPoint x: 244, endPoint y: 288, distance: 414.1
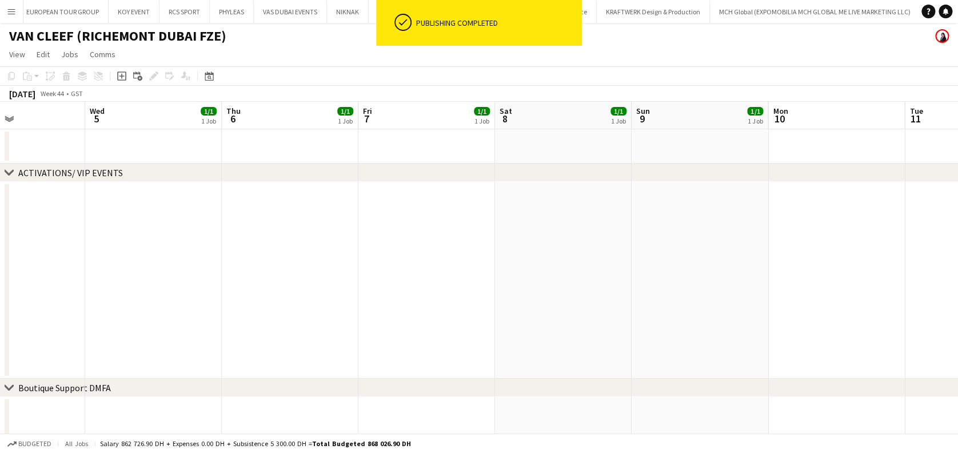
drag, startPoint x: 503, startPoint y: 293, endPoint x: 66, endPoint y: 288, distance: 437.3
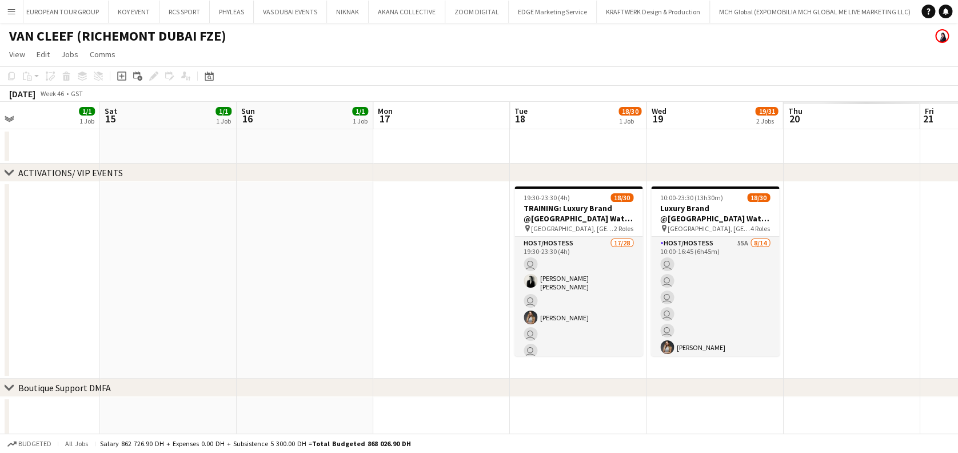
drag, startPoint x: 839, startPoint y: 291, endPoint x: 179, endPoint y: 288, distance: 659.6
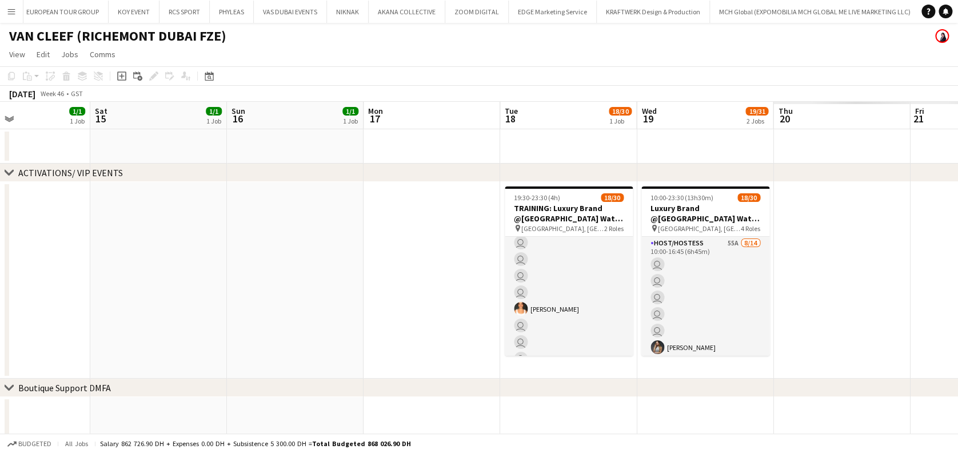
scroll to position [105, 0]
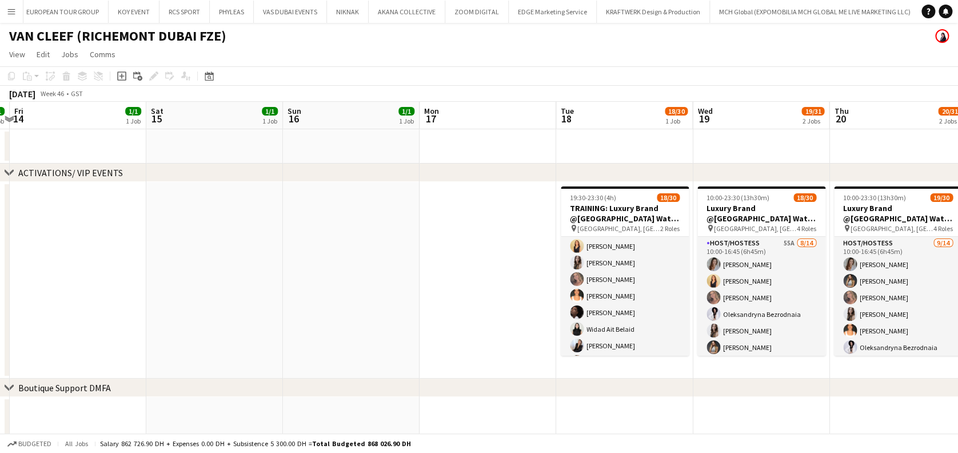
drag, startPoint x: 521, startPoint y: 292, endPoint x: 303, endPoint y: 309, distance: 219.0
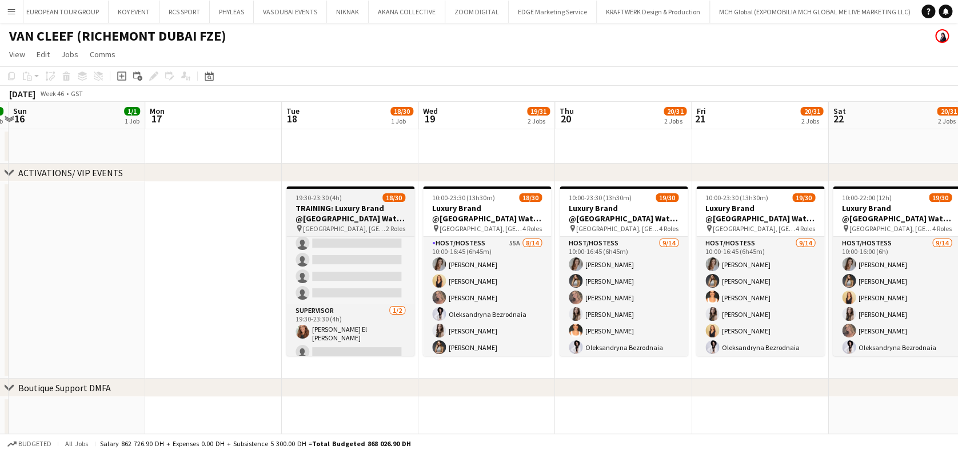
scroll to position [0, 0]
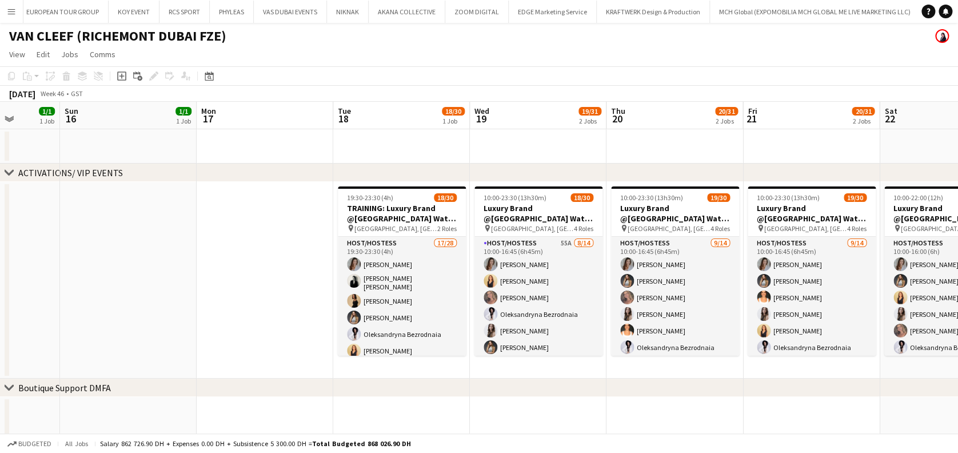
drag, startPoint x: 141, startPoint y: 330, endPoint x: 393, endPoint y: 329, distance: 252.1
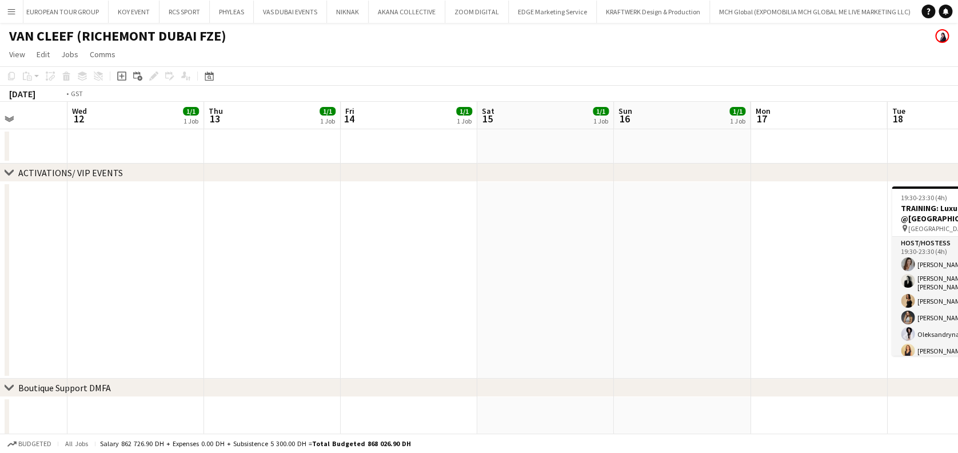
drag, startPoint x: 642, startPoint y: 329, endPoint x: 805, endPoint y: 329, distance: 162.3
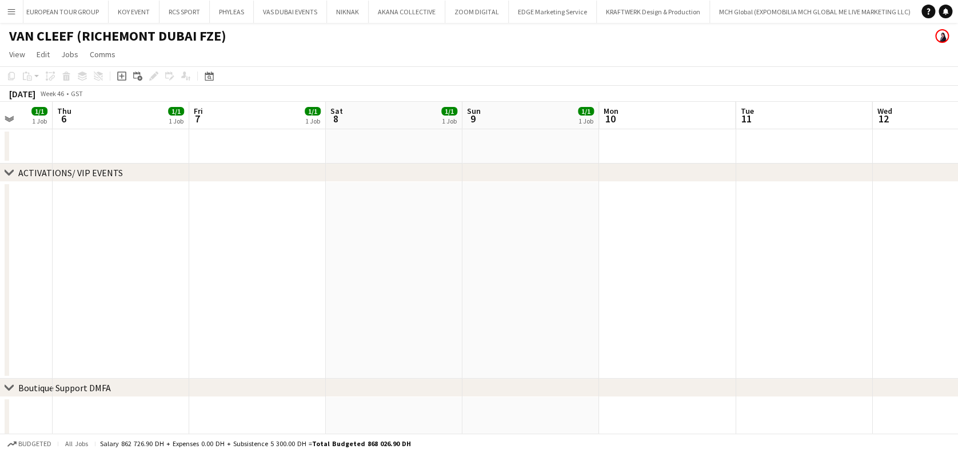
drag, startPoint x: 753, startPoint y: 294, endPoint x: 278, endPoint y: 294, distance: 475.6
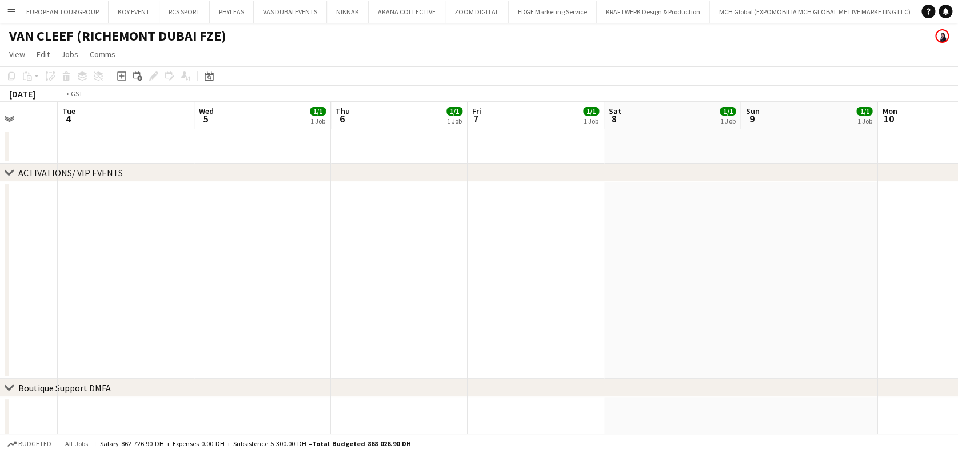
drag, startPoint x: 258, startPoint y: 288, endPoint x: 314, endPoint y: 294, distance: 56.4
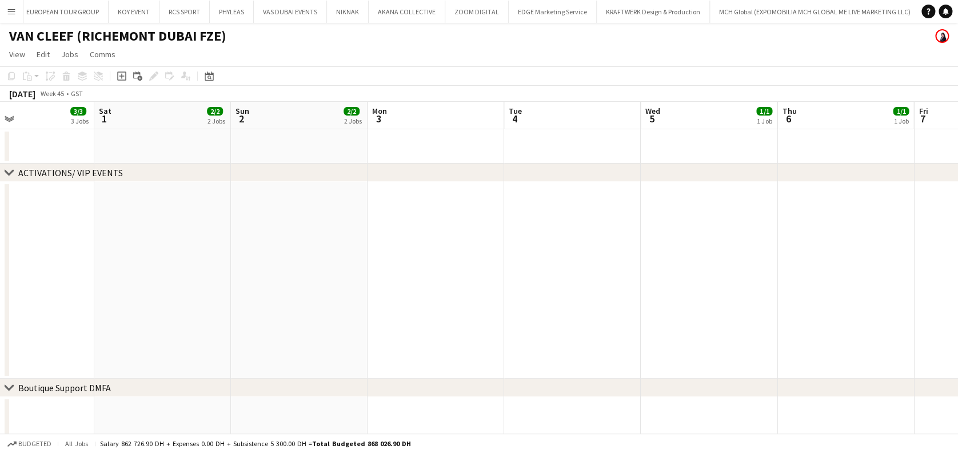
drag, startPoint x: 747, startPoint y: 283, endPoint x: 609, endPoint y: 304, distance: 139.3
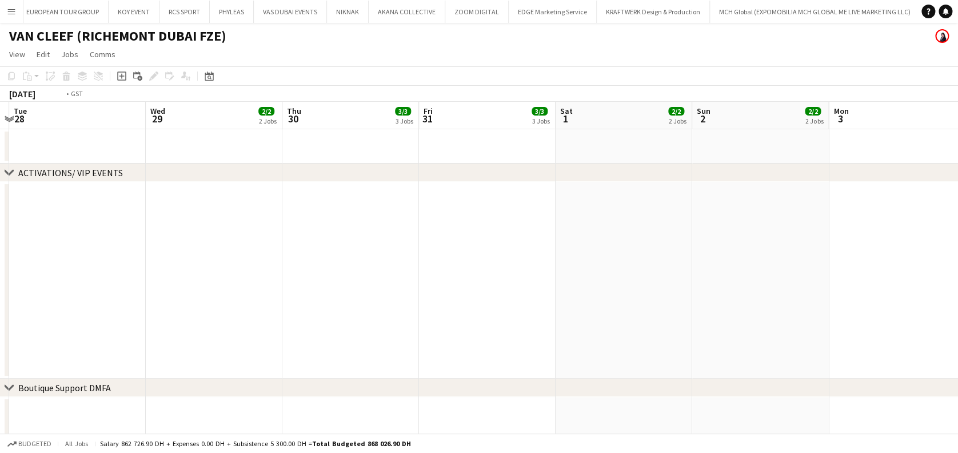
drag, startPoint x: 793, startPoint y: 282, endPoint x: 803, endPoint y: 282, distance: 9.1
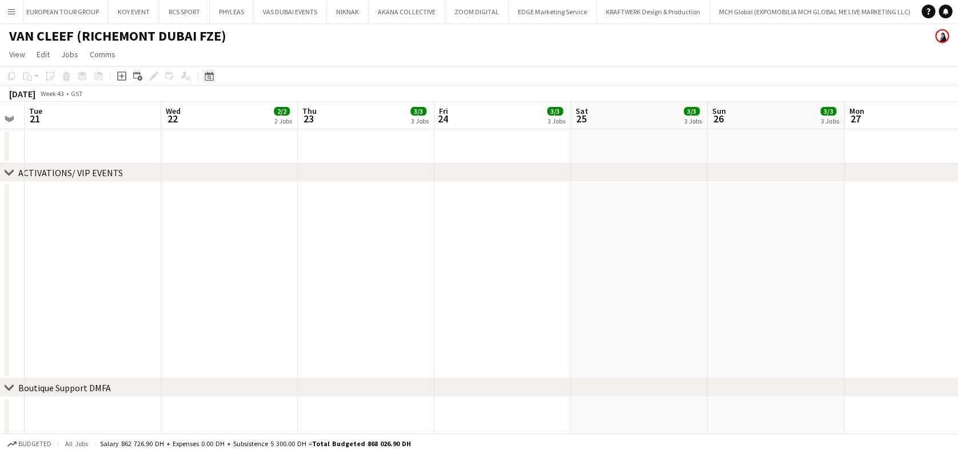
click at [210, 77] on icon "Date picker" at bounding box center [209, 75] width 9 height 9
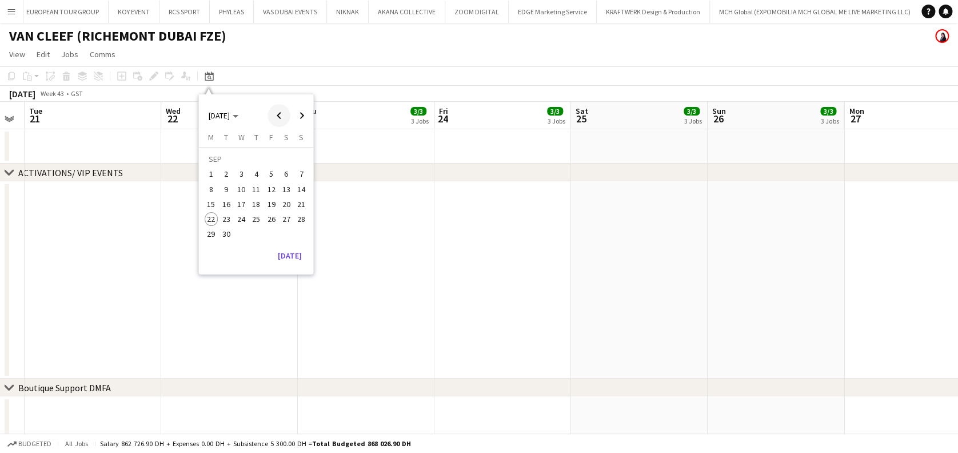
click at [285, 123] on span "Previous month" at bounding box center [279, 115] width 23 height 23
click at [310, 112] on span "Next month" at bounding box center [301, 115] width 23 height 23
click at [209, 229] on span "29" at bounding box center [212, 235] width 14 height 14
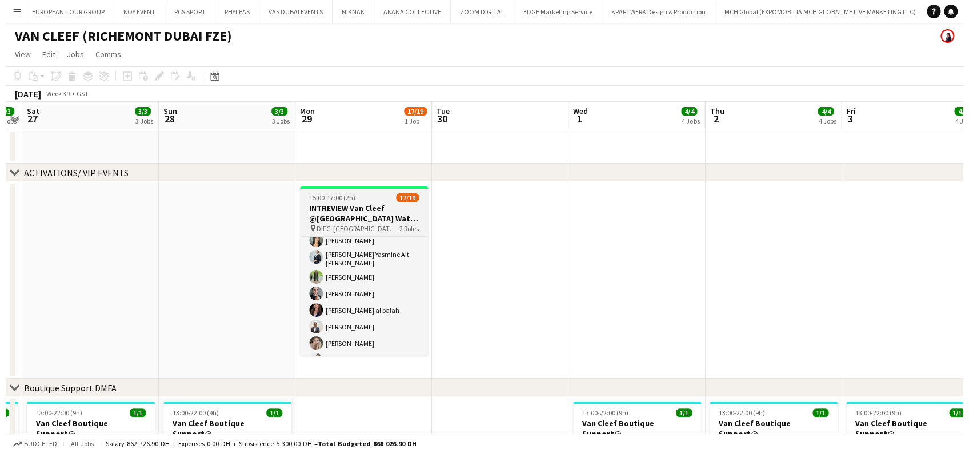
scroll to position [0, 0]
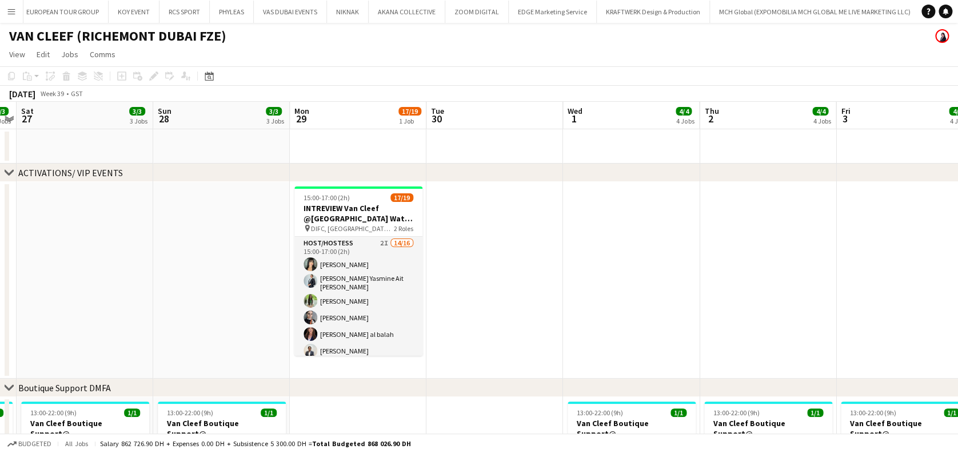
click at [454, 248] on app-date-cell at bounding box center [494, 280] width 137 height 197
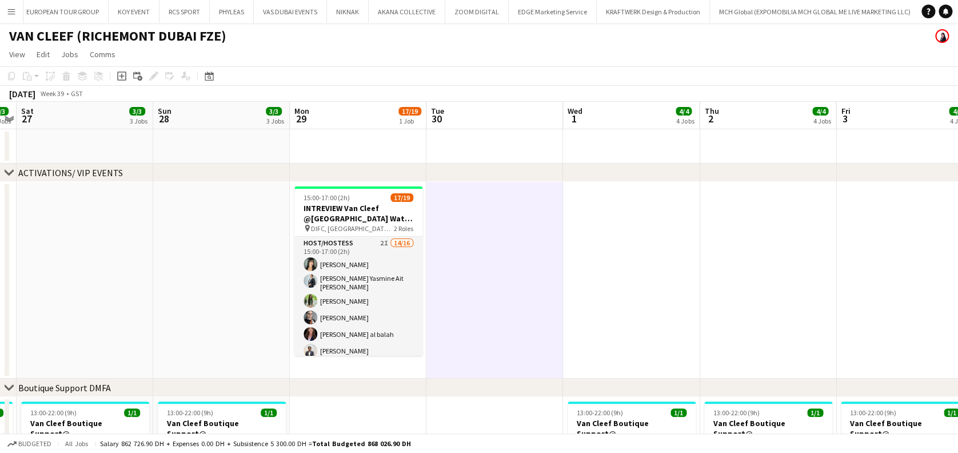
drag, startPoint x: 8, startPoint y: 3, endPoint x: 23, endPoint y: 27, distance: 28.2
click at [8, 3] on button "Menu" at bounding box center [11, 11] width 23 height 23
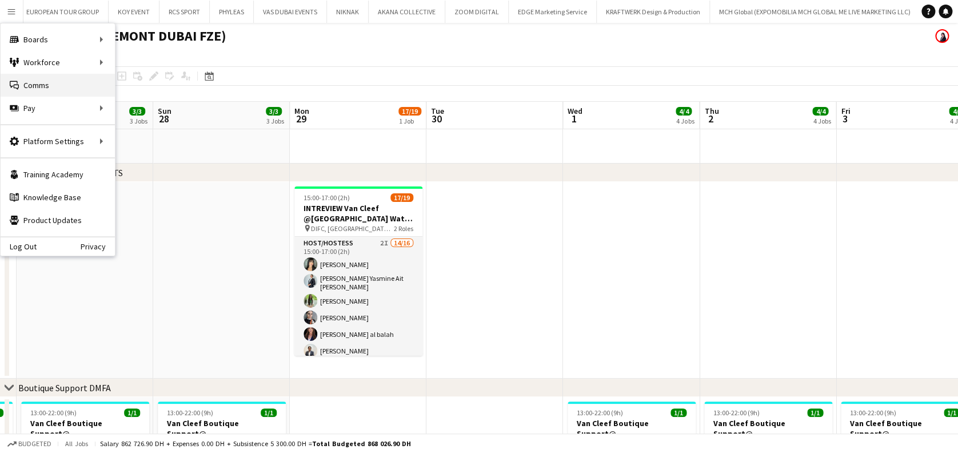
click at [43, 85] on link "Comms Comms" at bounding box center [58, 85] width 114 height 23
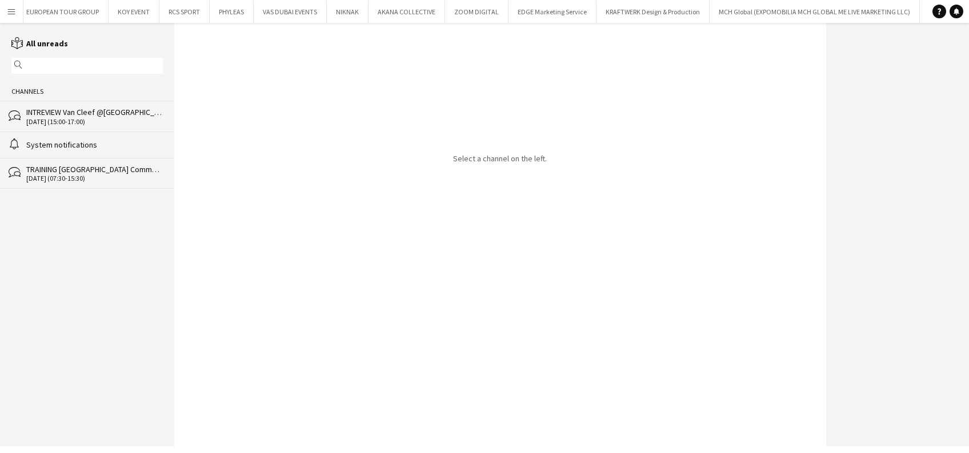
click at [107, 107] on div "INTREVIEW Van Cleef @[GEOGRAPHIC_DATA] Watch Week 2025" at bounding box center [94, 112] width 137 height 10
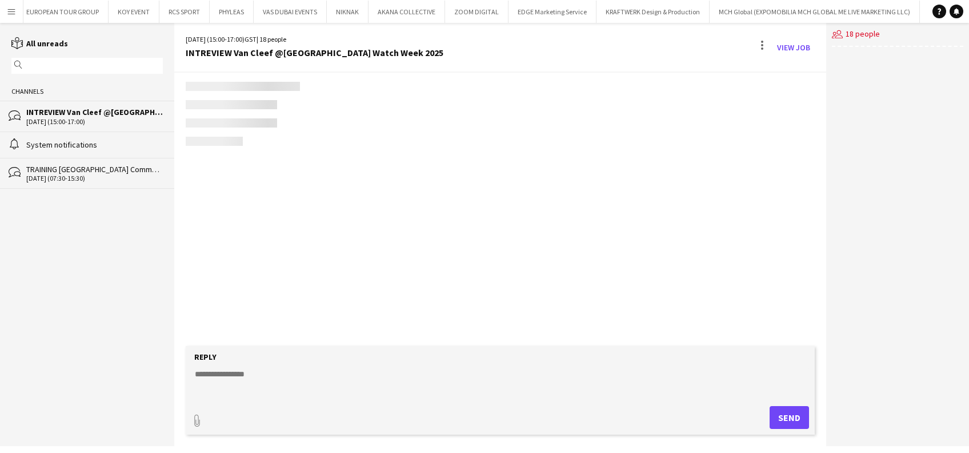
scroll to position [1617, 0]
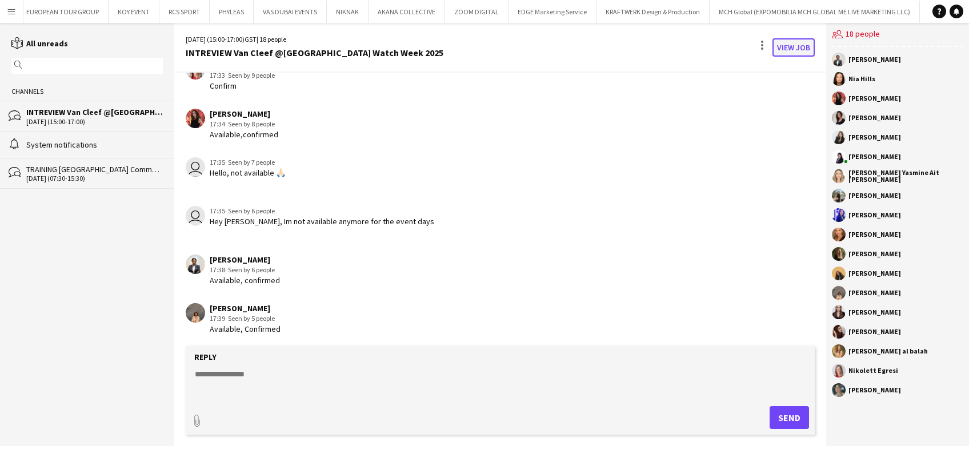
click at [794, 48] on link "View Job" at bounding box center [794, 47] width 42 height 18
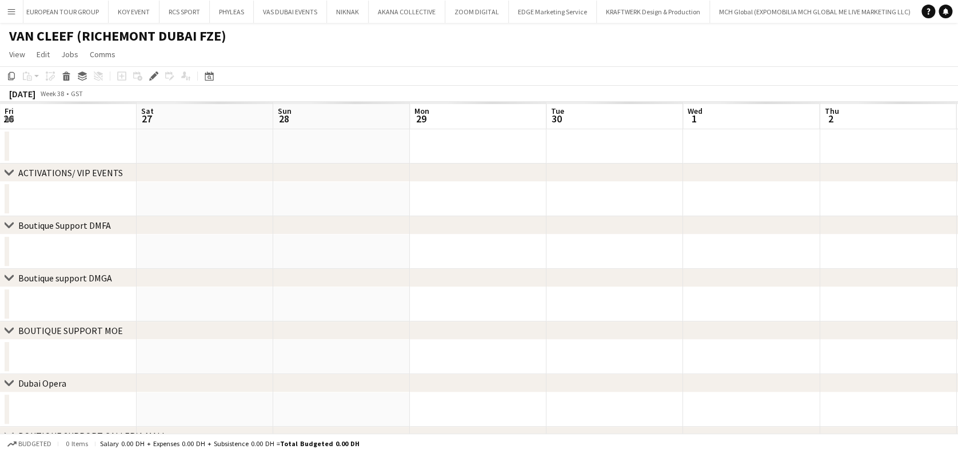
scroll to position [0, 393]
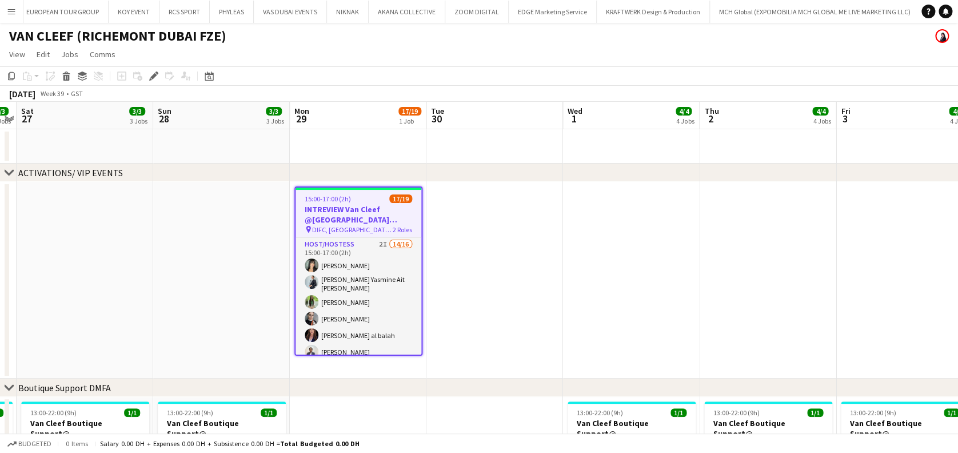
drag, startPoint x: 508, startPoint y: 256, endPoint x: 387, endPoint y: 116, distance: 184.8
click at [508, 256] on app-date-cell at bounding box center [494, 280] width 137 height 197
